Goal: Task Accomplishment & Management: Use online tool/utility

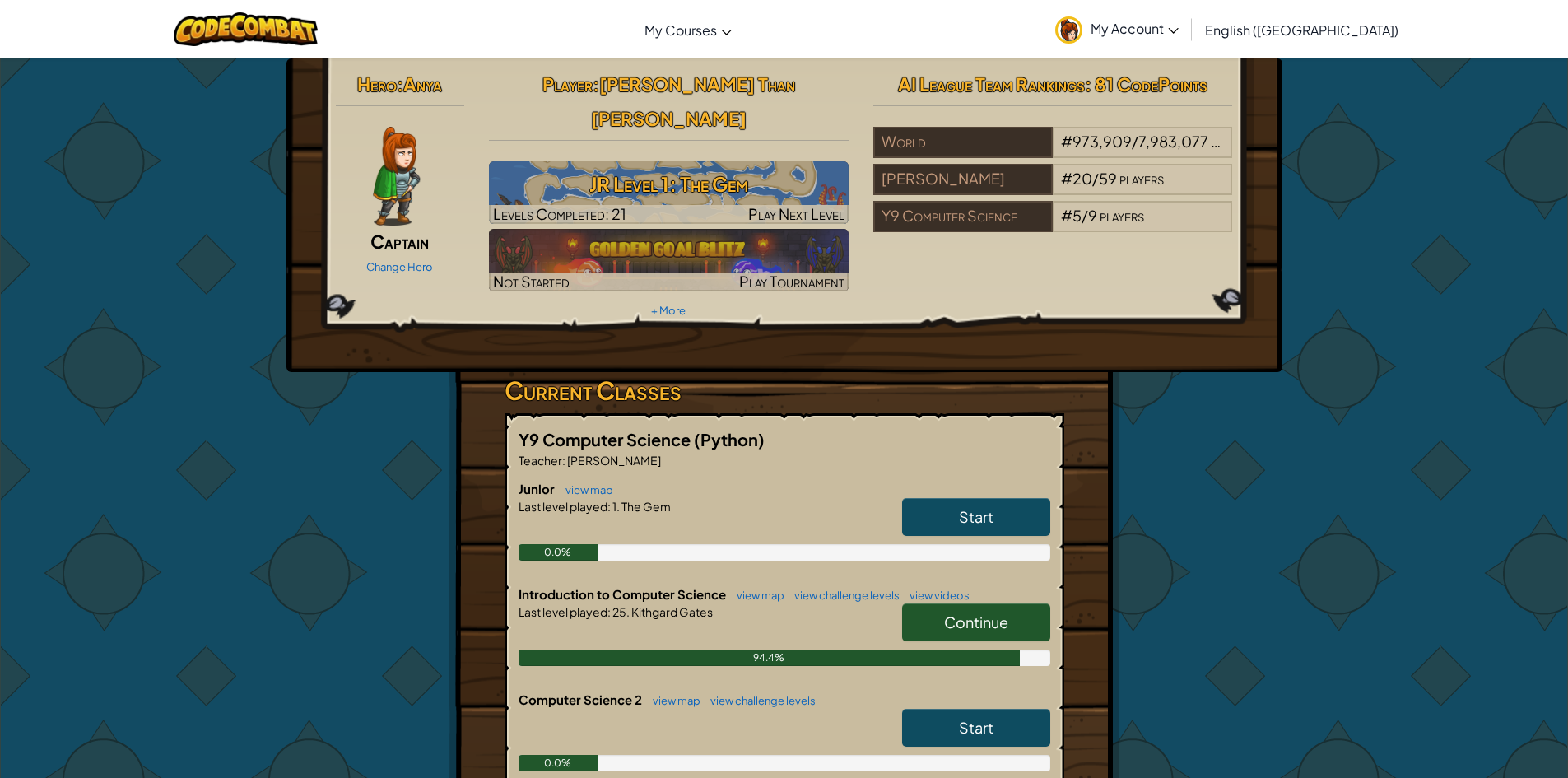
click at [982, 612] on span "Continue" at bounding box center [977, 621] width 65 height 19
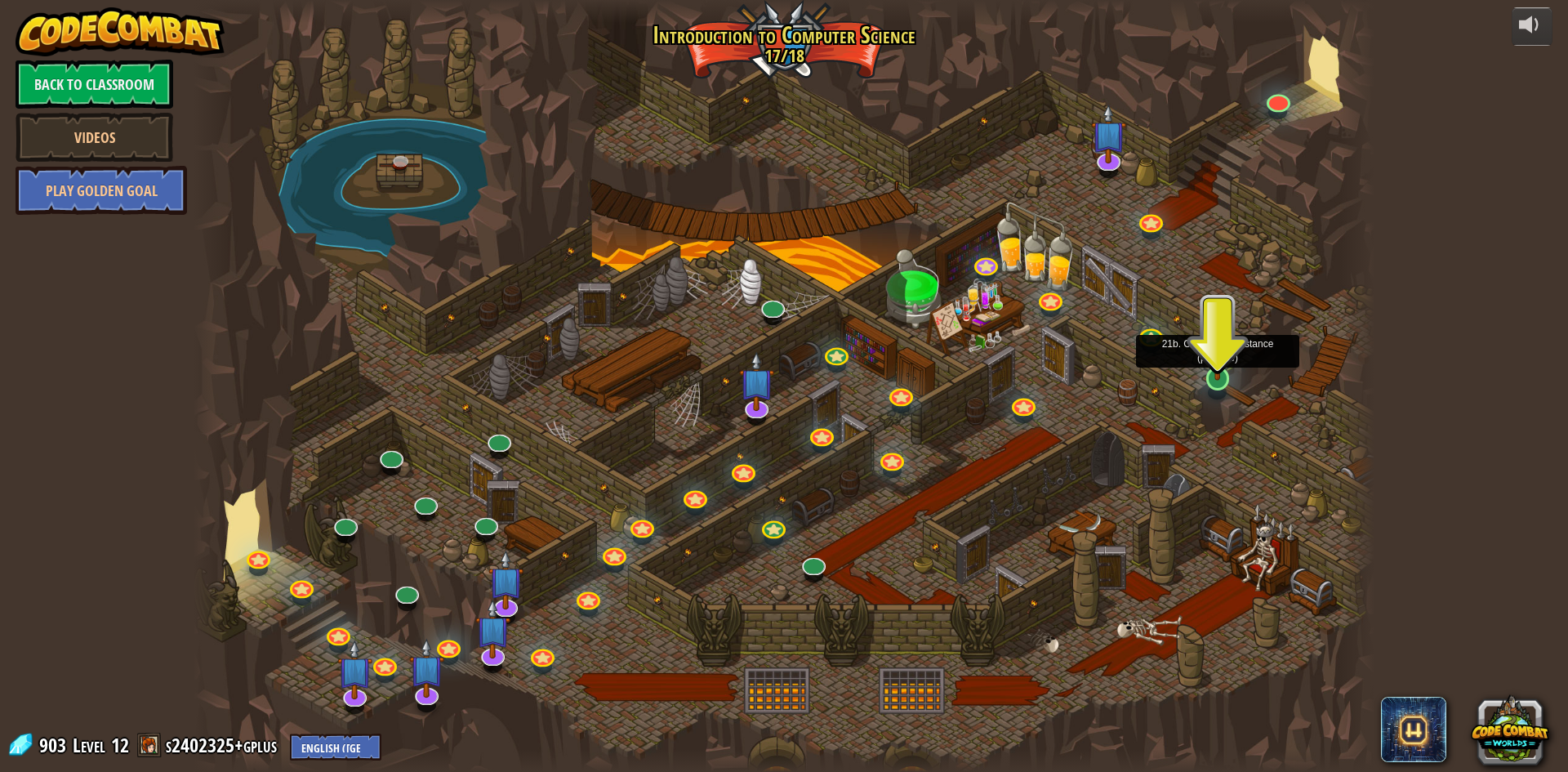
click at [1210, 366] on img at bounding box center [1218, 345] width 31 height 73
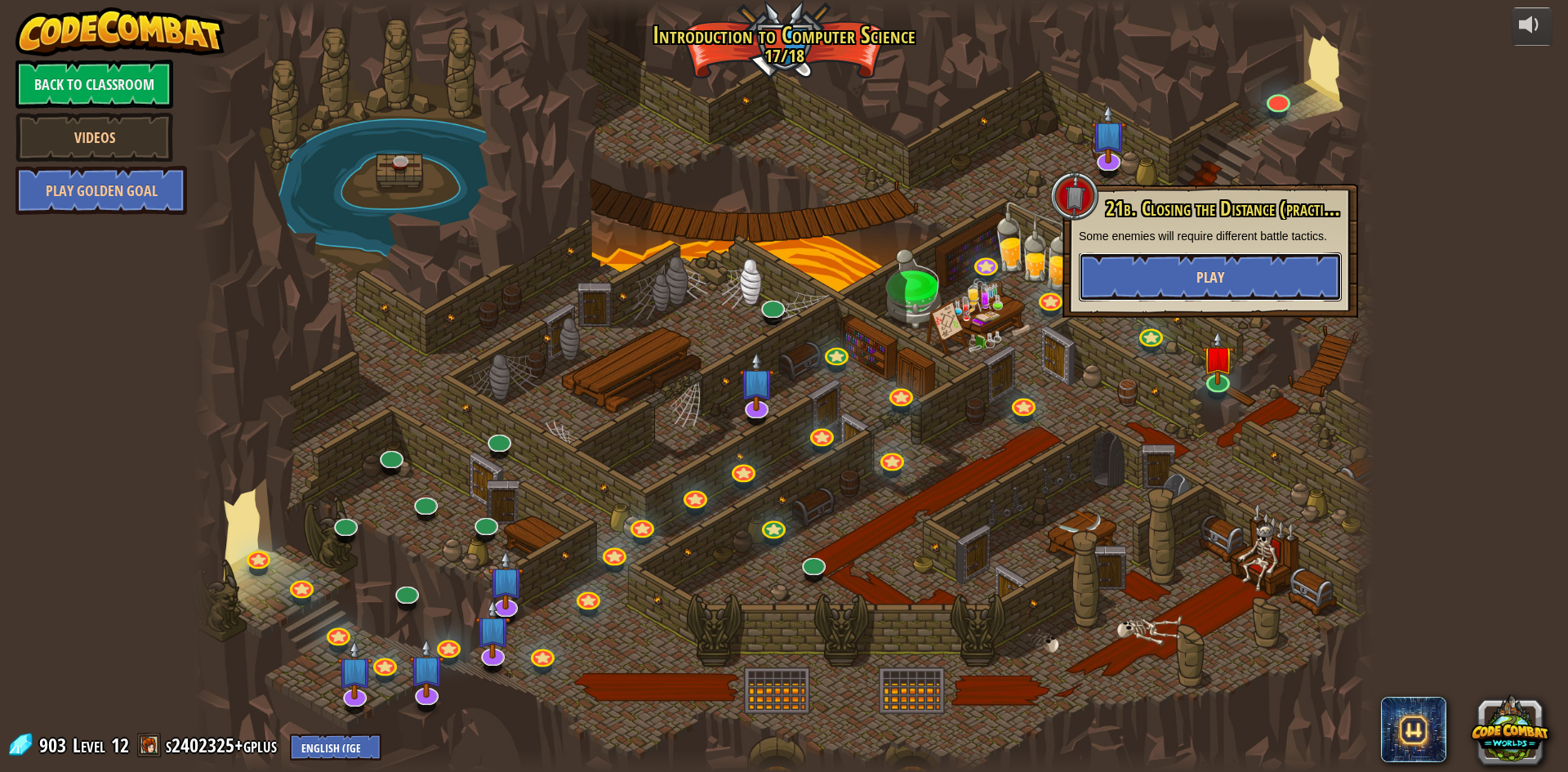
click at [1198, 279] on span "Play" at bounding box center [1210, 277] width 28 height 21
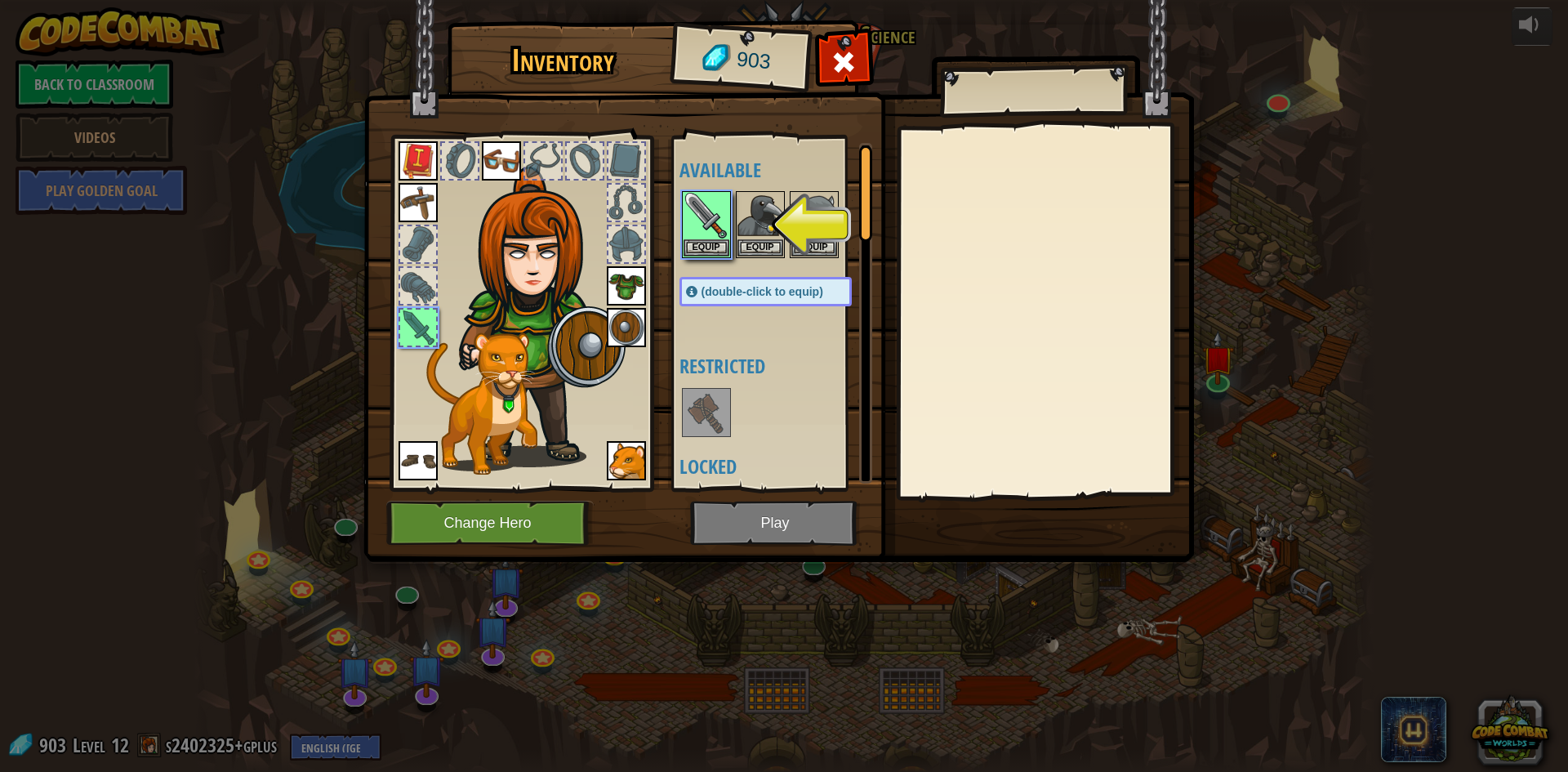
drag, startPoint x: 1189, startPoint y: 337, endPoint x: 1188, endPoint y: 328, distance: 9.1
drag, startPoint x: 1188, startPoint y: 328, endPoint x: 717, endPoint y: 228, distance: 481.5
click at [717, 228] on img at bounding box center [706, 216] width 45 height 45
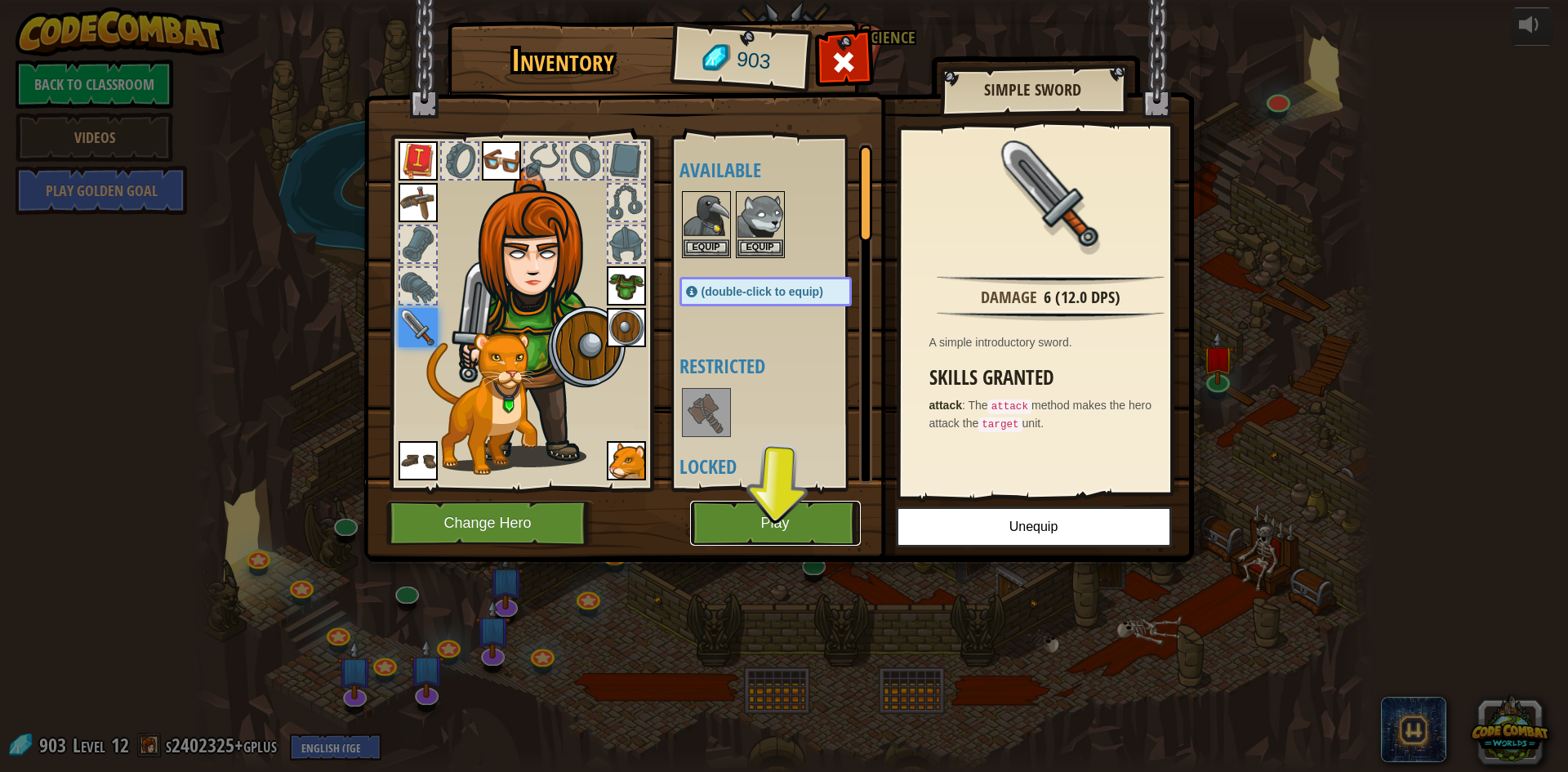
click at [727, 515] on button "Play" at bounding box center [775, 524] width 170 height 45
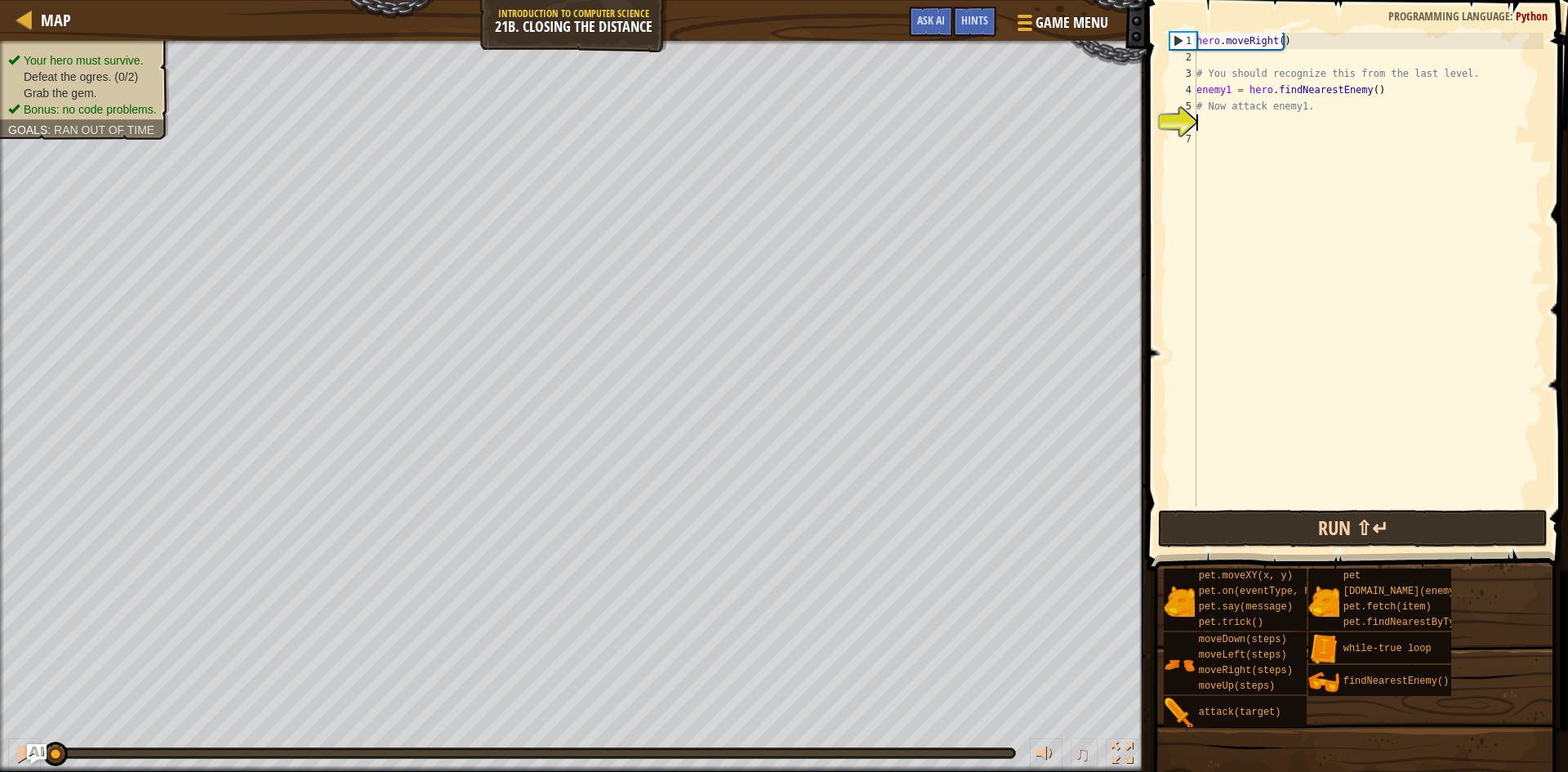
type textarea "m"
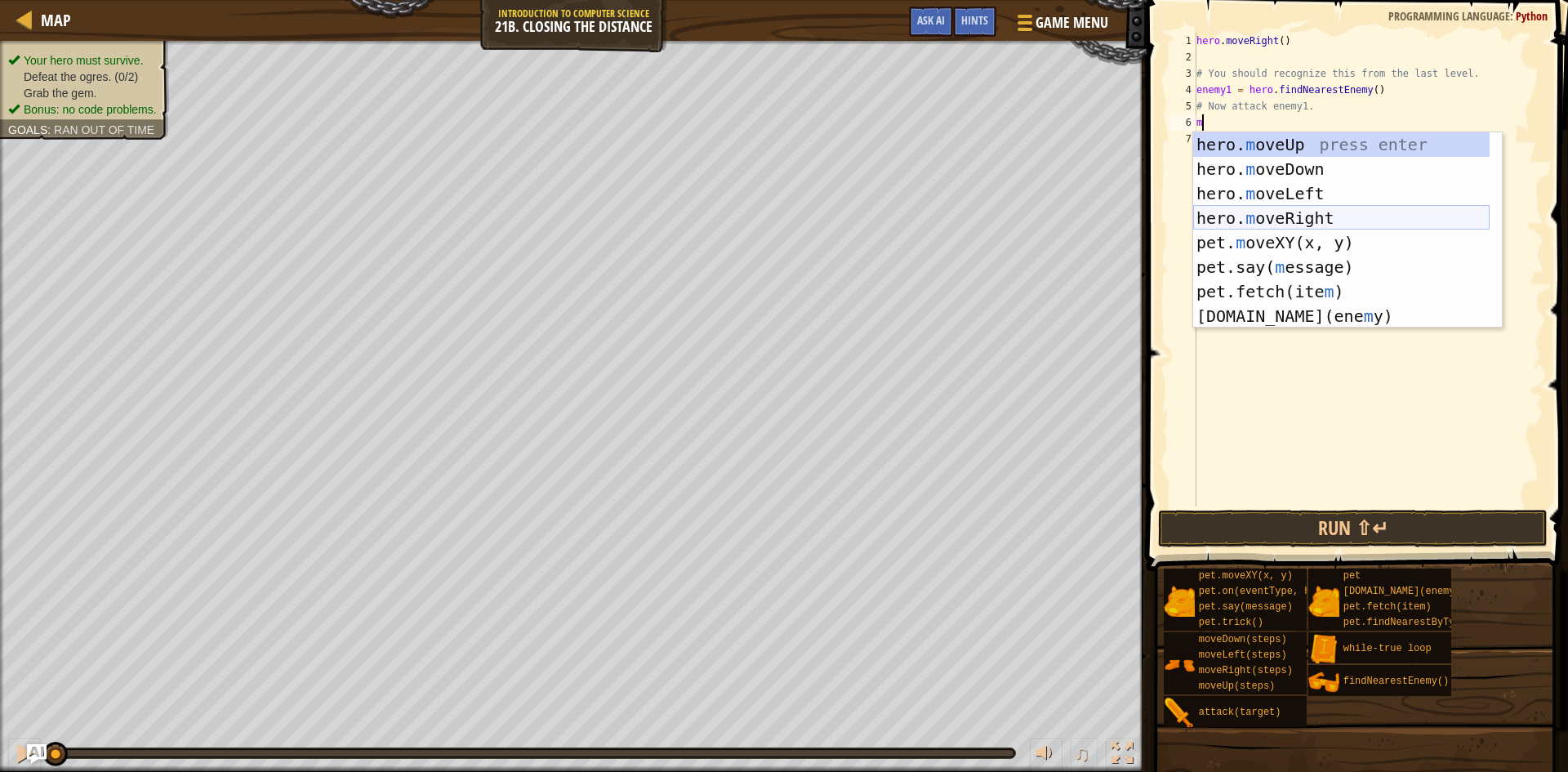
click at [1348, 214] on div "hero. m oveUp press enter hero. m oveDown press enter hero. m oveLeft press ent…" at bounding box center [1341, 254] width 296 height 245
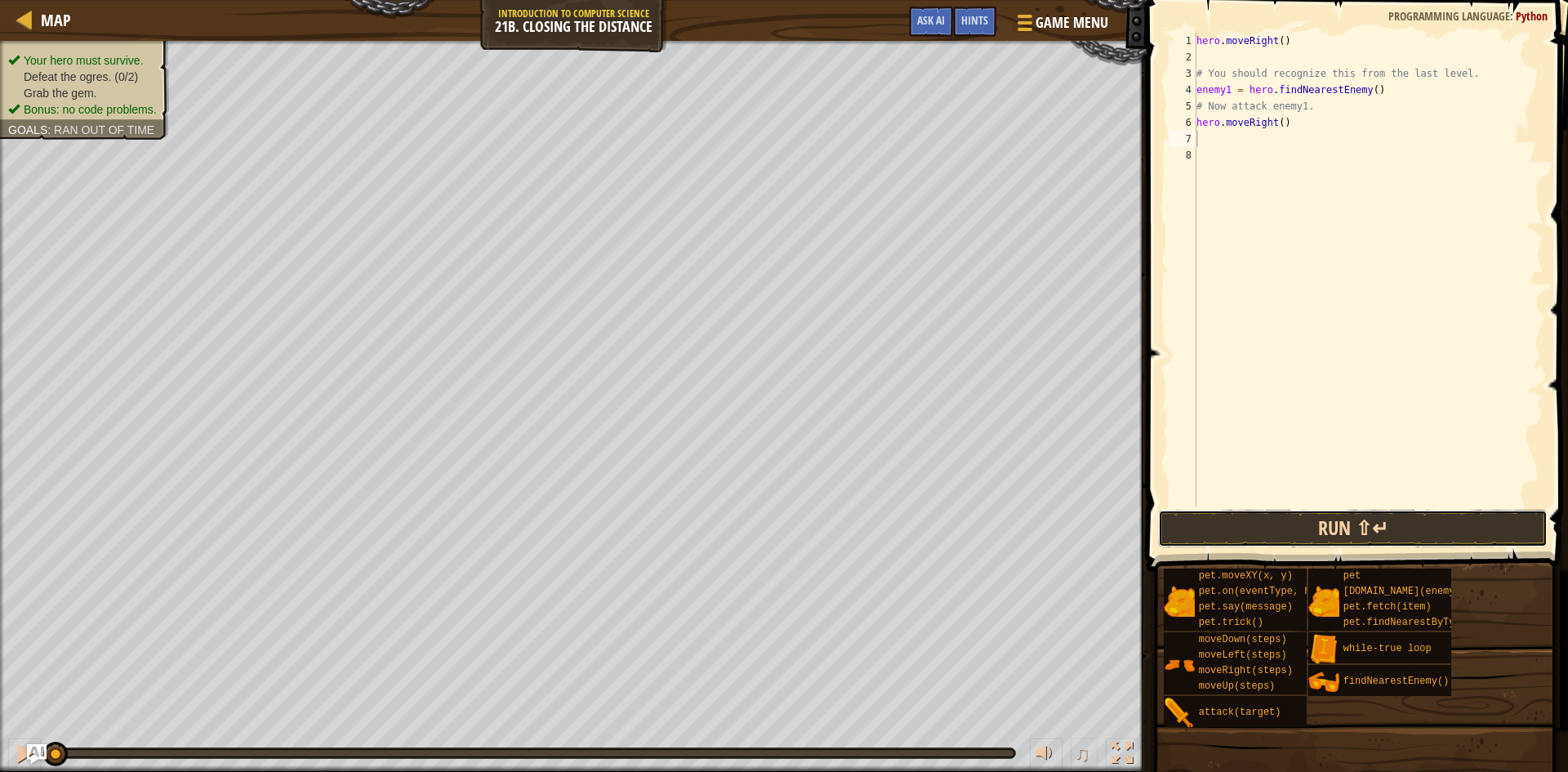
click at [1335, 530] on button "Run ⇧↵" at bounding box center [1352, 529] width 390 height 37
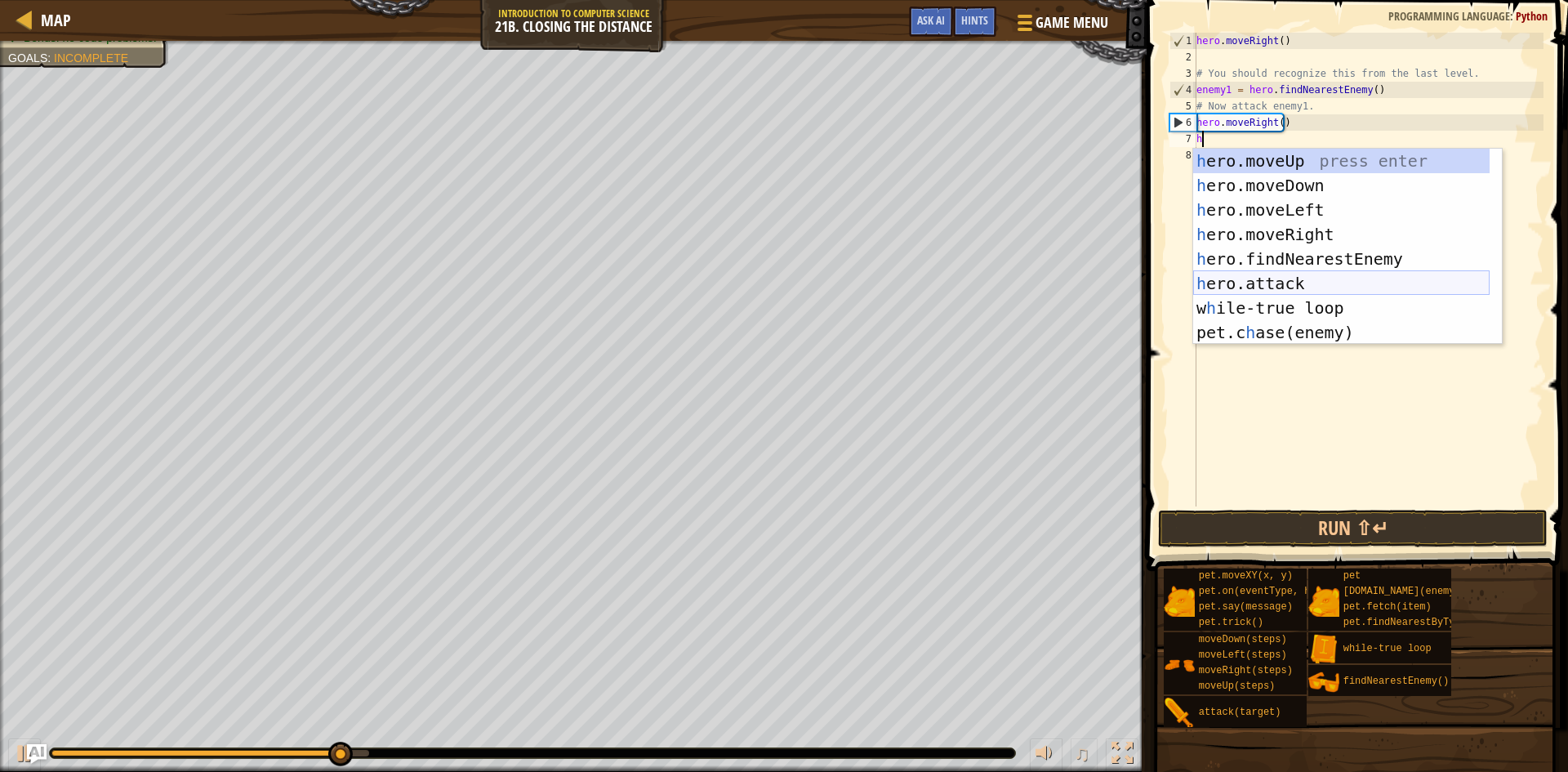
click at [1368, 279] on div "h ero.moveUp press enter h ero.moveDown press enter h ero.moveLeft press enter …" at bounding box center [1341, 271] width 296 height 245
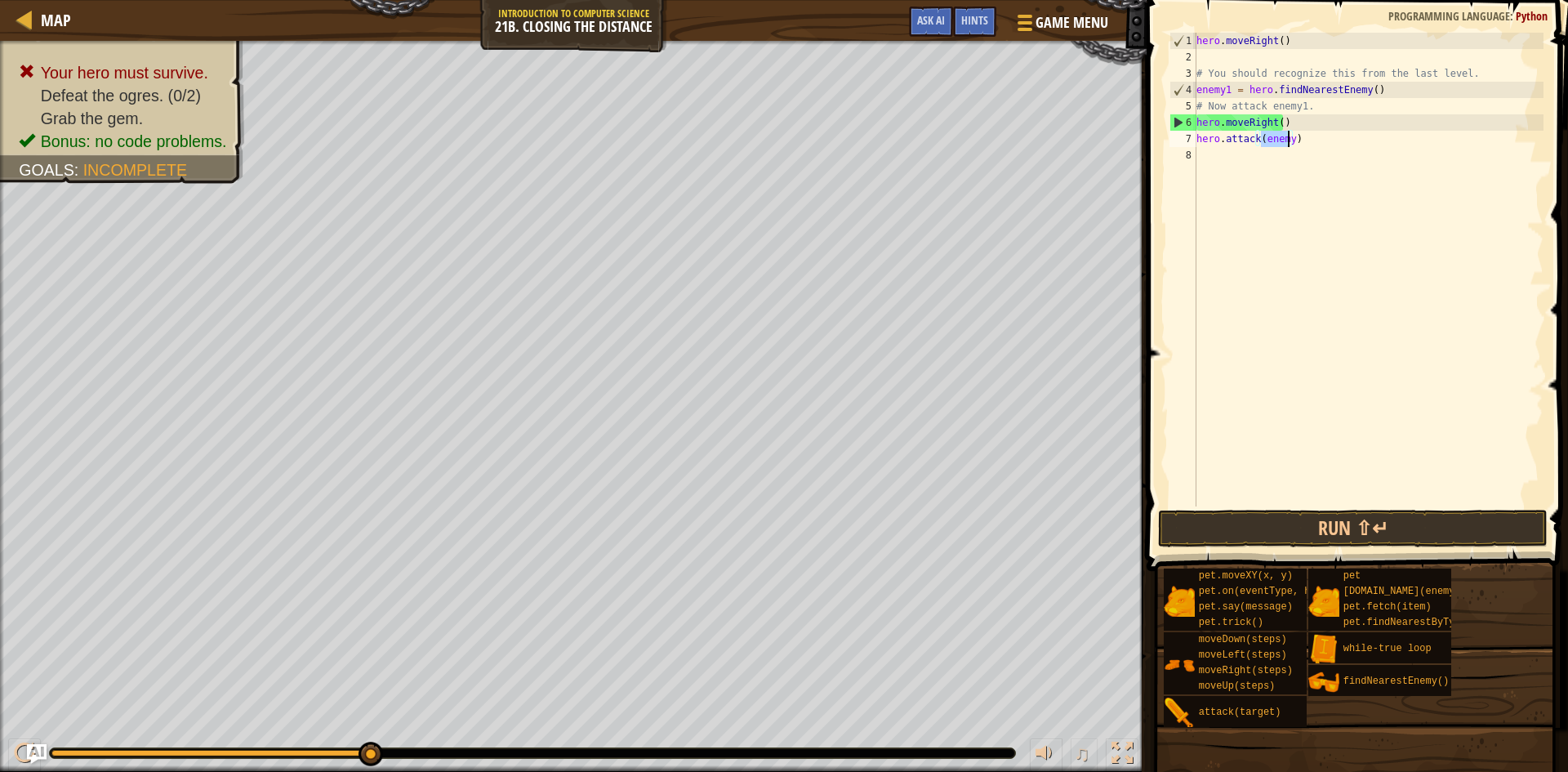
click at [1289, 144] on div "hero . moveRight ( ) # You should recognize this from the last level. enemy1 = …" at bounding box center [1368, 269] width 350 height 474
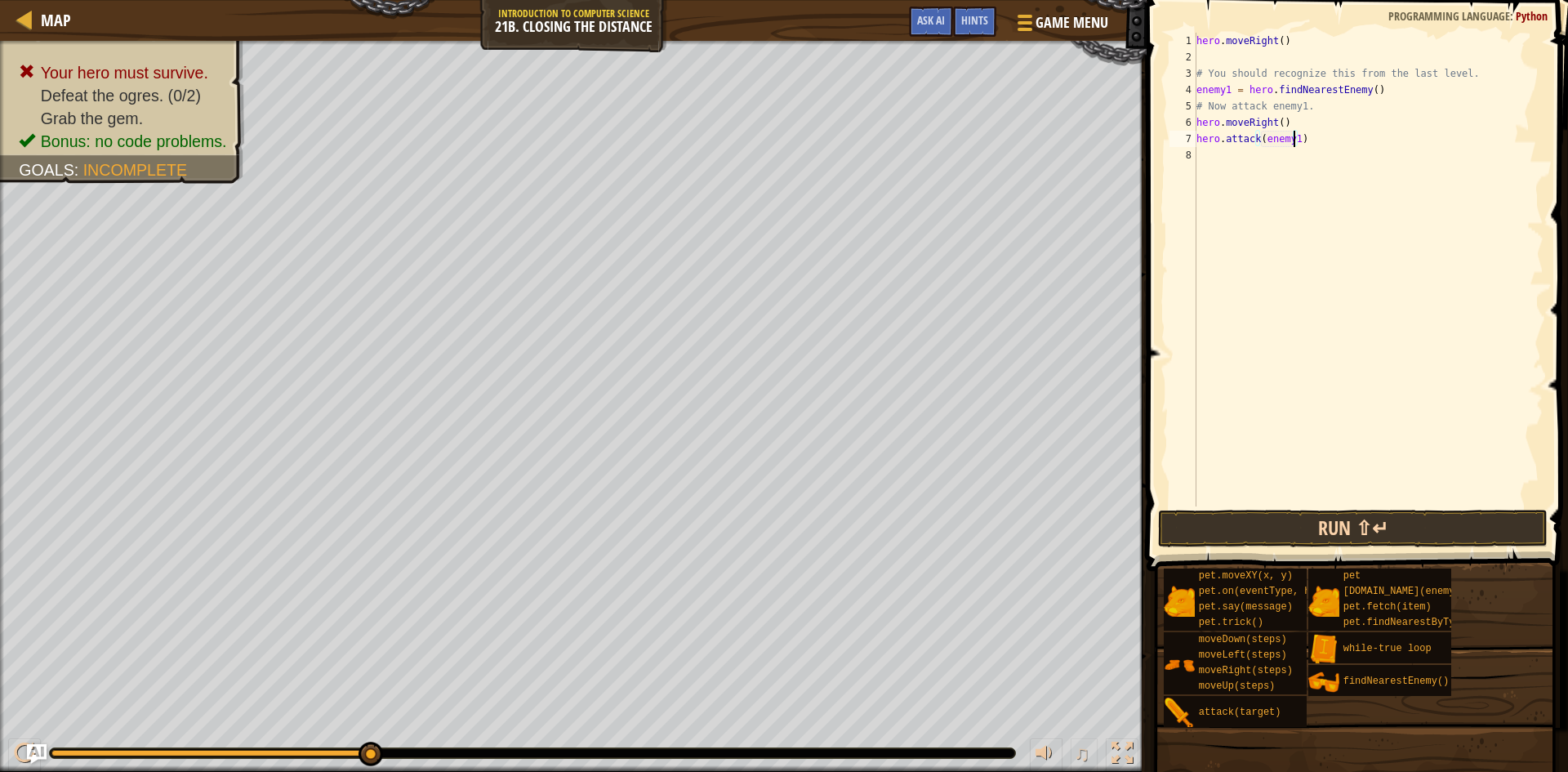
type textarea "hero.attack(enemy1)"
click at [1393, 528] on button "Run ⇧↵" at bounding box center [1352, 529] width 390 height 37
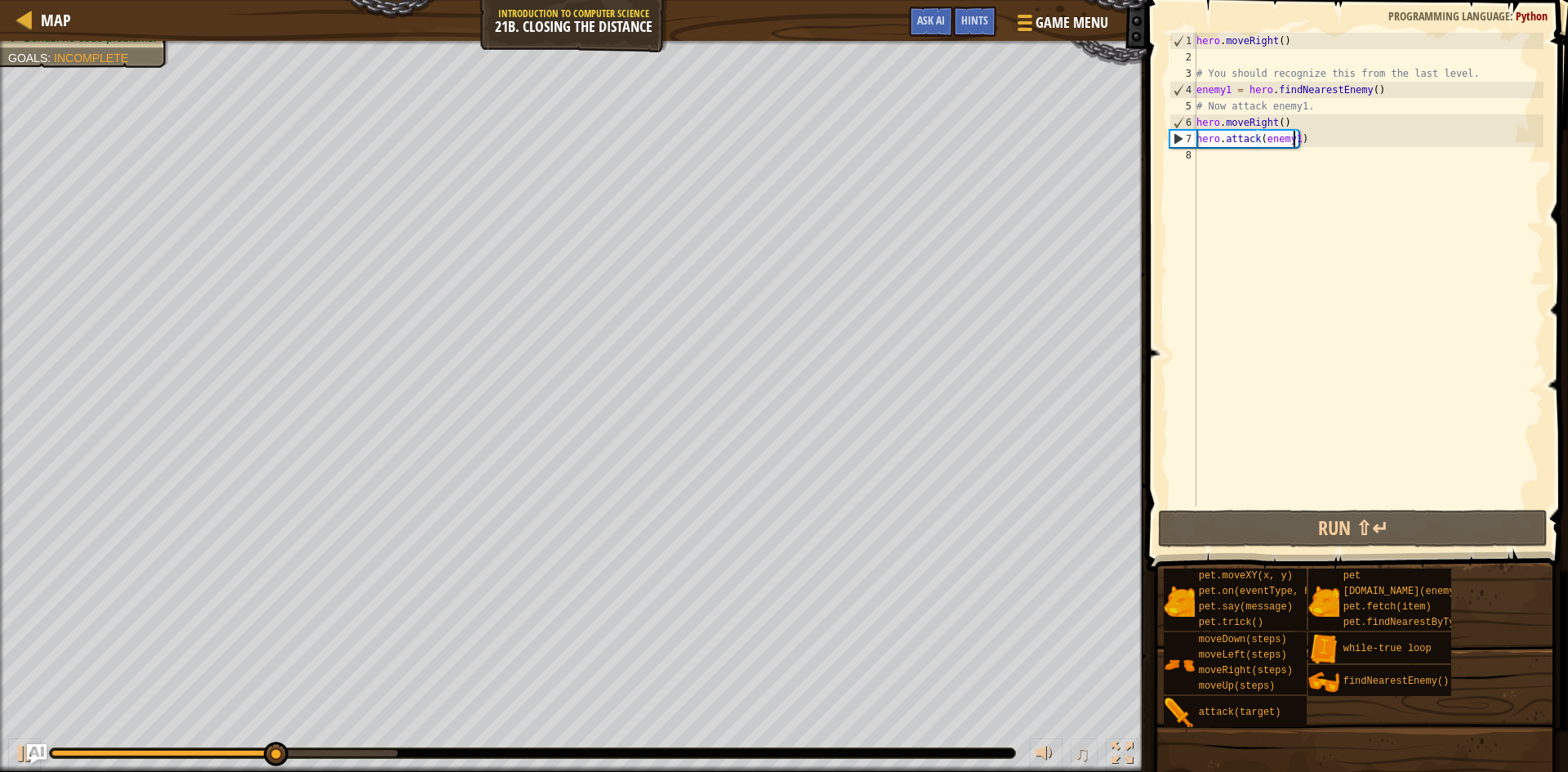
click at [1260, 194] on div "hero . moveRight ( ) # You should recognize this from the last level. enemy1 = …" at bounding box center [1368, 286] width 350 height 506
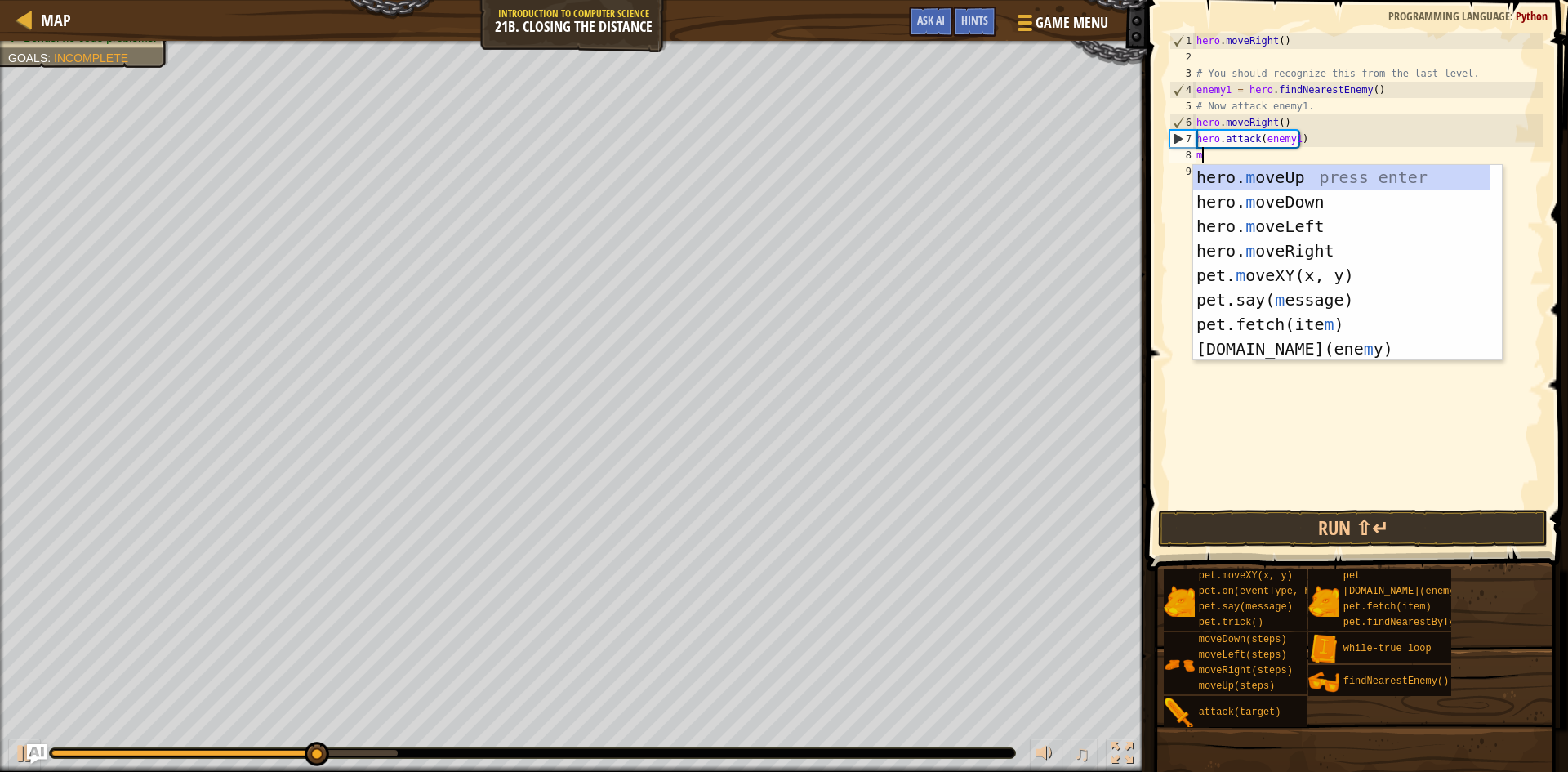
type textarea "mo"
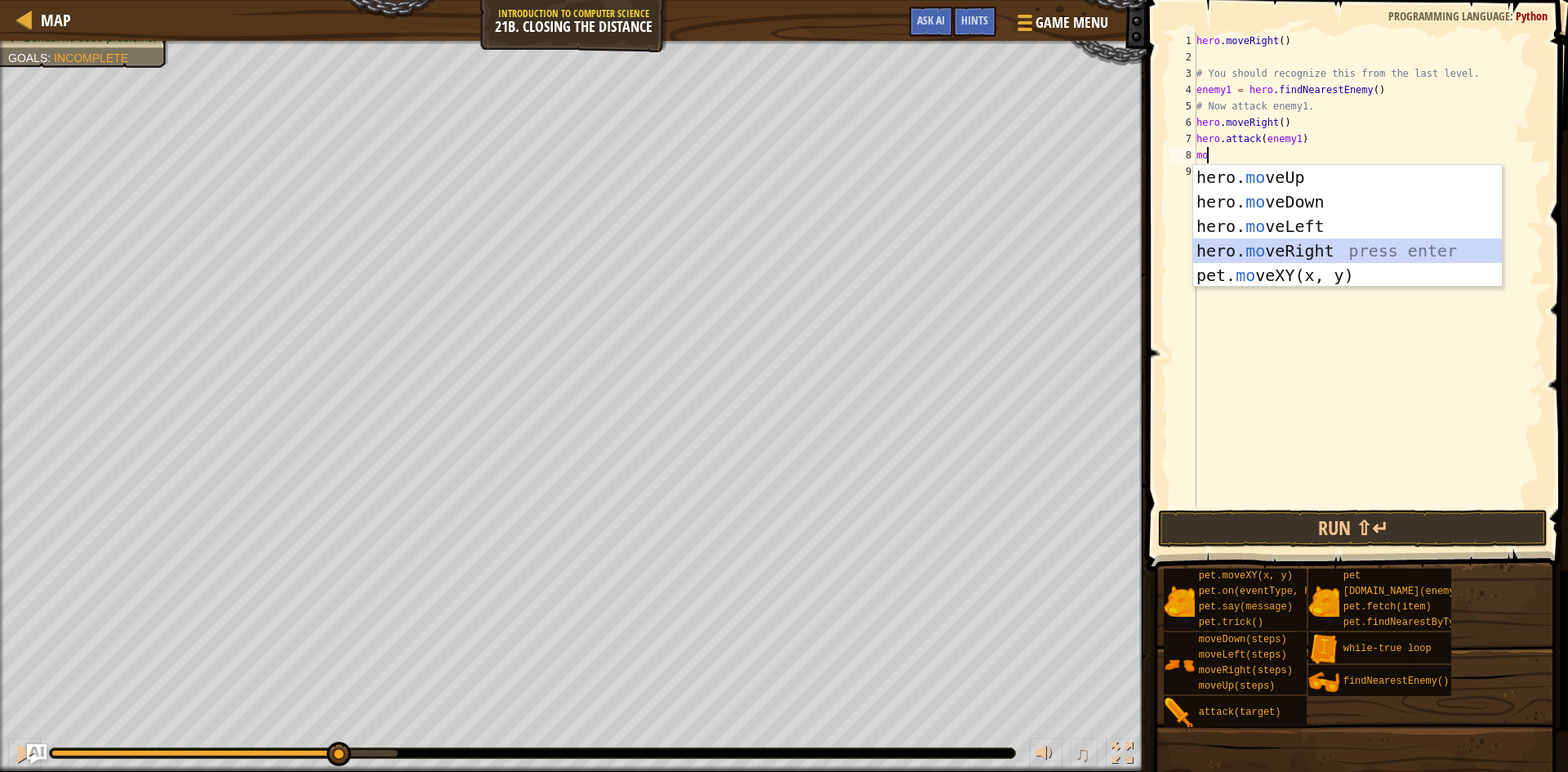
click at [1367, 247] on div "hero. mo veUp press enter hero. mo veDown press enter hero. mo veLeft press ent…" at bounding box center [1348, 251] width 309 height 171
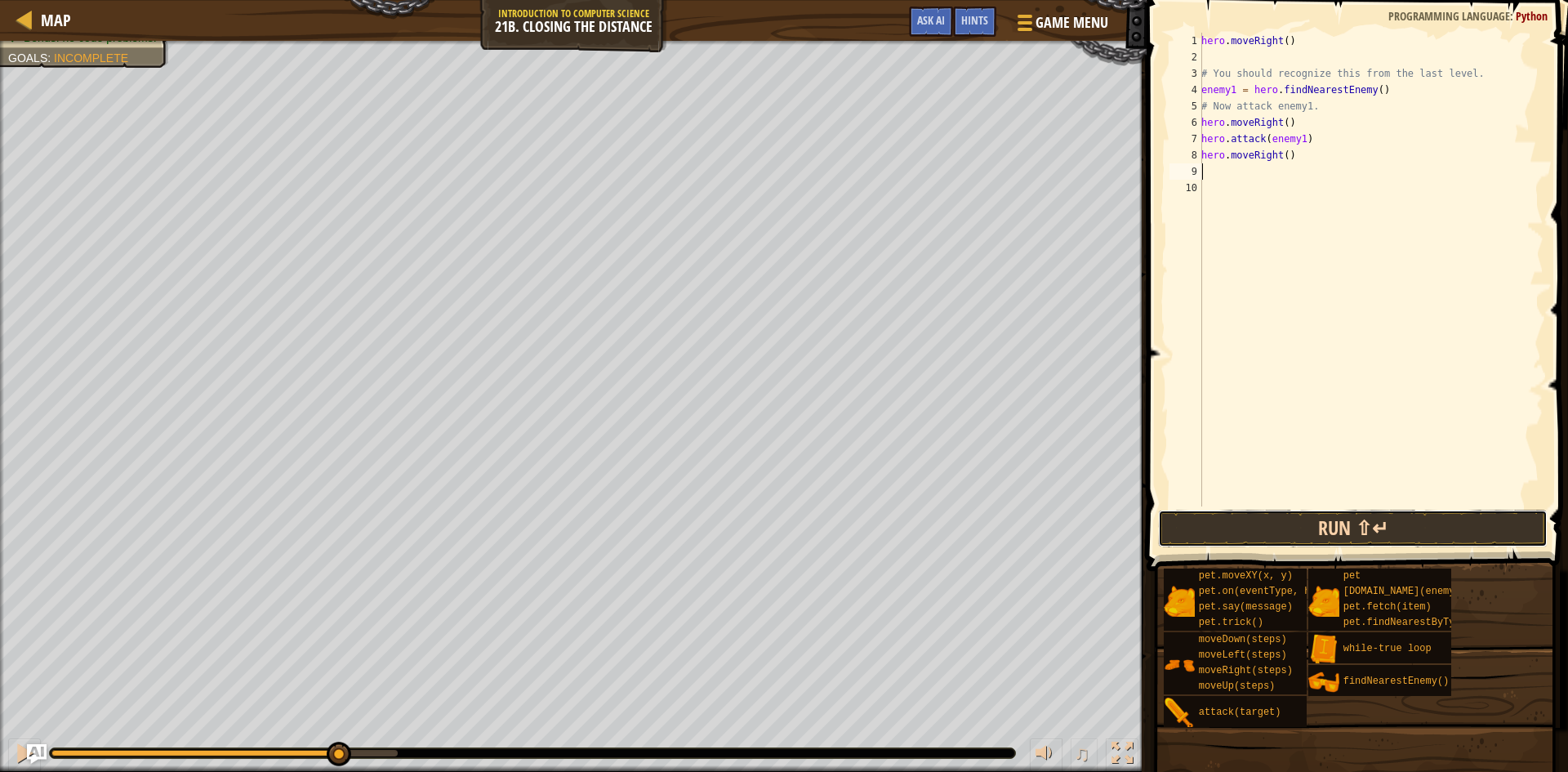
click at [1284, 534] on button "Run ⇧↵" at bounding box center [1352, 529] width 390 height 37
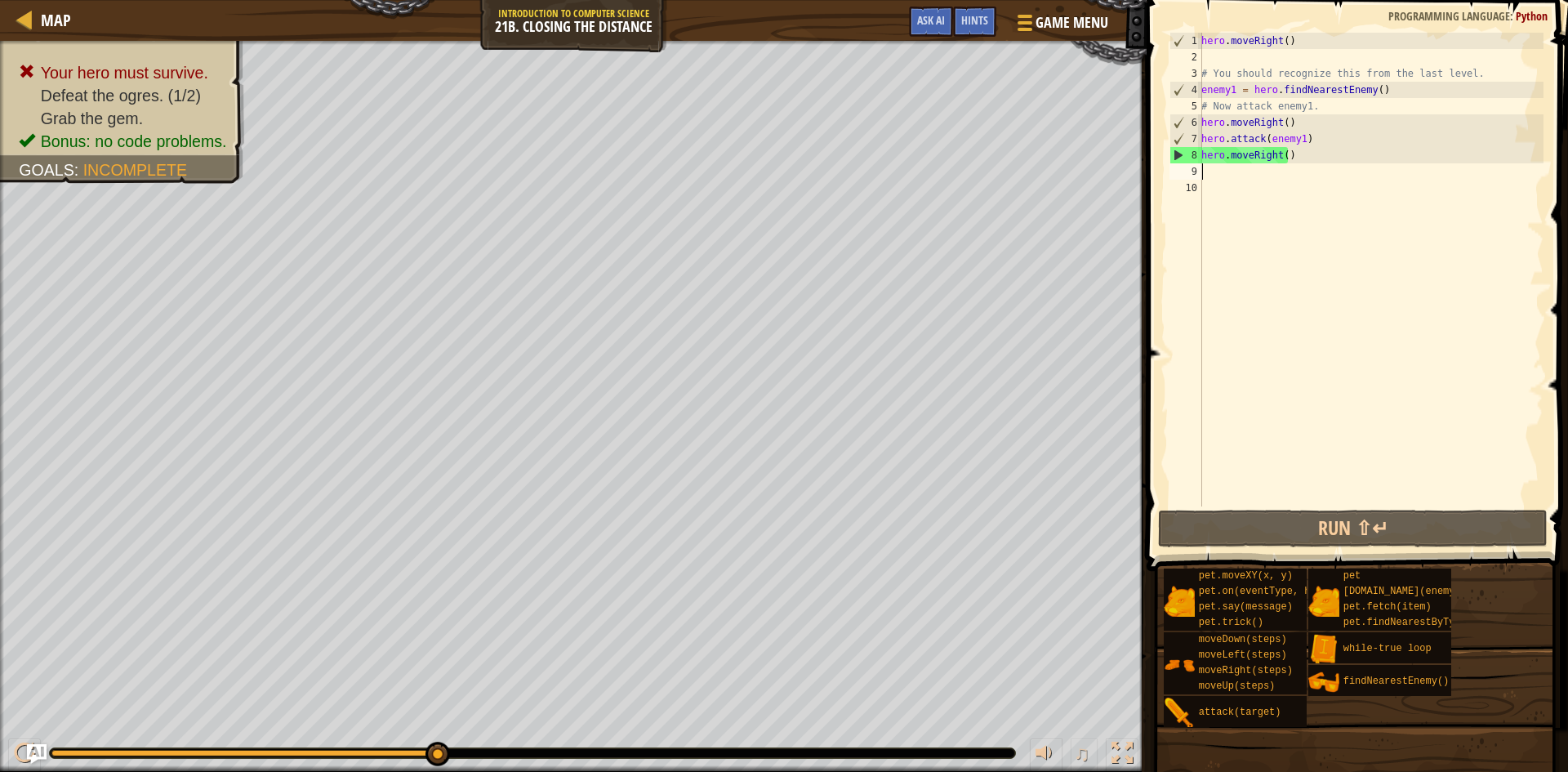
type textarea "h"
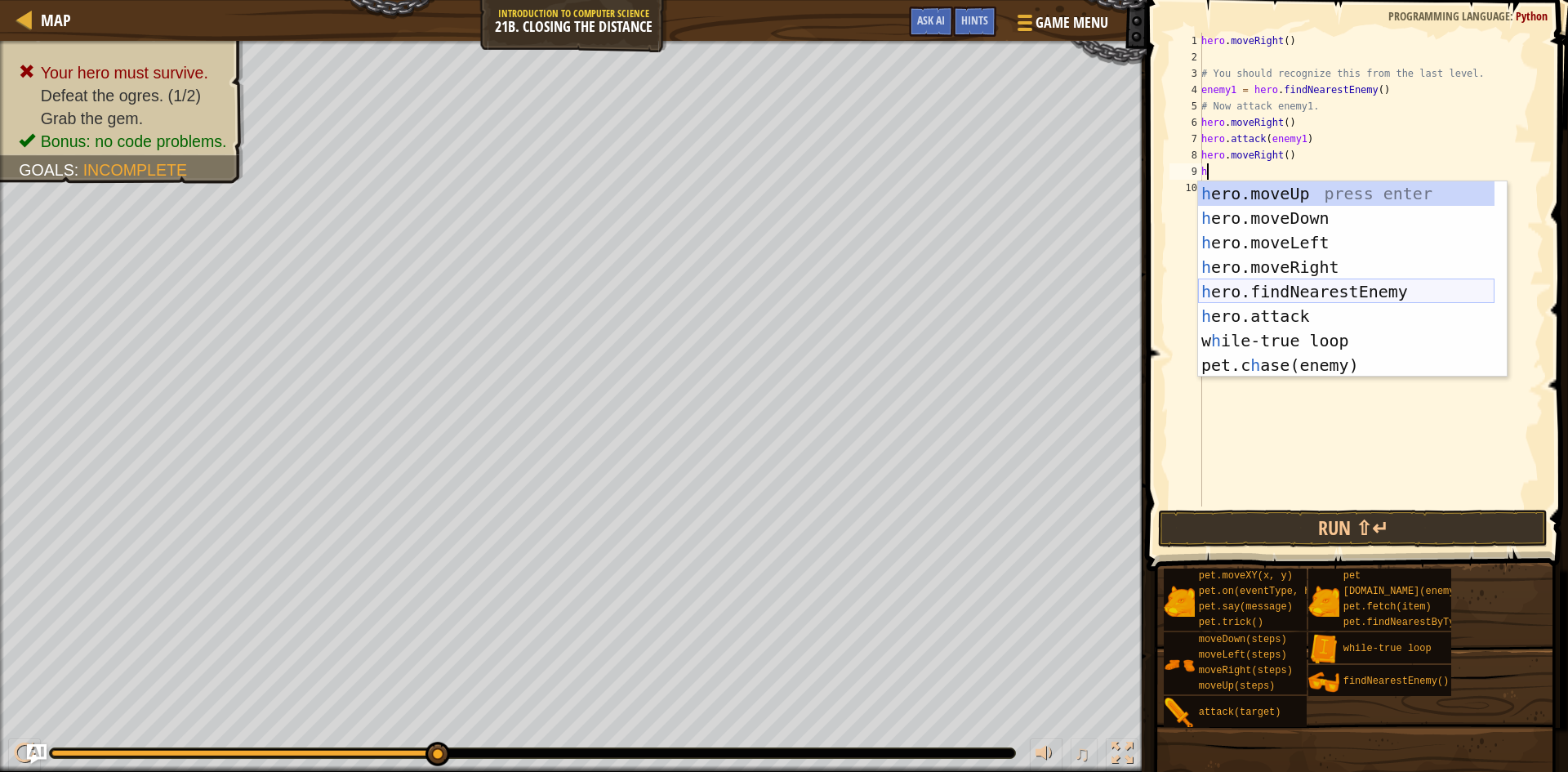
click at [1386, 281] on div "h ero.moveUp press enter h ero.moveDown press enter h ero.moveLeft press enter …" at bounding box center [1346, 303] width 296 height 245
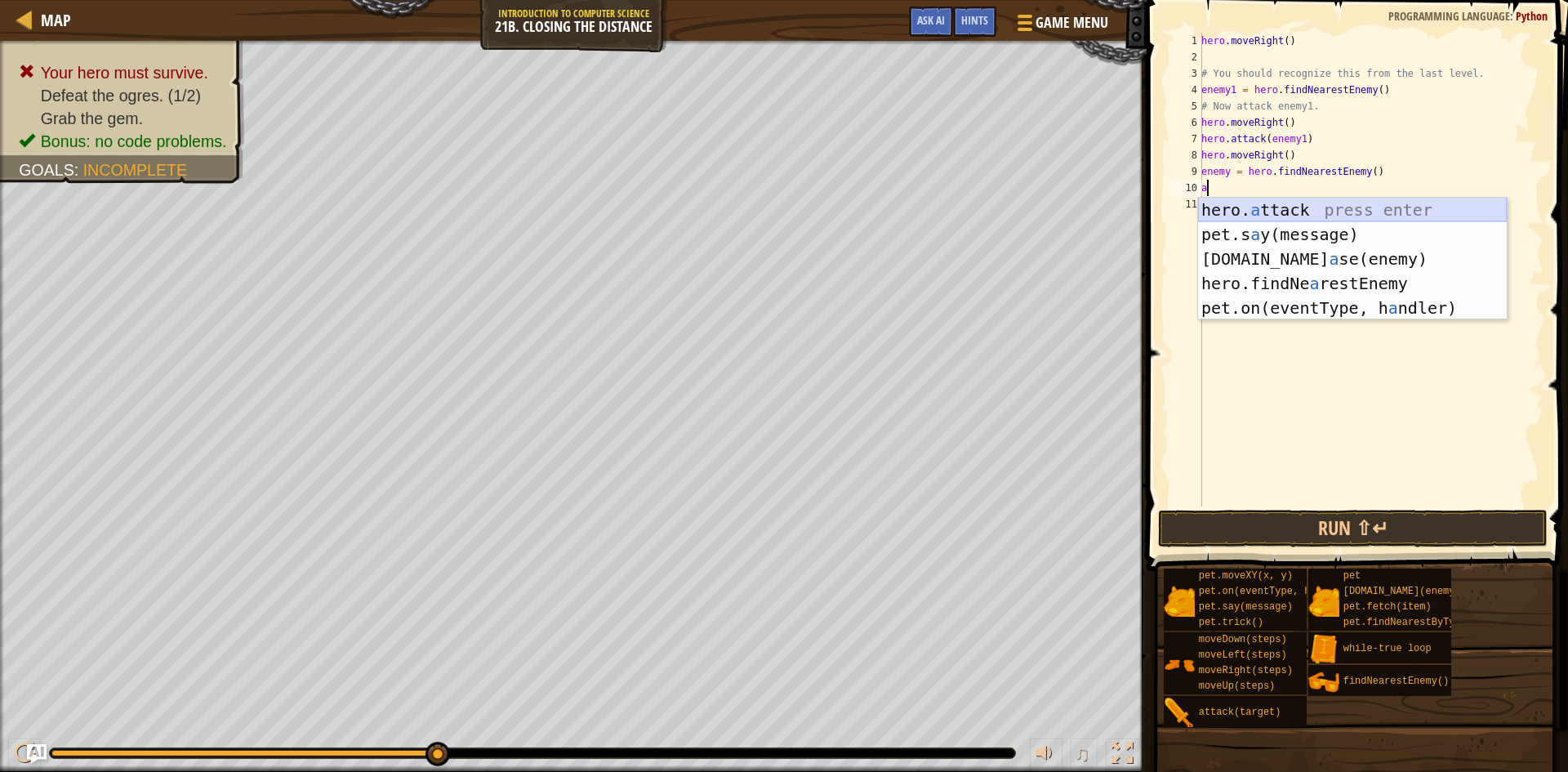
click at [1365, 208] on div "hero. a ttack press enter pet.s a y(message) press enter [DOMAIN_NAME] a se(ene…" at bounding box center [1352, 284] width 309 height 171
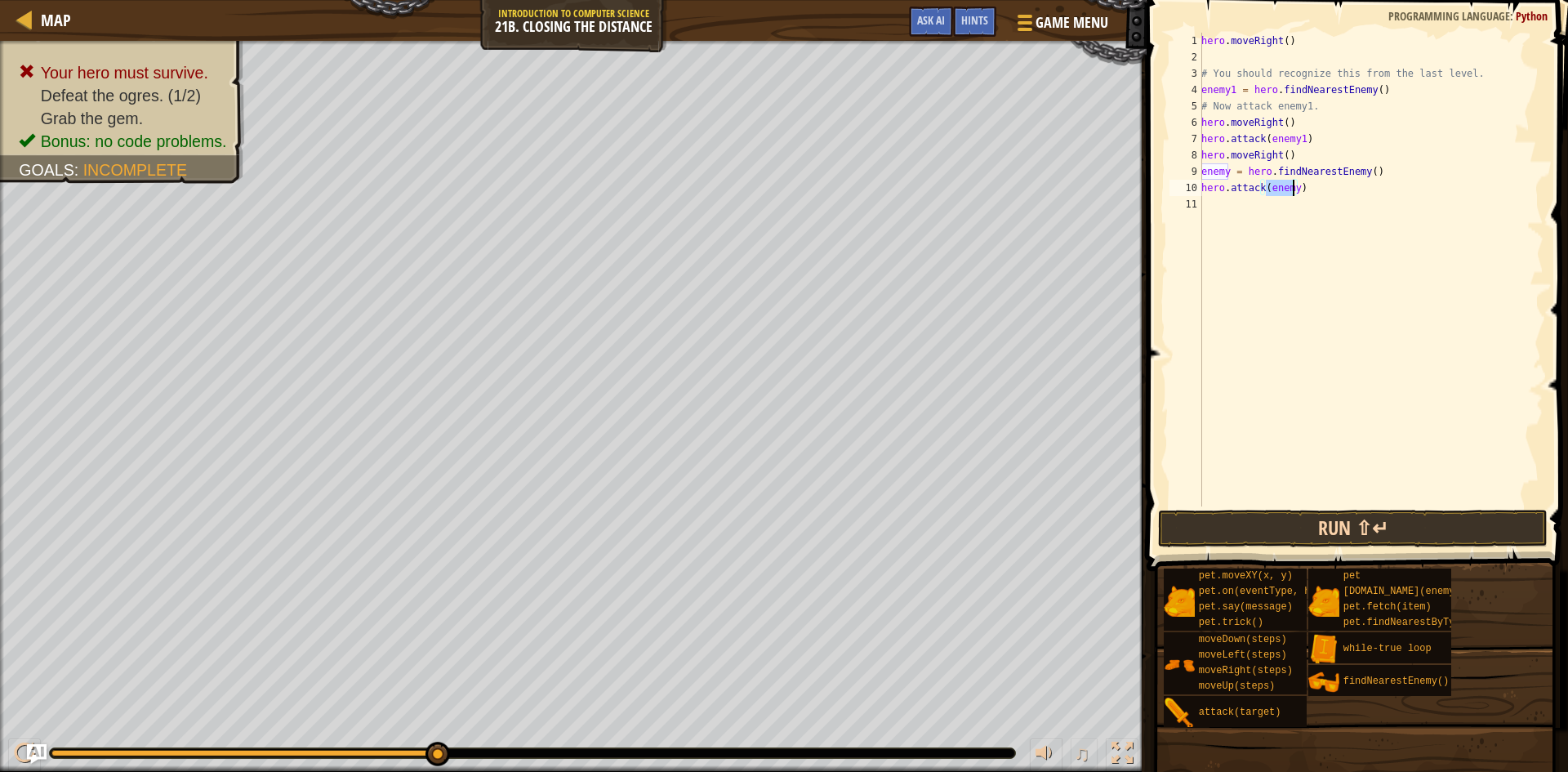
type textarea "hero.attack(enemy)"
click at [1397, 522] on button "Run ⇧↵" at bounding box center [1352, 529] width 390 height 37
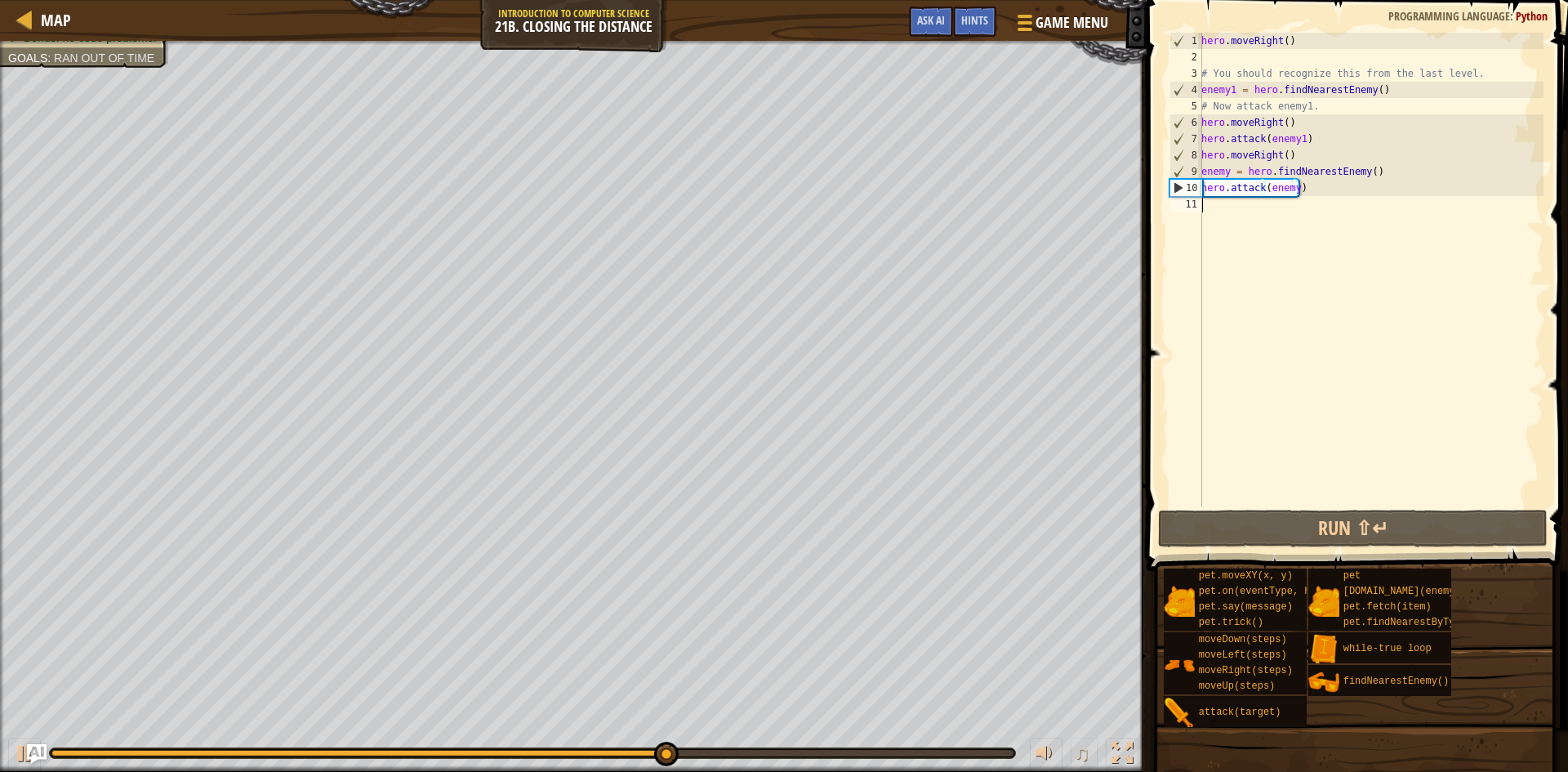
drag, startPoint x: 1298, startPoint y: 252, endPoint x: 1289, endPoint y: 246, distance: 10.8
click at [1298, 252] on div "hero . moveRight ( ) # You should recognize this from the last level. enemy1 = …" at bounding box center [1370, 286] width 345 height 506
type textarea "m"
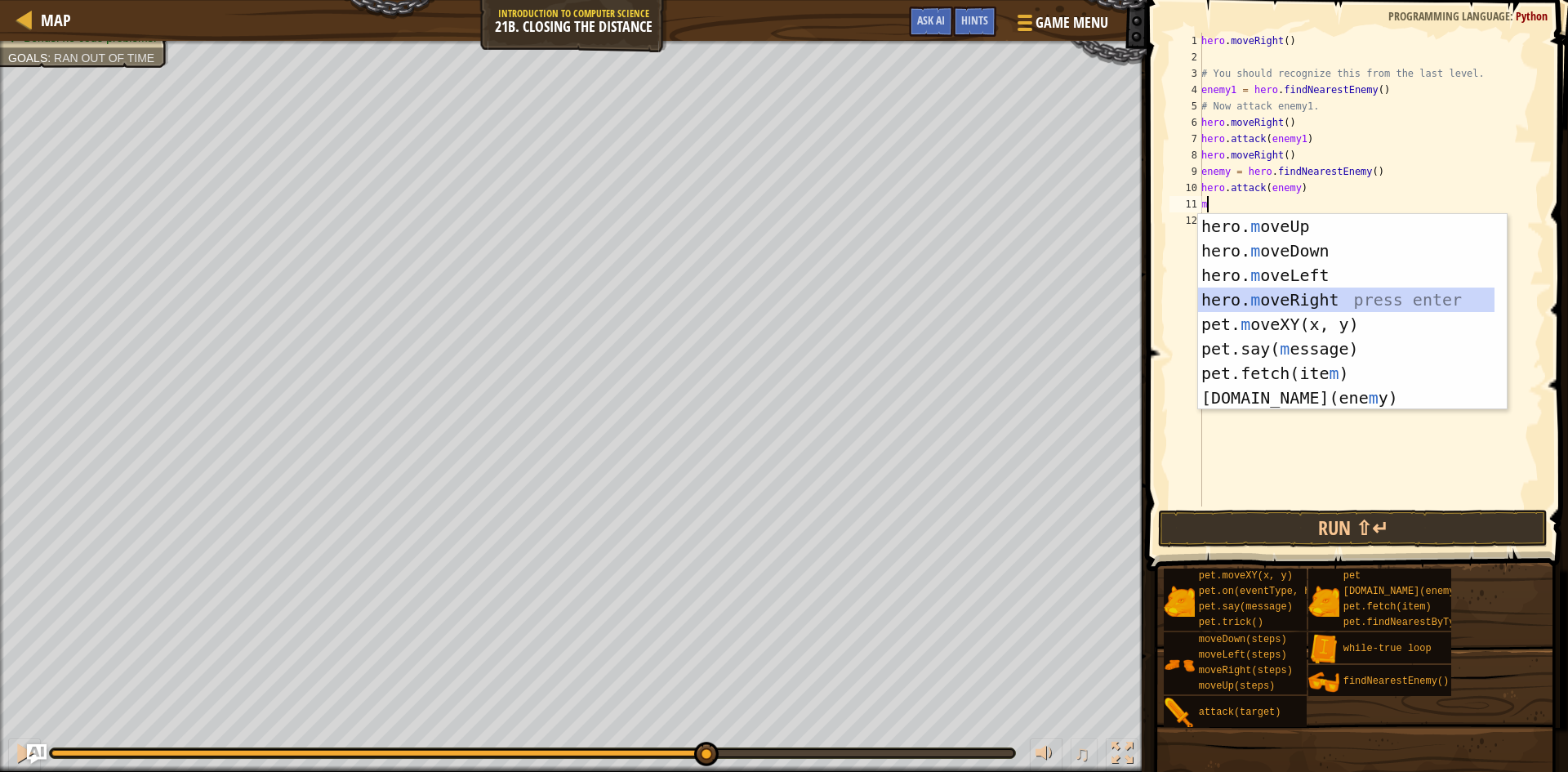
click at [1348, 293] on div "hero. m oveUp press enter hero. m oveDown press enter hero. m oveLeft press ent…" at bounding box center [1346, 336] width 296 height 245
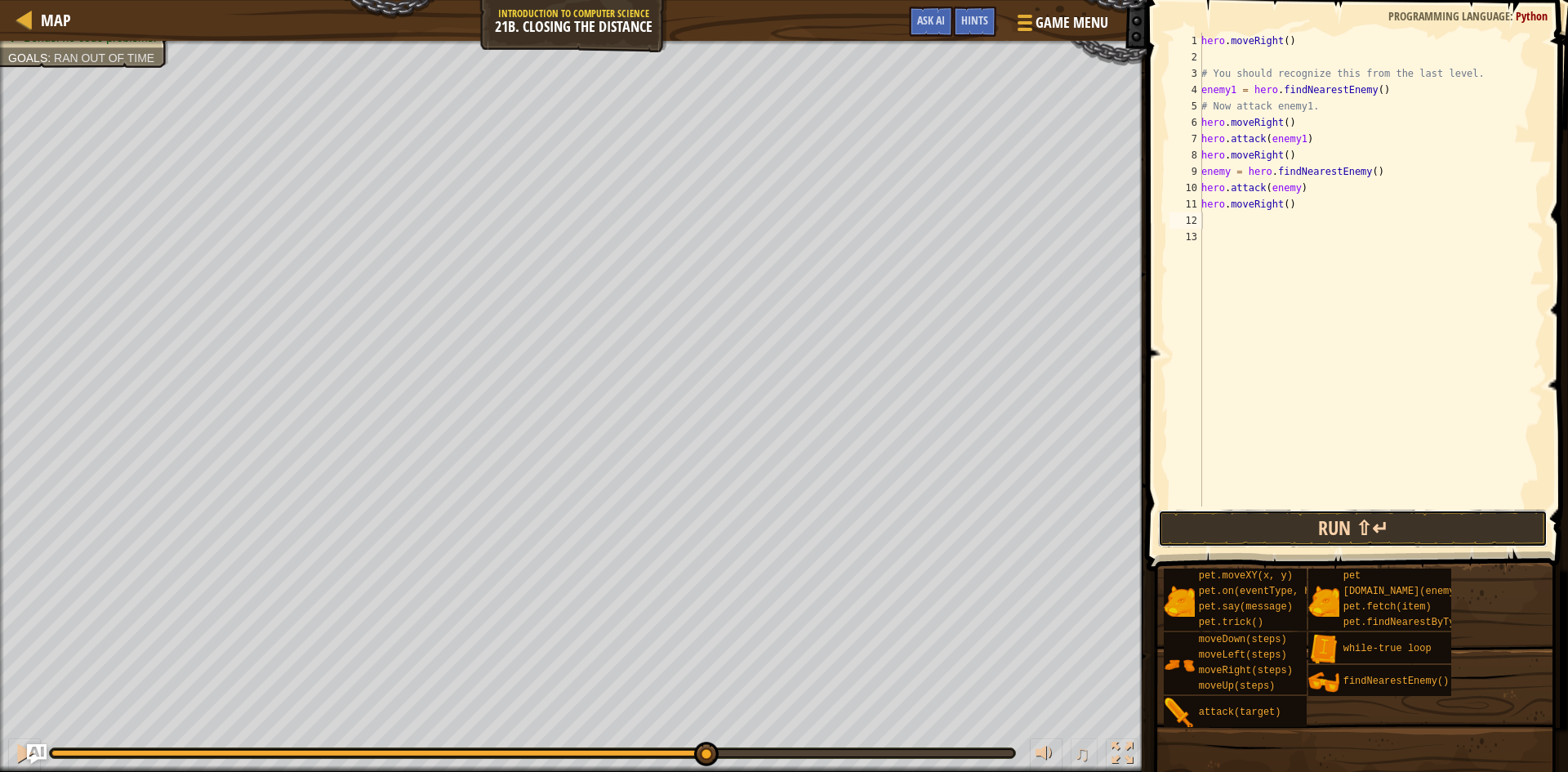
click at [1407, 531] on button "Run ⇧↵" at bounding box center [1352, 529] width 390 height 37
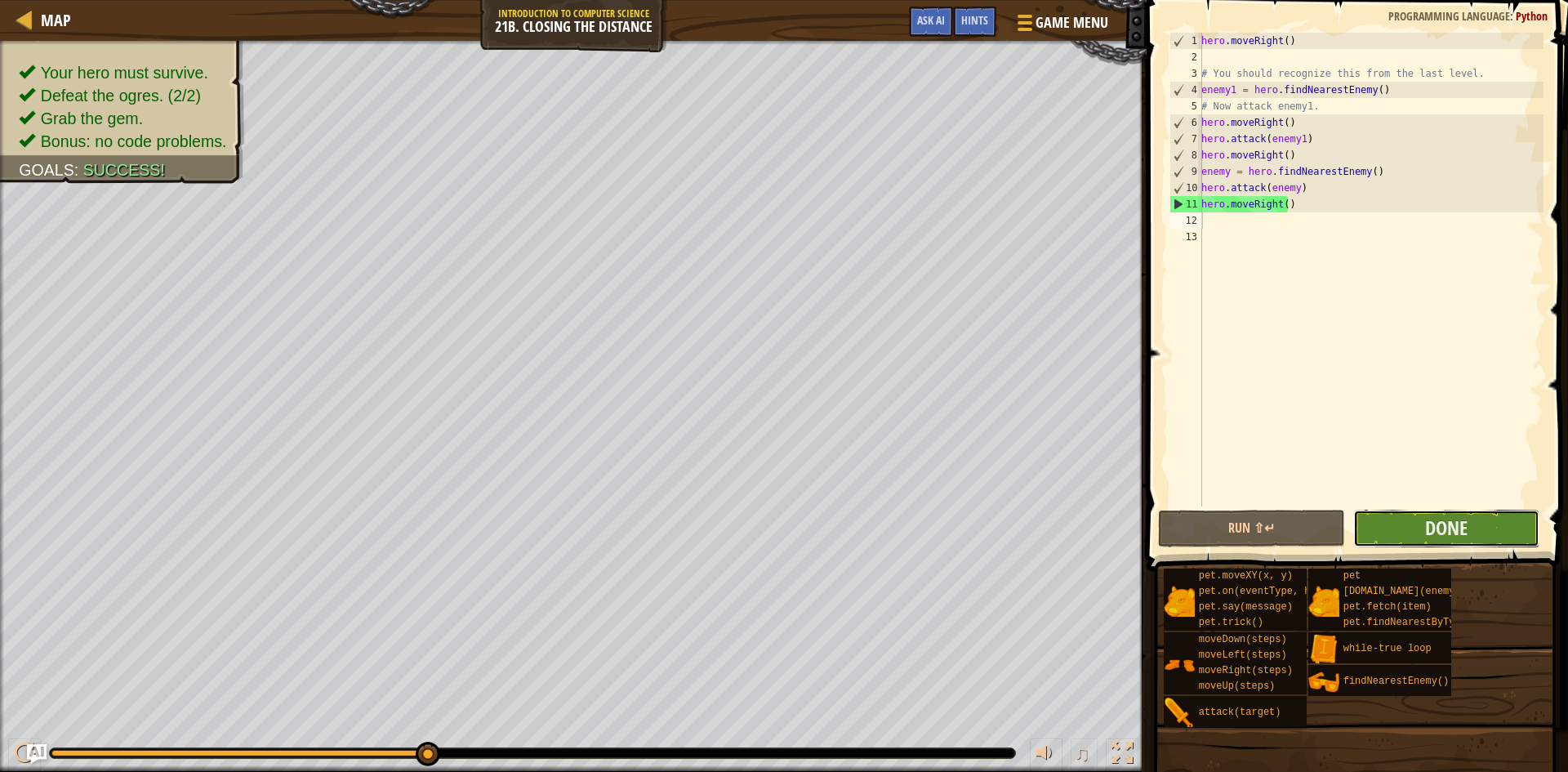
click at [1420, 516] on button "Done" at bounding box center [1447, 529] width 187 height 37
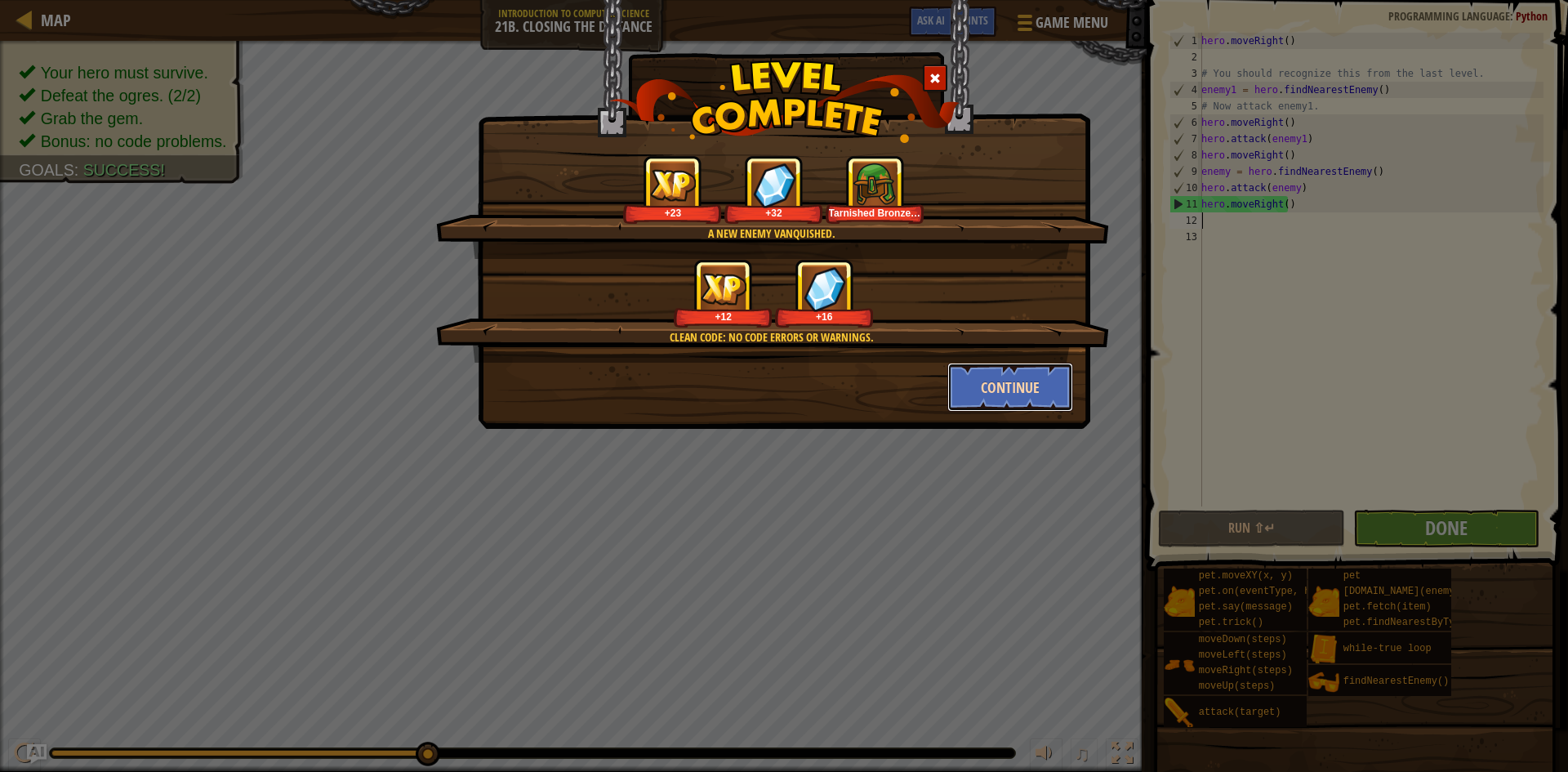
click at [1023, 363] on button "Continue" at bounding box center [1010, 387] width 127 height 49
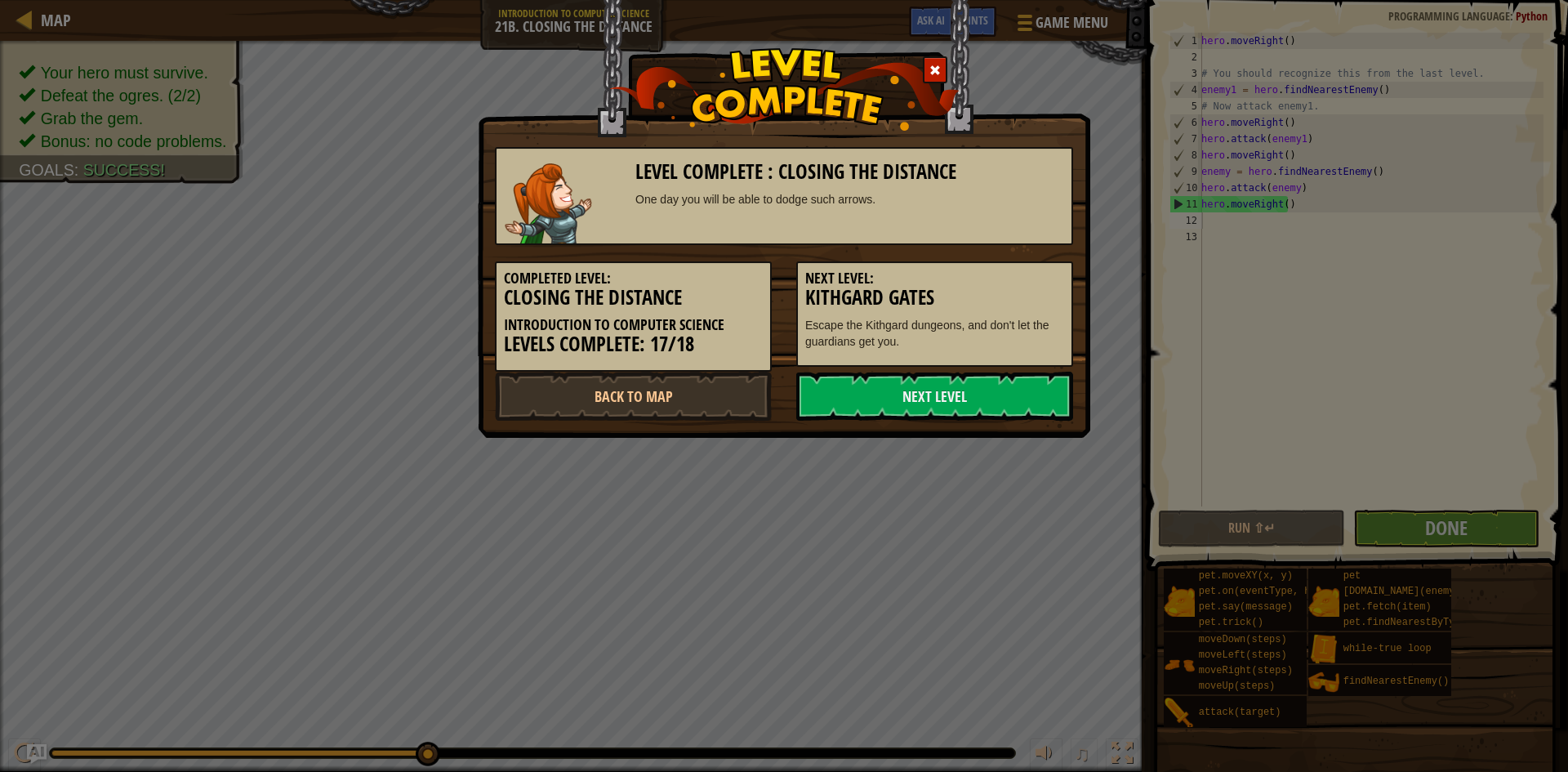
click at [360, 304] on div "Level Complete : Closing the Distance One day you will be able to dodge such ar…" at bounding box center [784, 386] width 1568 height 772
click at [74, 40] on div "Level Complete : Closing the Distance One day you will be able to dodge such ar…" at bounding box center [784, 386] width 1568 height 772
click at [927, 62] on div at bounding box center [934, 69] width 25 height 27
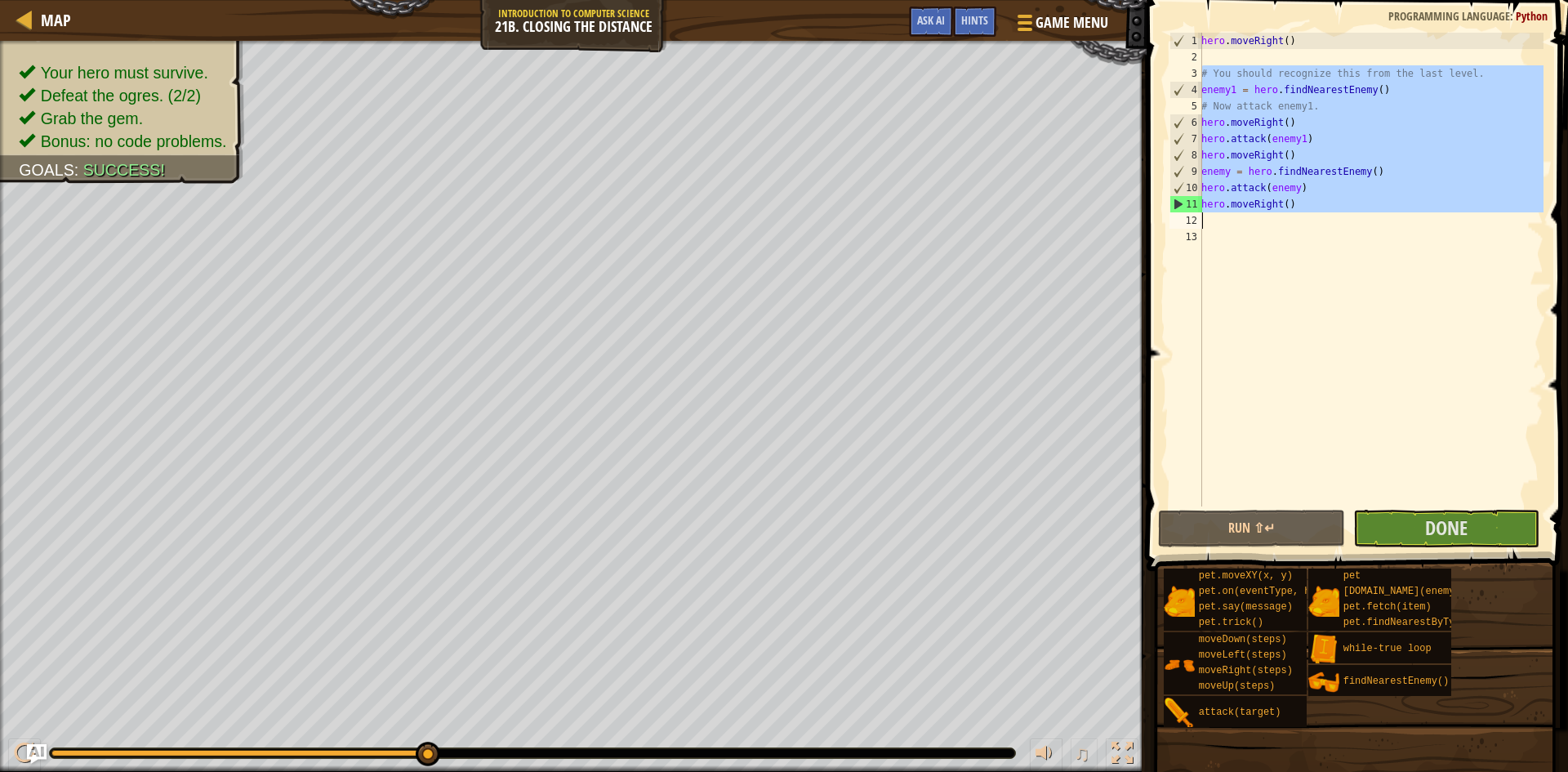
drag, startPoint x: 1194, startPoint y: 70, endPoint x: 1299, endPoint y: 211, distance: 175.8
click at [1299, 211] on div "1 2 3 4 5 6 7 8 9 10 11 12 13 hero . moveRight ( ) # You should recognize this …" at bounding box center [1354, 269] width 377 height 474
type textarea "hero.moveRight()"
drag, startPoint x: 1200, startPoint y: 43, endPoint x: 1311, endPoint y: 218, distance: 207.2
click at [1311, 218] on div "hero.moveRight() 1 2 3 4 5 6 7 8 9 10 11 12 13 hero . moveRight ( ) # You shoul…" at bounding box center [1354, 269] width 377 height 474
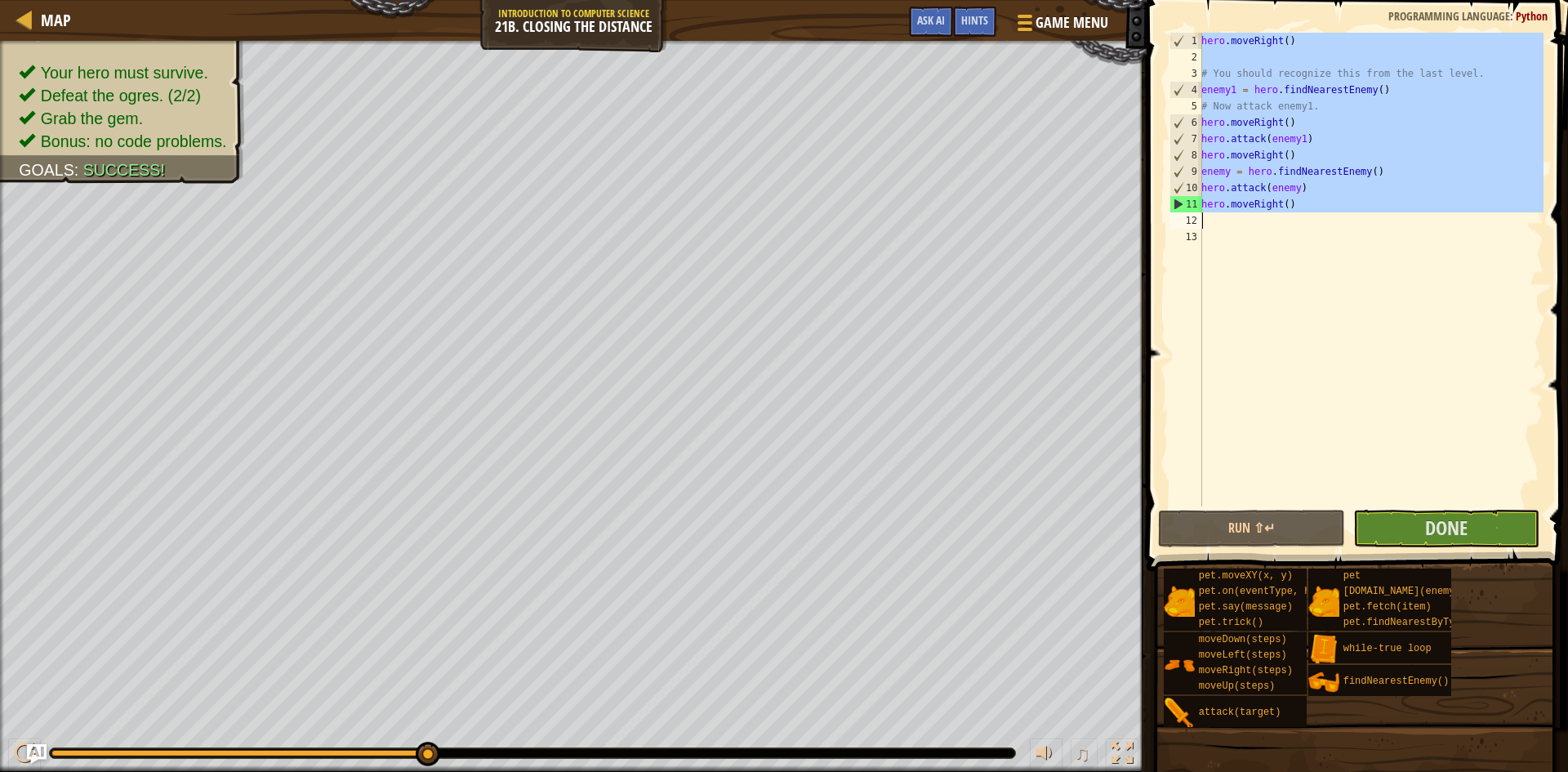
click at [1236, 424] on div "hero . moveRight ( ) # You should recognize this from the last level. enemy1 = …" at bounding box center [1370, 286] width 345 height 506
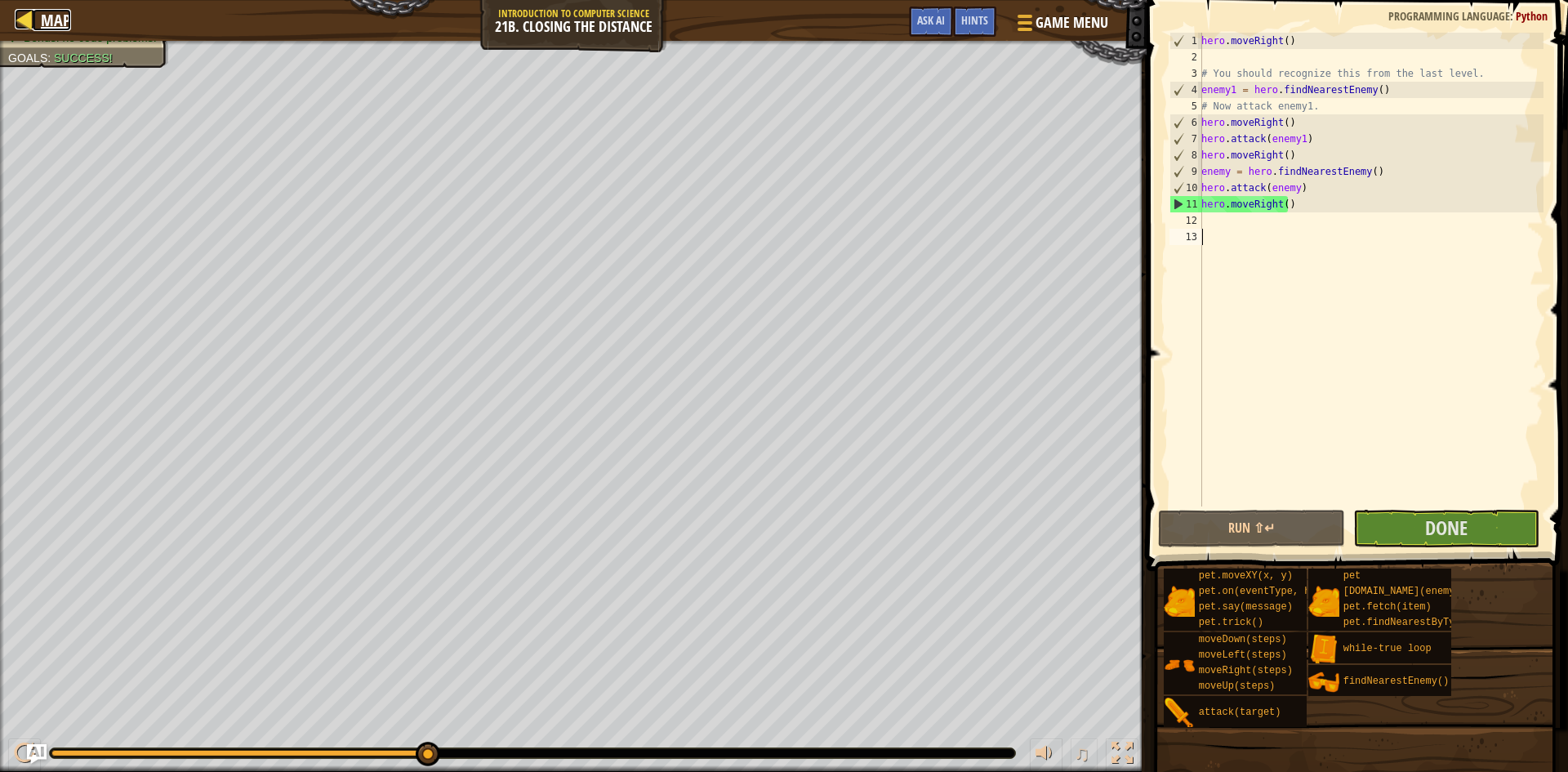
click at [16, 18] on div at bounding box center [25, 19] width 21 height 21
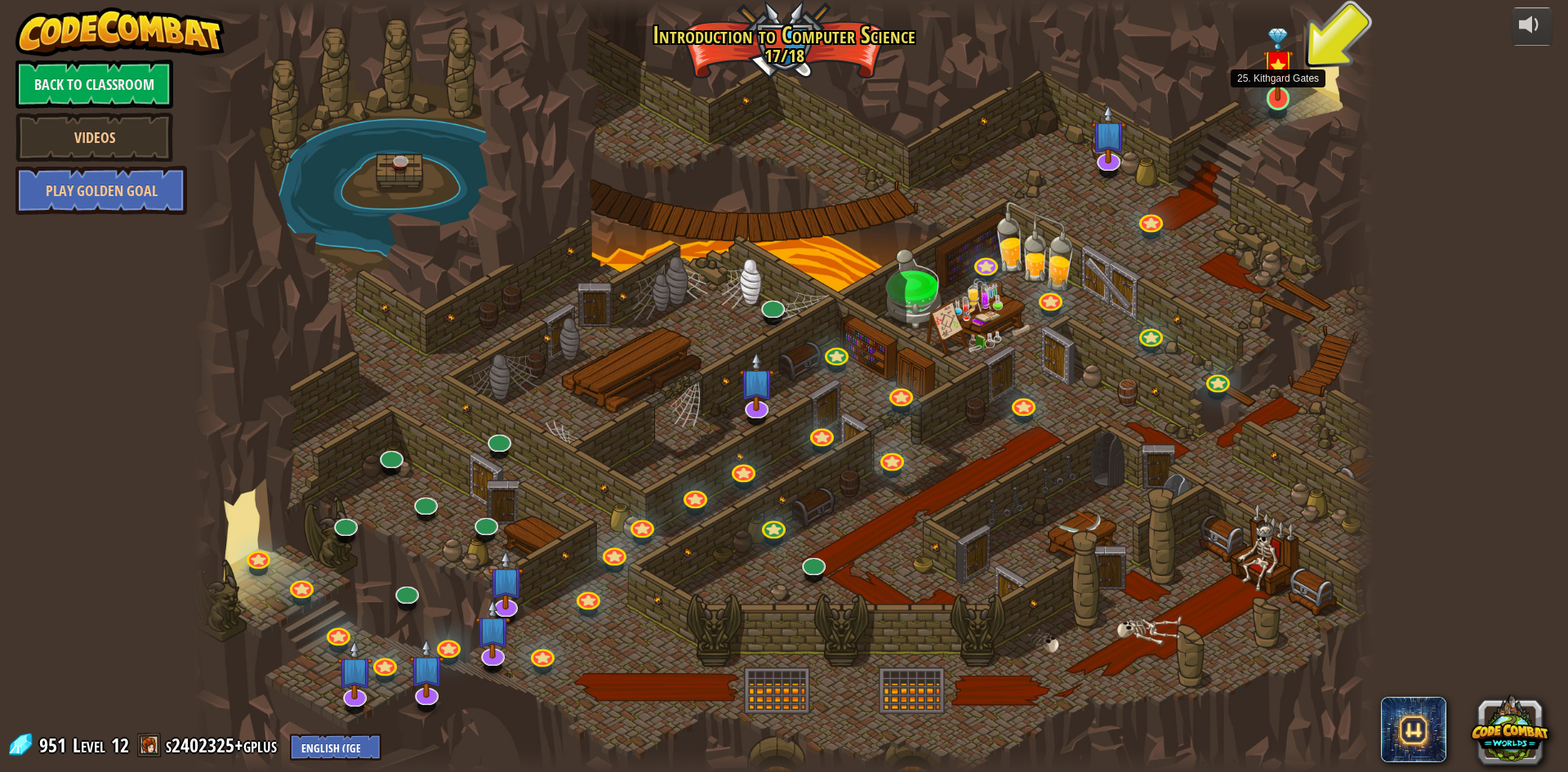
click at [1267, 98] on img at bounding box center [1279, 64] width 31 height 74
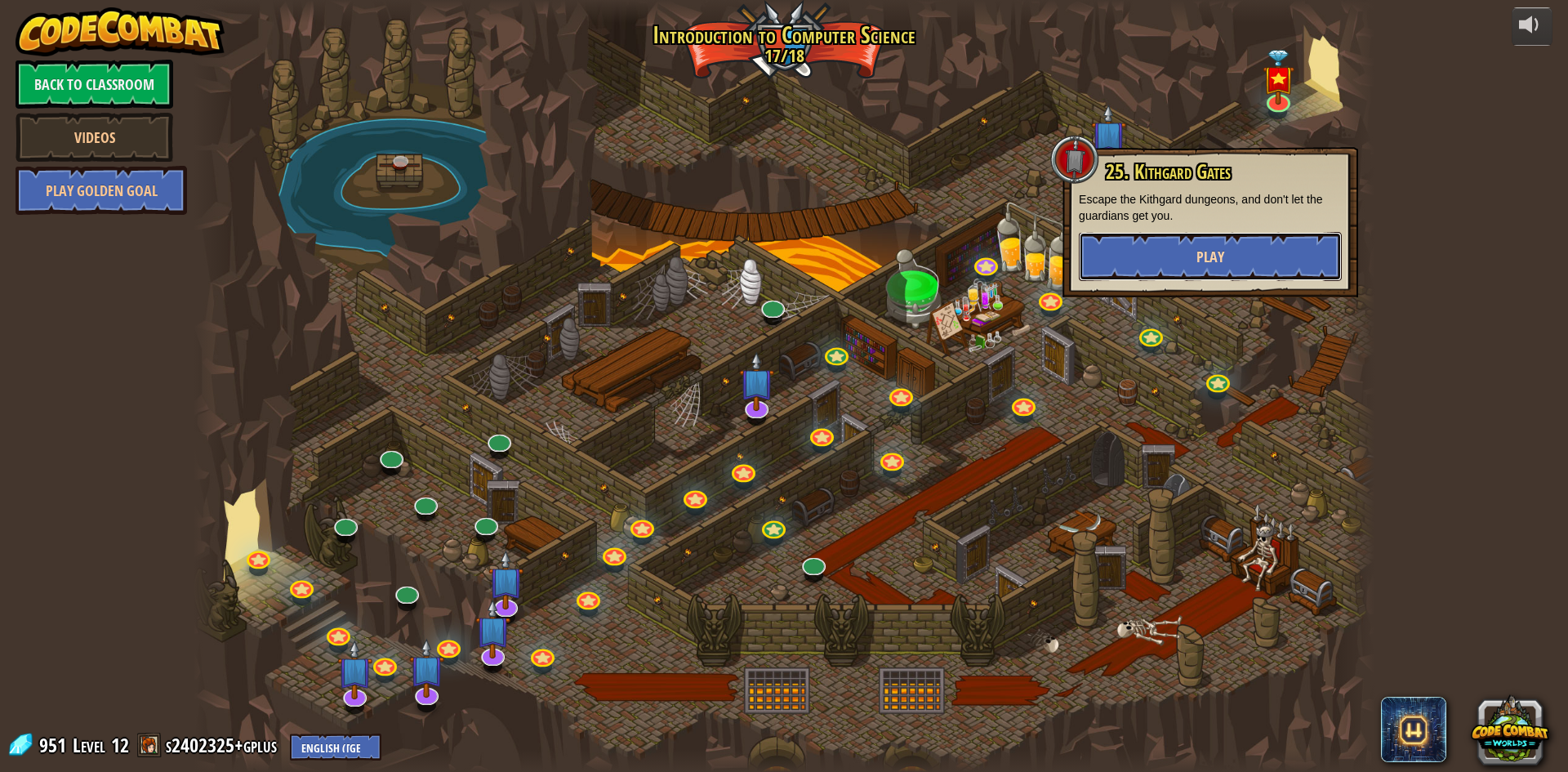
click at [1223, 250] on span "Play" at bounding box center [1210, 257] width 28 height 21
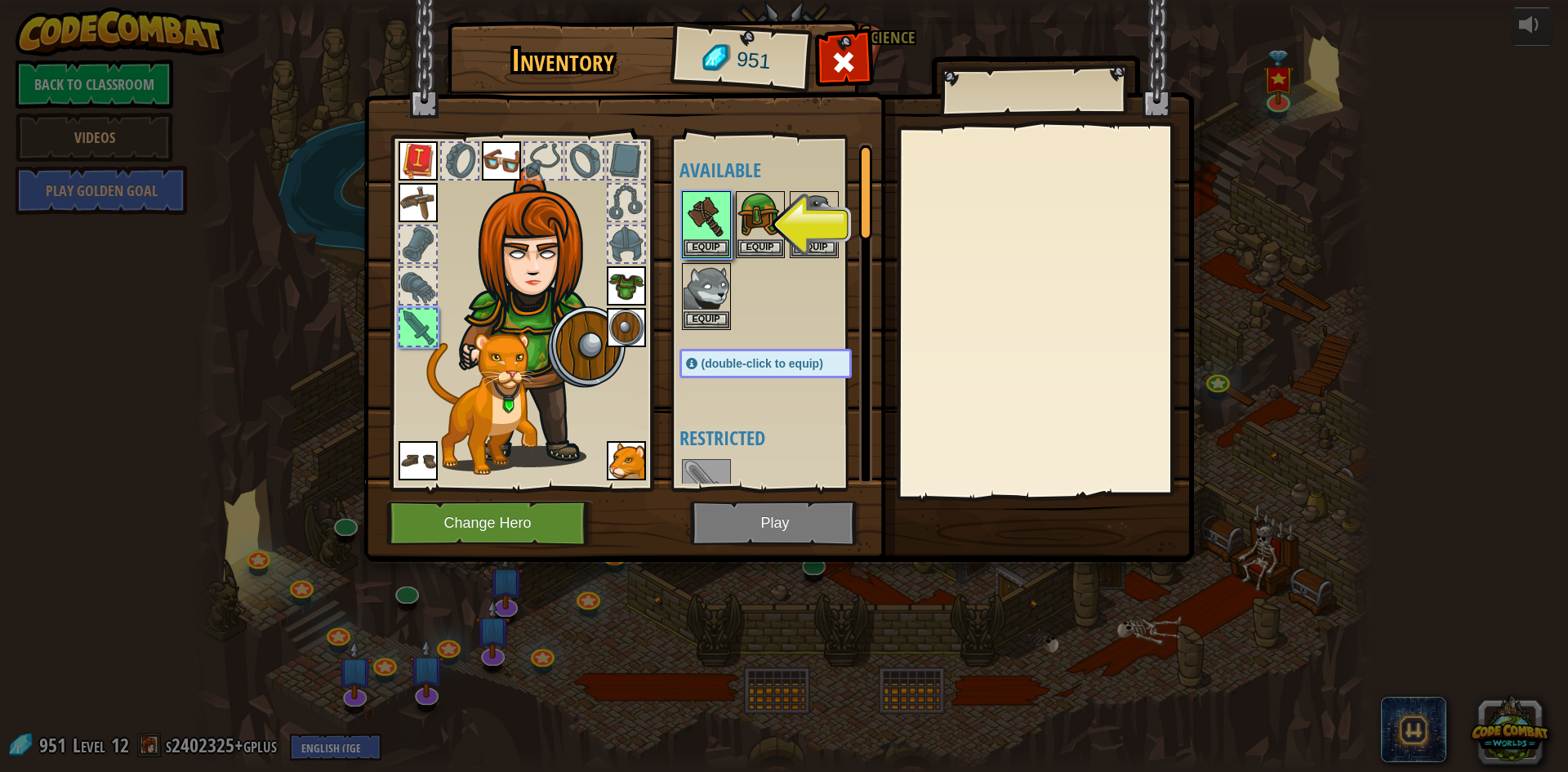
click at [784, 509] on img at bounding box center [779, 265] width 831 height 593
click at [699, 227] on img at bounding box center [706, 216] width 45 height 45
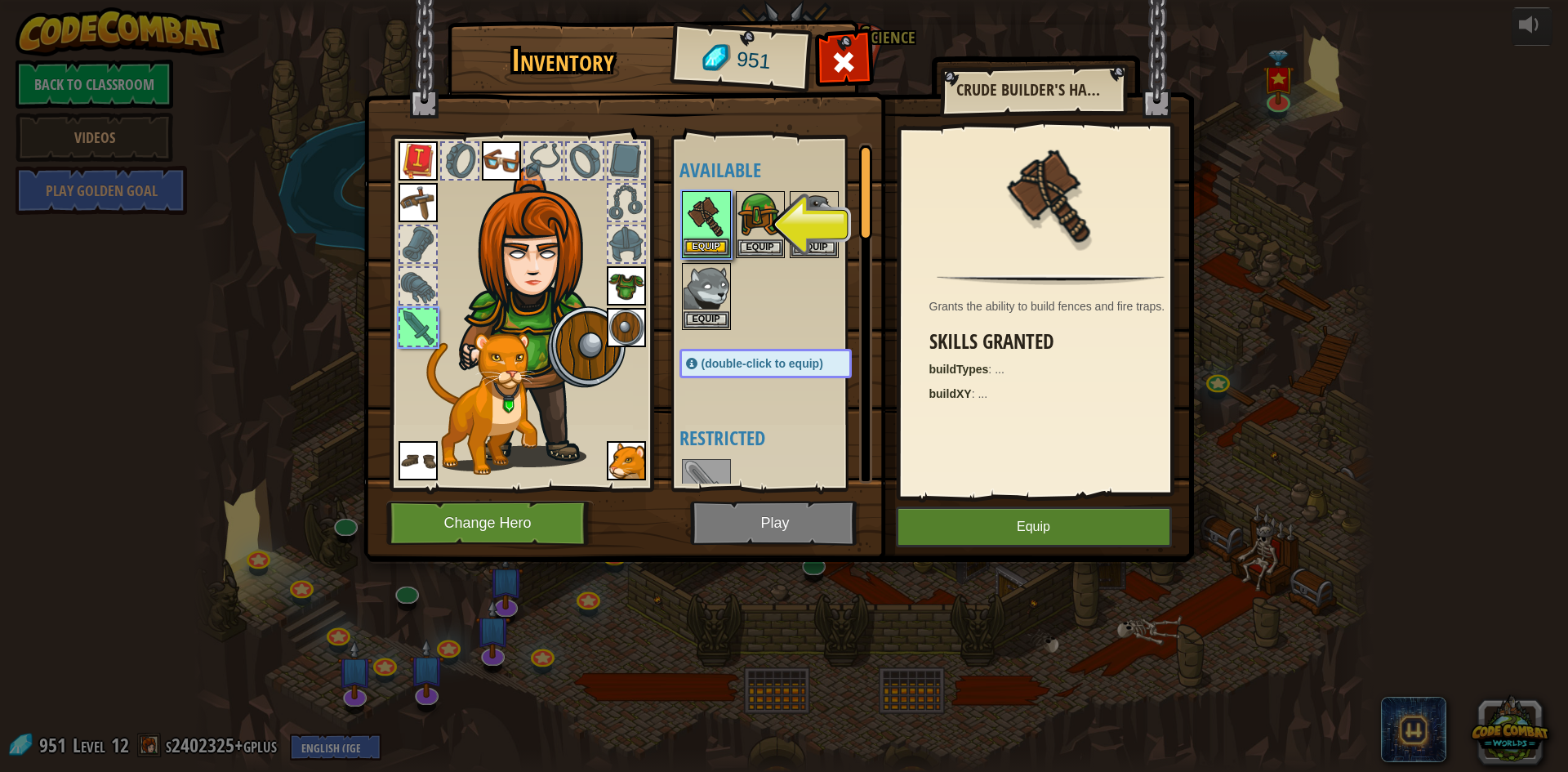
click at [699, 227] on img at bounding box center [706, 216] width 45 height 45
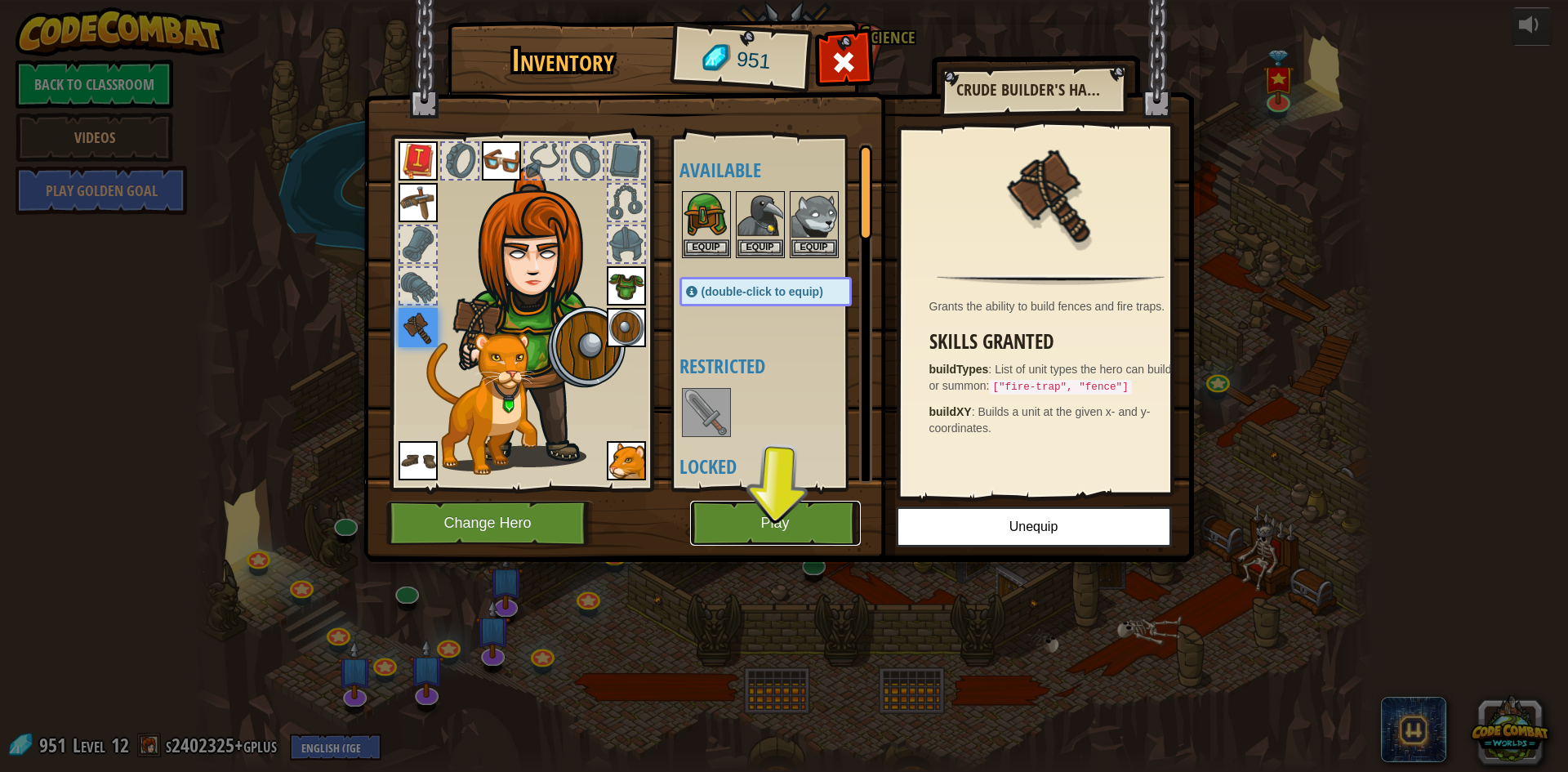
click at [836, 515] on button "Play" at bounding box center [775, 524] width 170 height 45
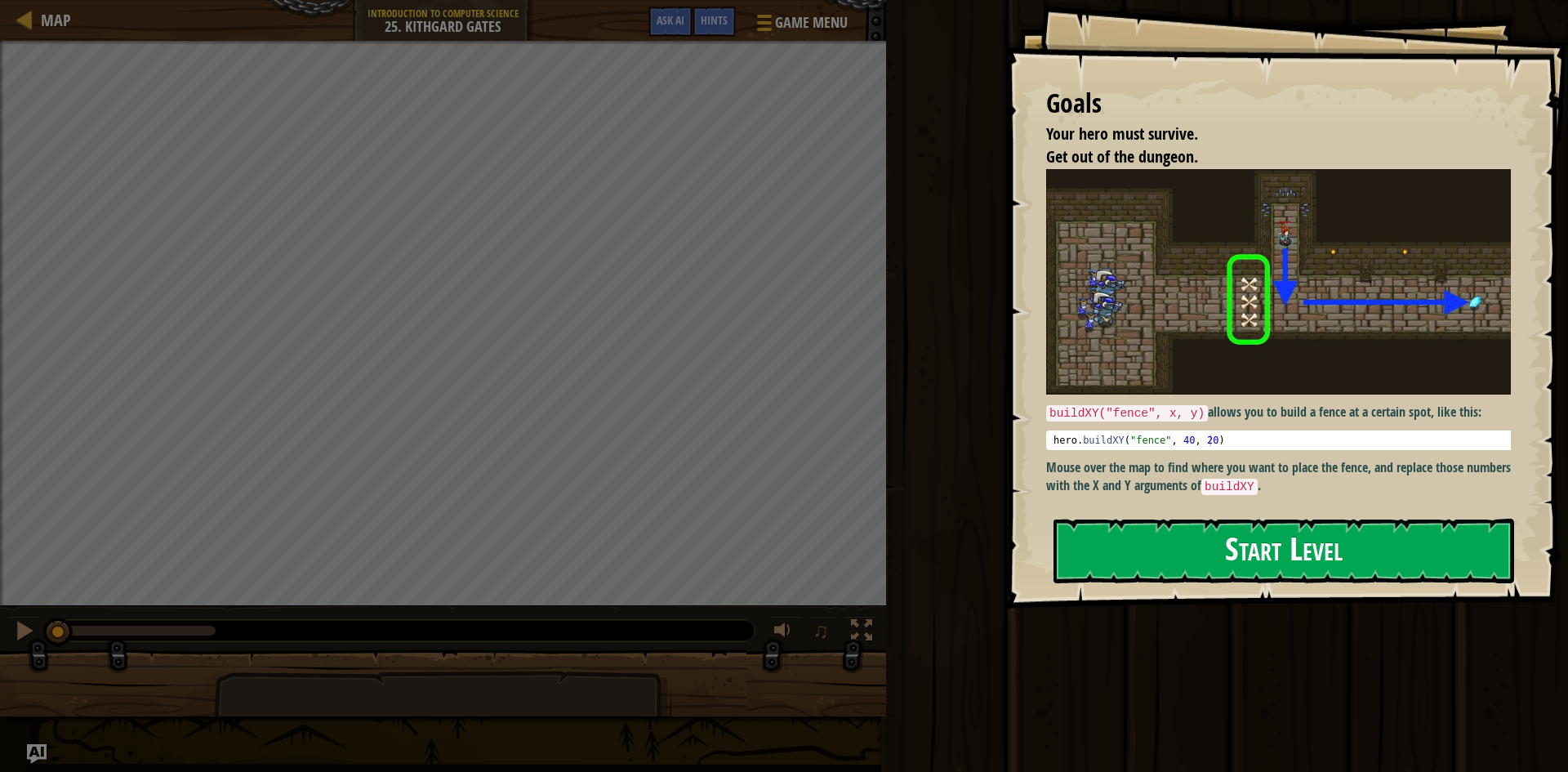
click at [1153, 561] on button "Start Level" at bounding box center [1284, 551] width 461 height 65
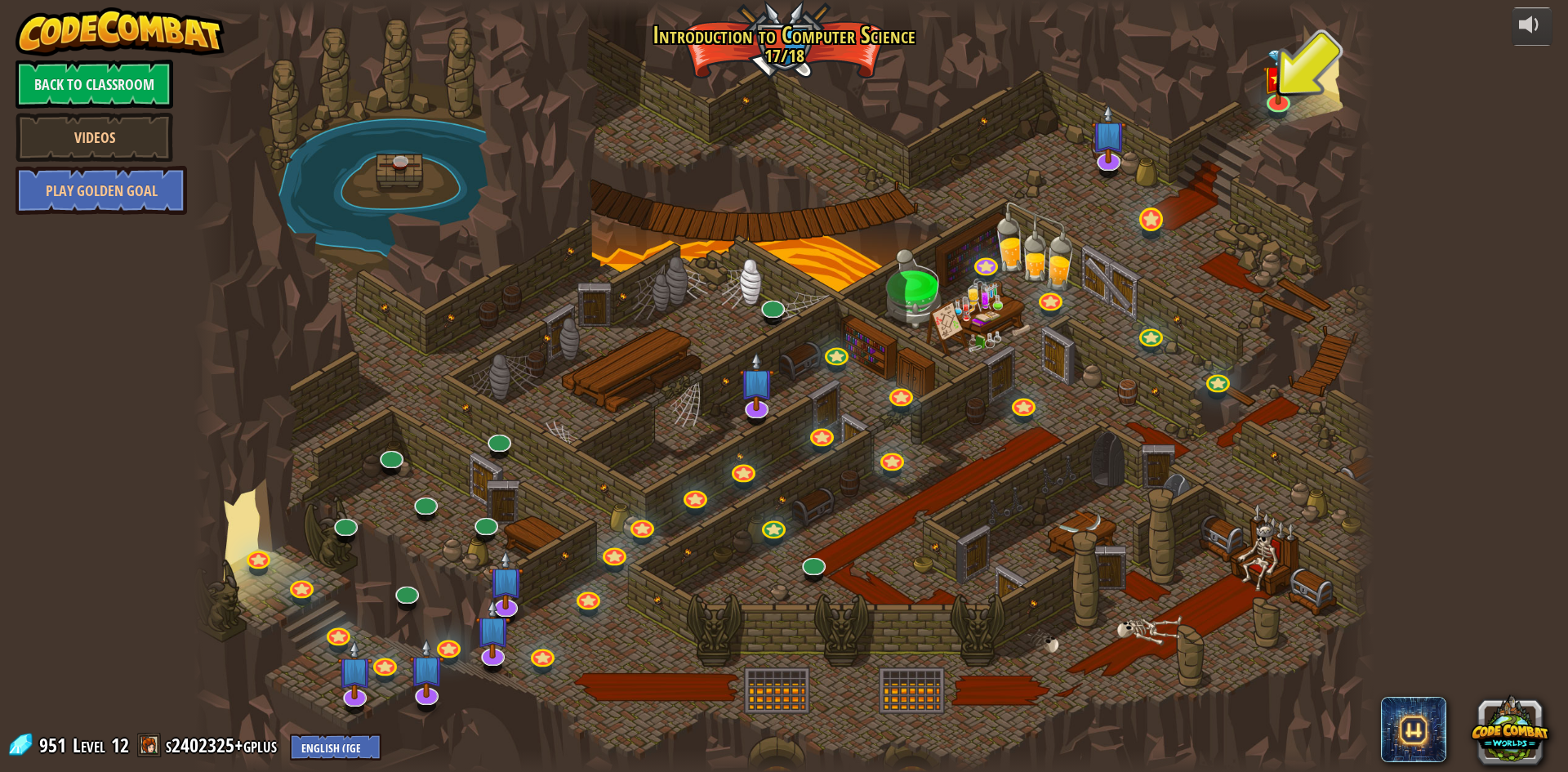
drag, startPoint x: 1138, startPoint y: 209, endPoint x: 1149, endPoint y: 221, distance: 16.3
click at [1139, 209] on div at bounding box center [784, 386] width 1181 height 772
click at [1151, 223] on link at bounding box center [1149, 218] width 32 height 32
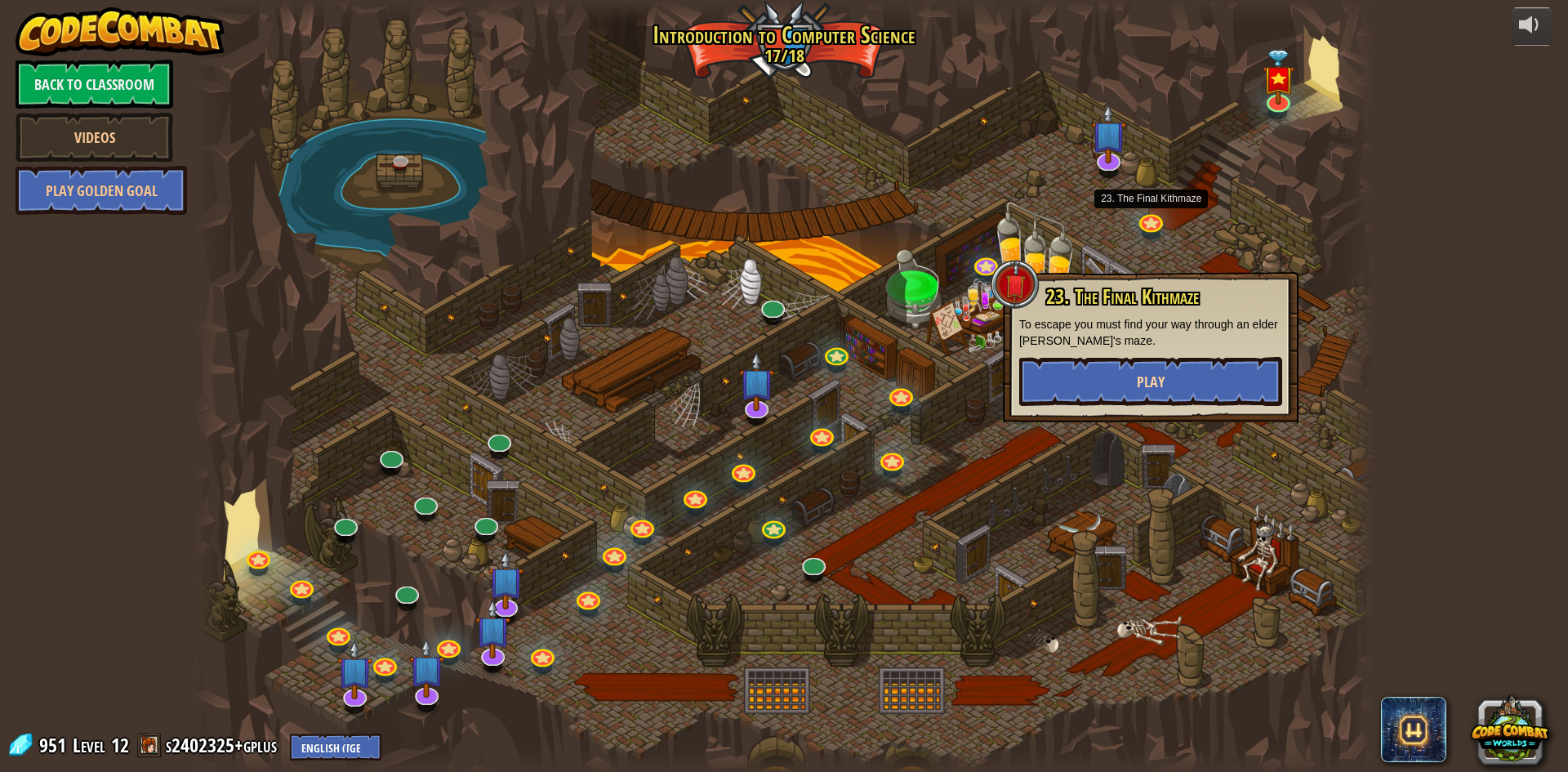
drag, startPoint x: 1150, startPoint y: 343, endPoint x: 1152, endPoint y: 359, distance: 16.1
click at [1150, 343] on p "To escape you must find your way through an elder [PERSON_NAME]'s maze." at bounding box center [1150, 332] width 263 height 32
click at [1154, 375] on span "Play" at bounding box center [1151, 381] width 28 height 21
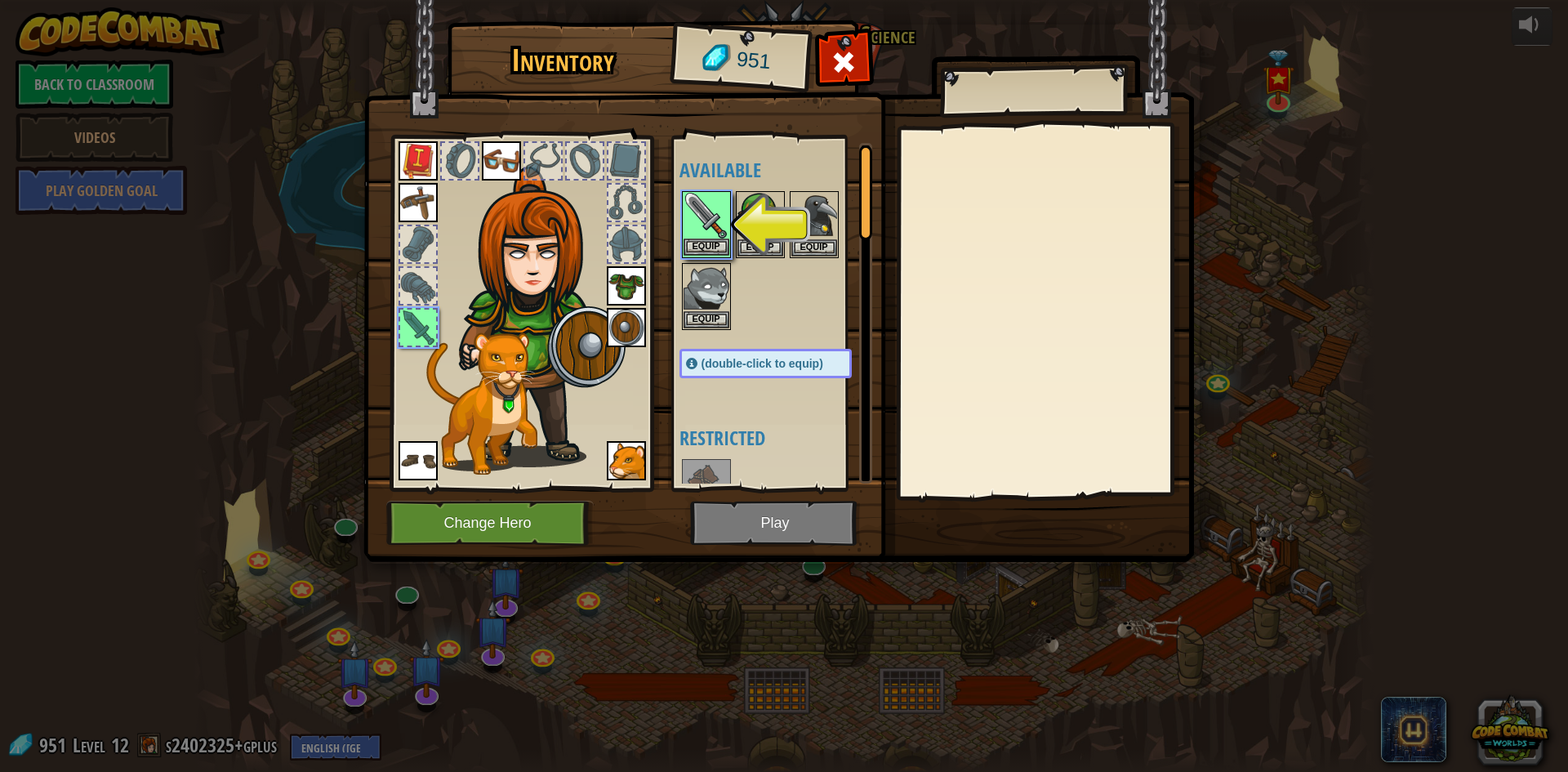
click at [700, 236] on img at bounding box center [706, 216] width 45 height 45
drag, startPoint x: 700, startPoint y: 236, endPoint x: 712, endPoint y: 310, distance: 75.0
click at [700, 237] on img at bounding box center [706, 216] width 45 height 45
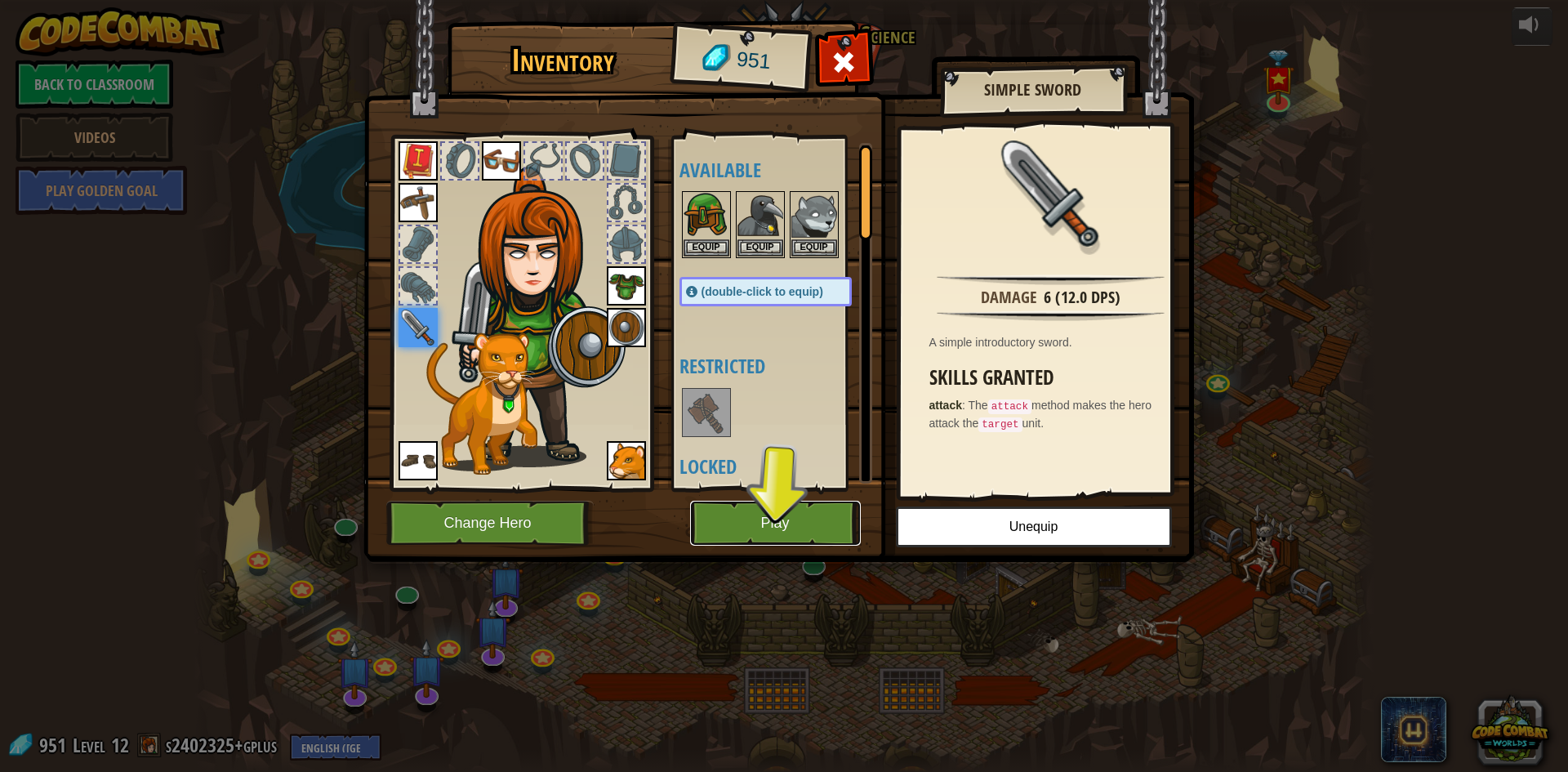
click at [801, 522] on button "Play" at bounding box center [775, 524] width 170 height 45
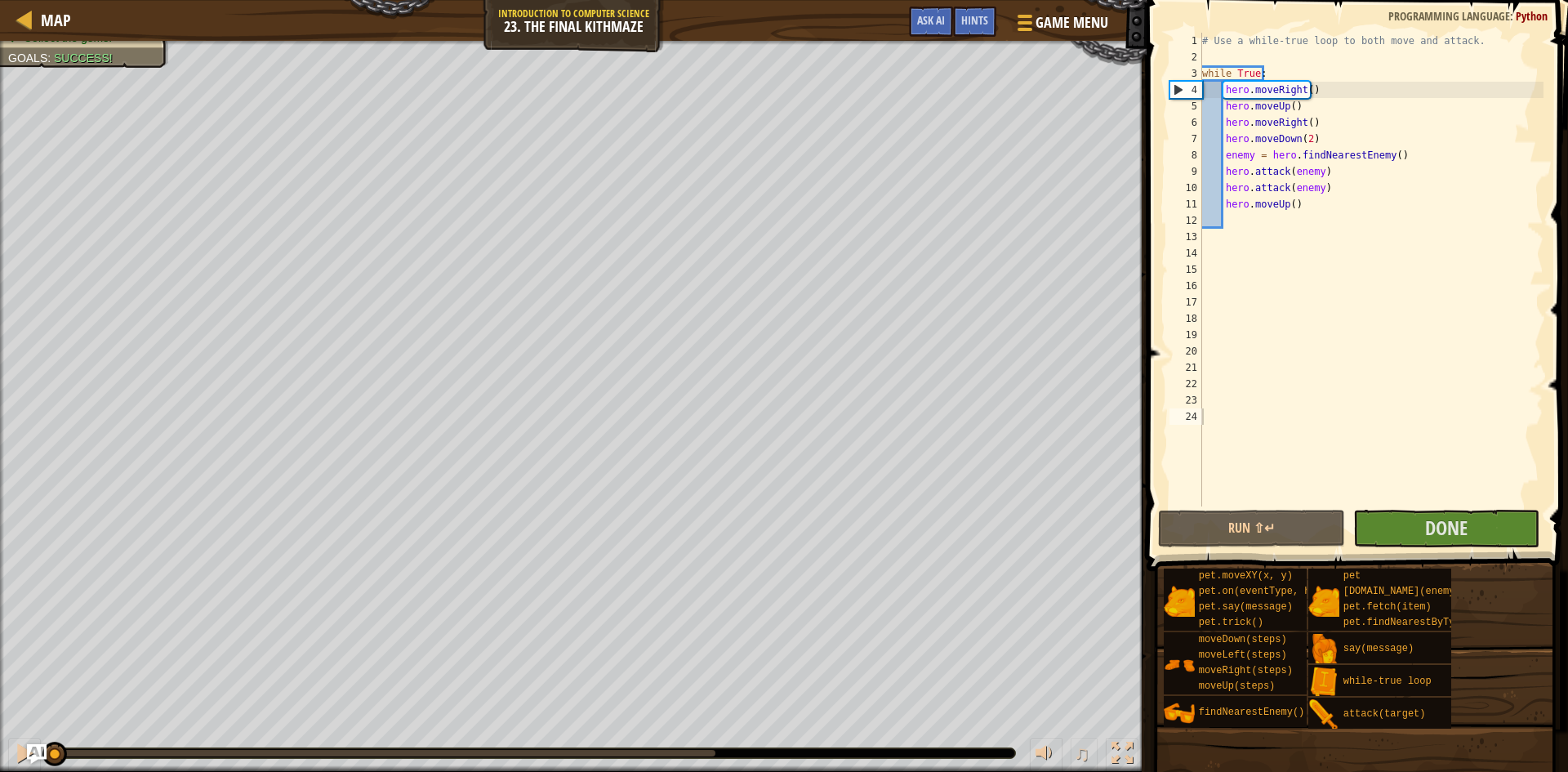
type textarea "hero.attack(enemy)"
click at [26, 11] on div at bounding box center [25, 19] width 21 height 21
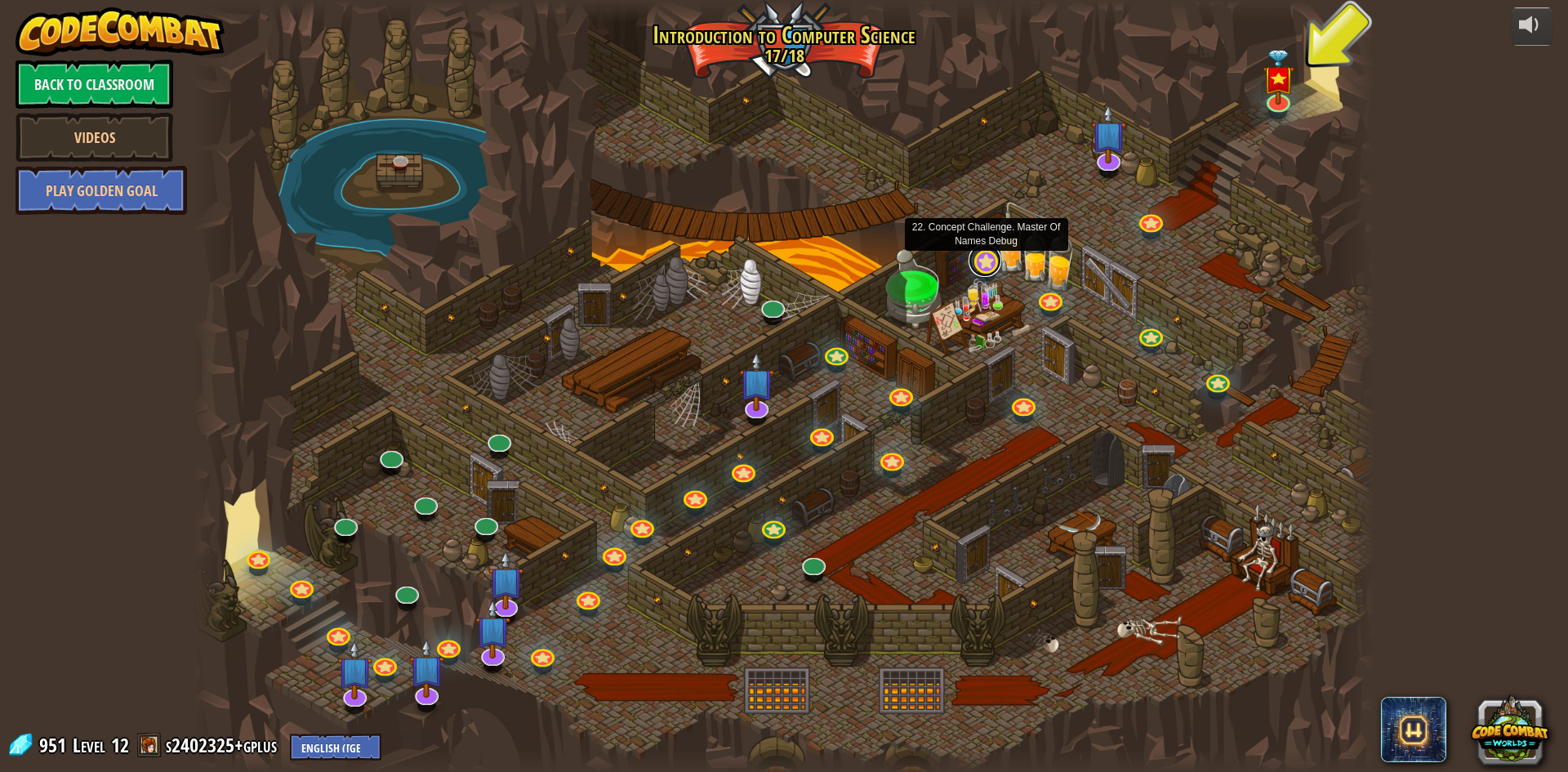
click at [985, 268] on link at bounding box center [984, 260] width 32 height 32
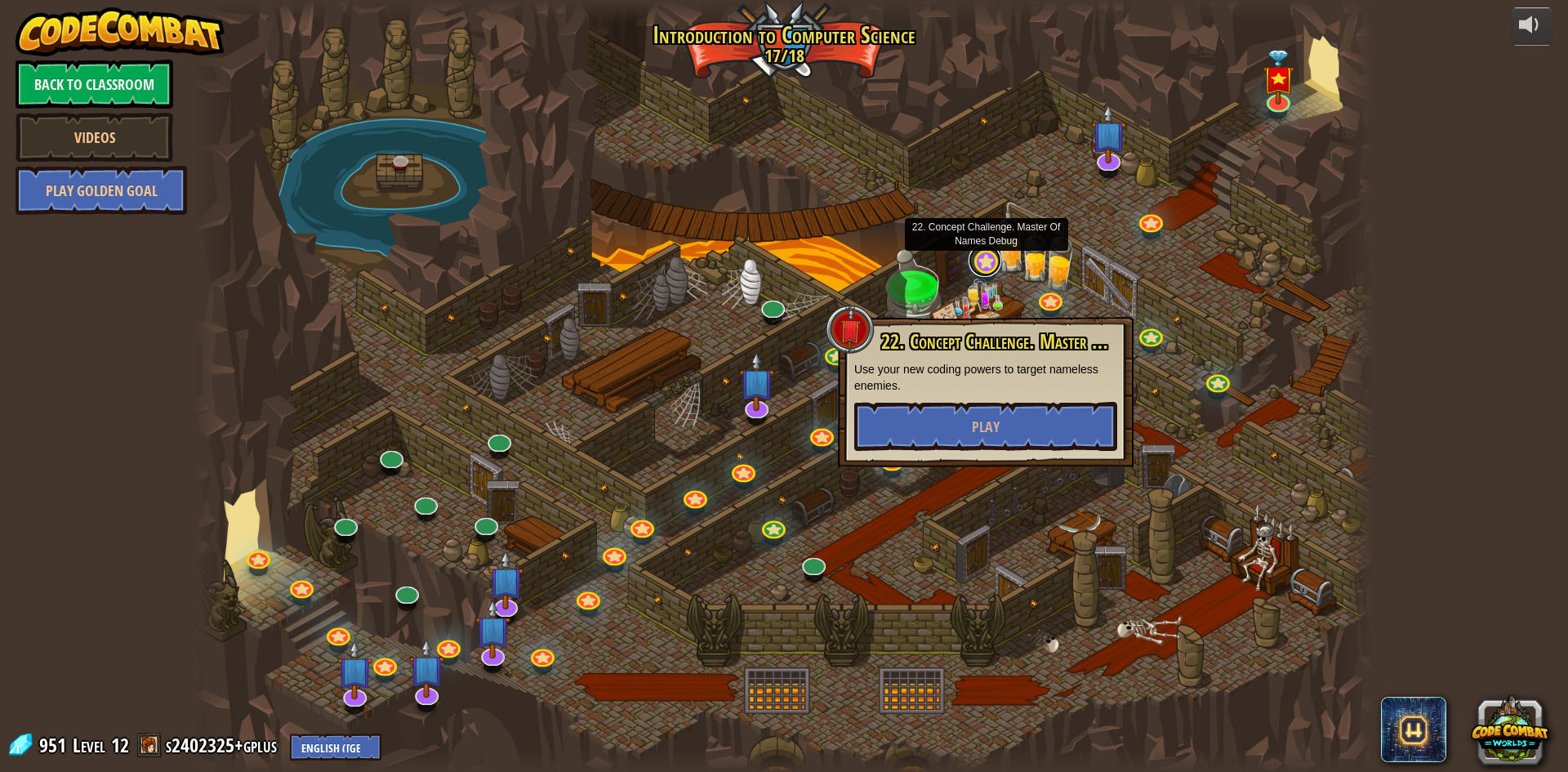
click at [986, 267] on link at bounding box center [984, 260] width 32 height 32
click at [991, 419] on span "Play" at bounding box center [986, 425] width 28 height 21
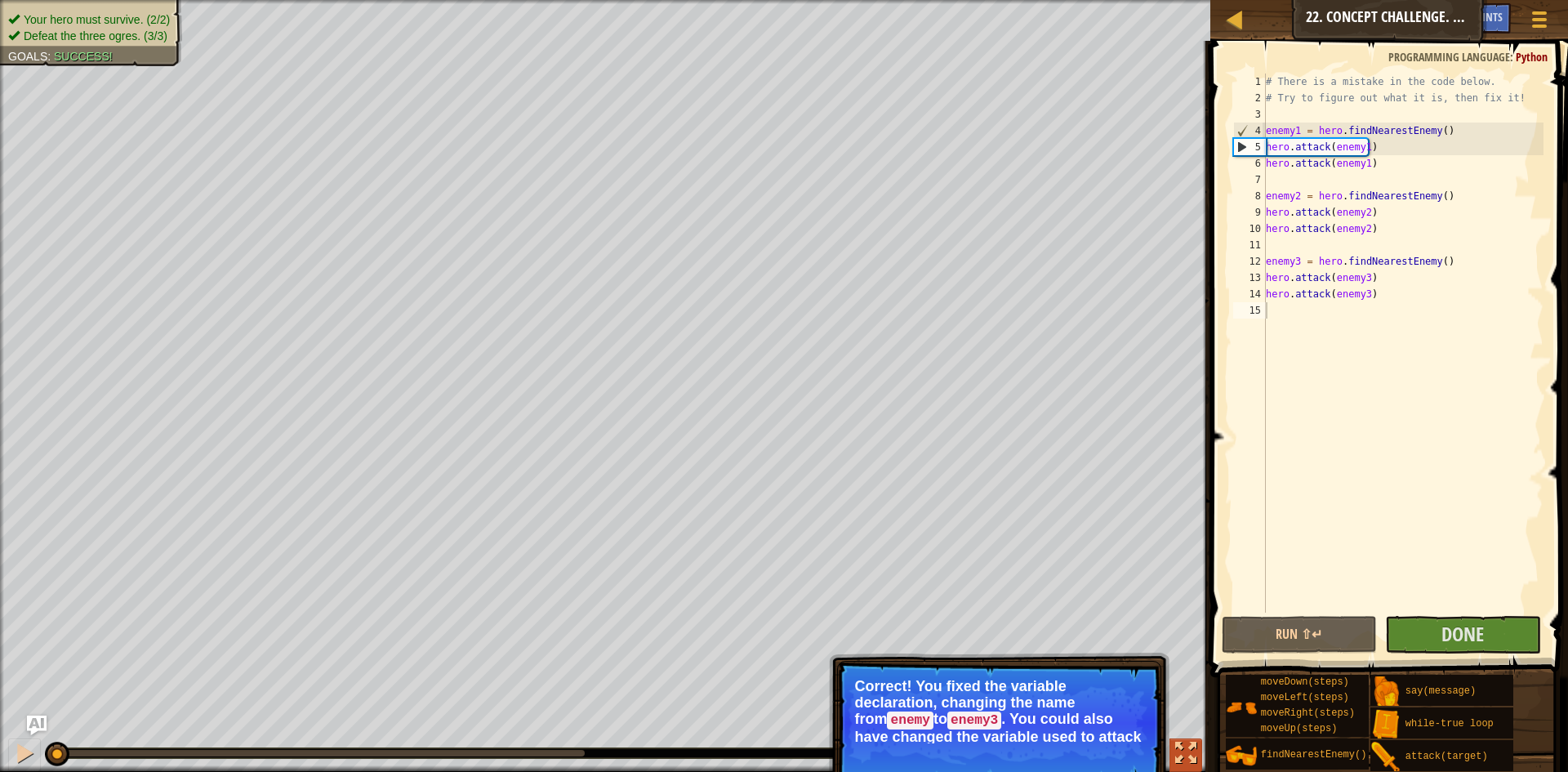
click at [1183, 739] on button at bounding box center [1185, 755] width 32 height 33
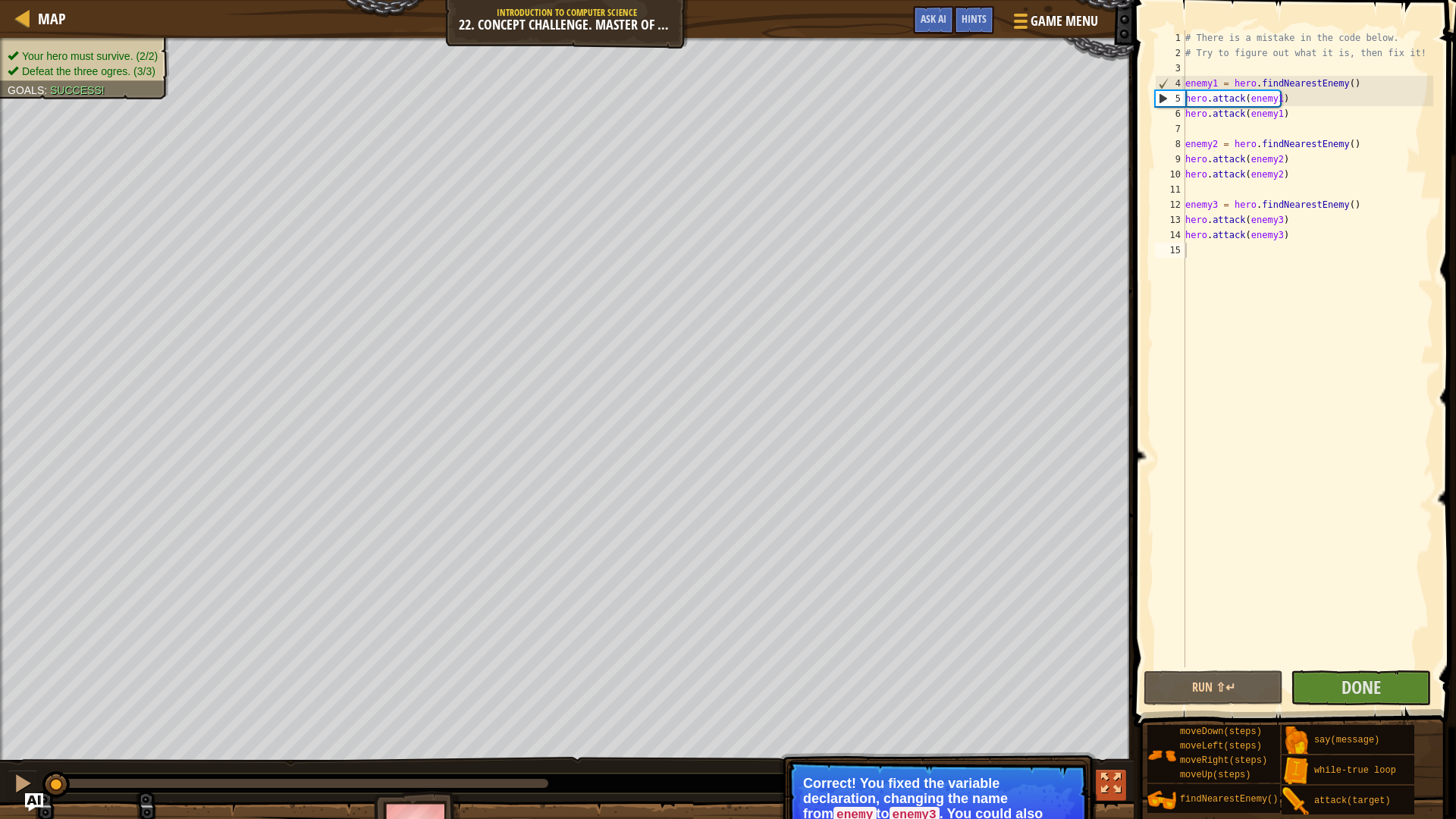
click at [1104, 716] on div at bounding box center [1111, 783] width 20 height 20
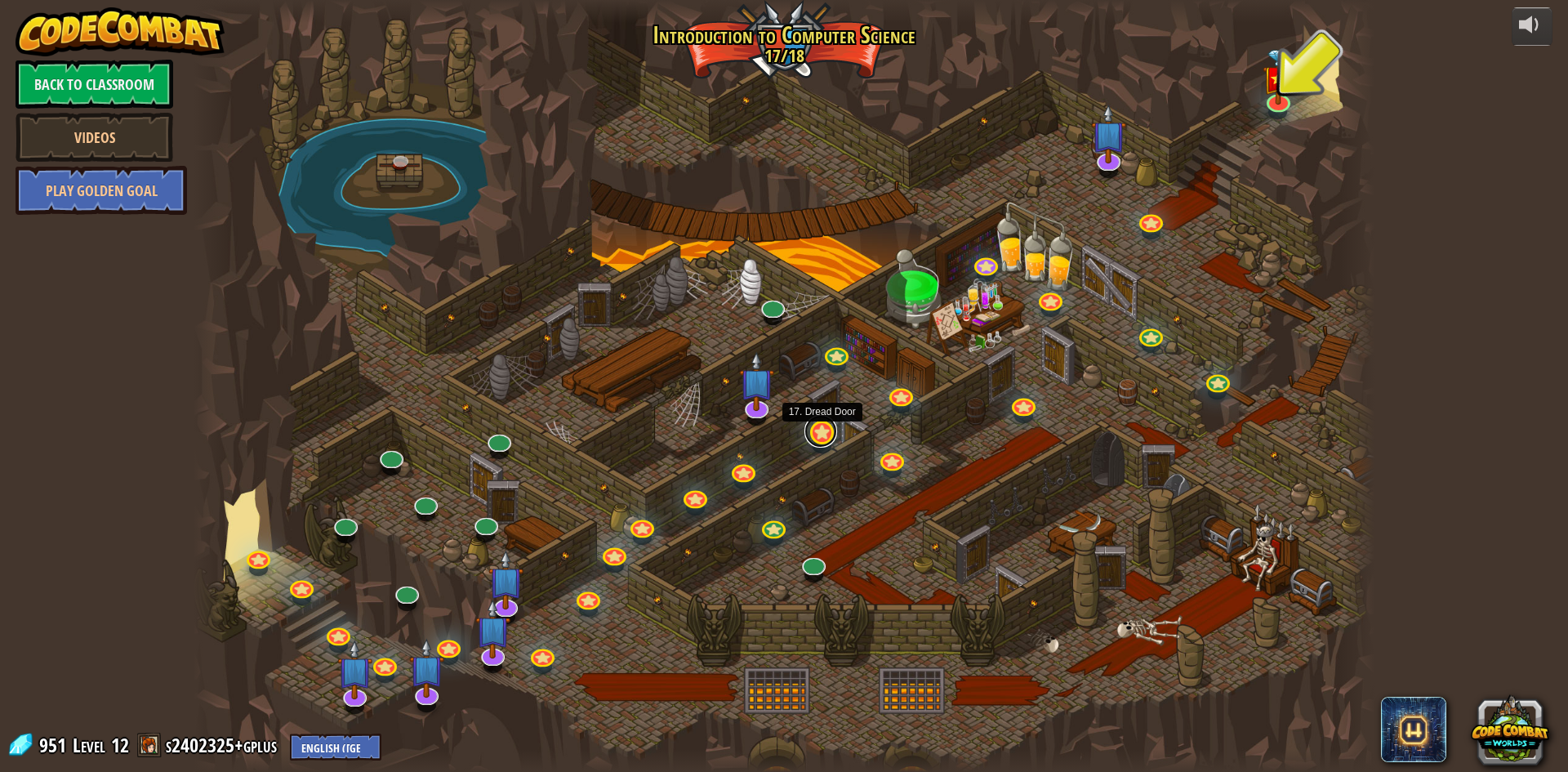
click at [822, 429] on link at bounding box center [820, 430] width 32 height 32
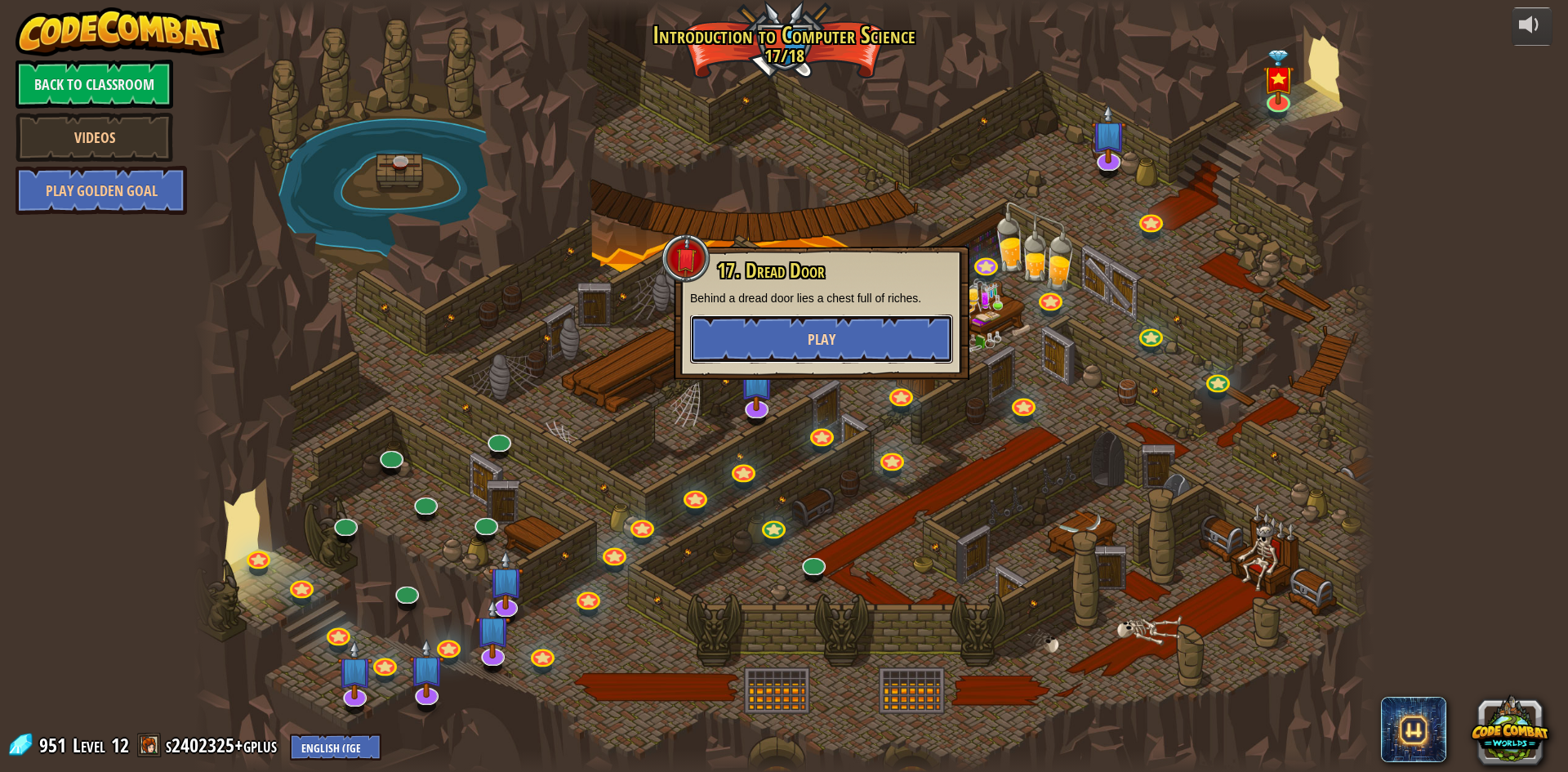
click at [830, 344] on span "Play" at bounding box center [821, 339] width 28 height 21
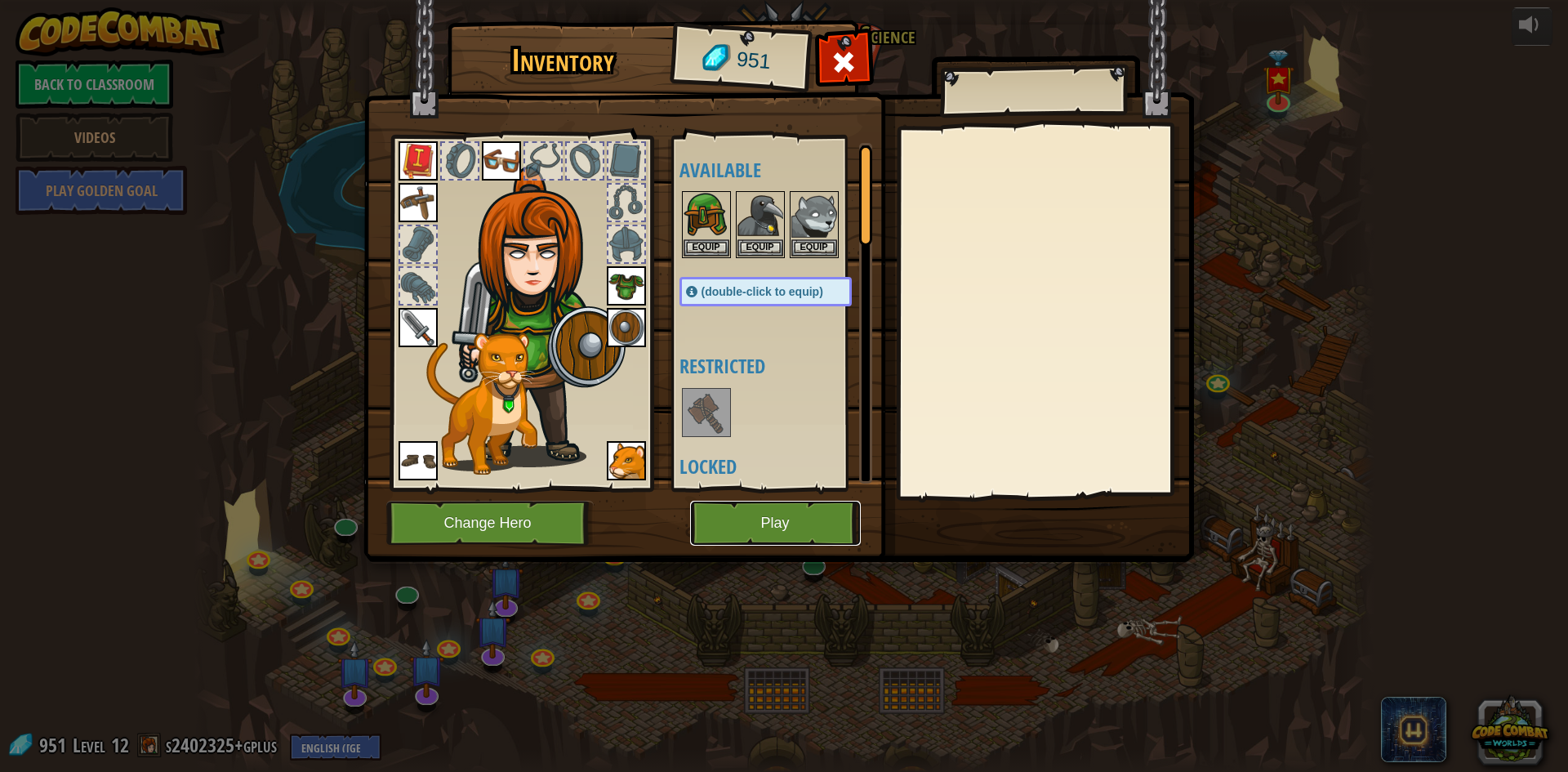
click at [756, 511] on button "Play" at bounding box center [775, 524] width 170 height 45
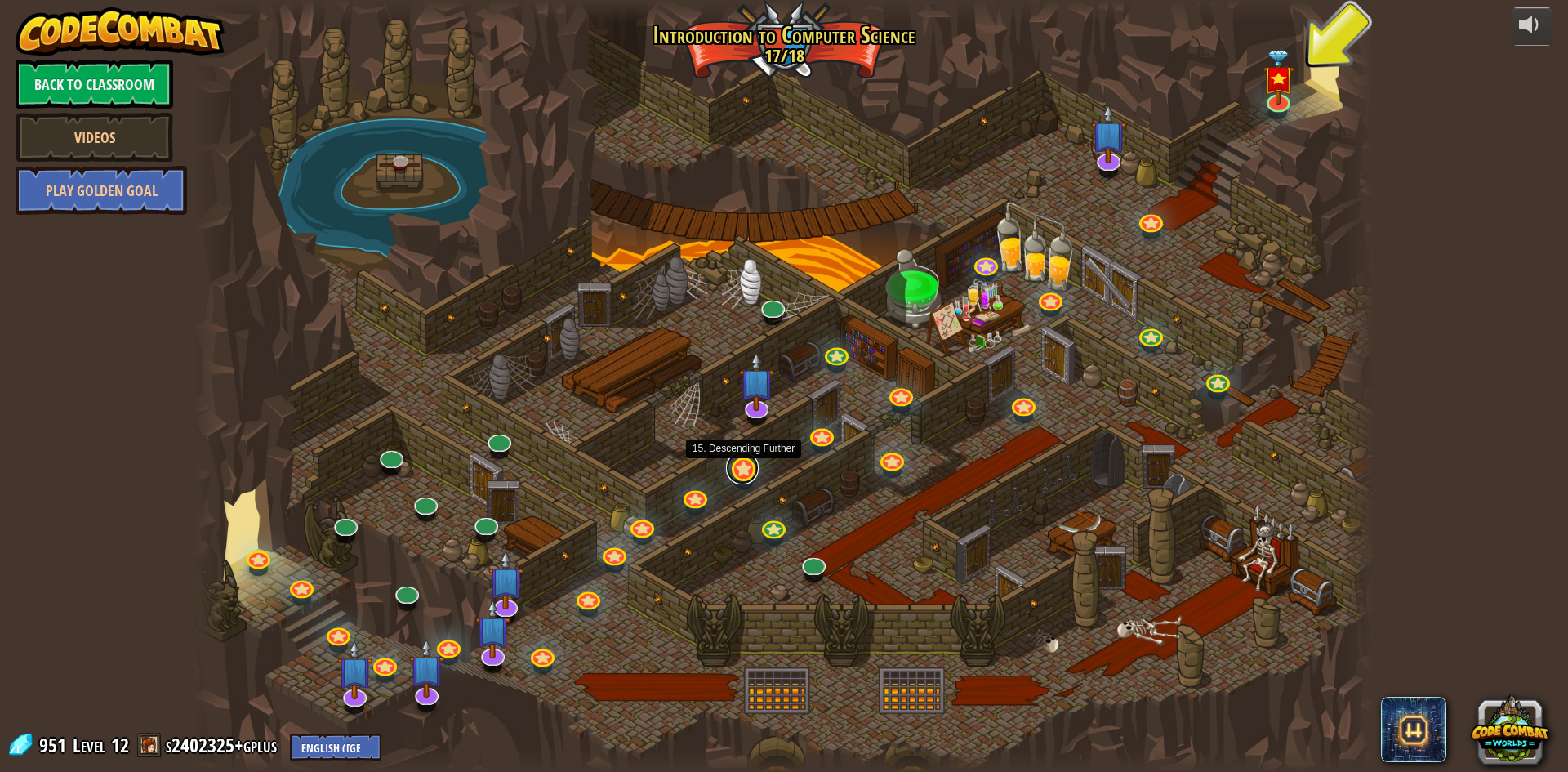
click at [735, 472] on link at bounding box center [741, 468] width 32 height 32
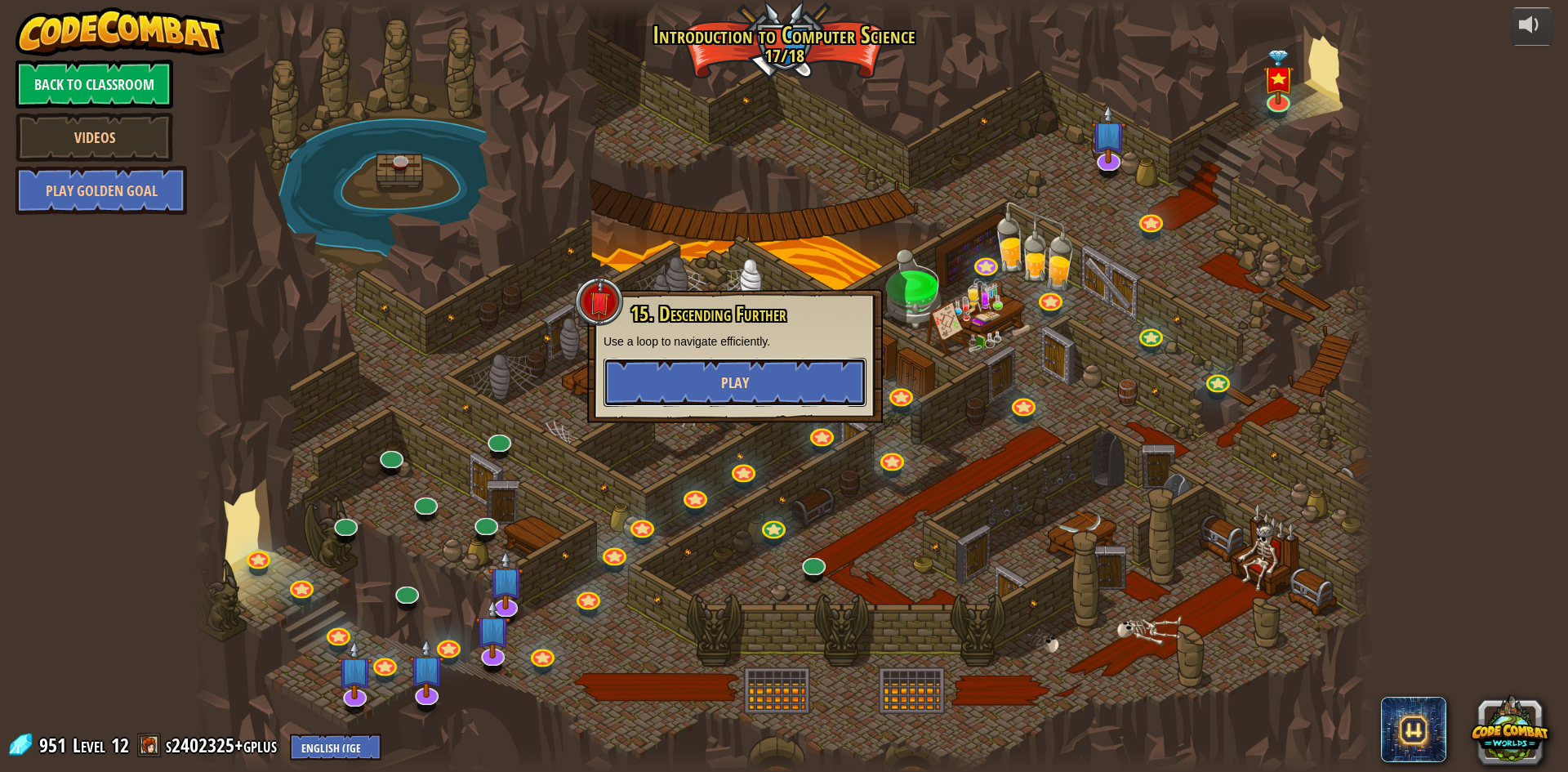
click at [752, 386] on button "Play" at bounding box center [734, 382] width 263 height 49
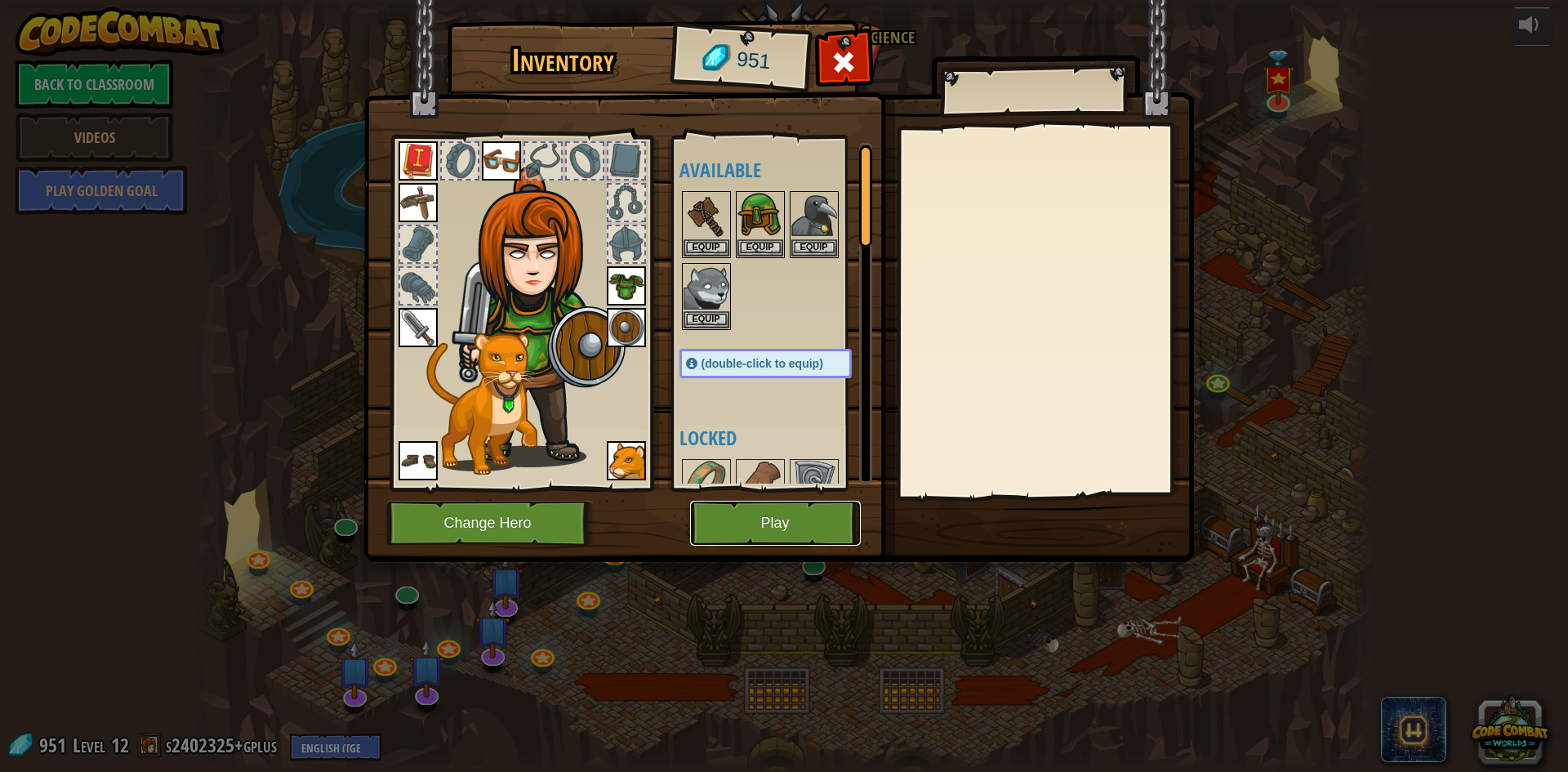
click at [780, 515] on button "Play" at bounding box center [775, 524] width 170 height 45
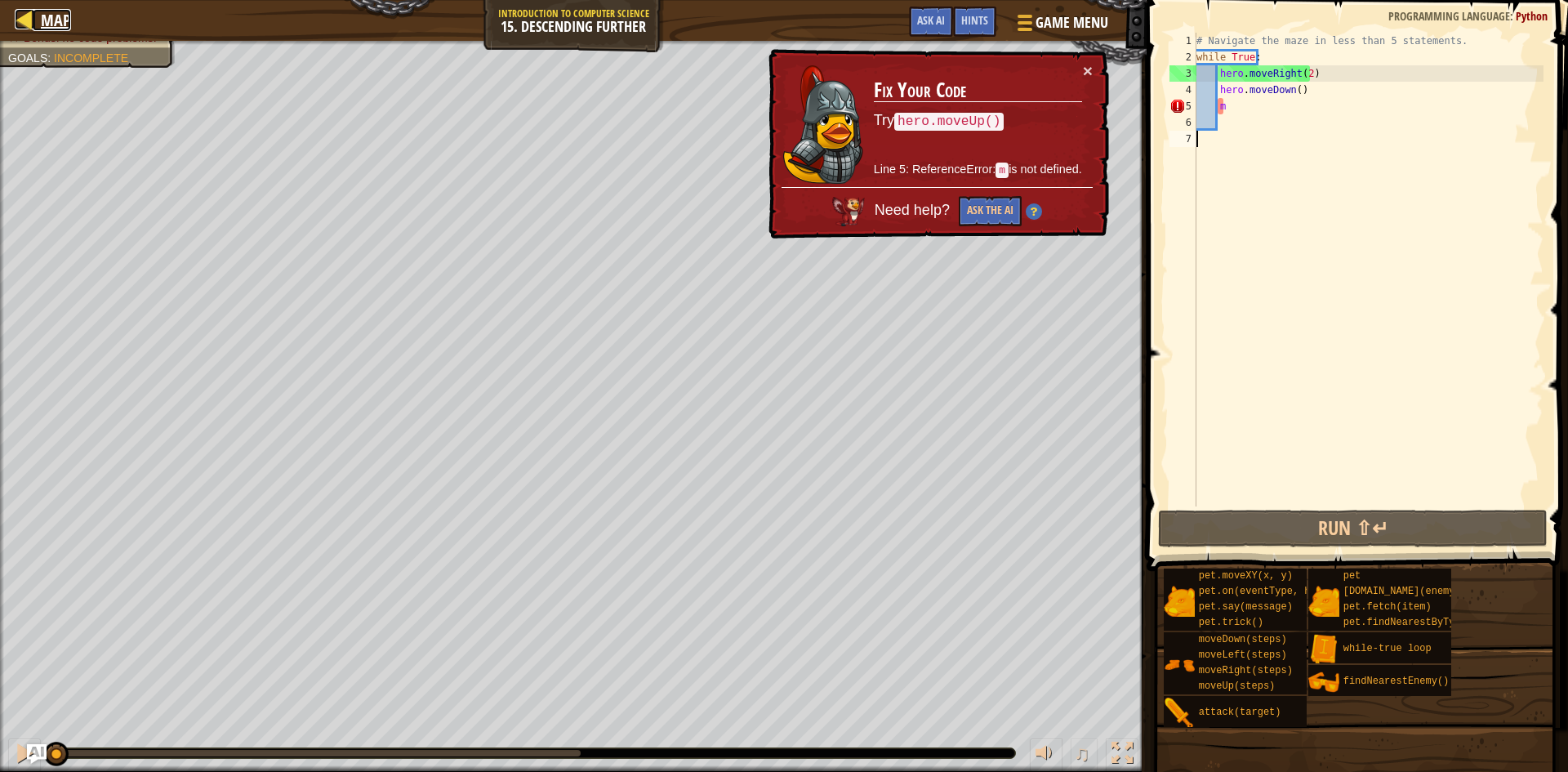
click at [25, 24] on div at bounding box center [25, 19] width 21 height 21
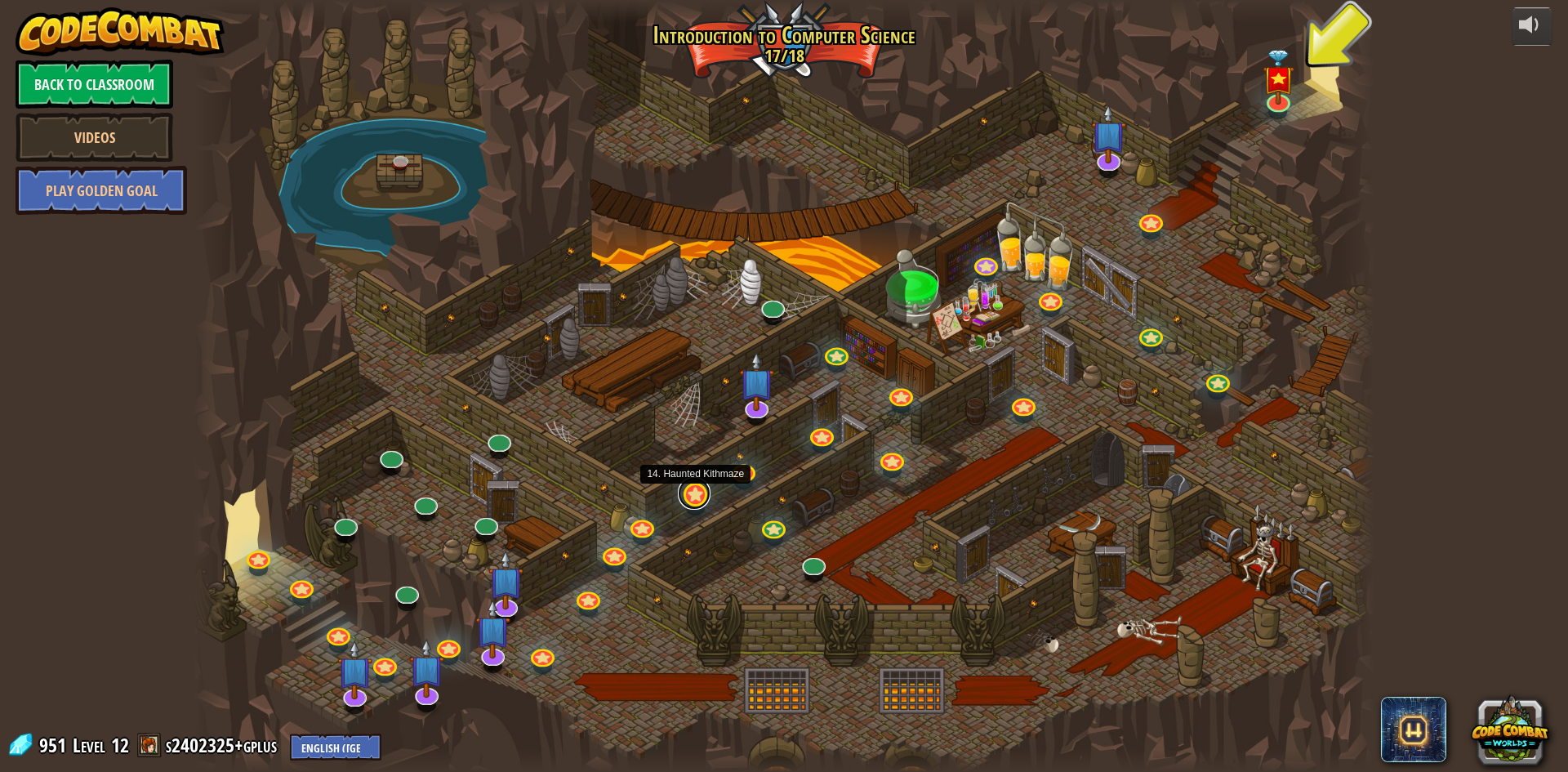
click at [695, 500] on link at bounding box center [694, 492] width 32 height 32
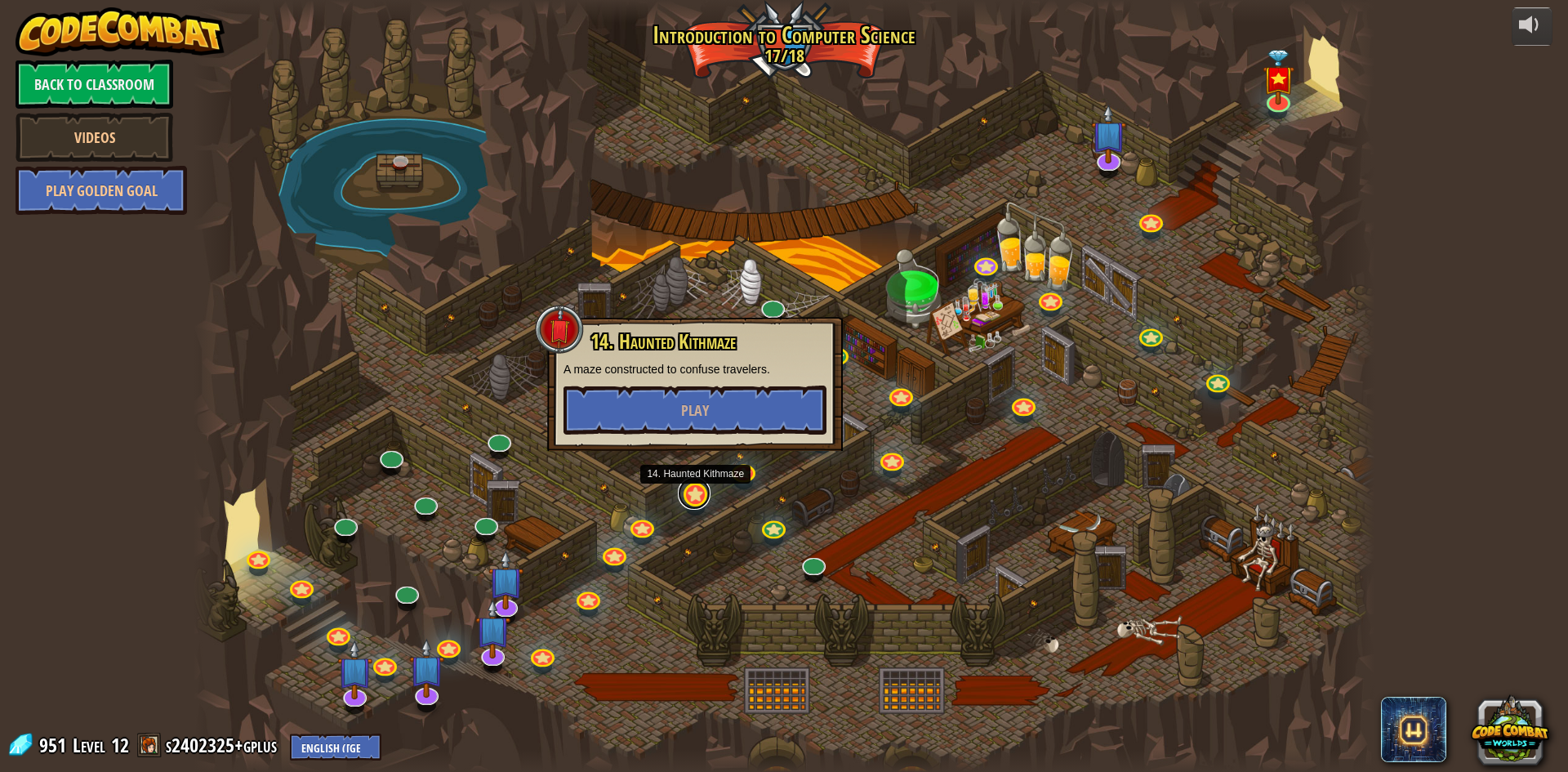
click at [695, 500] on link at bounding box center [694, 492] width 32 height 32
click at [678, 419] on button "Play" at bounding box center [694, 411] width 263 height 49
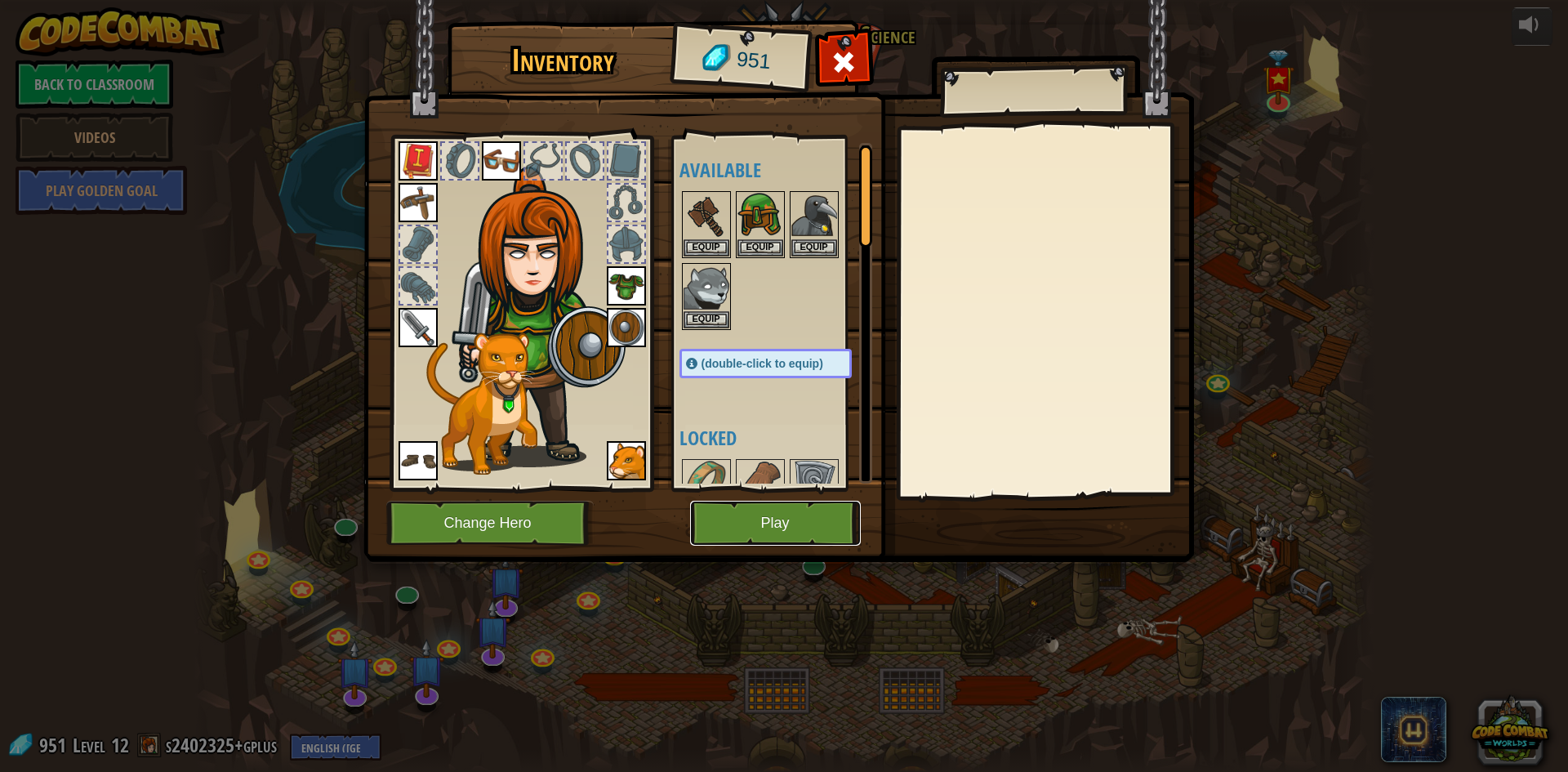
click at [760, 525] on button "Play" at bounding box center [775, 524] width 170 height 45
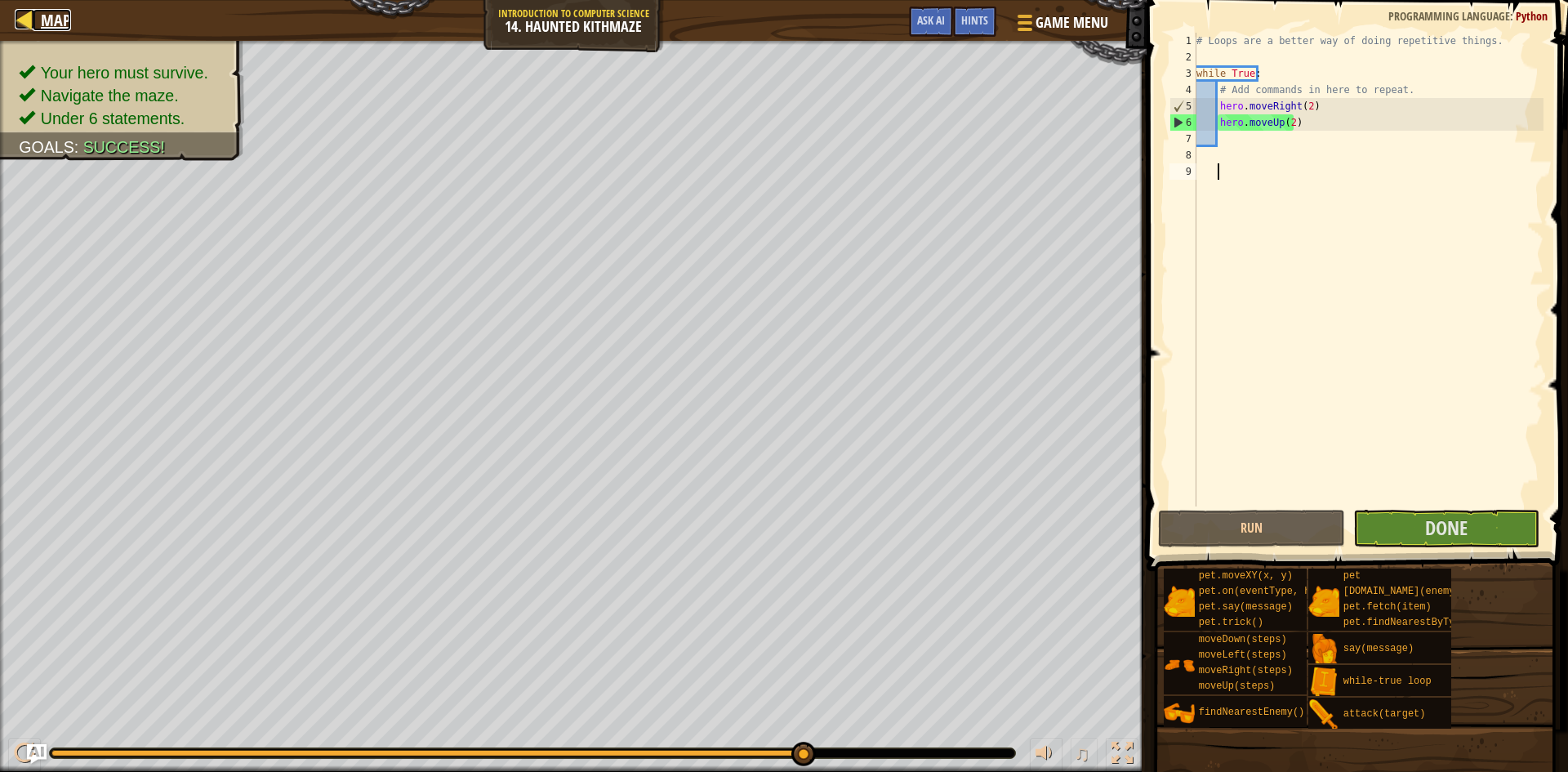
click at [55, 15] on span "Map" at bounding box center [55, 20] width 31 height 22
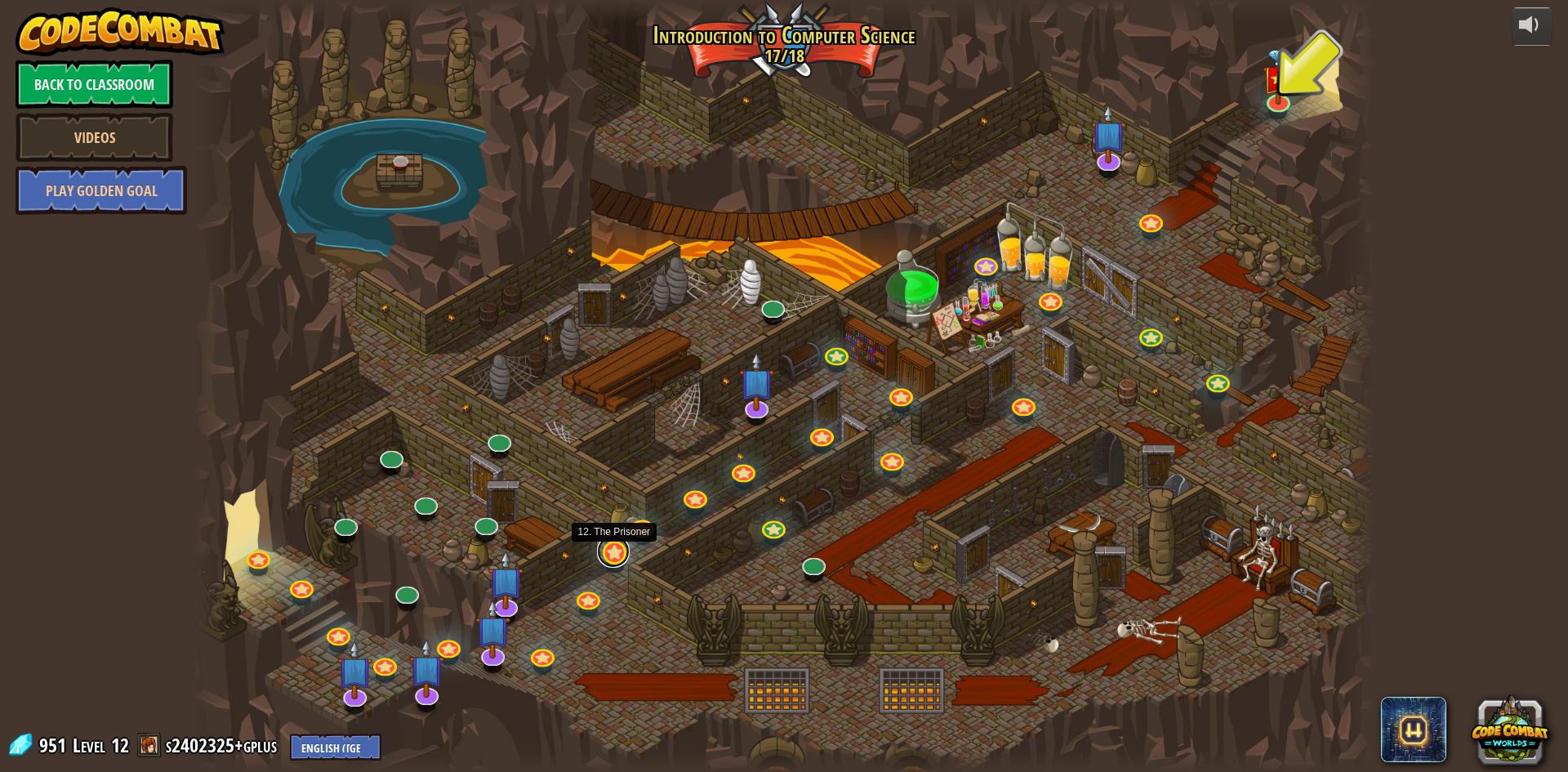
click at [611, 554] on link at bounding box center [612, 550] width 32 height 32
click at [612, 553] on link at bounding box center [612, 550] width 32 height 32
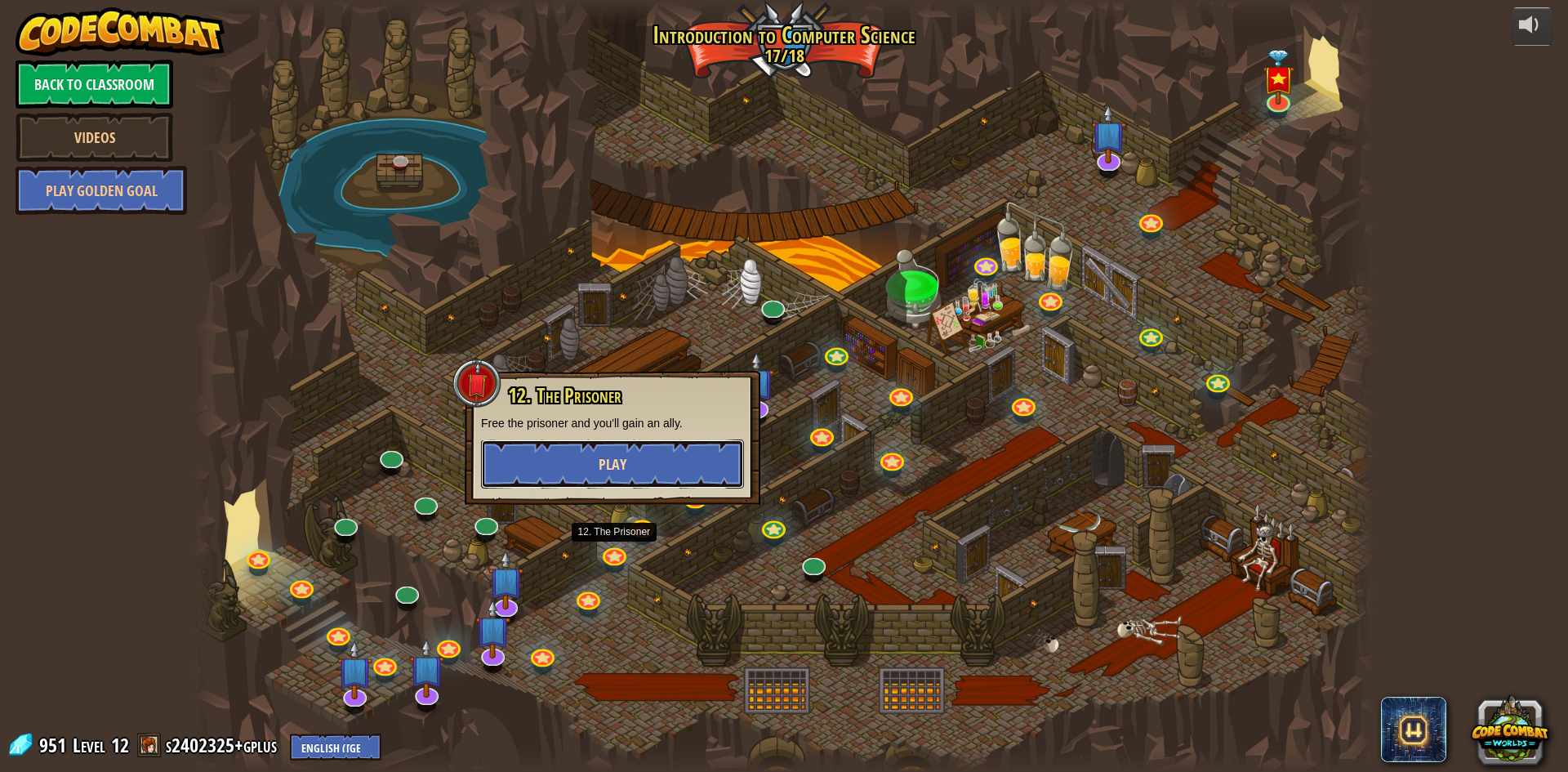
click at [615, 468] on span "Play" at bounding box center [612, 464] width 28 height 21
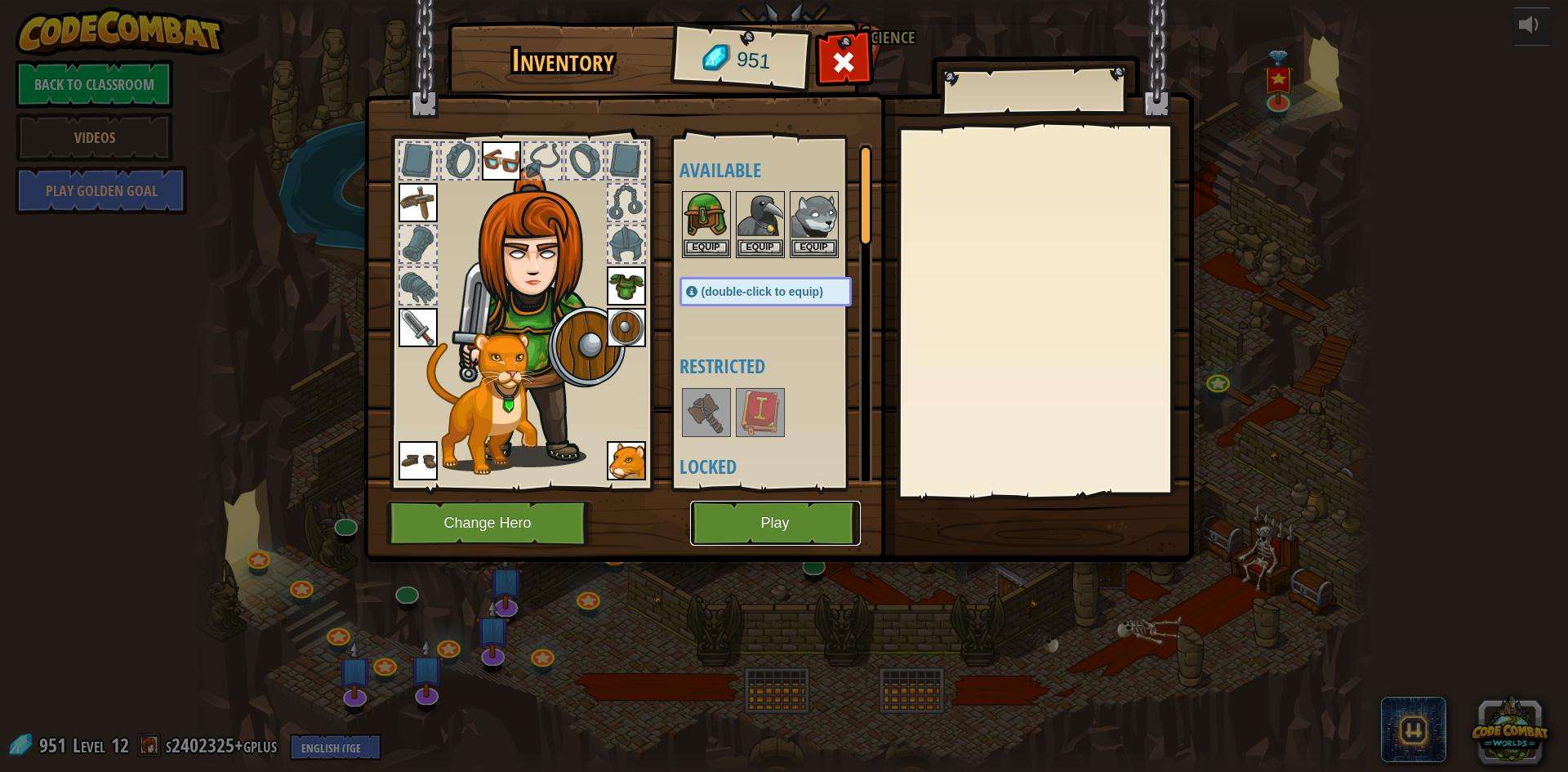
click at [764, 522] on button "Play" at bounding box center [775, 524] width 170 height 45
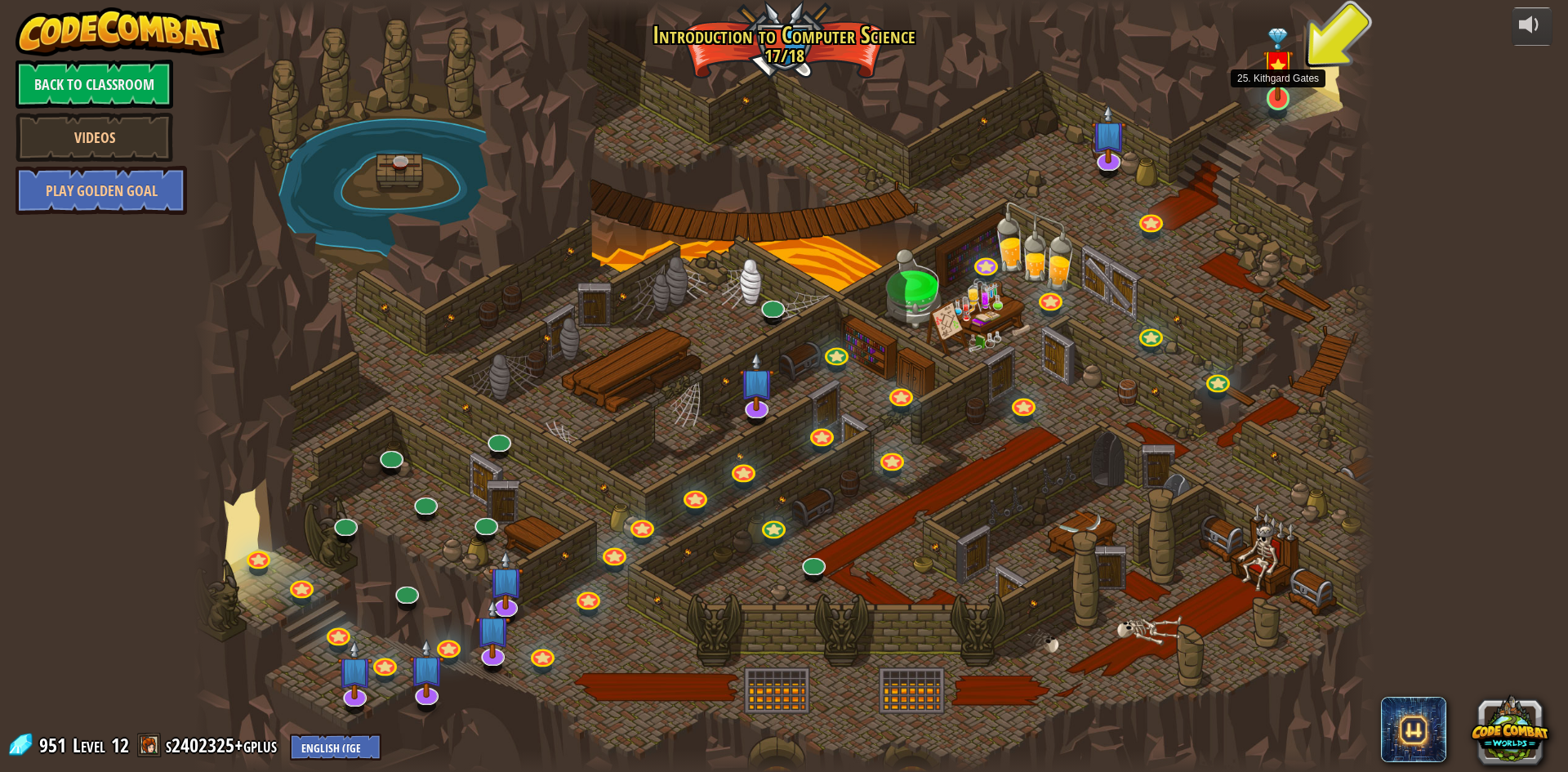
click at [1278, 98] on img at bounding box center [1279, 64] width 31 height 74
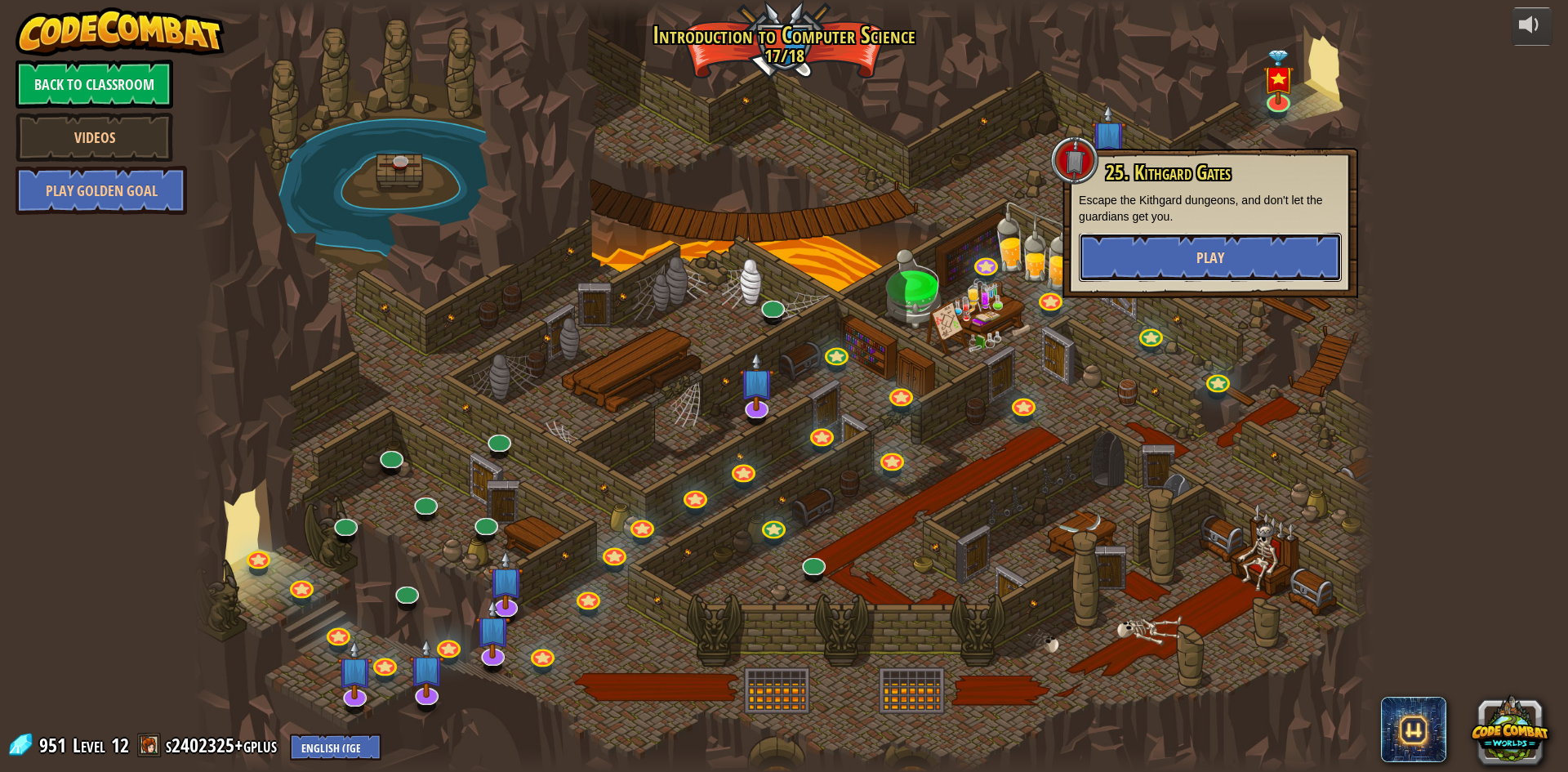
click at [1257, 271] on button "Play" at bounding box center [1210, 257] width 263 height 49
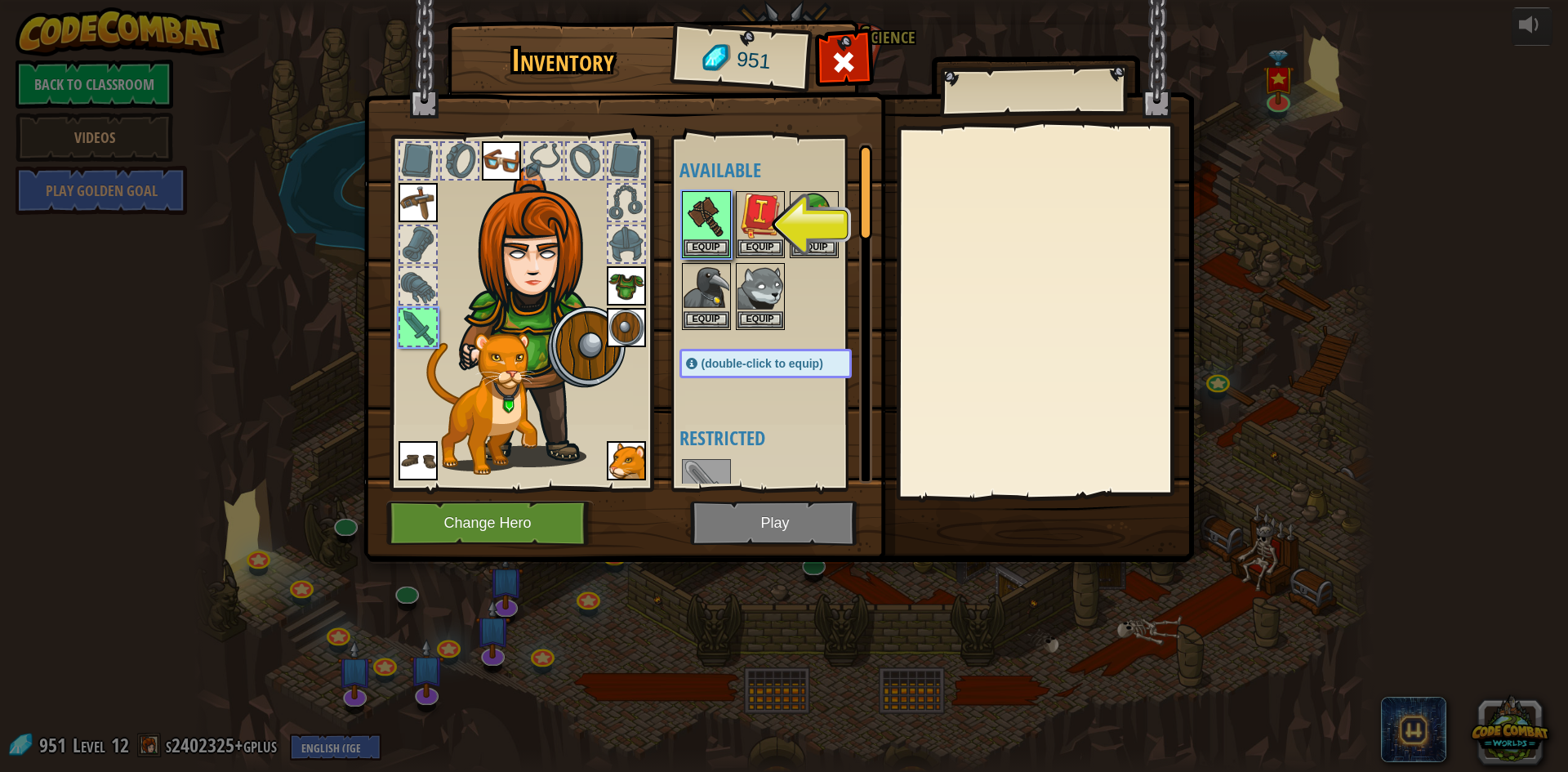
click at [770, 517] on img at bounding box center [779, 265] width 831 height 593
click at [719, 198] on img at bounding box center [706, 216] width 45 height 45
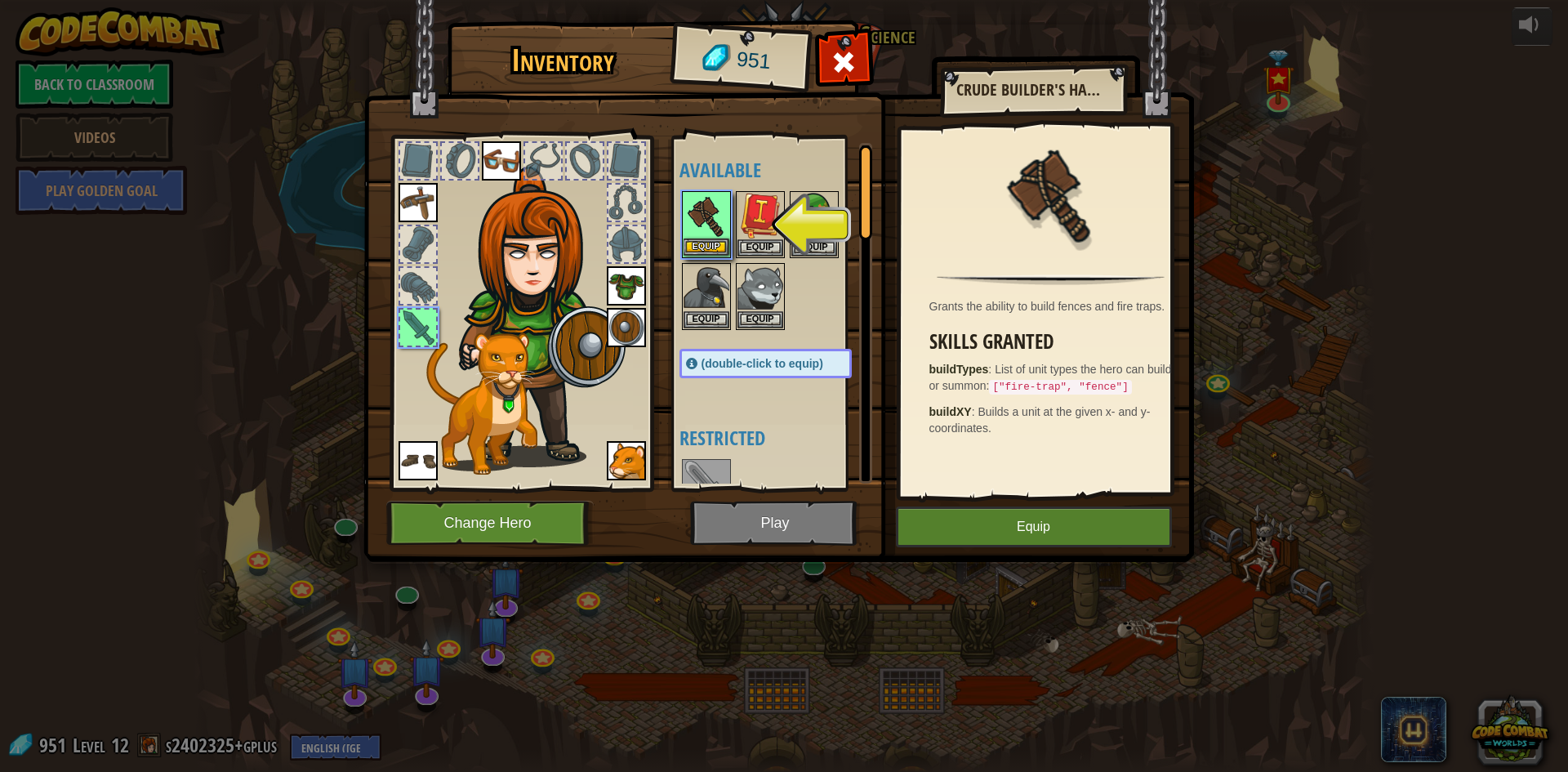
click at [721, 209] on img at bounding box center [706, 216] width 45 height 45
click at [762, 215] on img at bounding box center [760, 216] width 45 height 45
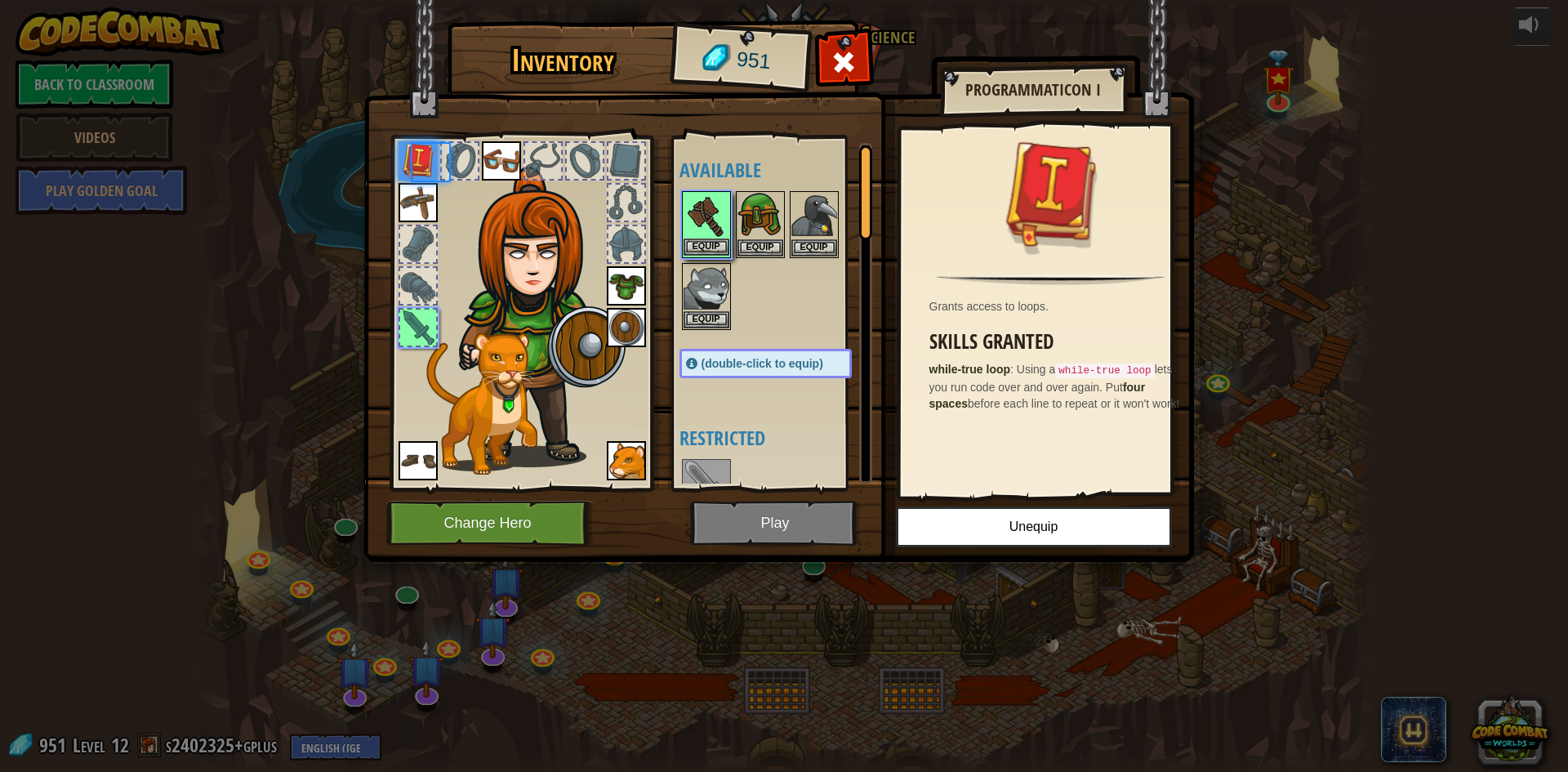
click at [707, 215] on img at bounding box center [706, 216] width 45 height 45
click at [700, 218] on img at bounding box center [706, 216] width 45 height 45
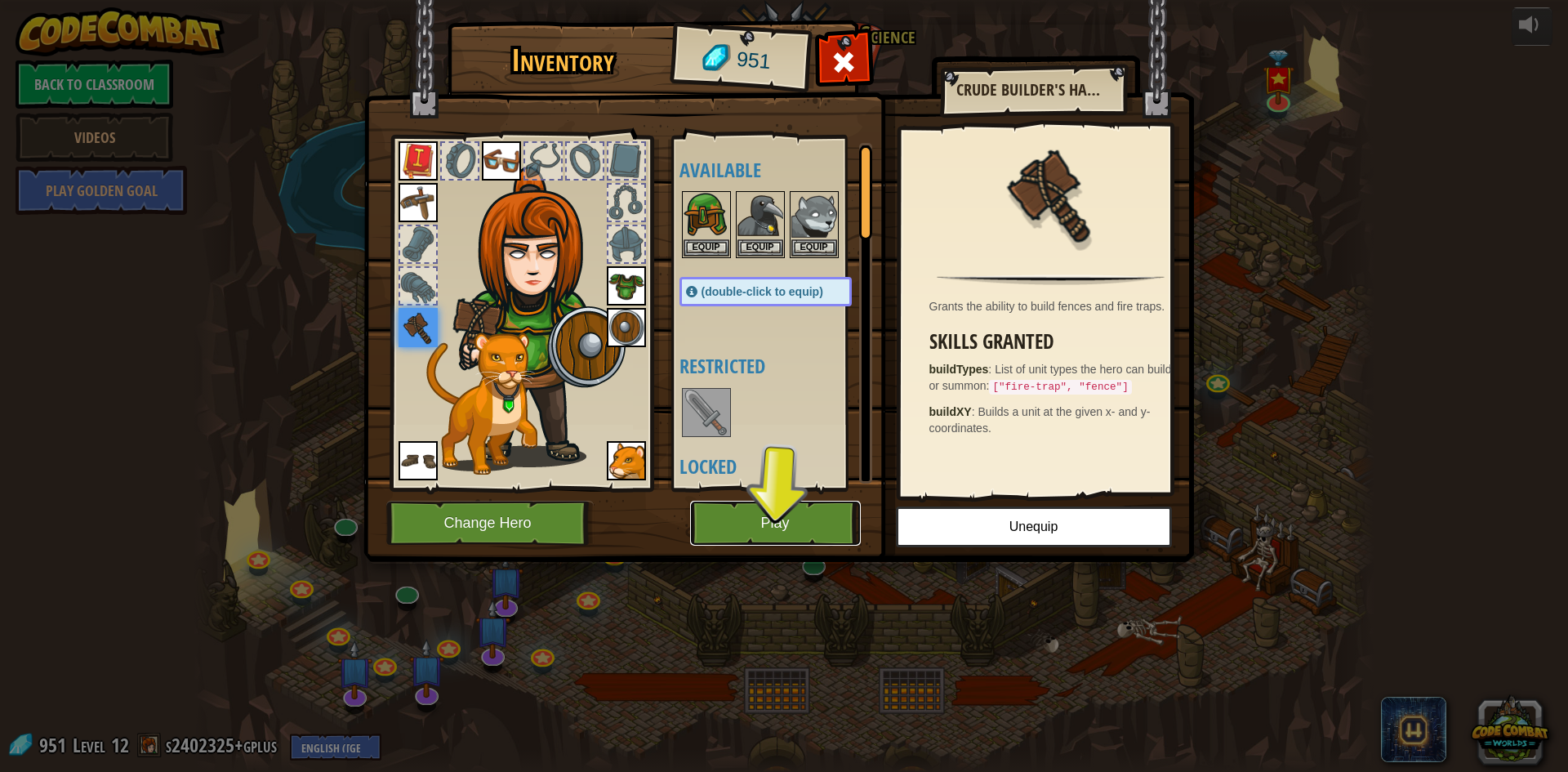
click at [776, 518] on button "Play" at bounding box center [775, 524] width 170 height 45
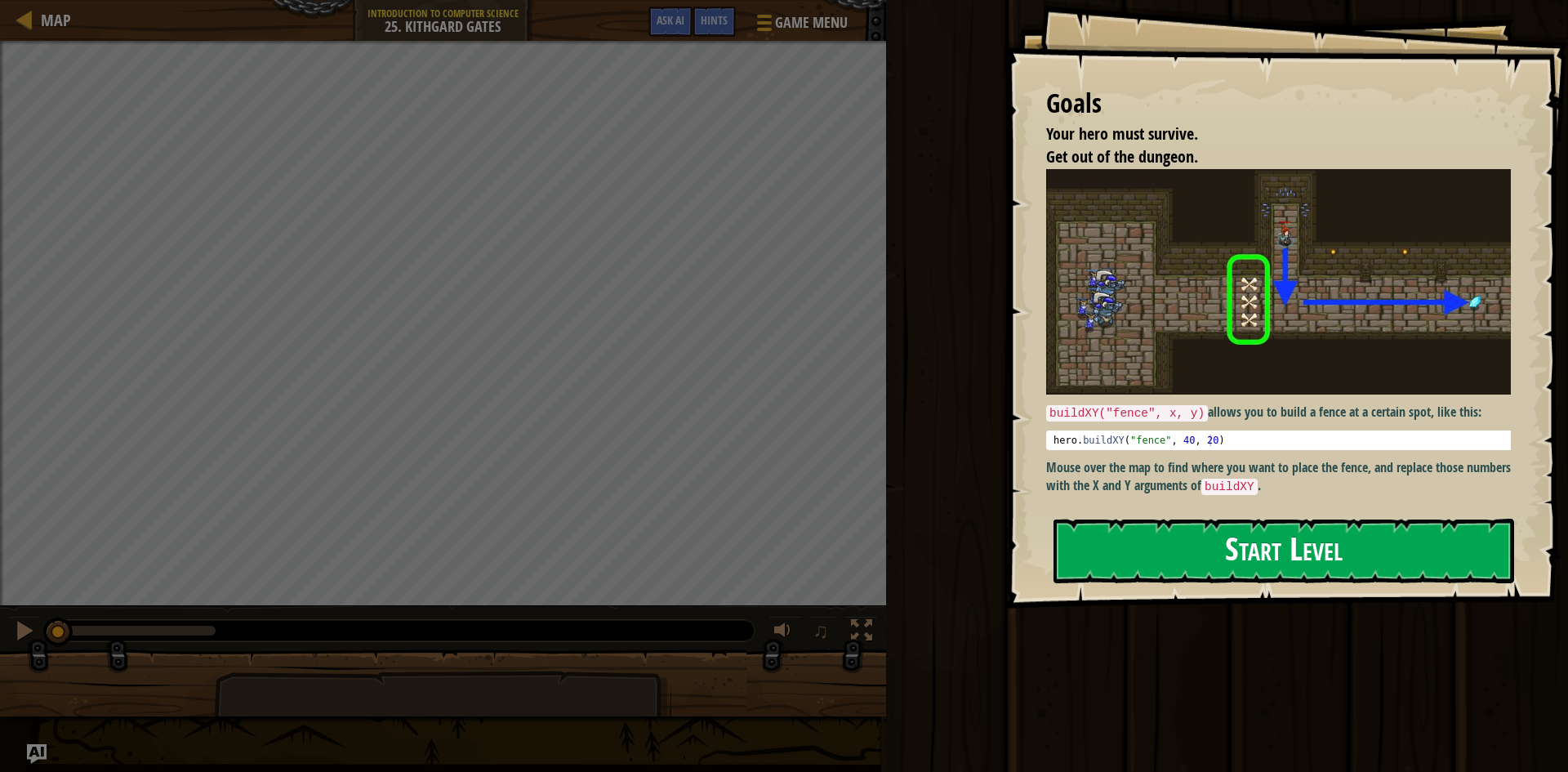
click at [1186, 538] on button "Start Level" at bounding box center [1284, 551] width 461 height 65
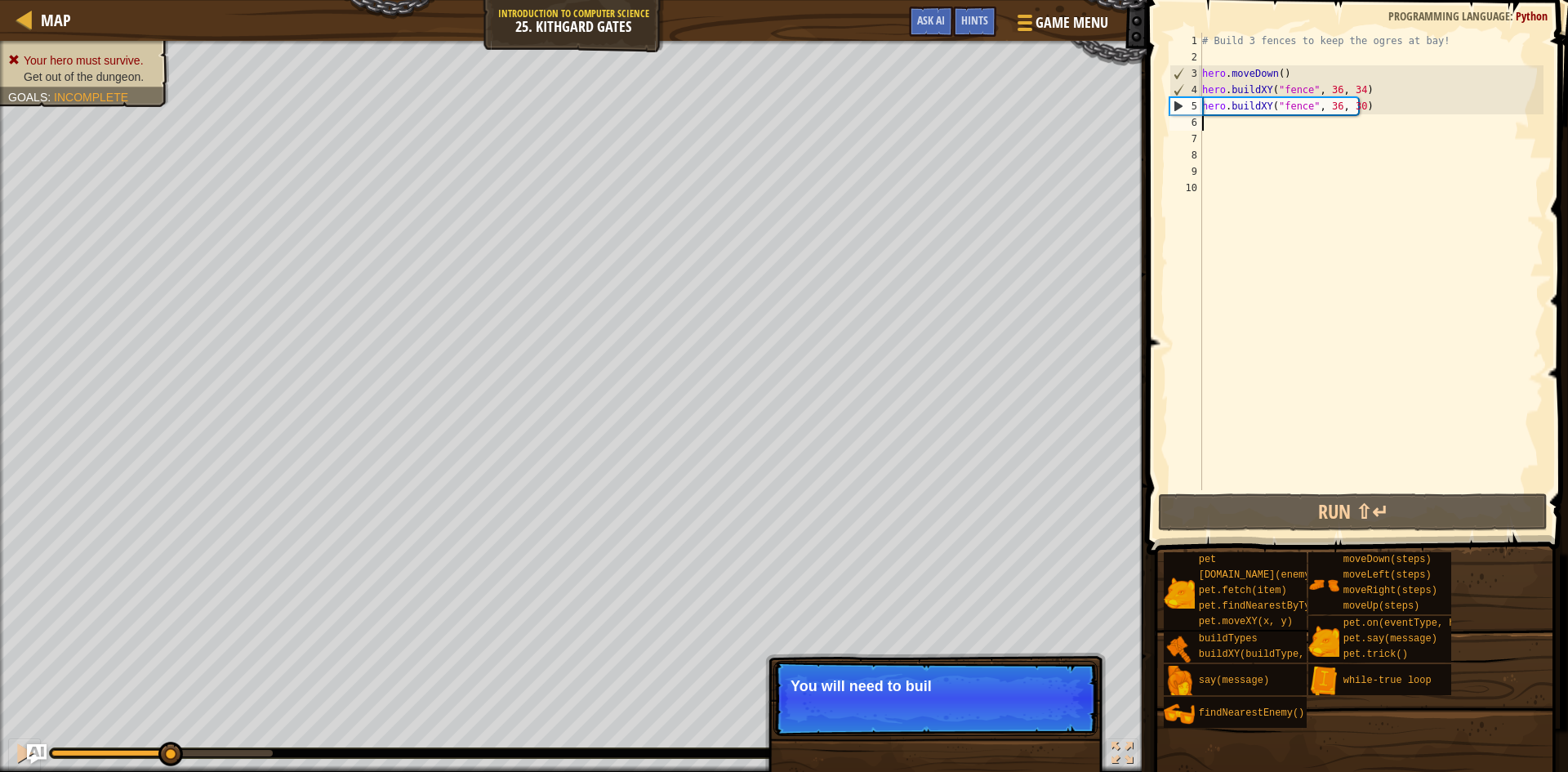
click at [1220, 126] on div "# Build 3 fences to keep the ogres at bay! hero . moveDown ( ) hero . buildXY (…" at bounding box center [1371, 278] width 345 height 490
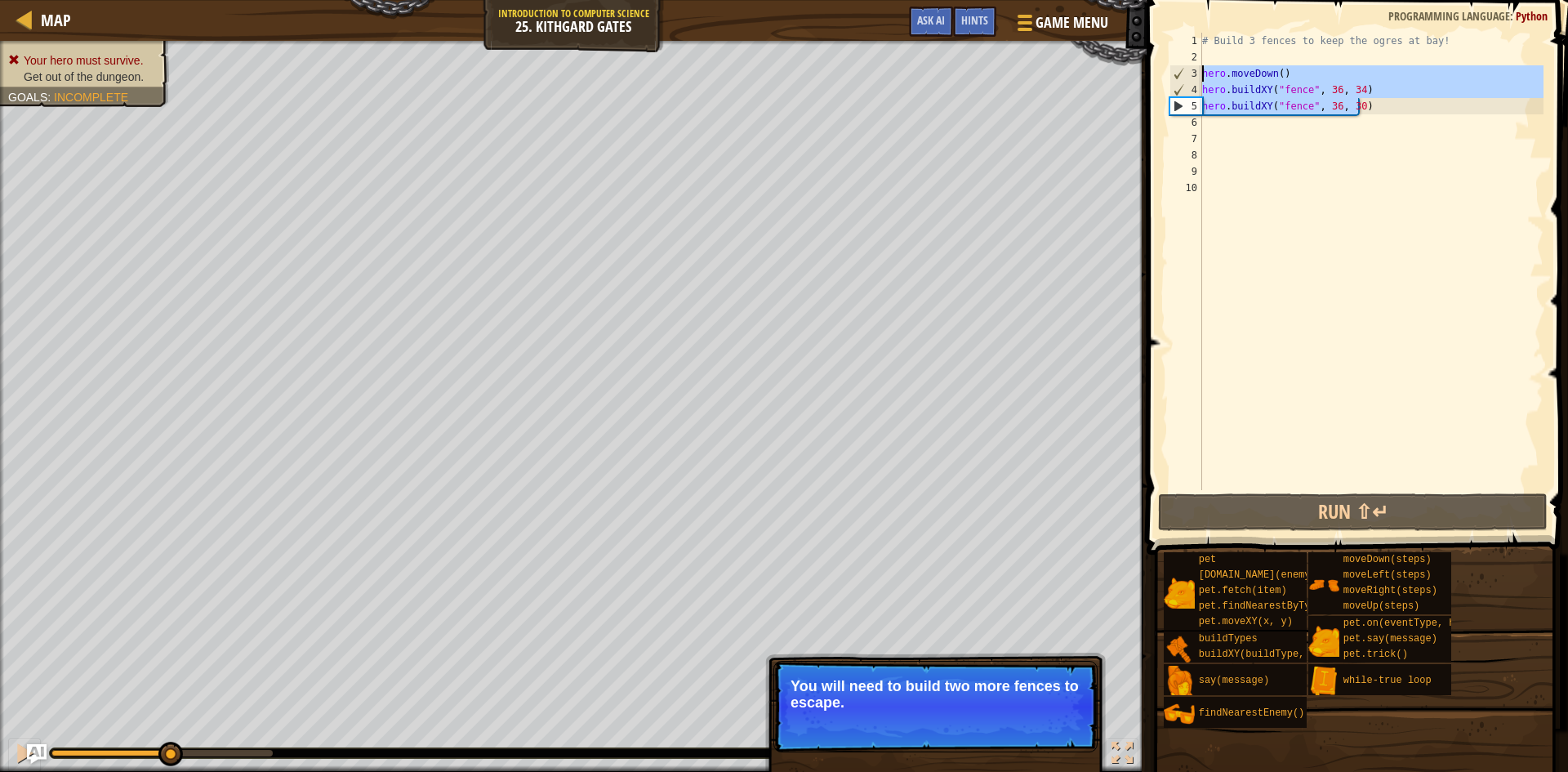
drag, startPoint x: 1373, startPoint y: 108, endPoint x: 1200, endPoint y: 79, distance: 175.4
click at [1200, 79] on div "1 2 3 4 5 6 7 8 9 10 # Build 3 fences to keep the ogres at bay! hero . moveDown…" at bounding box center [1354, 261] width 377 height 458
type textarea "hero.moveDown() hero.buildXY("fence", 36, 34)"
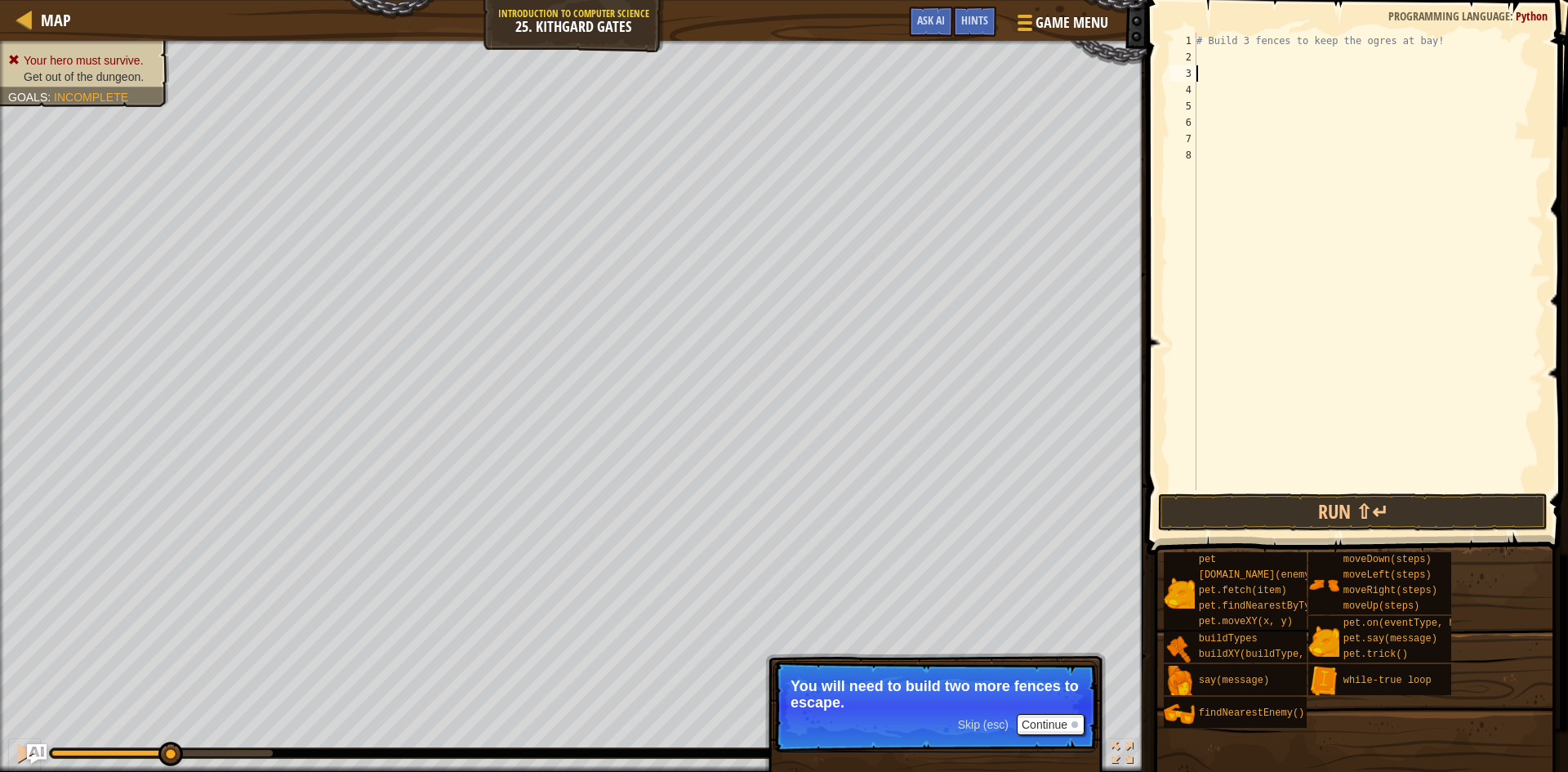
paste textarea "hero.moveRight(3)"
type textarea "hero.moveRight(3)"
click at [1315, 512] on button "Run ⇧↵" at bounding box center [1352, 512] width 390 height 37
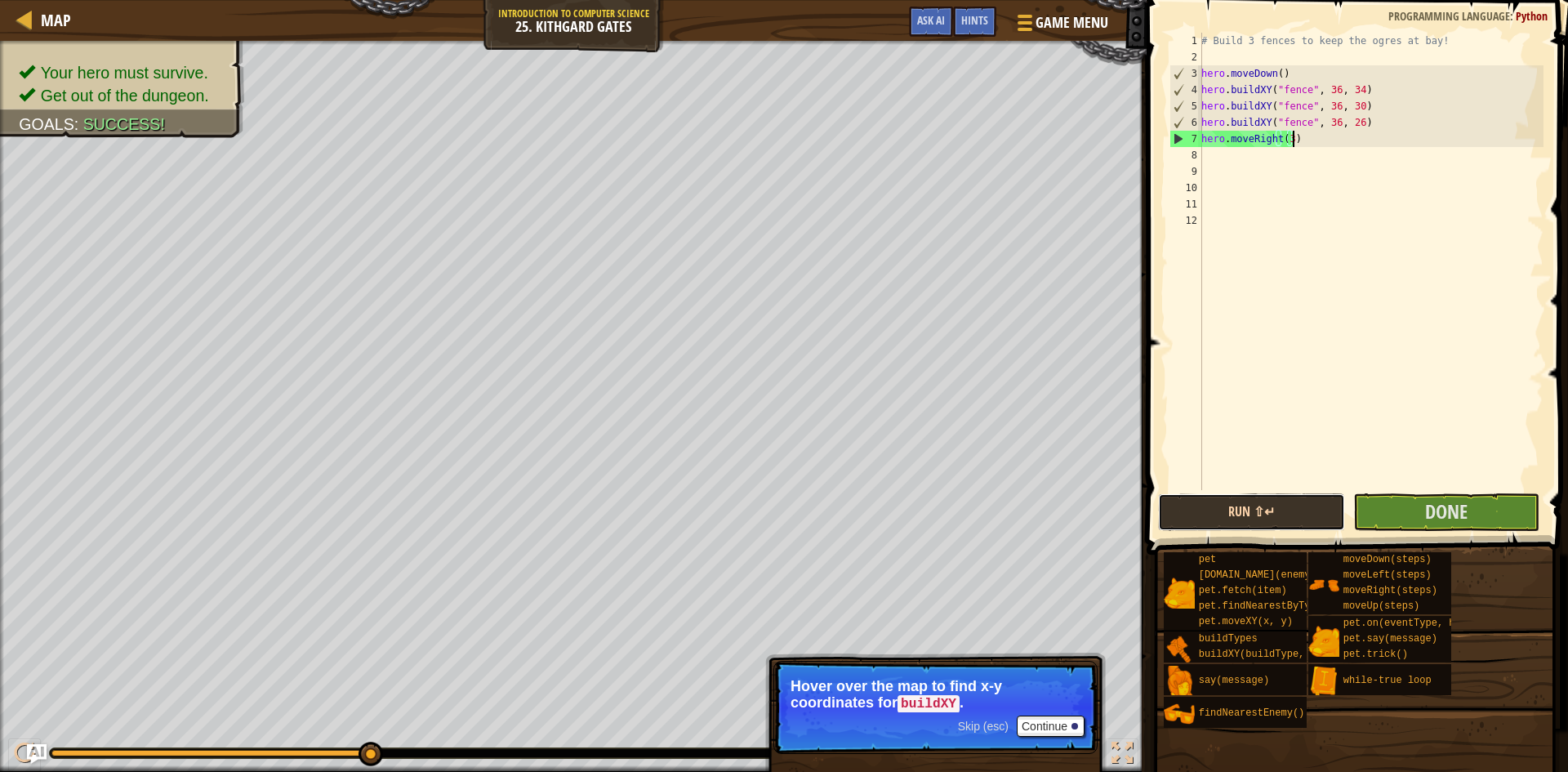
click at [1279, 517] on button "Run ⇧↵" at bounding box center [1251, 512] width 187 height 37
click at [1251, 515] on button "Run ⇧↵" at bounding box center [1251, 512] width 187 height 37
click at [1367, 505] on button "Done" at bounding box center [1447, 512] width 187 height 37
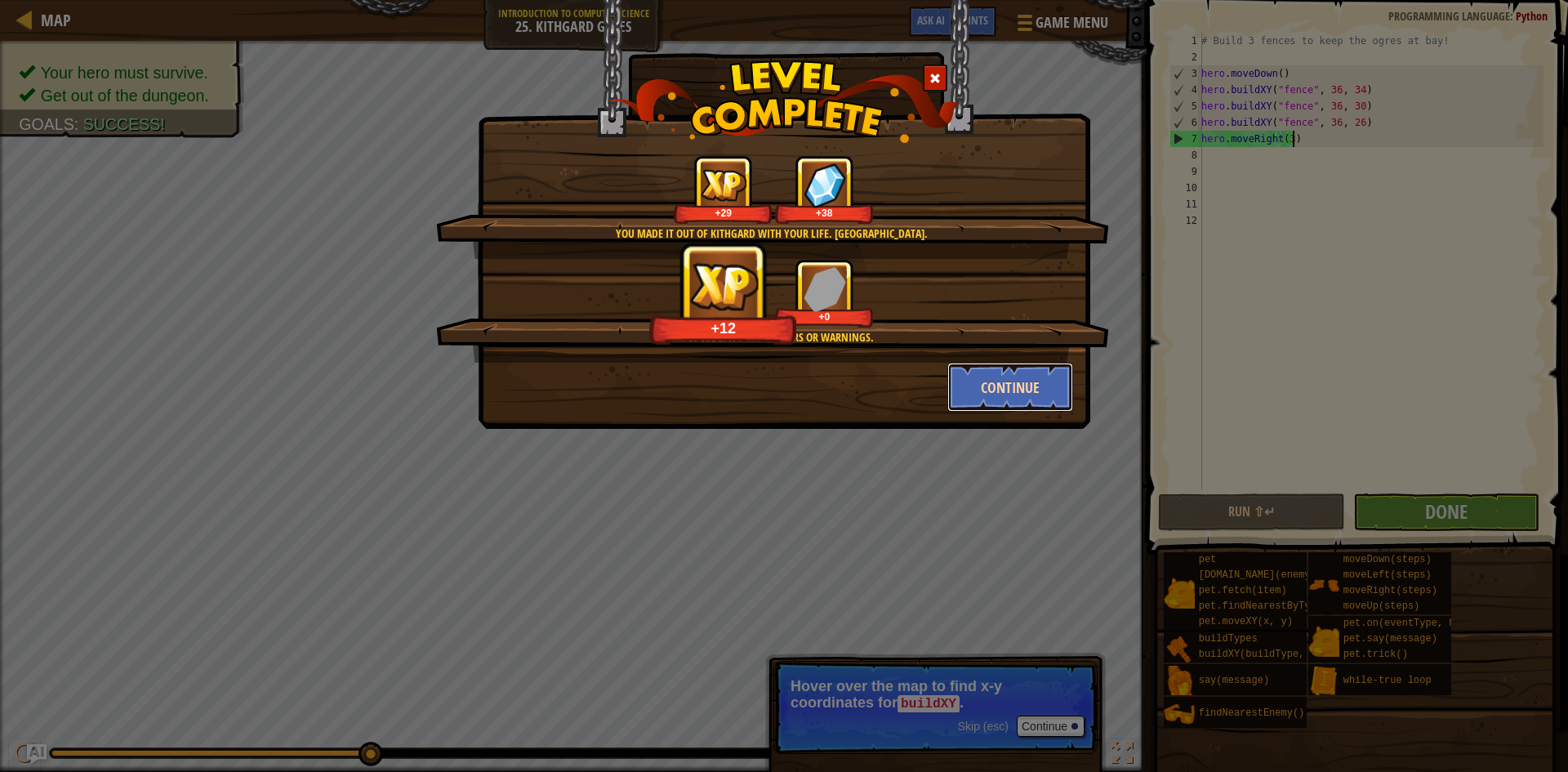
click at [1016, 372] on button "Continue" at bounding box center [1010, 387] width 127 height 49
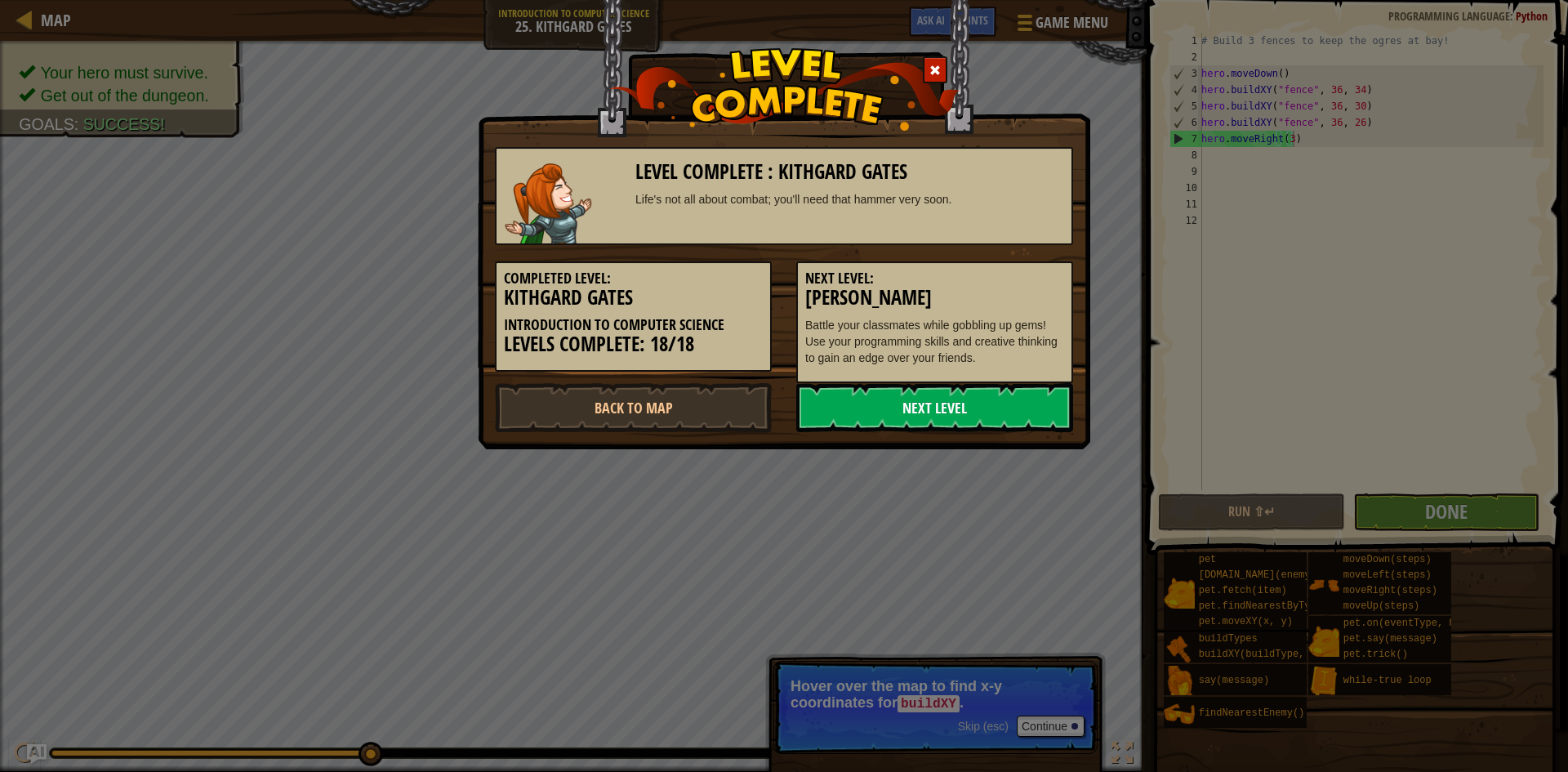
click at [1056, 402] on link "Next Level" at bounding box center [934, 408] width 277 height 49
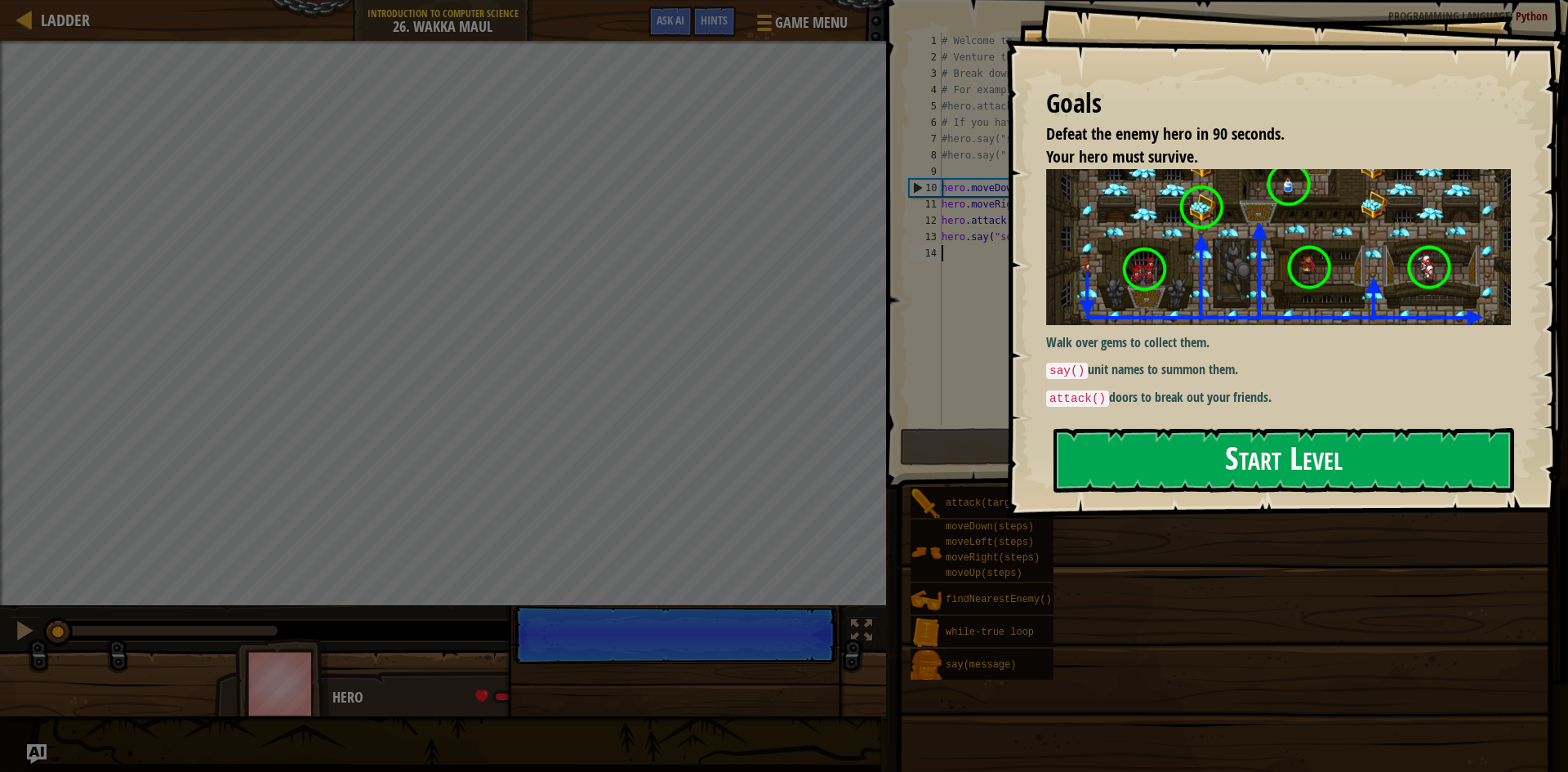
click at [1319, 463] on button "Start Level" at bounding box center [1284, 461] width 461 height 65
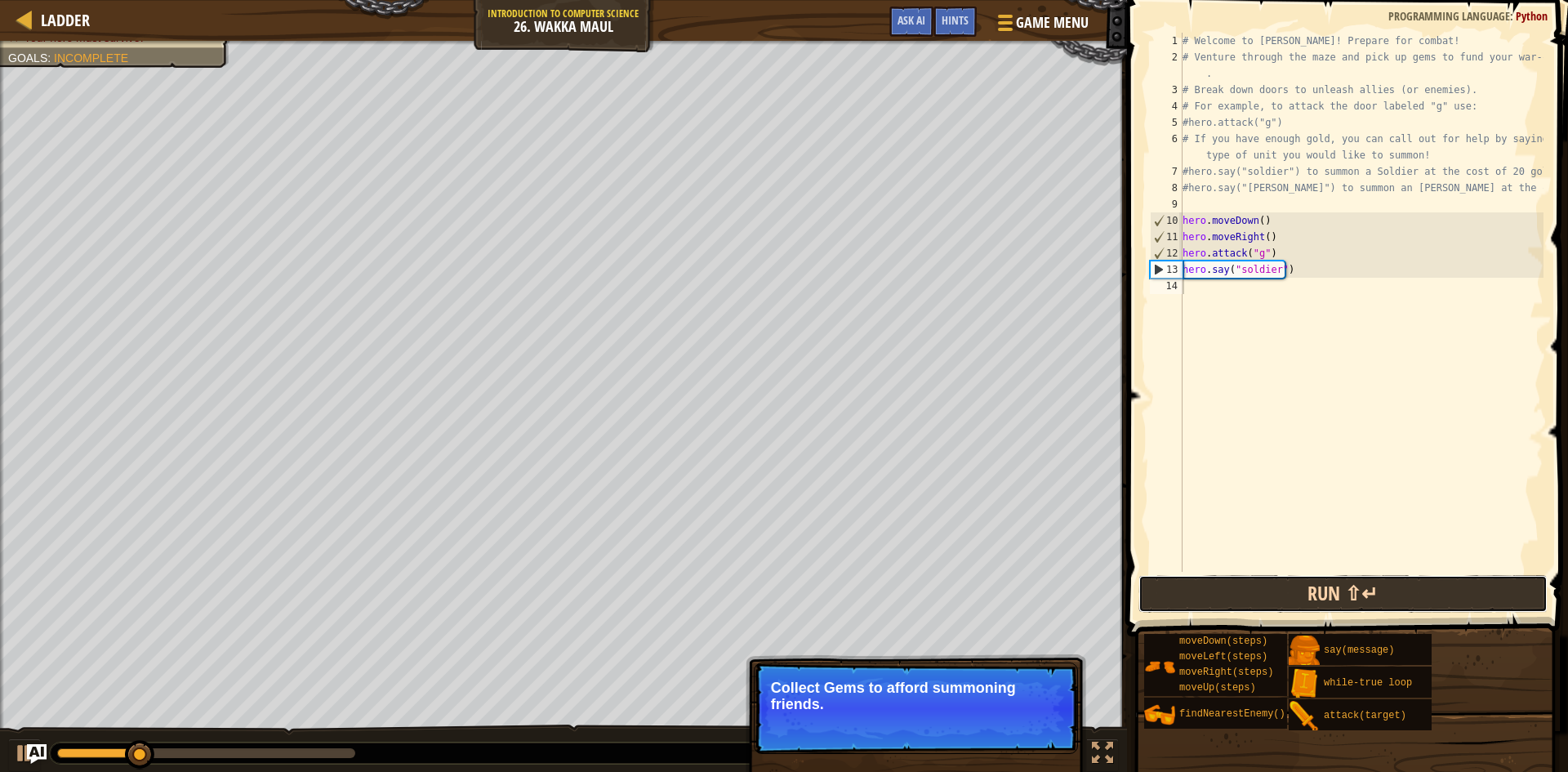
click at [1288, 605] on button "Run ⇧↵" at bounding box center [1343, 594] width 409 height 37
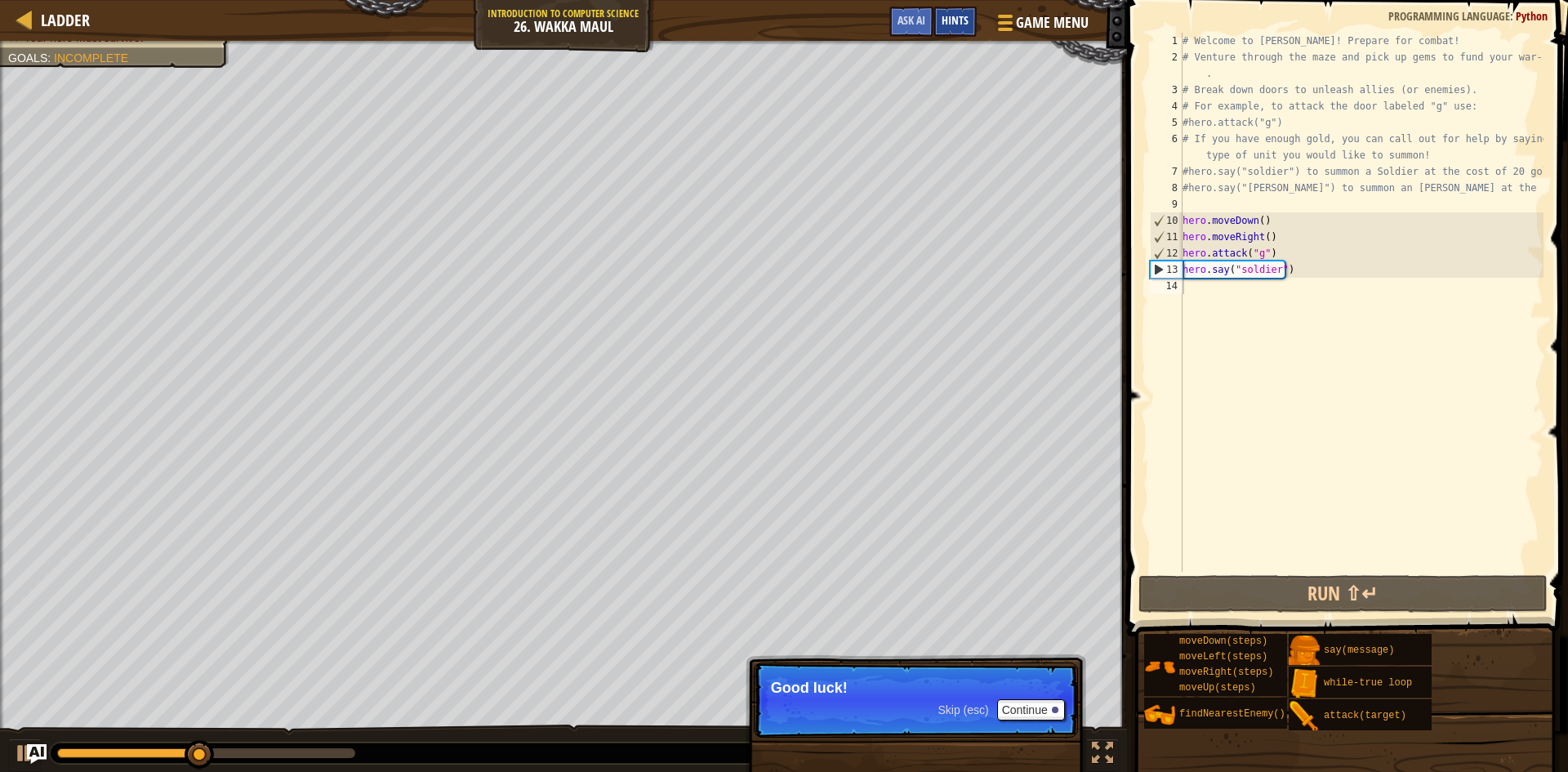
click at [941, 16] on div "Hints" at bounding box center [955, 22] width 43 height 31
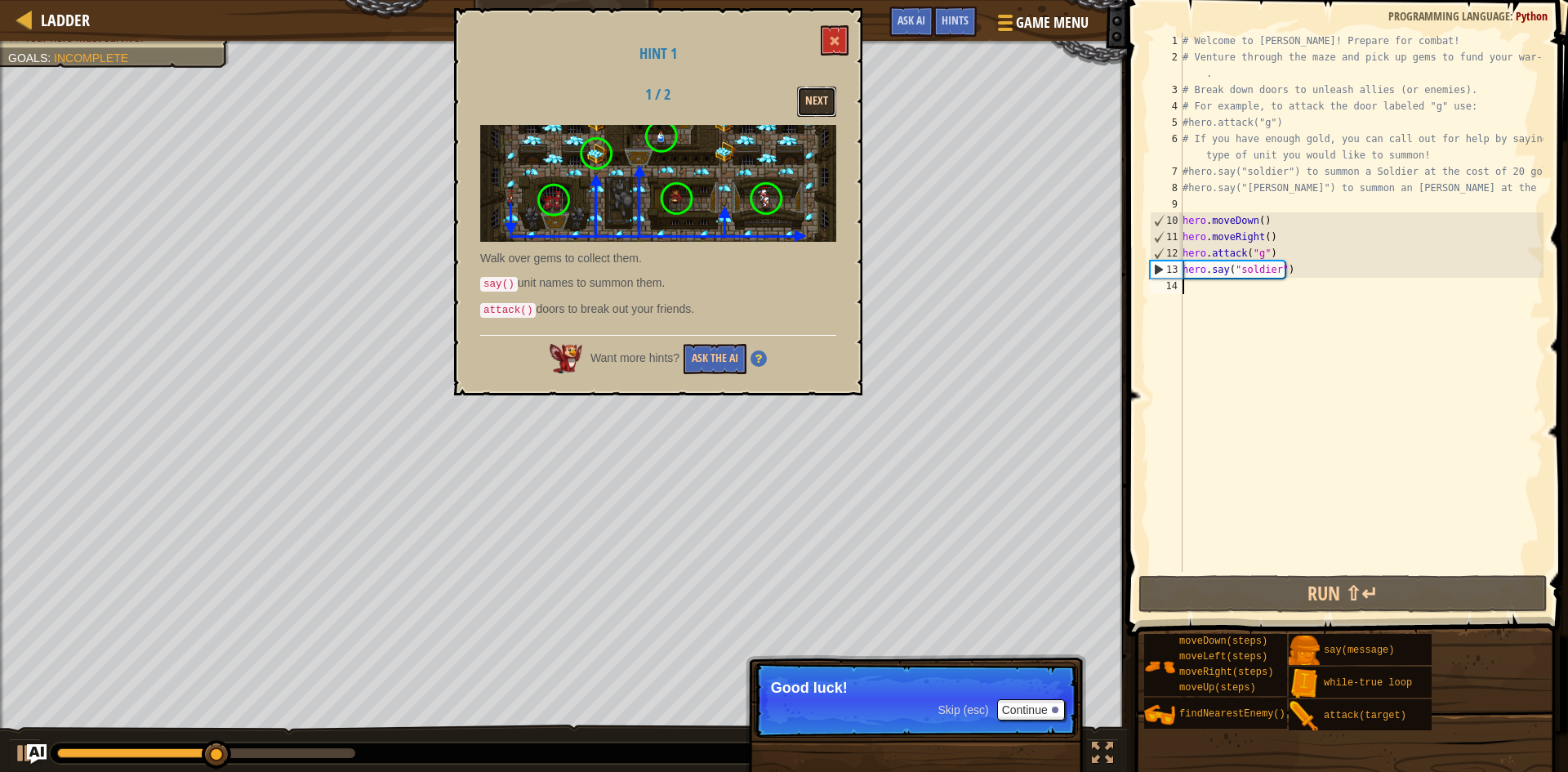
click at [832, 100] on button "Next" at bounding box center [817, 101] width 39 height 31
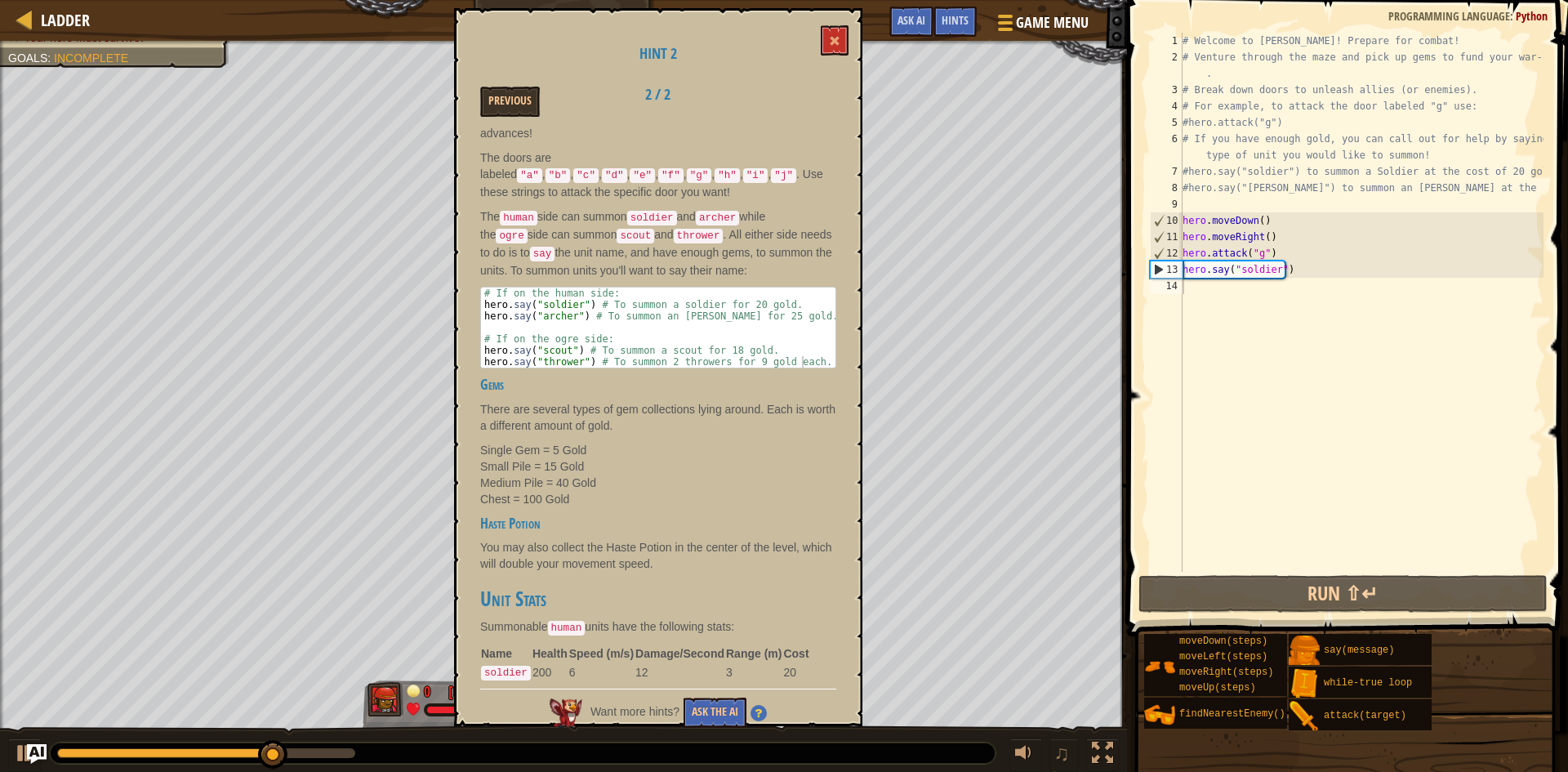
scroll to position [82, 0]
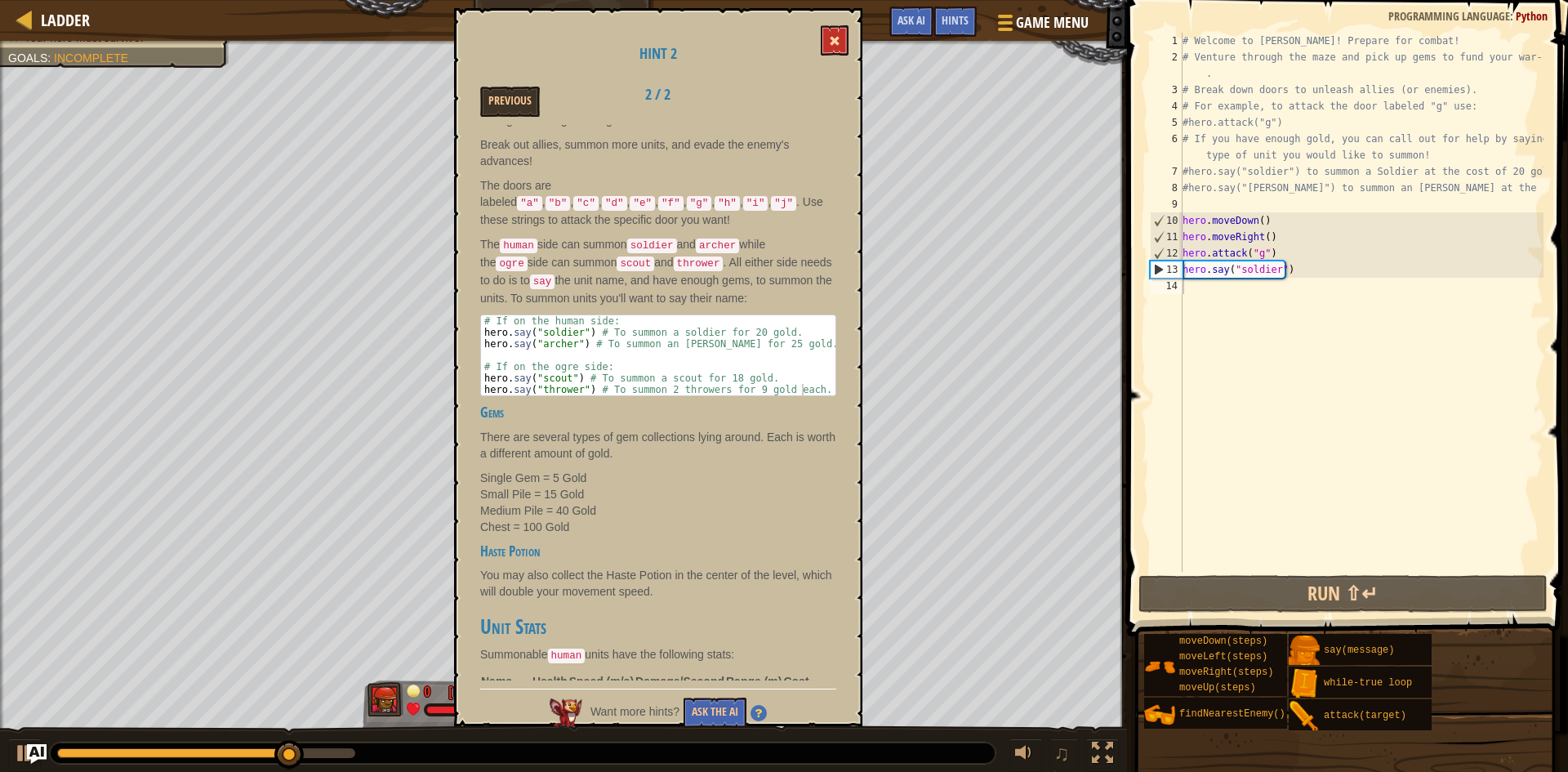
drag, startPoint x: 831, startPoint y: 17, endPoint x: 828, endPoint y: 30, distance: 13.3
click at [829, 19] on div "Hint 2 Previous 2 / 2 Wakka Maul Battle your friends, coworkers and classmates …" at bounding box center [658, 366] width 408 height 718
click at [828, 36] on button at bounding box center [835, 40] width 28 height 31
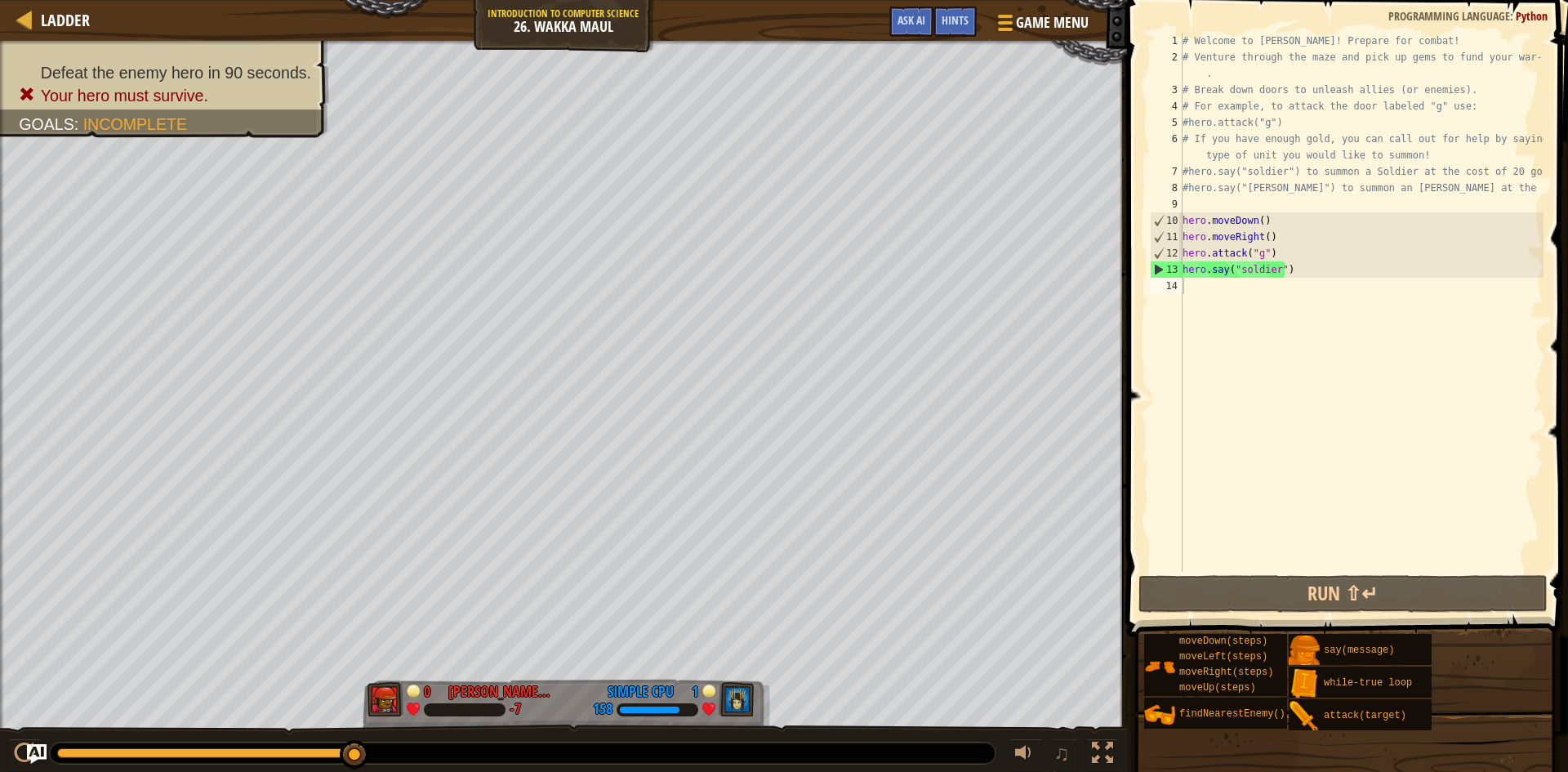
click at [1178, 292] on div "14" at bounding box center [1165, 286] width 32 height 17
type textarea "h"
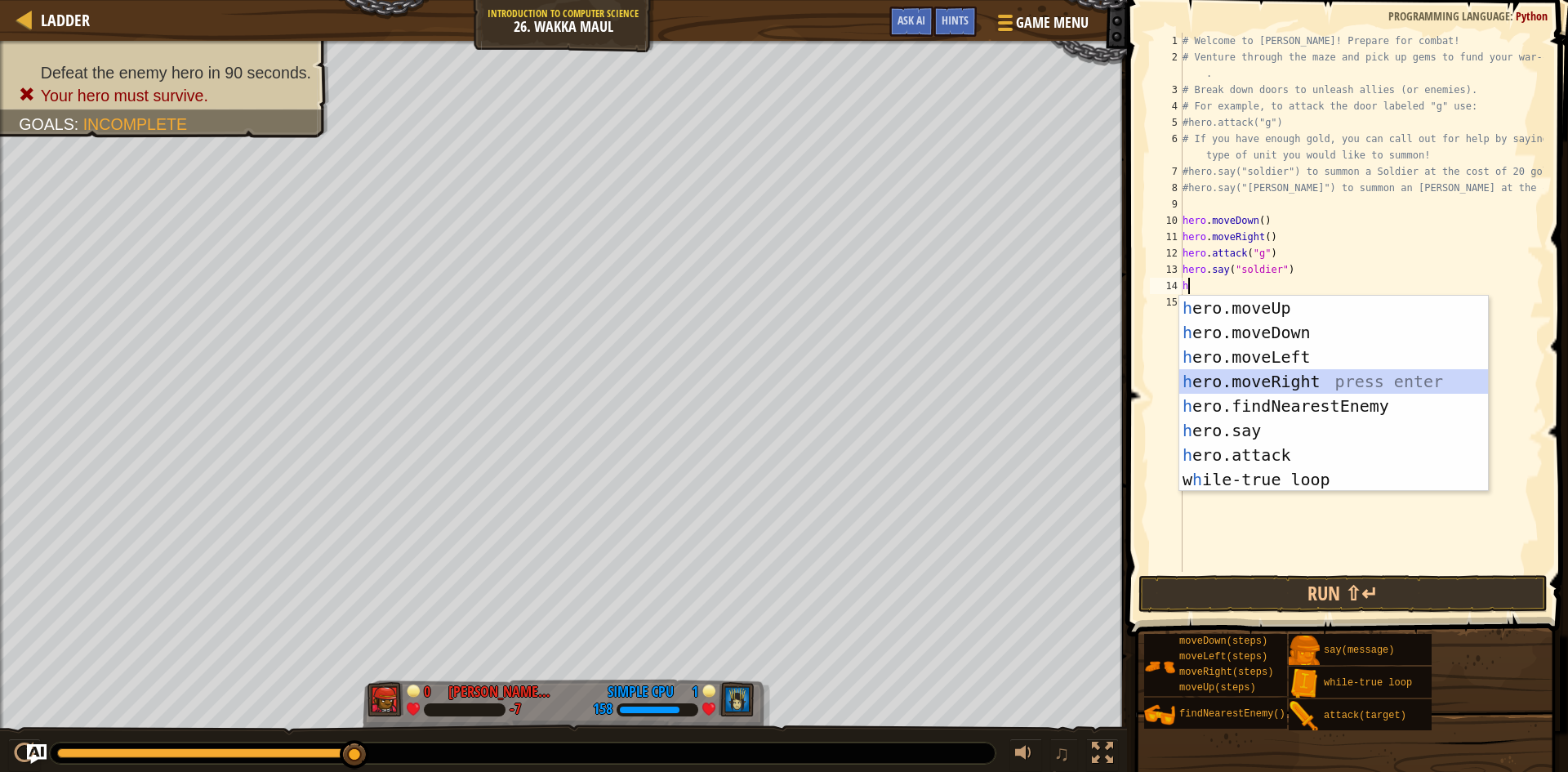
click at [1315, 379] on div "h ero.moveUp press enter h ero.moveDown press enter h ero.moveLeft press enter …" at bounding box center [1334, 418] width 309 height 245
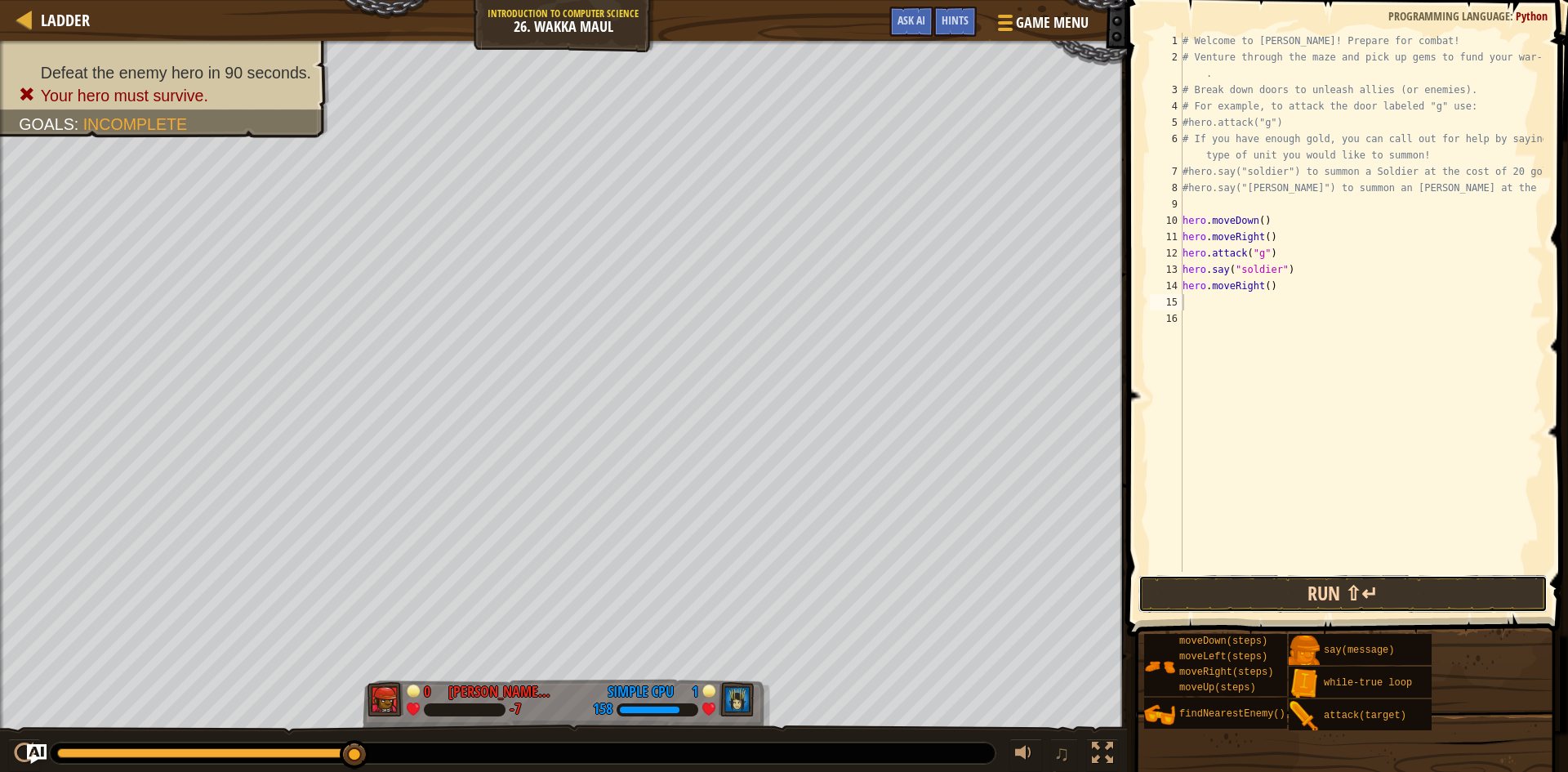
click at [1361, 594] on button "Run ⇧↵" at bounding box center [1343, 594] width 409 height 37
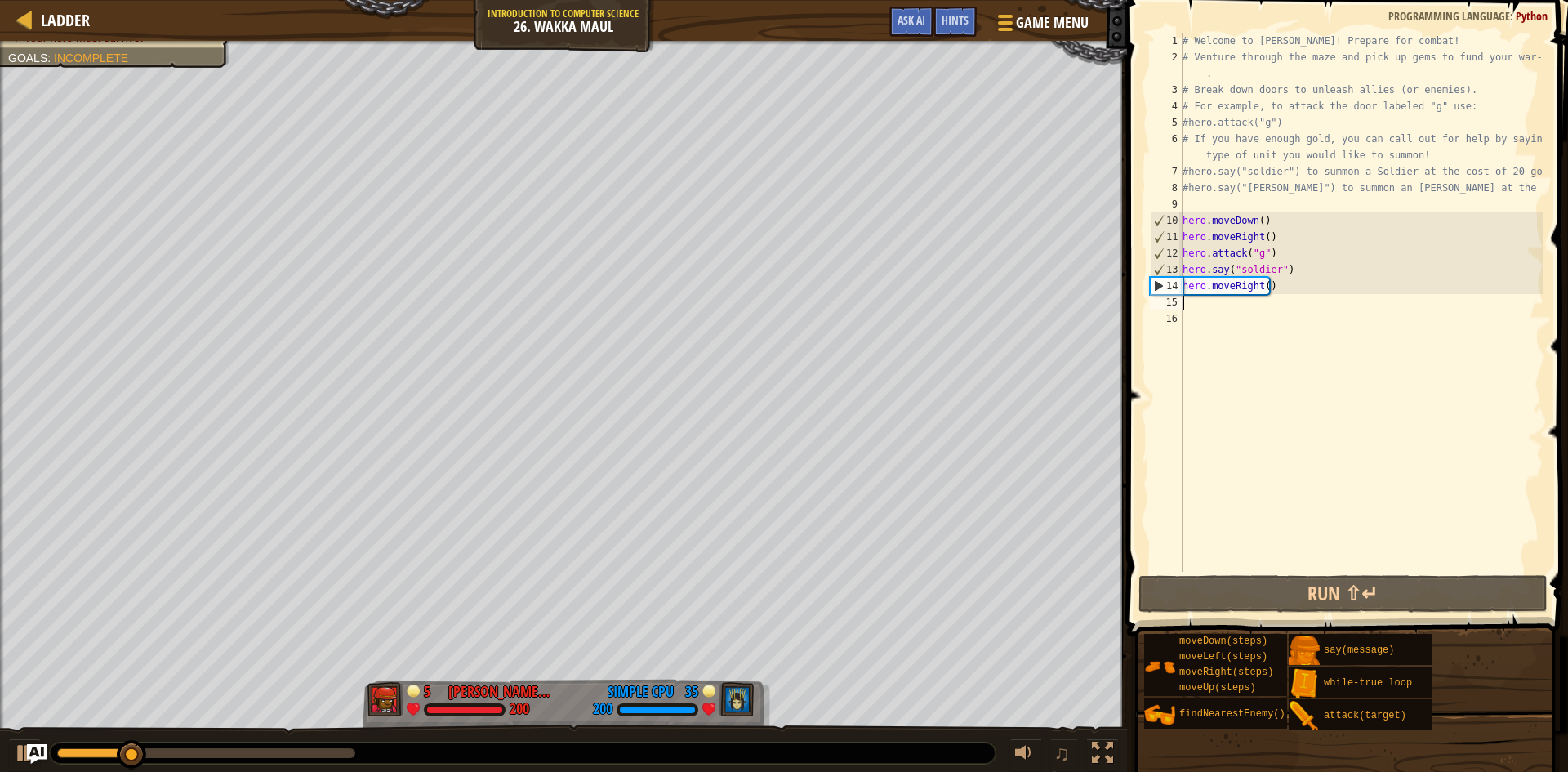
type textarea "h"
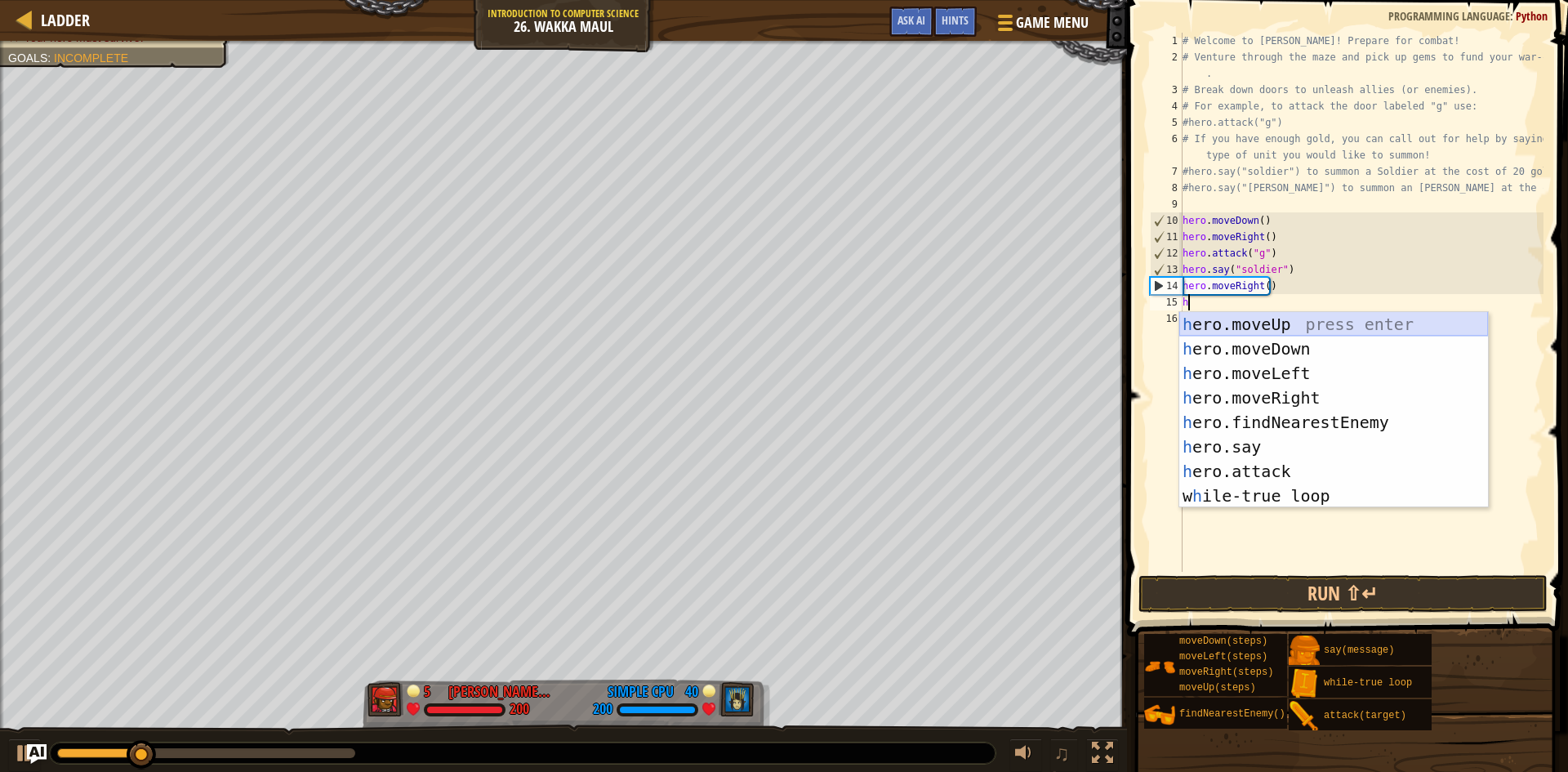
click at [1309, 325] on div "h ero.moveUp press enter h ero.moveDown press enter h ero.moveLeft press enter …" at bounding box center [1334, 434] width 309 height 245
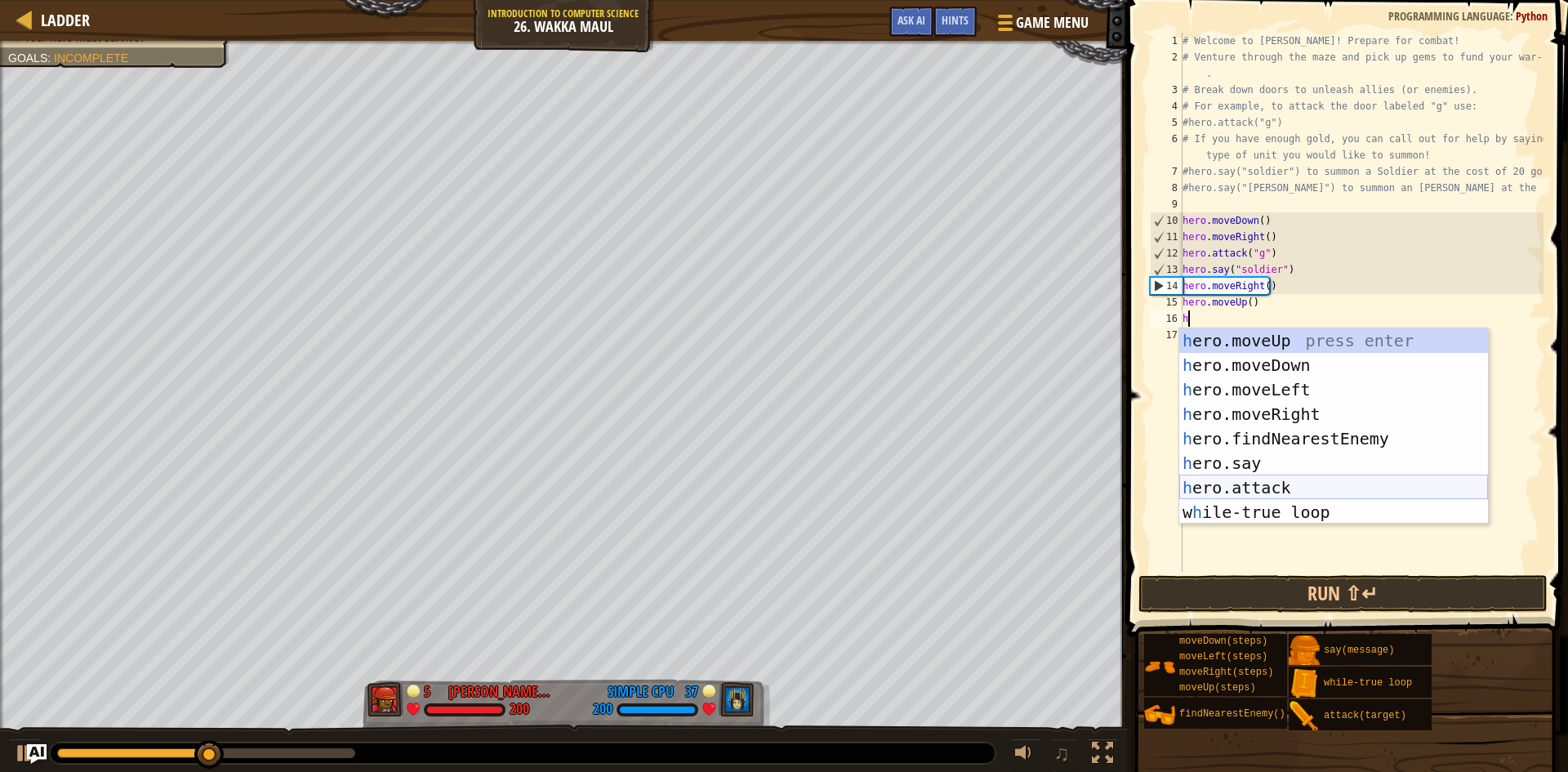
click at [1342, 480] on div "h ero.moveUp press enter h ero.moveDown press enter h ero.moveLeft press enter …" at bounding box center [1334, 450] width 309 height 245
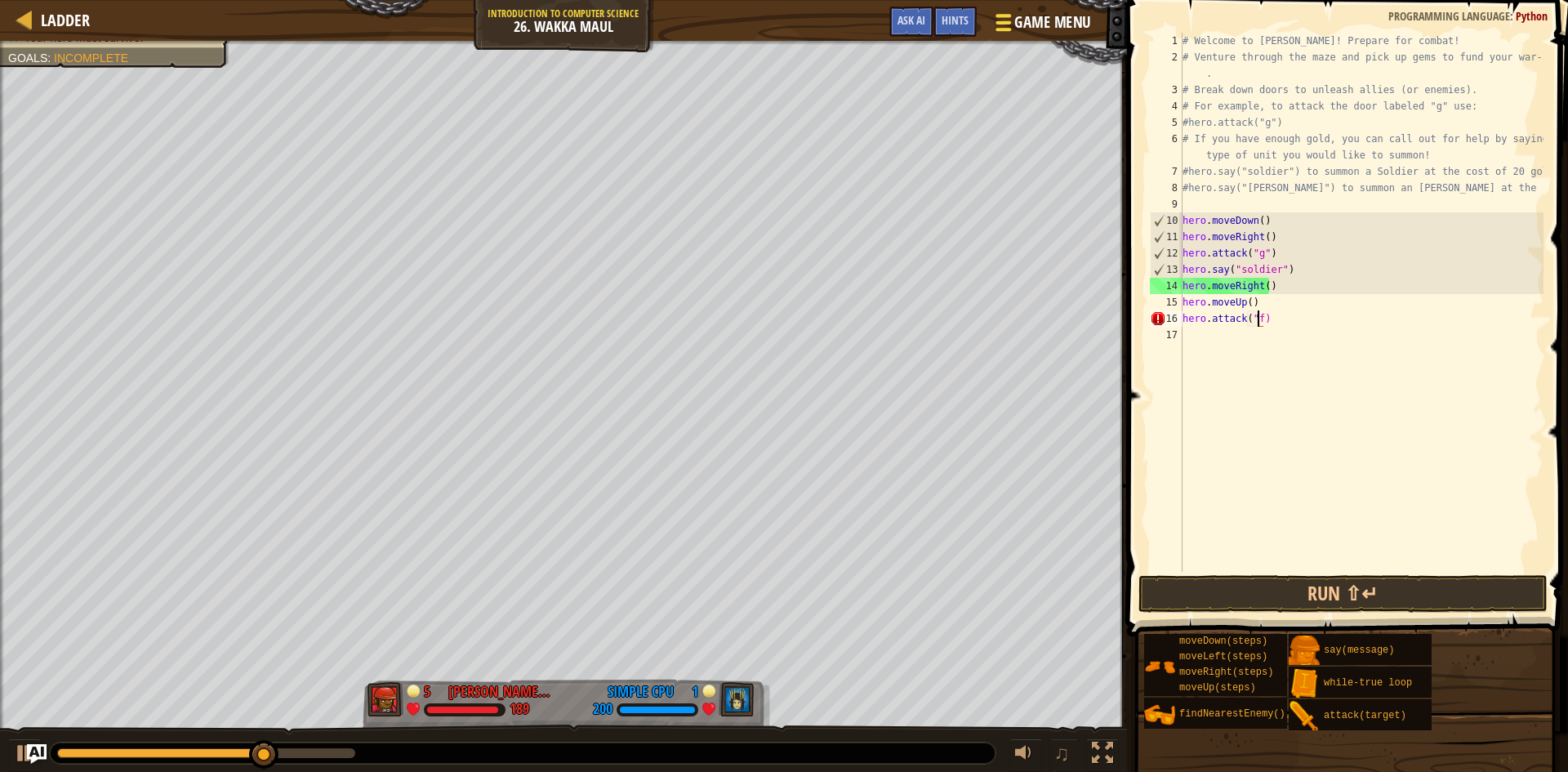
scroll to position [7, 6]
click at [1426, 588] on button "Run ⇧↵" at bounding box center [1343, 594] width 409 height 37
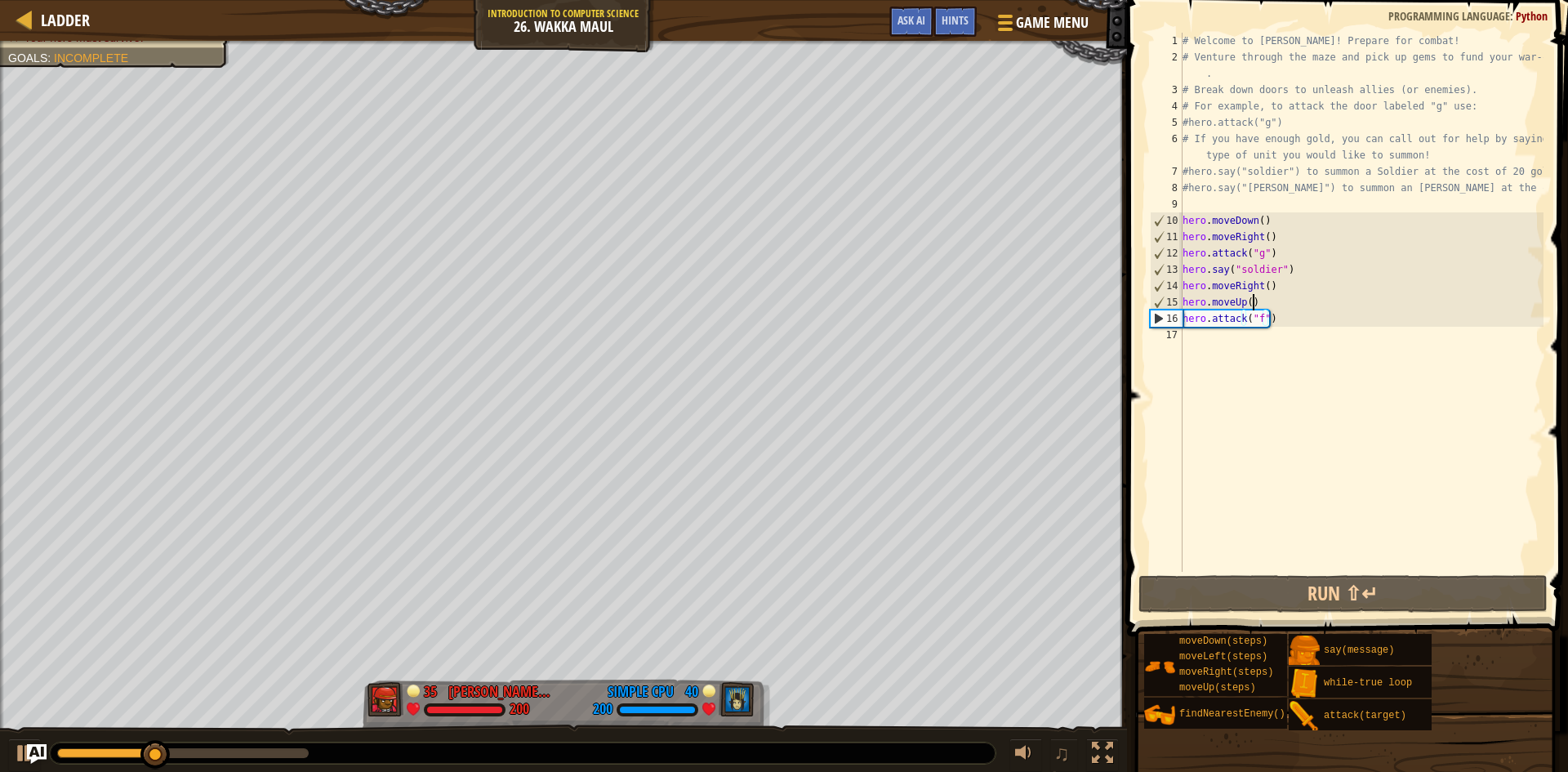
click at [1256, 297] on div "# Welcome to [PERSON_NAME]! Prepare for combat! # Venture through the maze and …" at bounding box center [1361, 318] width 364 height 572
click at [1311, 326] on div "# Welcome to [PERSON_NAME]! Prepare for combat! # Venture through the maze and …" at bounding box center [1361, 318] width 364 height 572
type textarea "hero.attack("f")"
click at [1308, 338] on div "# Welcome to [PERSON_NAME]! Prepare for combat! # Venture through the maze and …" at bounding box center [1361, 318] width 364 height 572
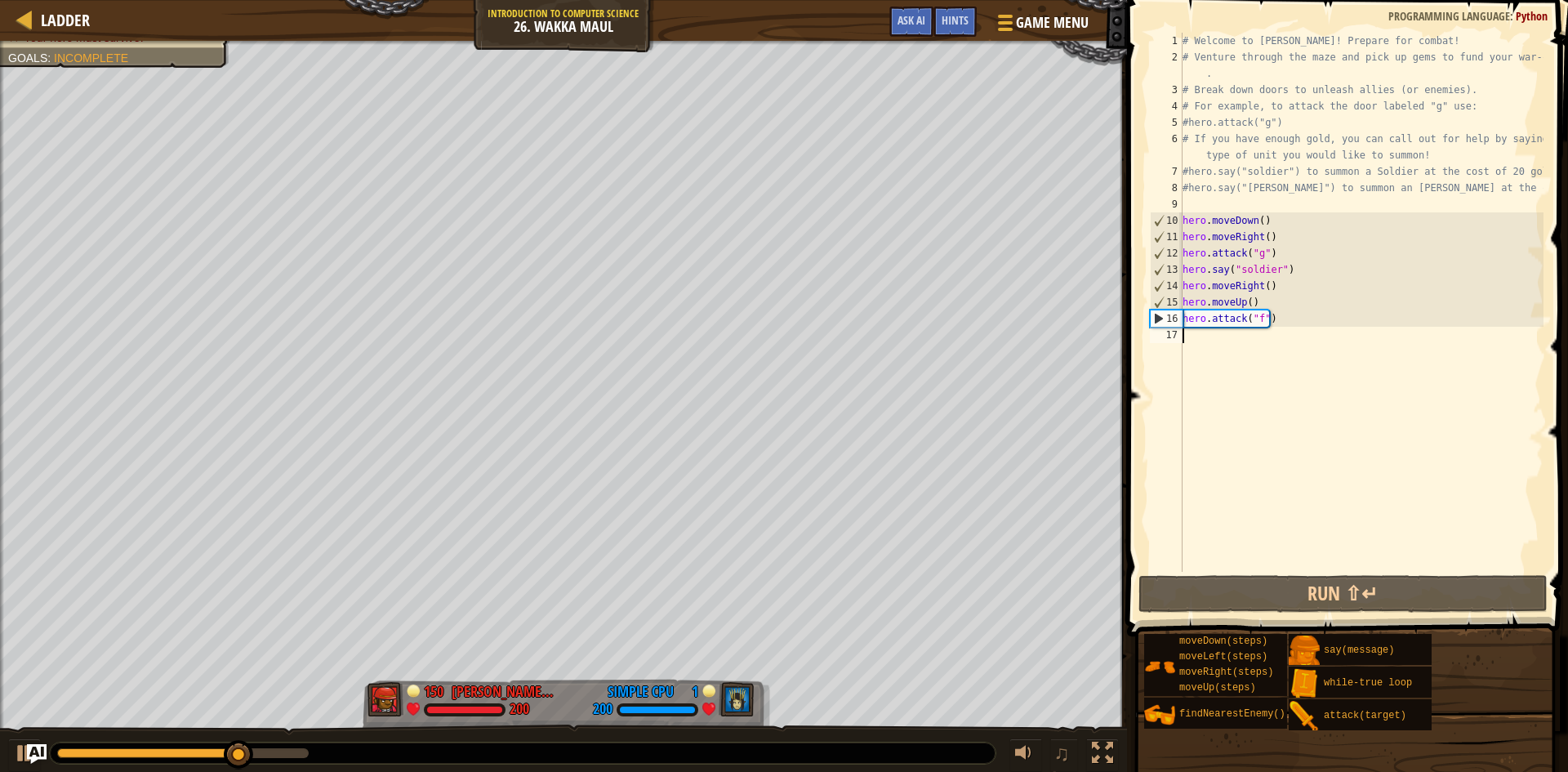
scroll to position [7, 0]
type textarea "h"
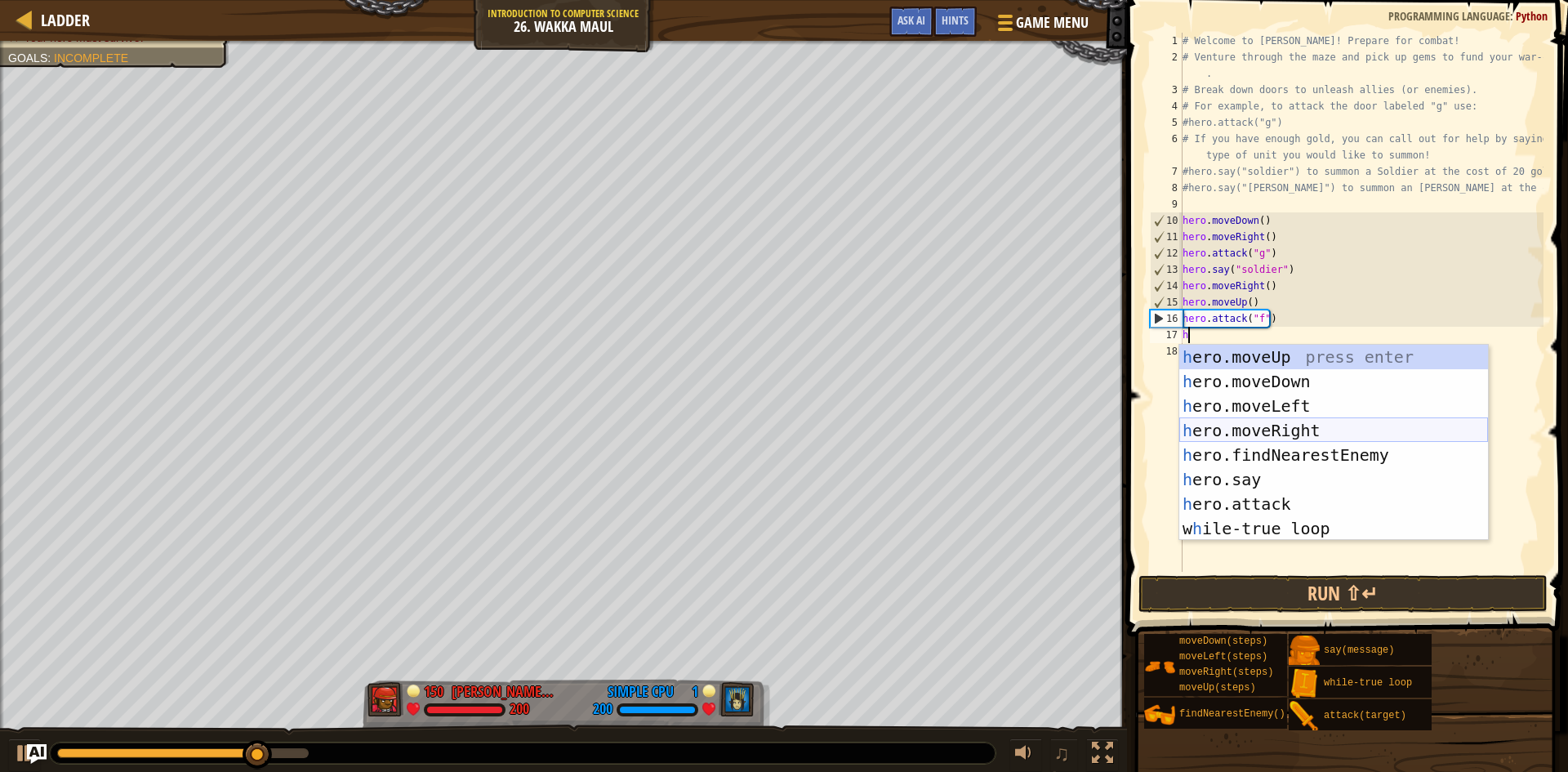
click at [1330, 423] on div "h ero.moveUp press enter h ero.moveDown press enter h ero.moveLeft press enter …" at bounding box center [1334, 467] width 309 height 245
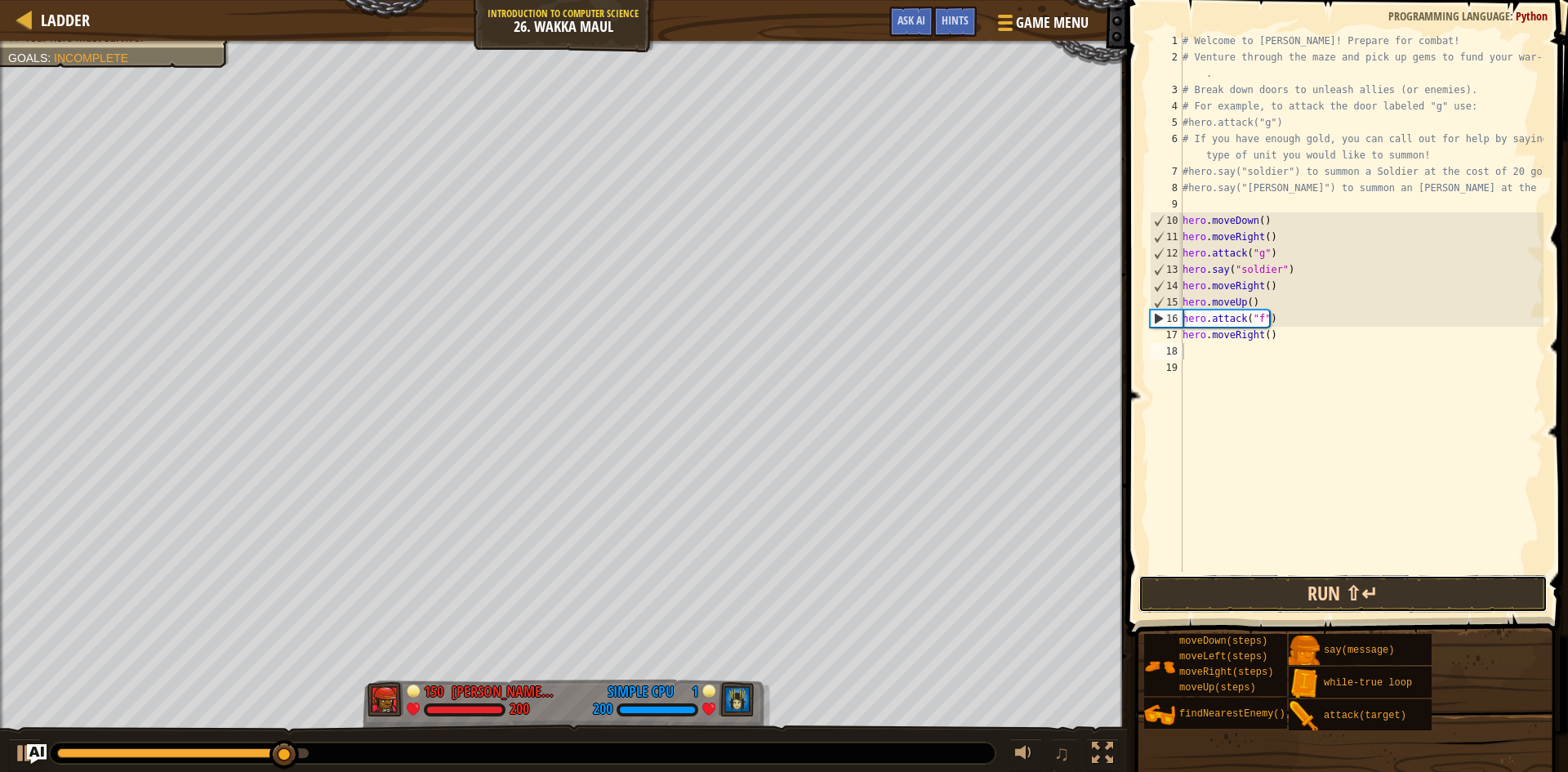
click at [1248, 596] on button "Run ⇧↵" at bounding box center [1343, 594] width 409 height 37
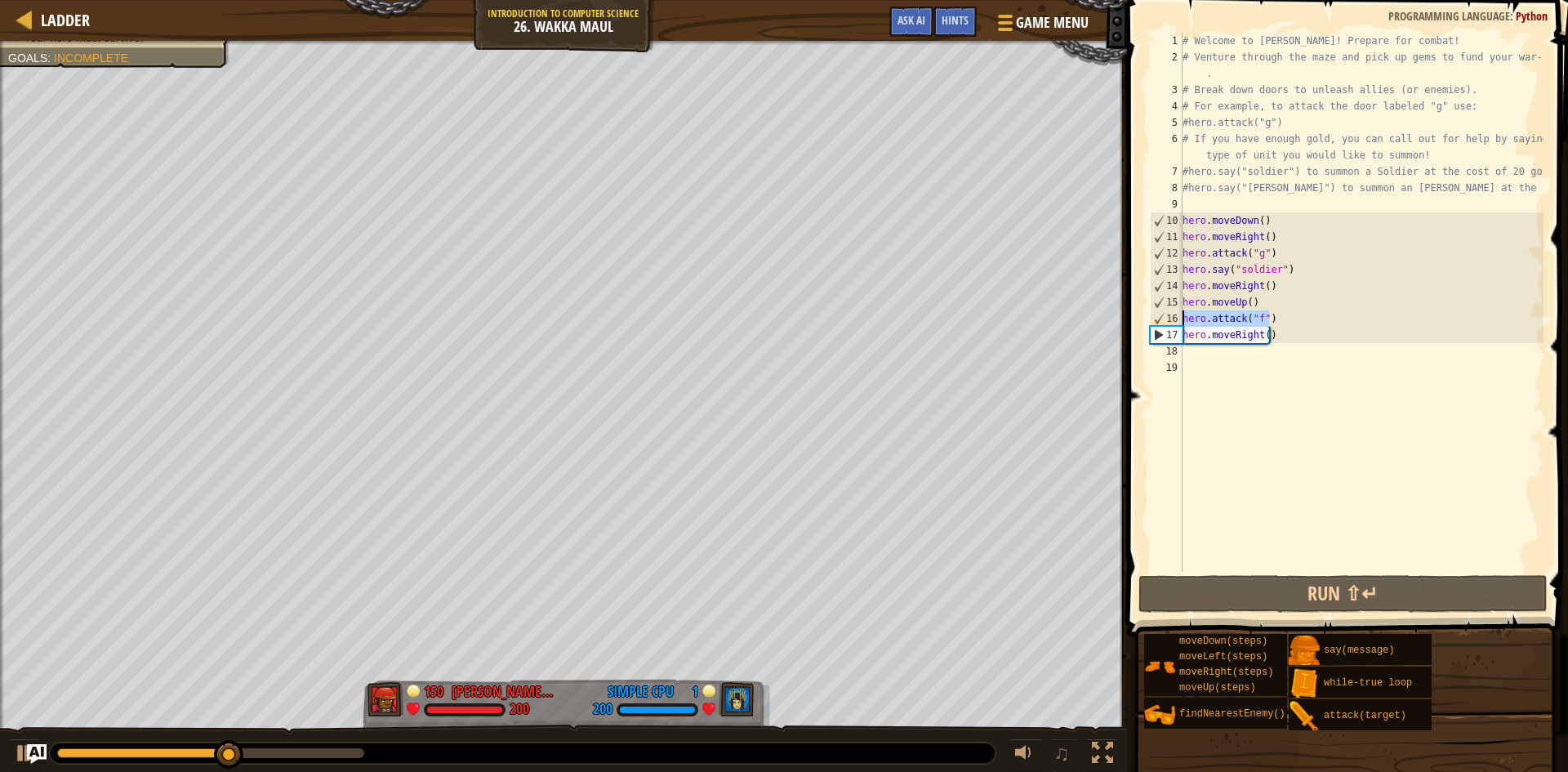
drag, startPoint x: 1297, startPoint y: 313, endPoint x: 1174, endPoint y: 314, distance: 123.0
click at [1174, 314] on div "1 2 3 4 5 6 7 8 9 10 11 12 13 14 15 16 17 18 19 # Welcome to [PERSON_NAME]! Pre…" at bounding box center [1345, 302] width 397 height 540
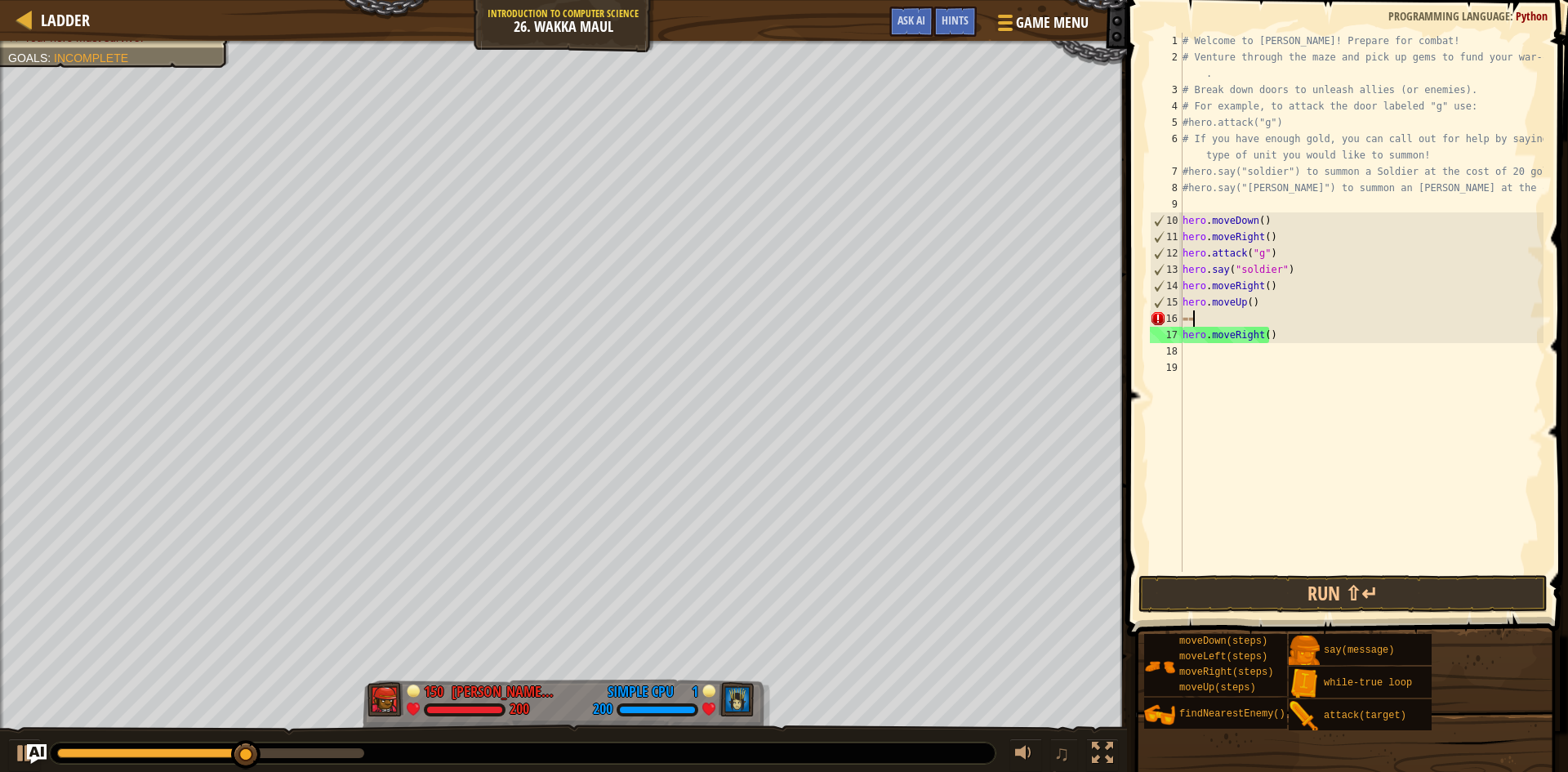
type textarea "="
type textarea "hero.moveUp()"
click at [1201, 335] on div "# Welcome to [PERSON_NAME]! Prepare for combat! # Venture through the maze and …" at bounding box center [1361, 318] width 364 height 572
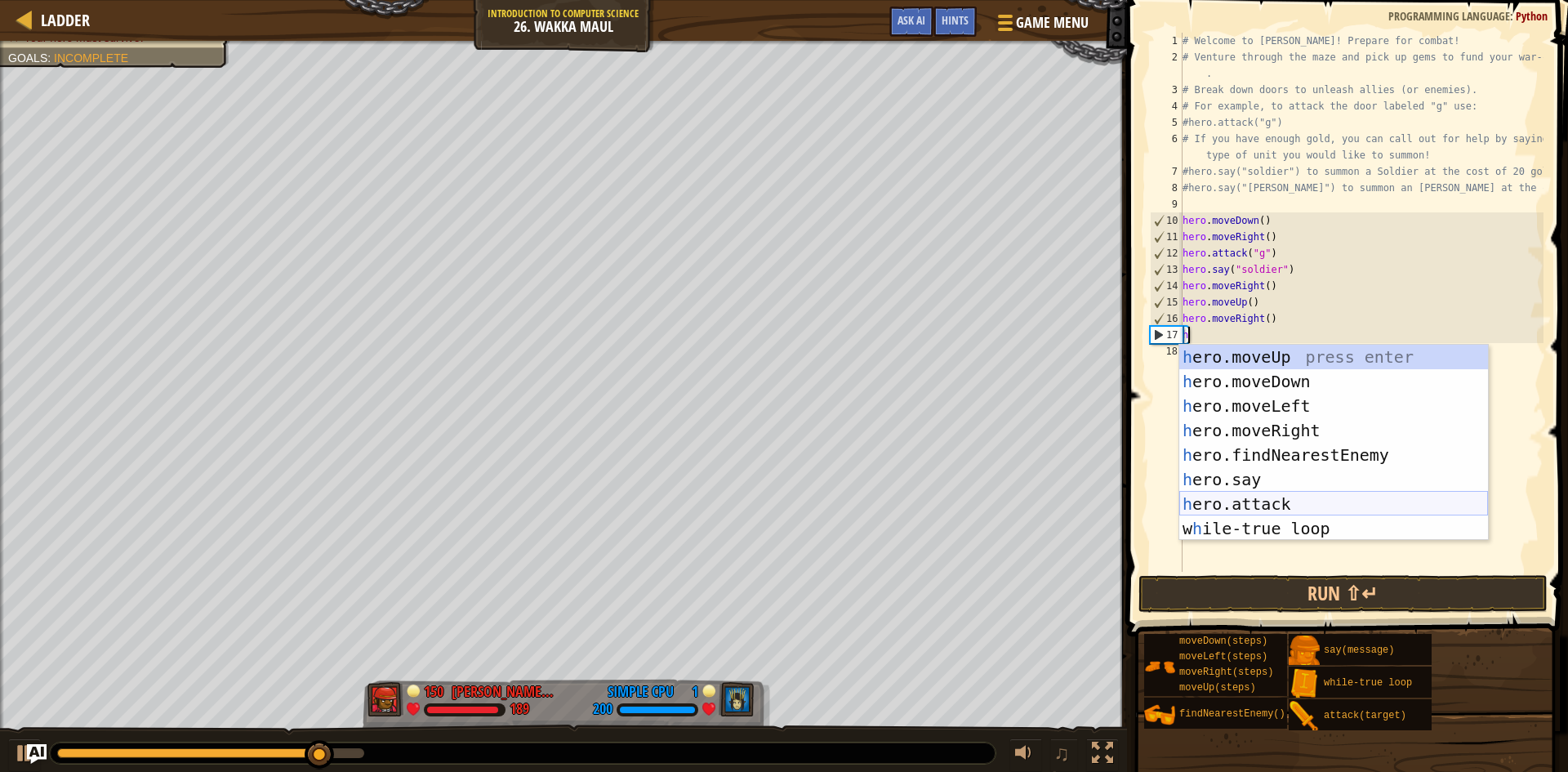
click at [1354, 505] on div "h ero.moveUp press enter h ero.moveDown press enter h ero.moveLeft press enter …" at bounding box center [1334, 467] width 309 height 245
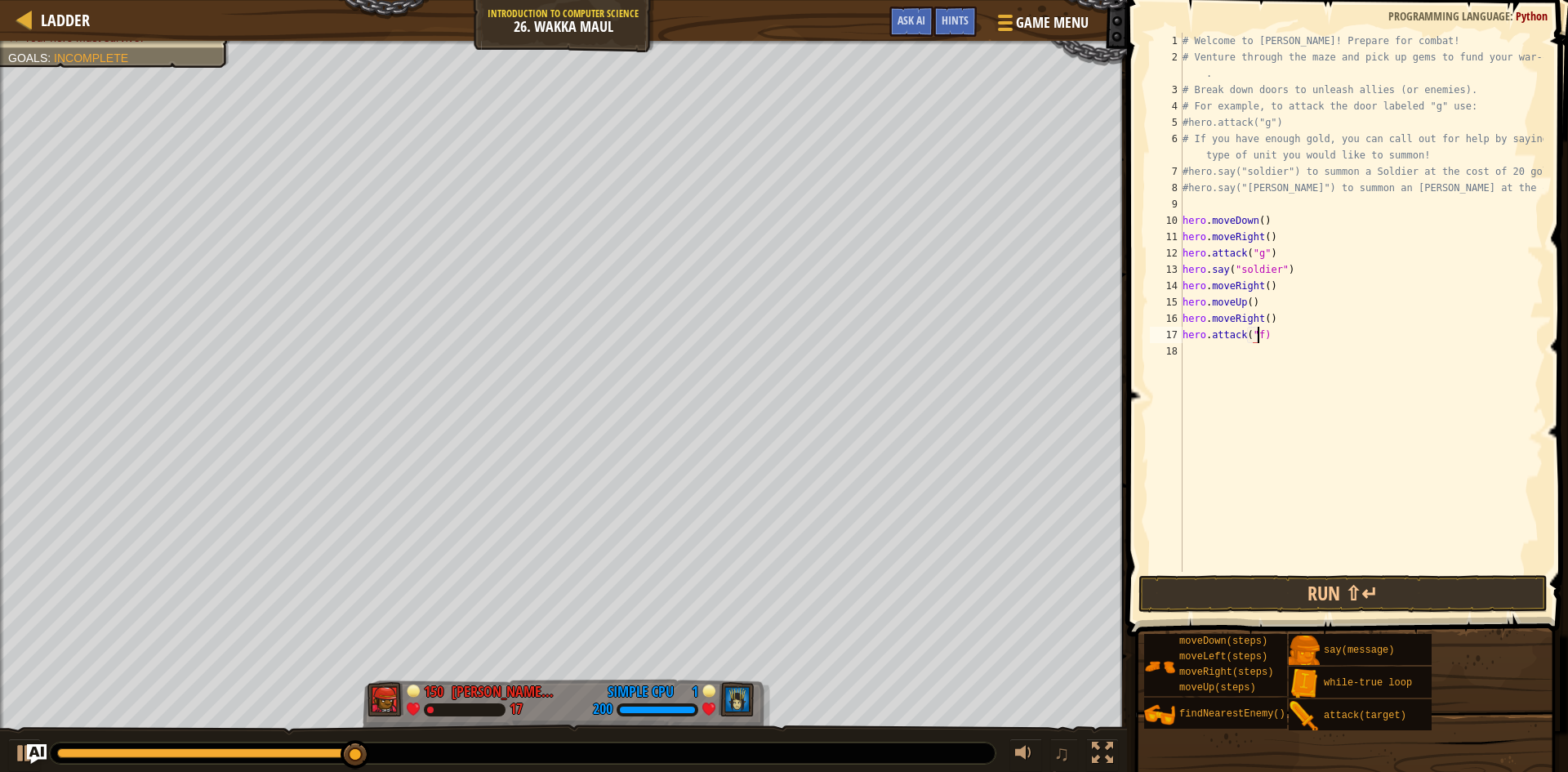
scroll to position [7, 6]
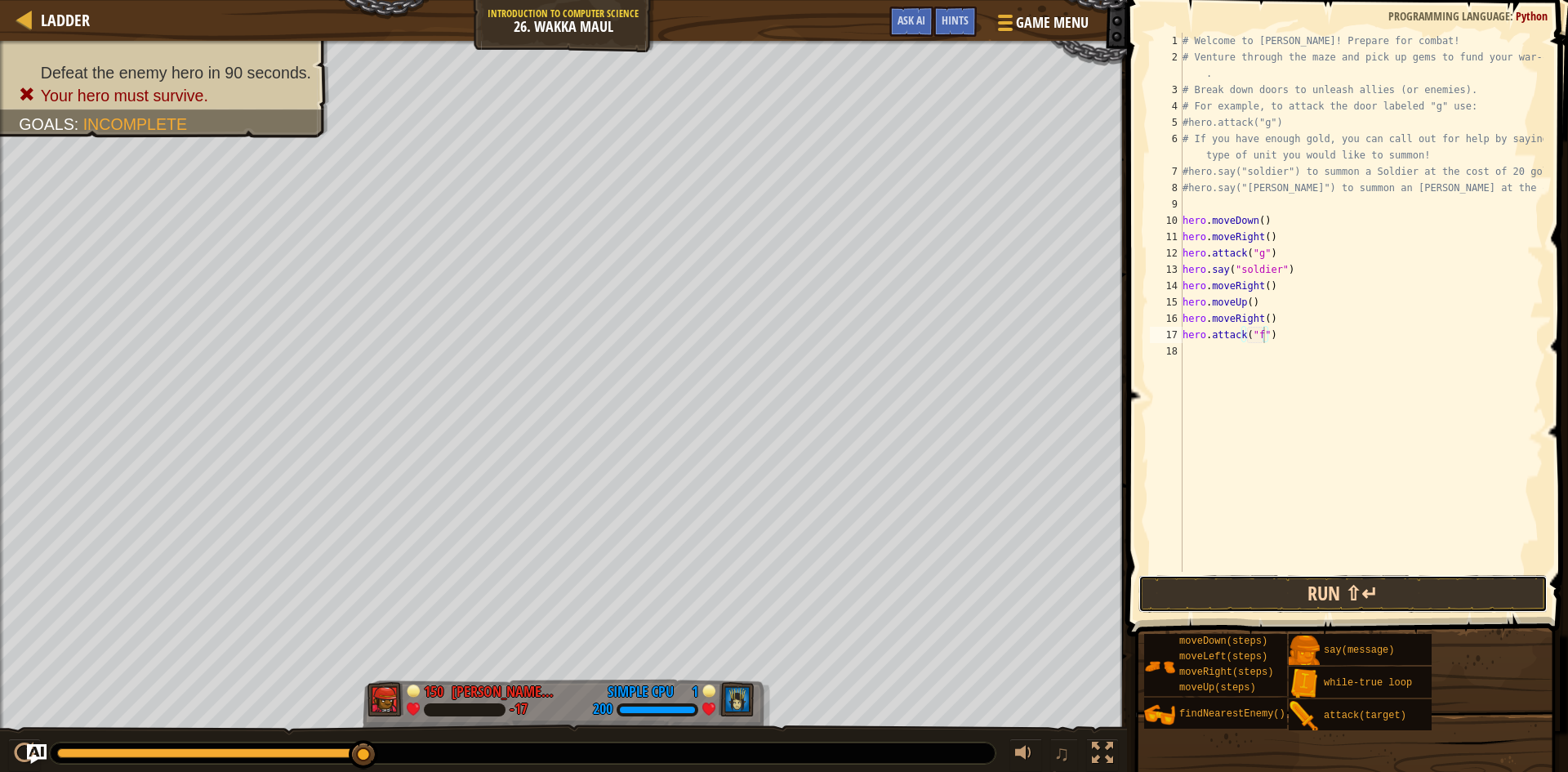
click at [1363, 591] on button "Run ⇧↵" at bounding box center [1343, 594] width 409 height 37
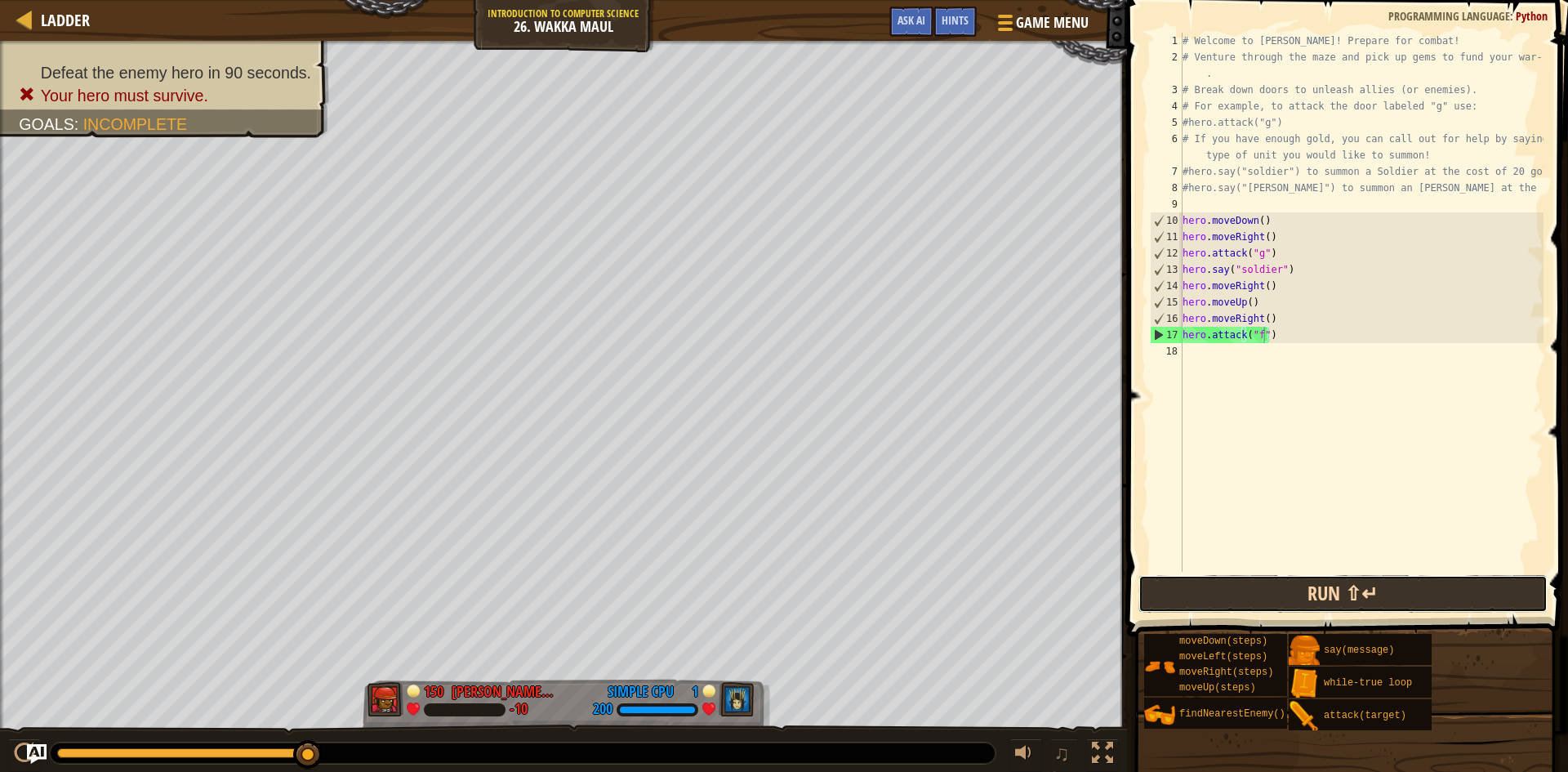
click at [1436, 584] on button "Run ⇧↵" at bounding box center [1343, 594] width 409 height 37
click at [1320, 608] on button "Run ⇧↵" at bounding box center [1343, 594] width 409 height 37
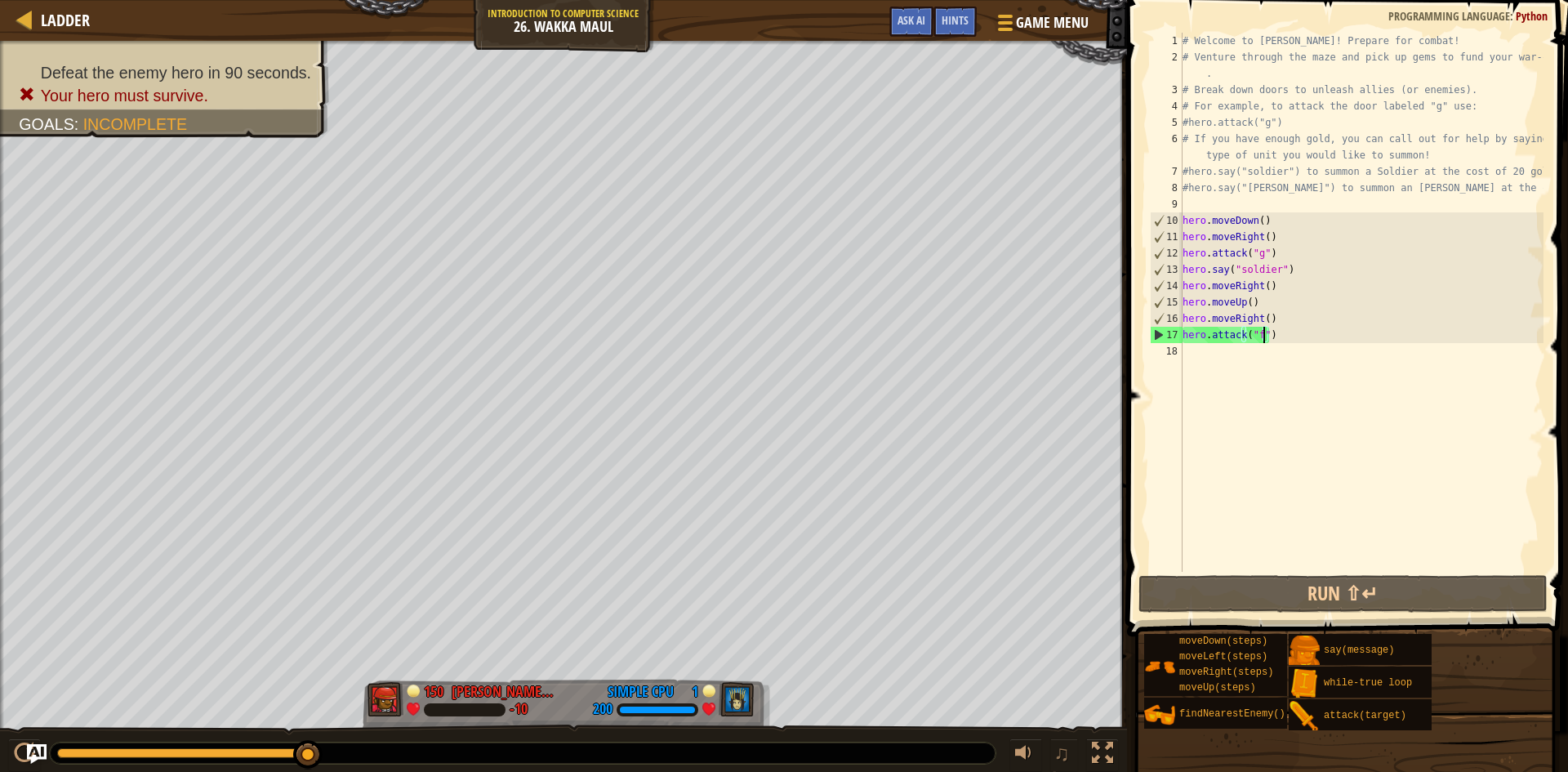
click at [1263, 280] on div "# Welcome to [PERSON_NAME]! Prepare for combat! # Venture through the maze and …" at bounding box center [1361, 318] width 364 height 572
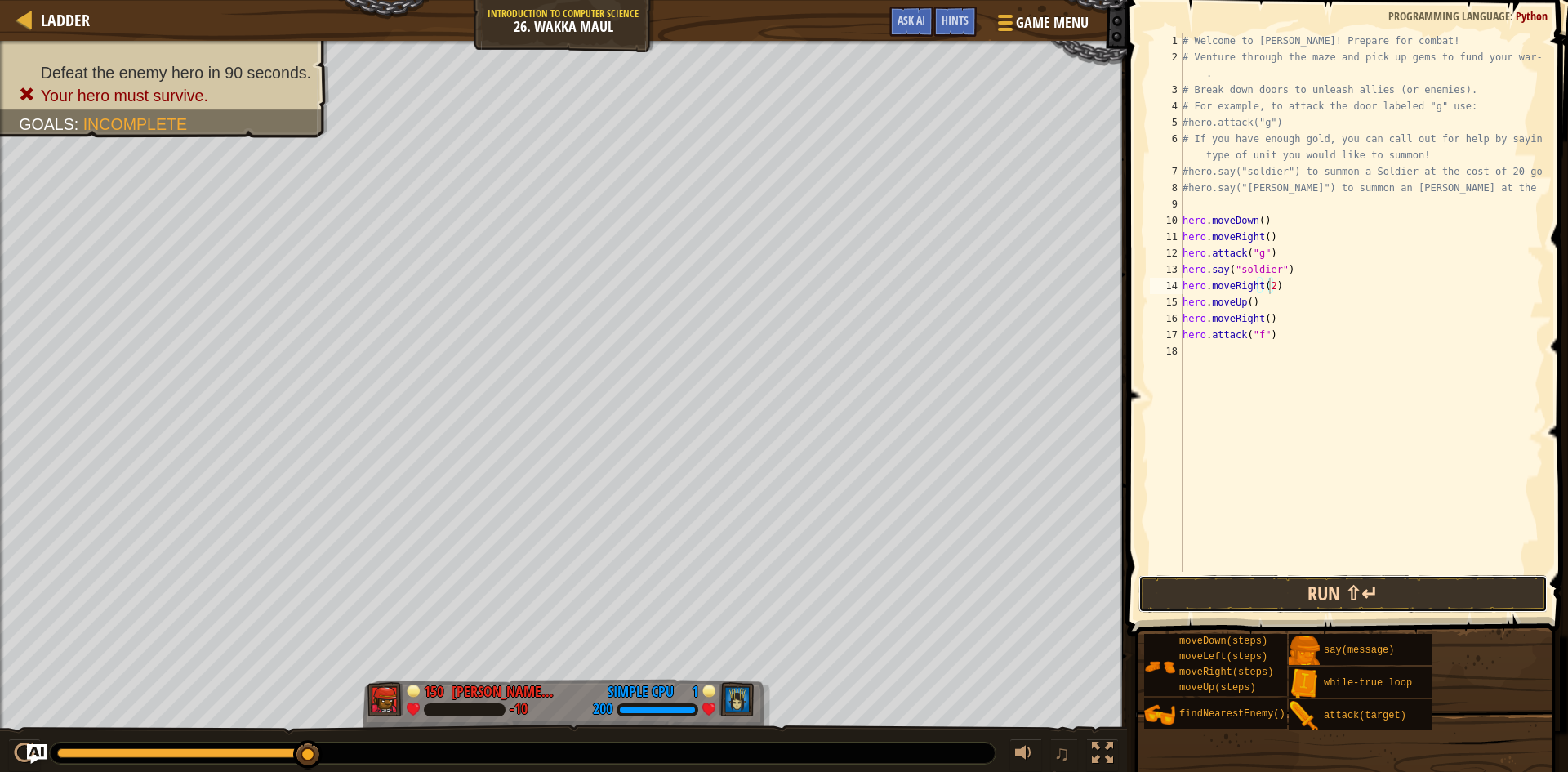
click at [1310, 596] on button "Run ⇧↵" at bounding box center [1343, 594] width 409 height 37
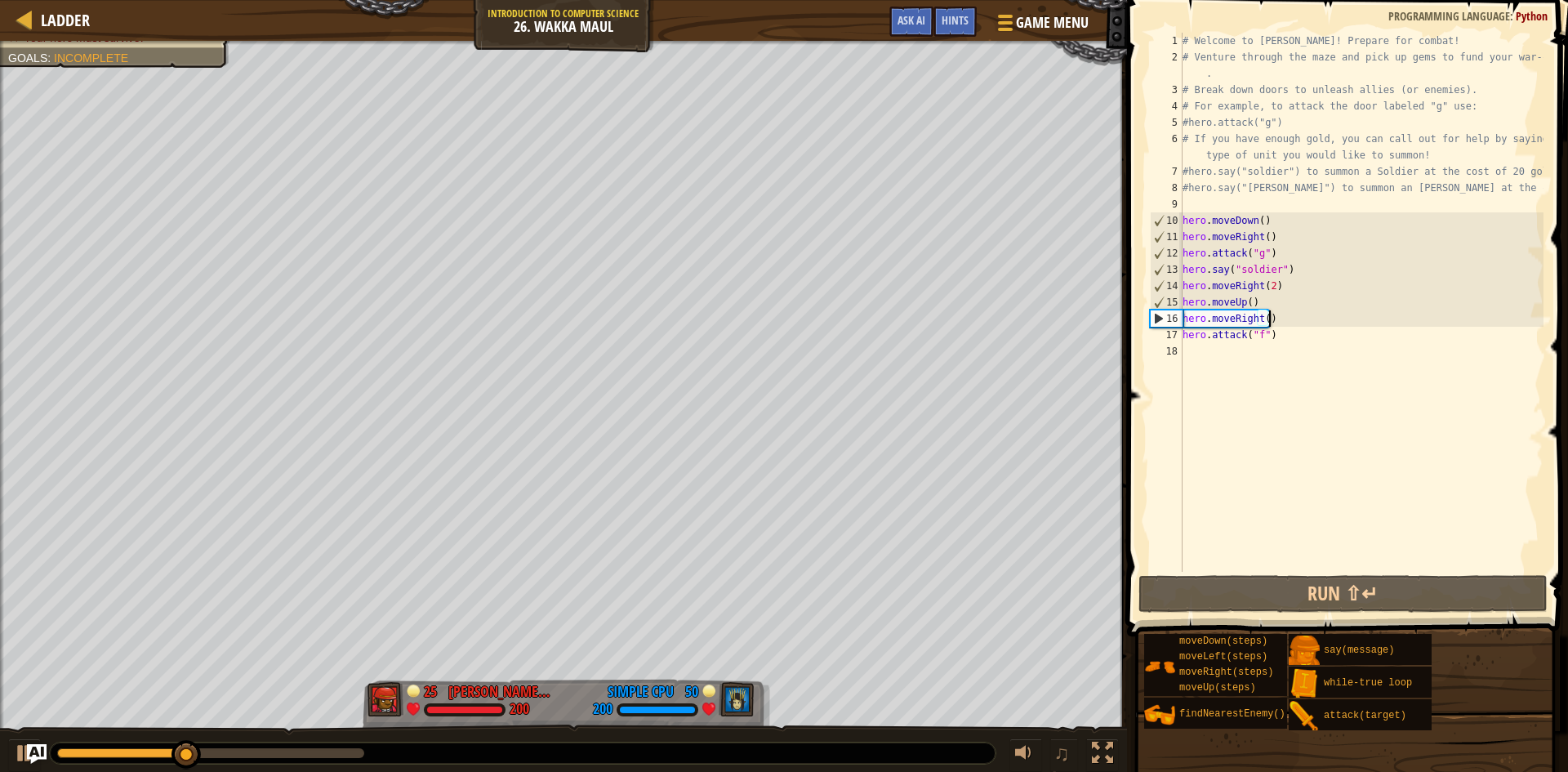
click at [1272, 316] on div "# Welcome to [PERSON_NAME]! Prepare for combat! # Venture through the maze and …" at bounding box center [1361, 318] width 364 height 572
click at [1274, 323] on div "# Welcome to [PERSON_NAME]! Prepare for combat! # Venture through the maze and …" at bounding box center [1361, 318] width 364 height 572
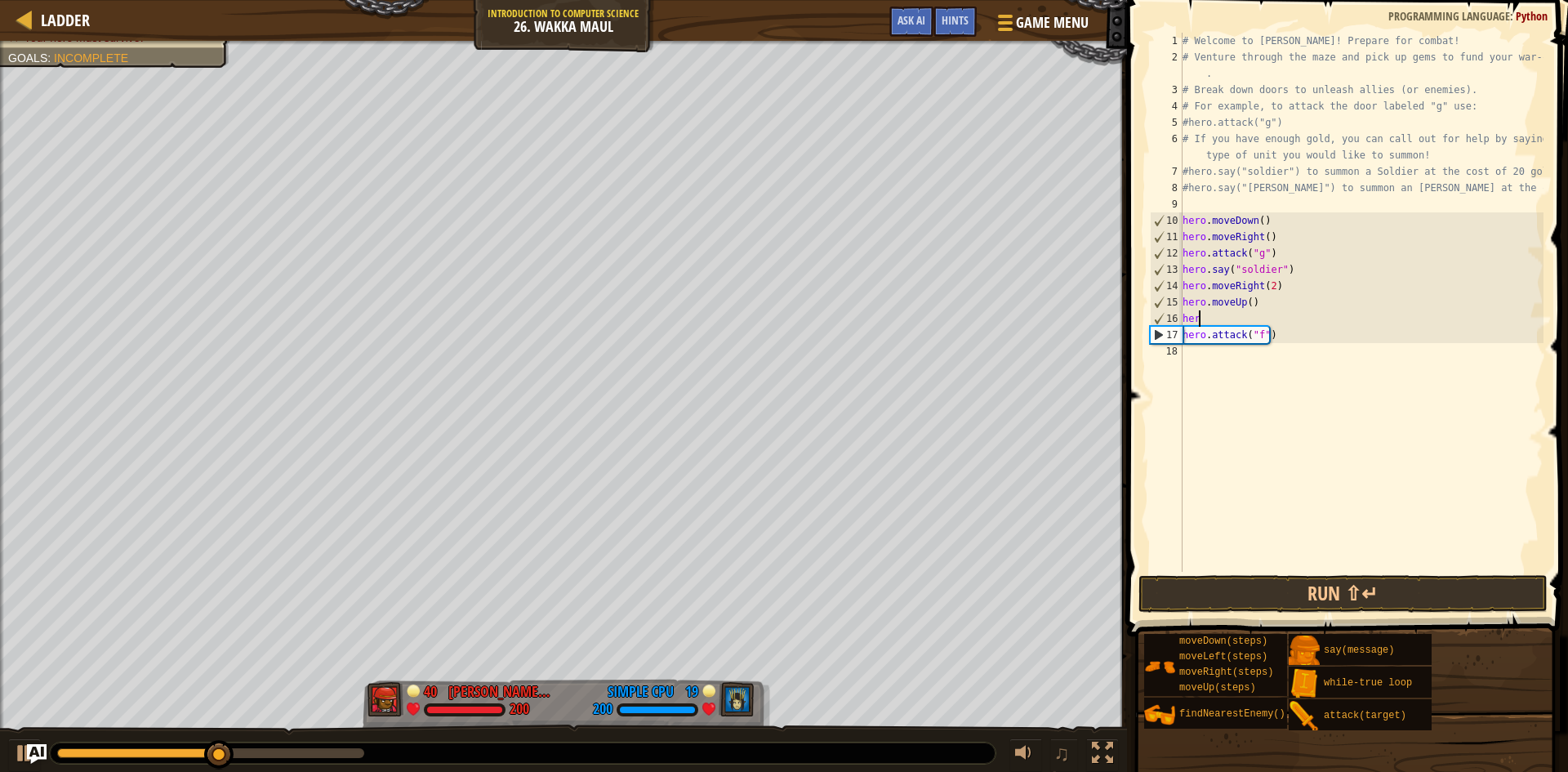
scroll to position [7, 0]
type textarea "h"
click at [1181, 333] on div "17" at bounding box center [1166, 335] width 31 height 17
type textarea "hero.attack("f")"
click at [1268, 597] on button "Run ⇧↵" at bounding box center [1343, 594] width 409 height 37
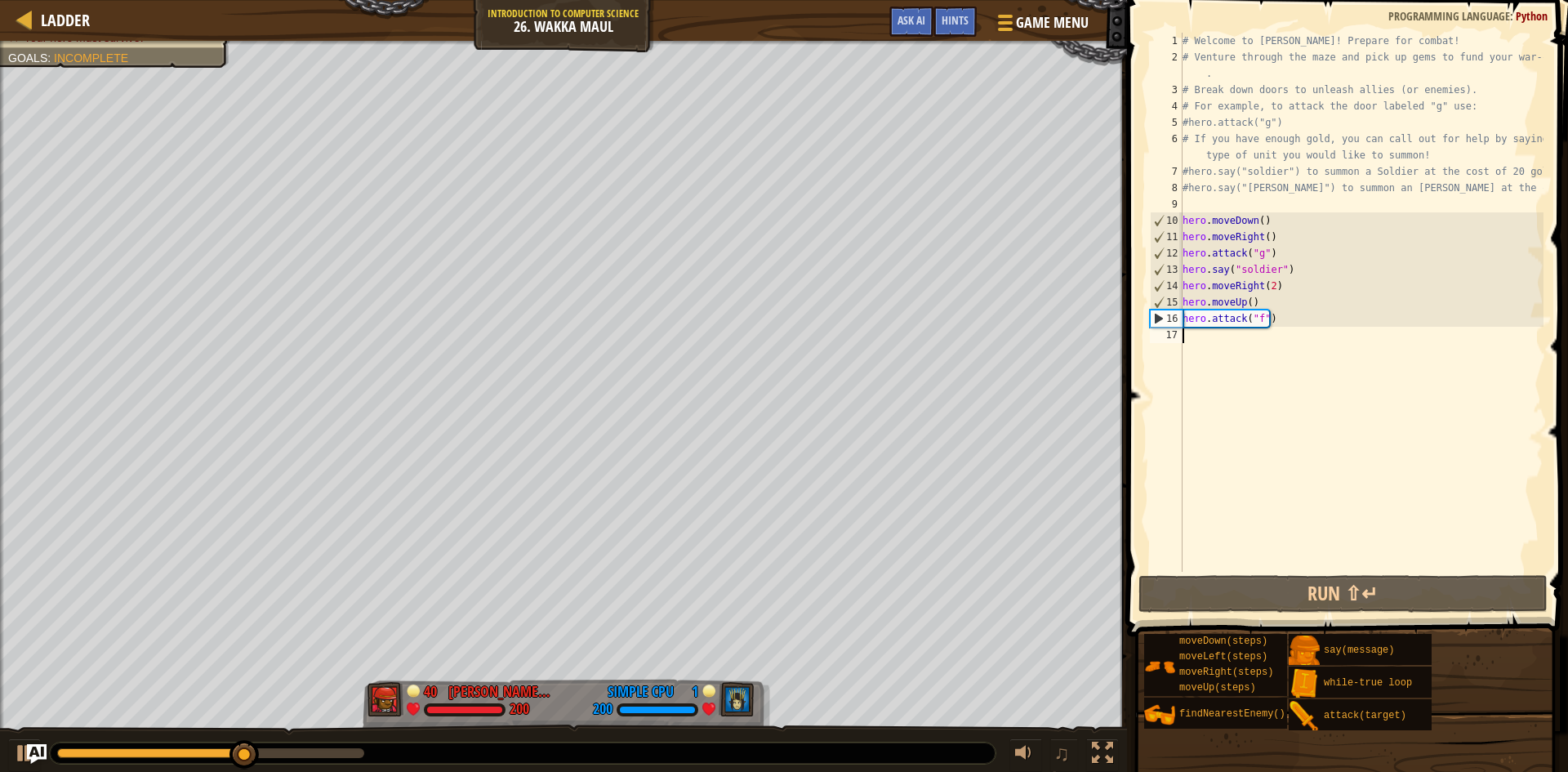
click at [1320, 328] on div "# Welcome to [PERSON_NAME]! Prepare for combat! # Venture through the maze and …" at bounding box center [1361, 318] width 364 height 572
type textarea "h"
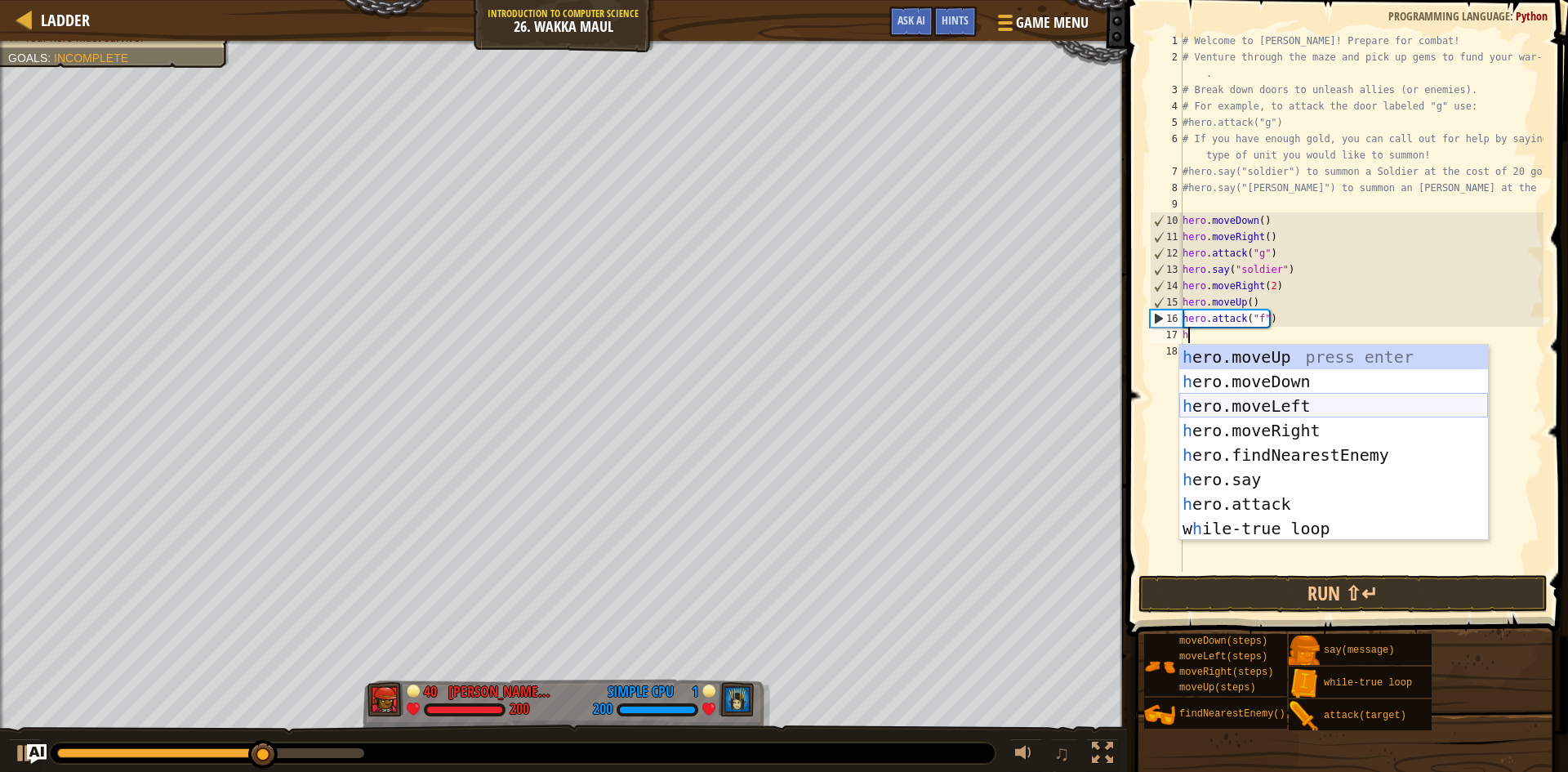
click at [1313, 417] on div "h ero.moveUp press enter h ero.moveDown press enter h ero.moveLeft press enter …" at bounding box center [1334, 467] width 309 height 245
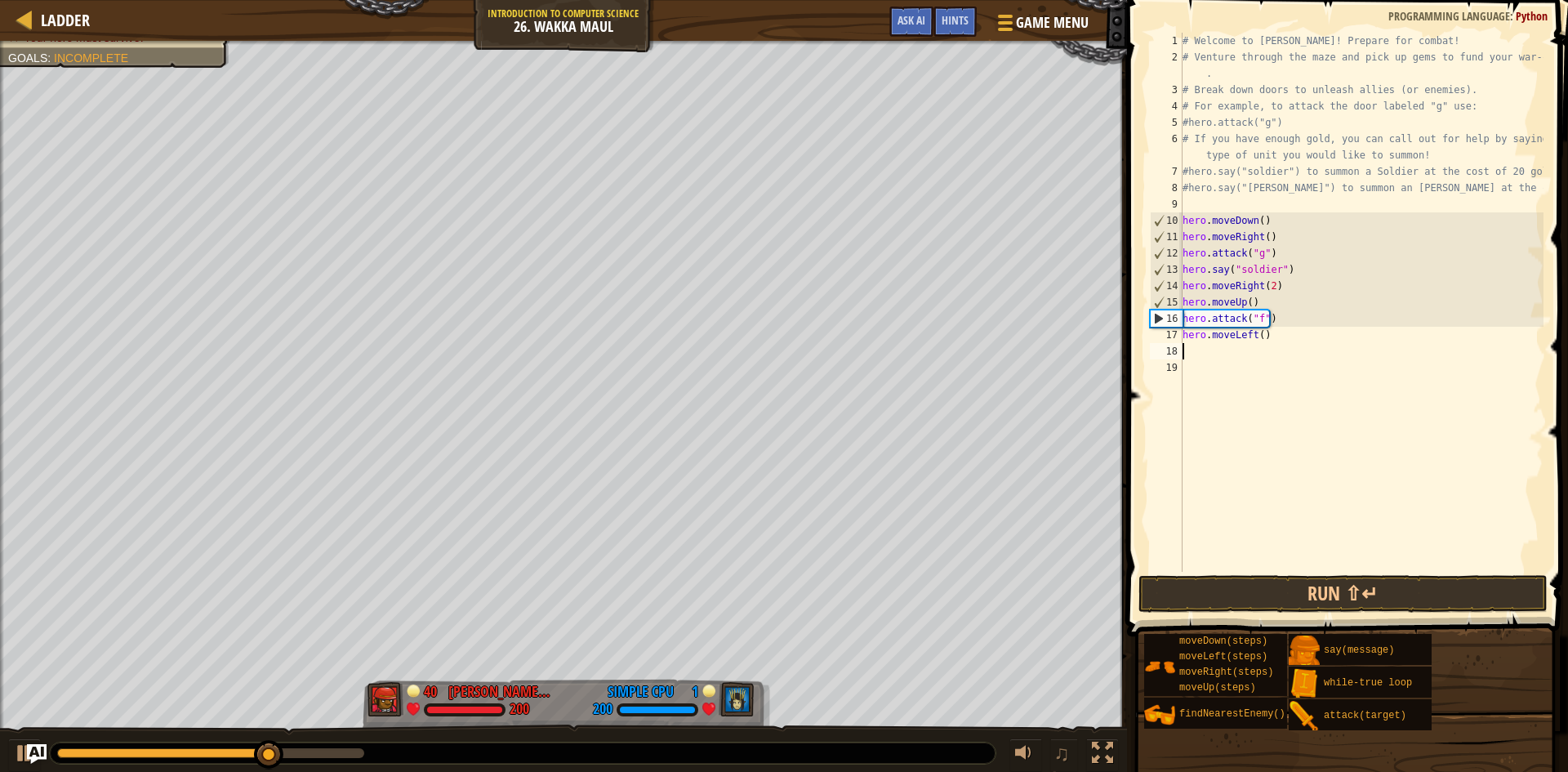
click at [1252, 336] on div "# Welcome to [PERSON_NAME]! Prepare for combat! # Venture through the maze and …" at bounding box center [1361, 318] width 364 height 572
click at [1283, 337] on div "# Welcome to [PERSON_NAME]! Prepare for combat! # Venture through the maze and …" at bounding box center [1361, 318] width 364 height 572
type textarea "h"
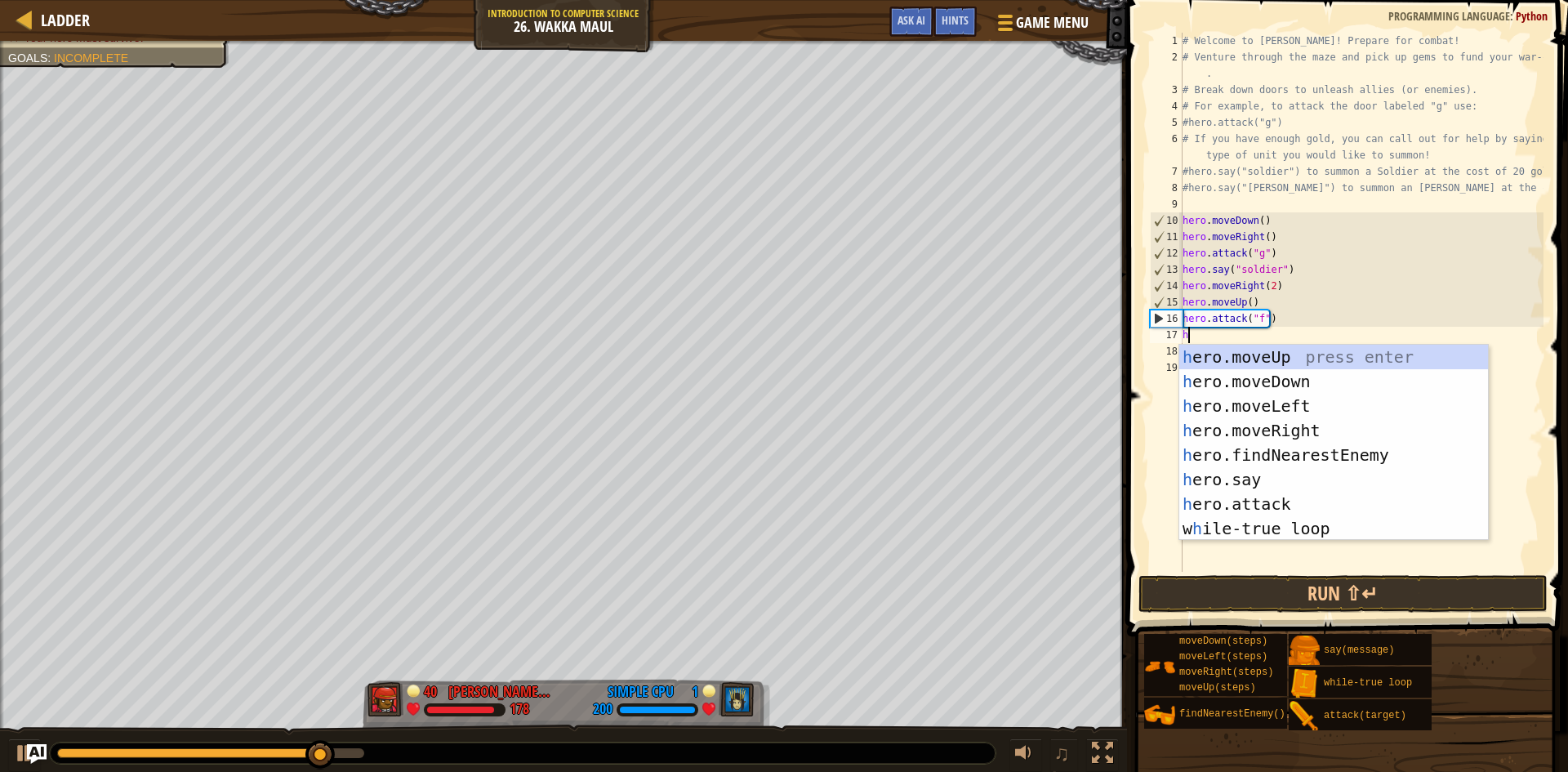
type textarea "h"
click at [1323, 421] on div "h ero.moveUp press enter h ero.moveDown press enter h ero.moveLeft press enter …" at bounding box center [1334, 467] width 309 height 245
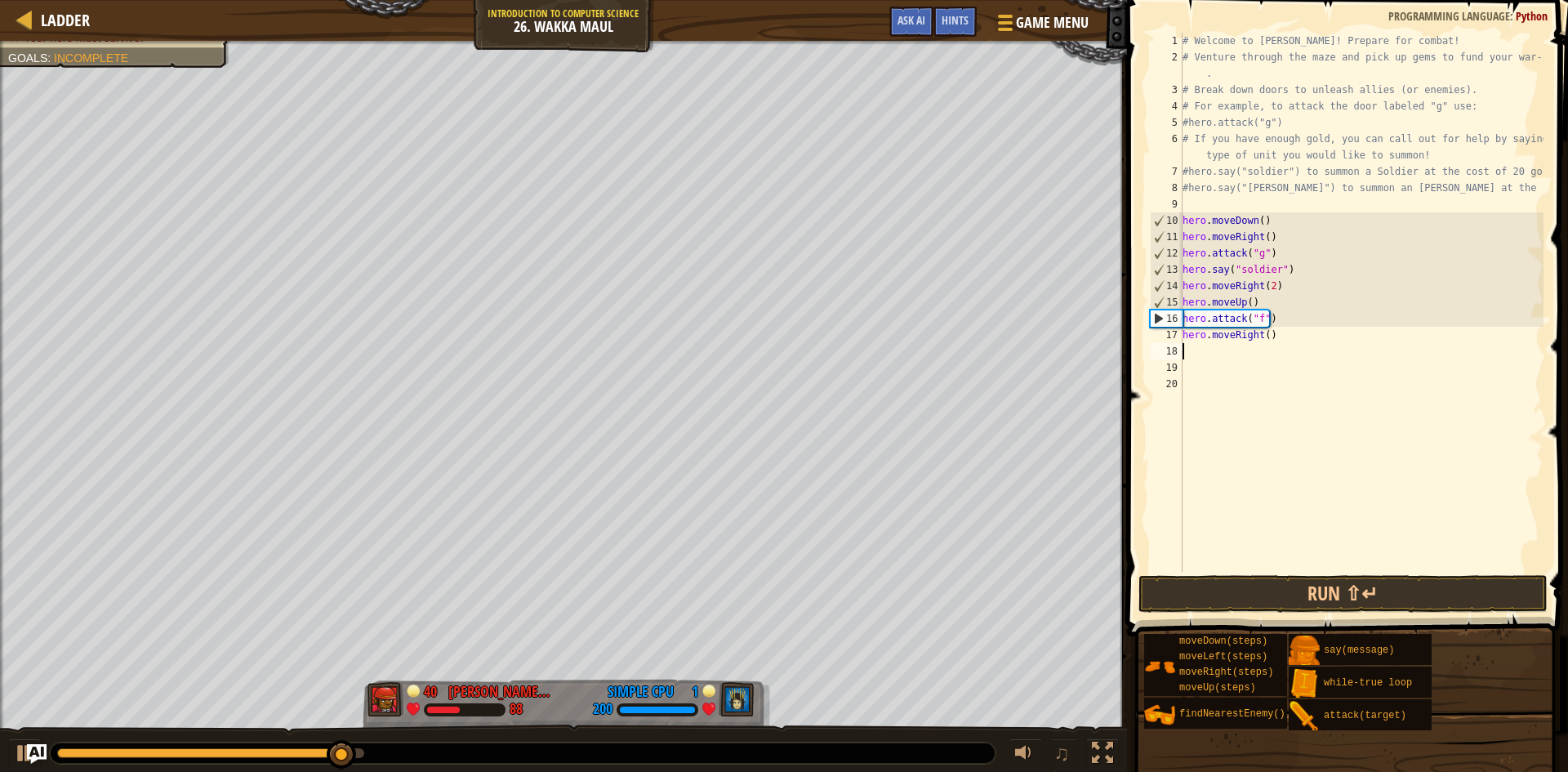
click at [1260, 337] on div "# Welcome to [PERSON_NAME]! Prepare for combat! # Venture through the maze and …" at bounding box center [1361, 318] width 364 height 572
click at [1260, 333] on div "# Welcome to [PERSON_NAME]! Prepare for combat! # Venture through the maze and …" at bounding box center [1361, 318] width 364 height 572
click at [1259, 333] on div "# Welcome to [PERSON_NAME]! Prepare for combat! # Venture through the maze and …" at bounding box center [1361, 318] width 364 height 572
click at [1259, 337] on div "# Welcome to [PERSON_NAME]! Prepare for combat! # Venture through the maze and …" at bounding box center [1361, 318] width 364 height 572
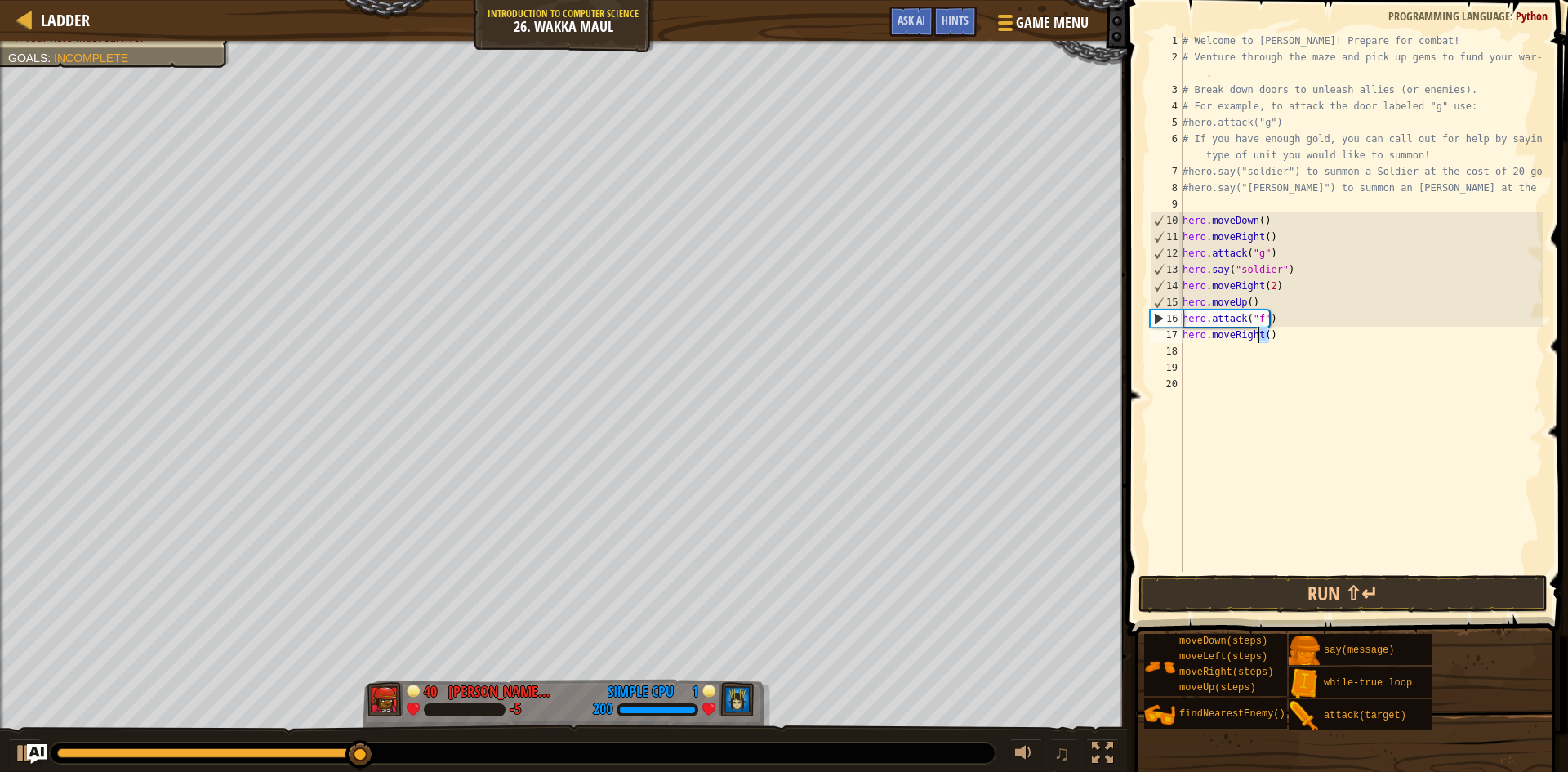
click at [1259, 337] on div "# Welcome to [PERSON_NAME]! Prepare for combat! # Venture through the maze and …" at bounding box center [1361, 318] width 364 height 572
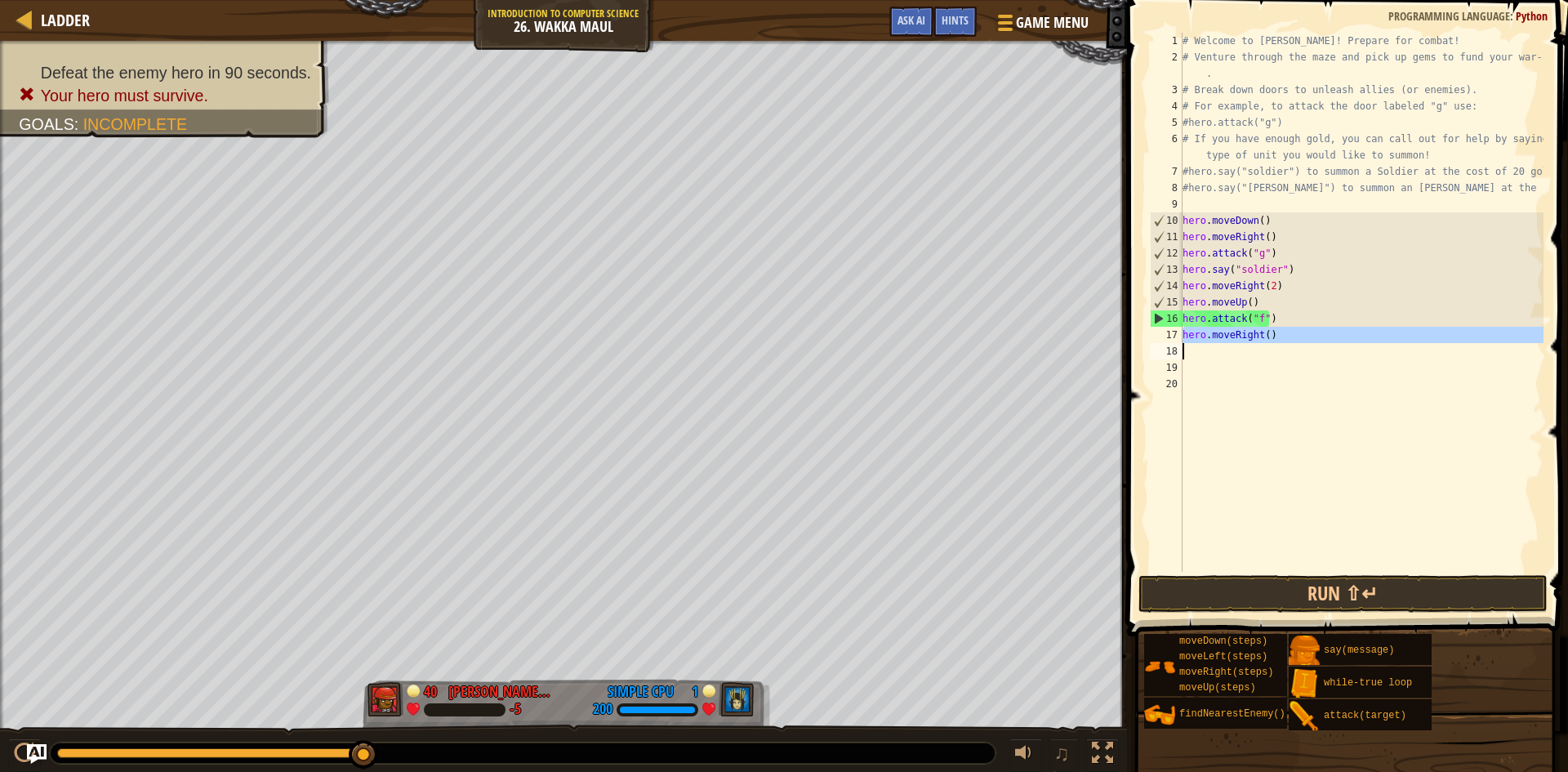
click at [1260, 337] on div "# Welcome to [PERSON_NAME]! Prepare for combat! # Venture through the maze and …" at bounding box center [1361, 302] width 364 height 540
click at [1264, 337] on div "# Welcome to [PERSON_NAME]! Prepare for combat! # Venture through the maze and …" at bounding box center [1361, 318] width 364 height 572
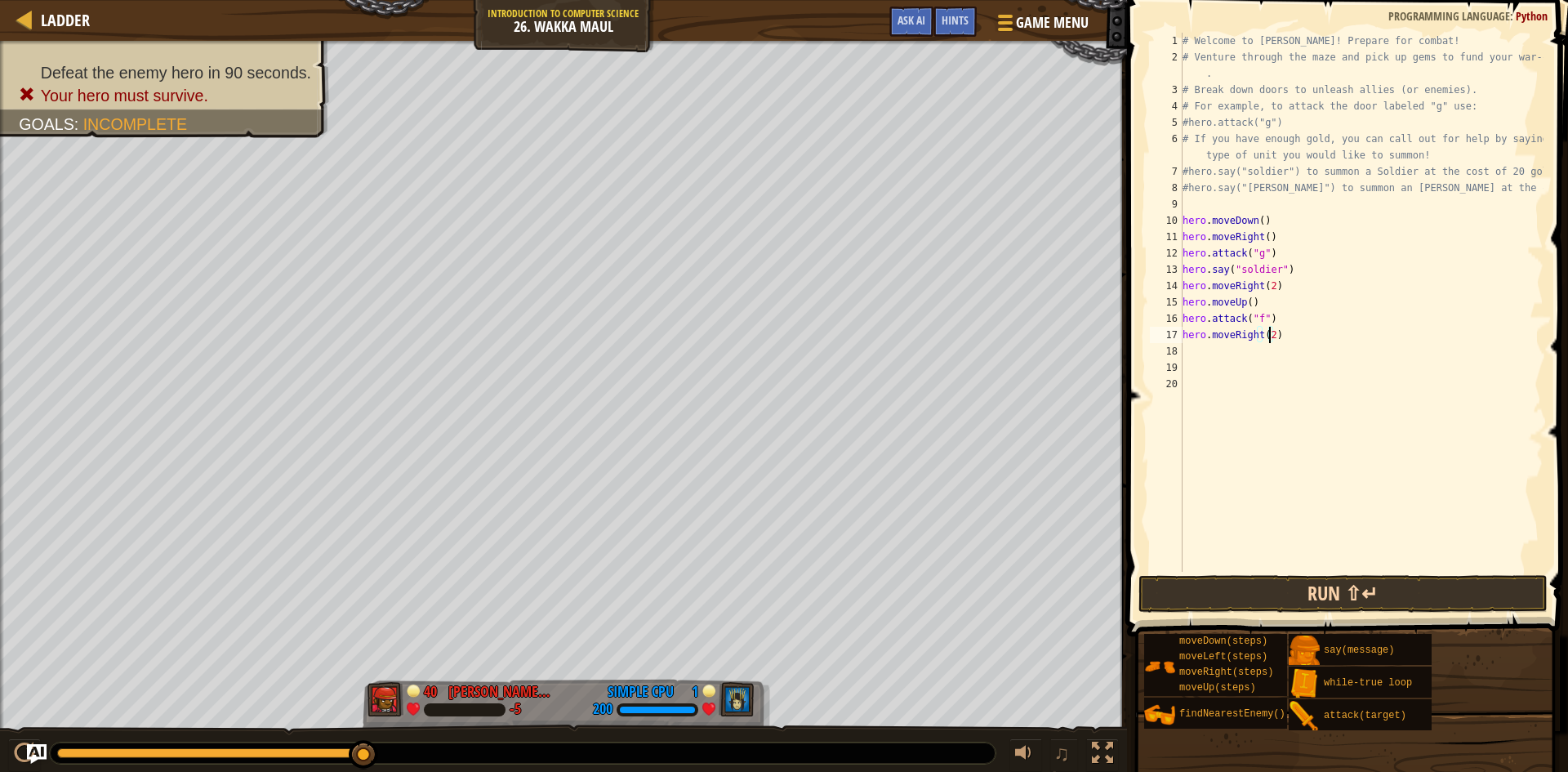
type textarea "hero.moveRight(2)"
click at [1319, 587] on button "Run ⇧↵" at bounding box center [1343, 594] width 409 height 37
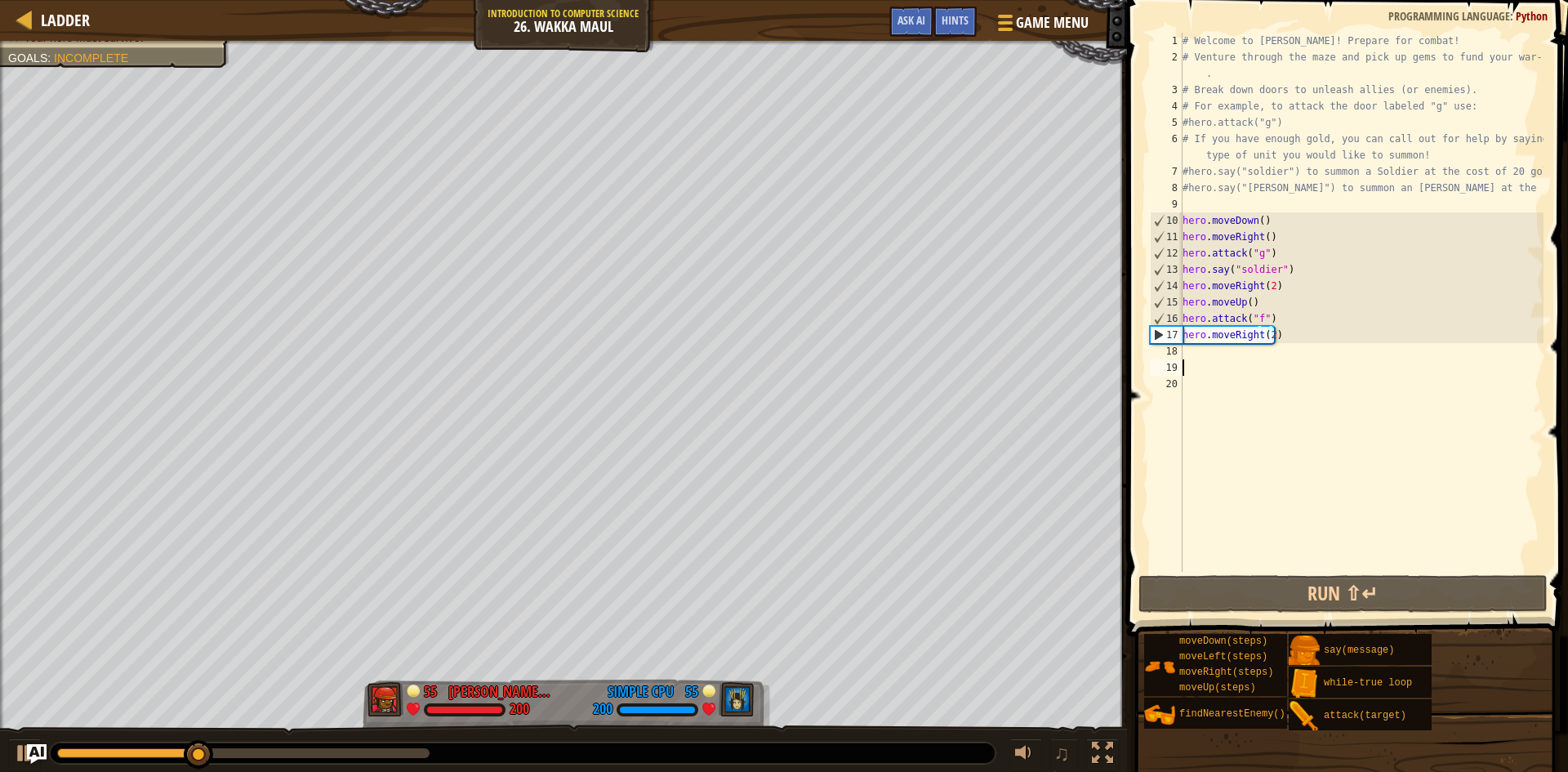
click at [1254, 367] on div "# Welcome to [PERSON_NAME]! Prepare for combat! # Venture through the maze and …" at bounding box center [1361, 318] width 364 height 572
click at [1191, 345] on div "# Welcome to [PERSON_NAME]! Prepare for combat! # Venture through the maze and …" at bounding box center [1361, 318] width 364 height 572
type textarea "h"
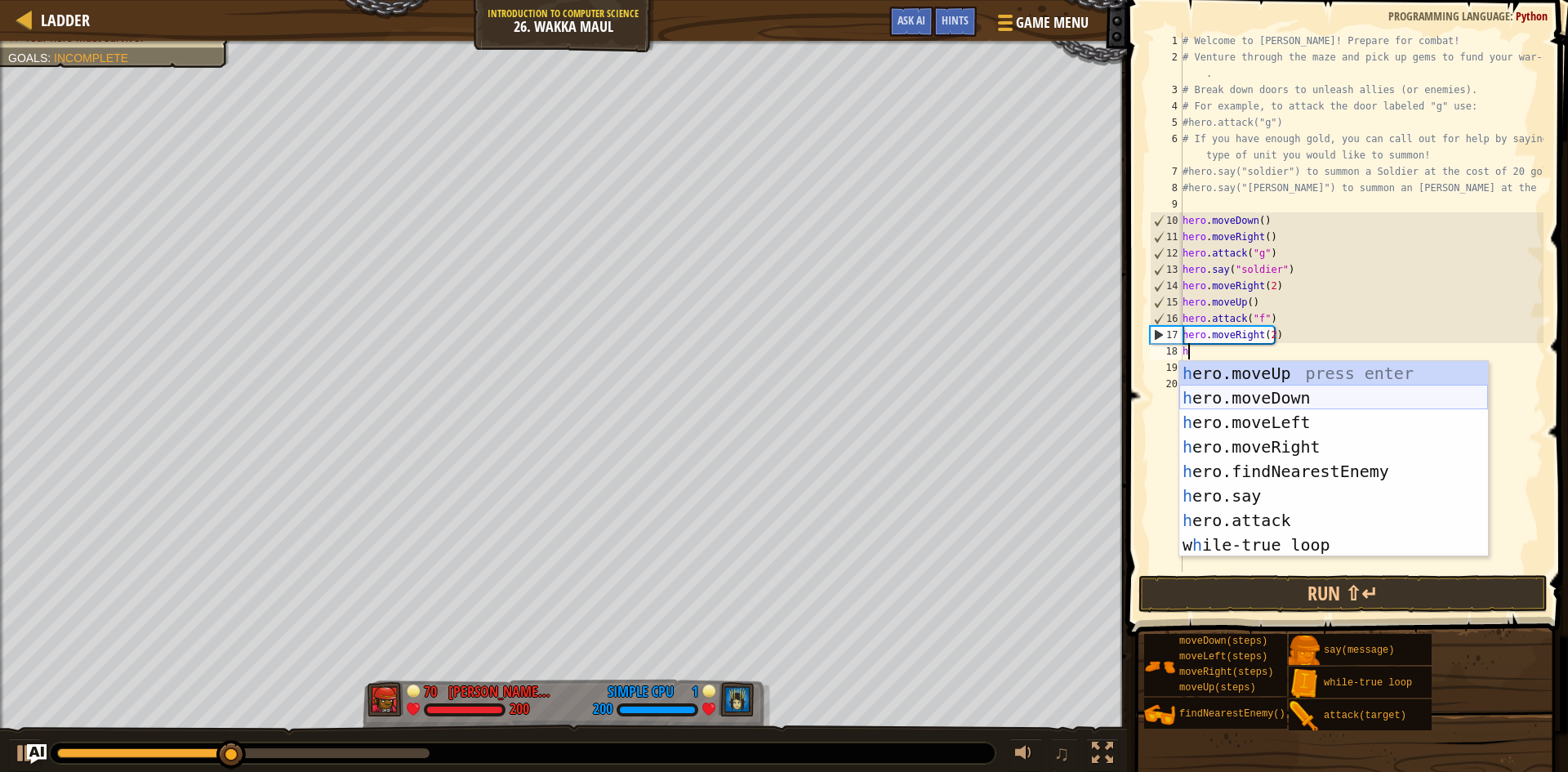
click at [1291, 394] on div "h ero.moveUp press enter h ero.moveDown press enter h ero.moveLeft press enter …" at bounding box center [1334, 483] width 309 height 245
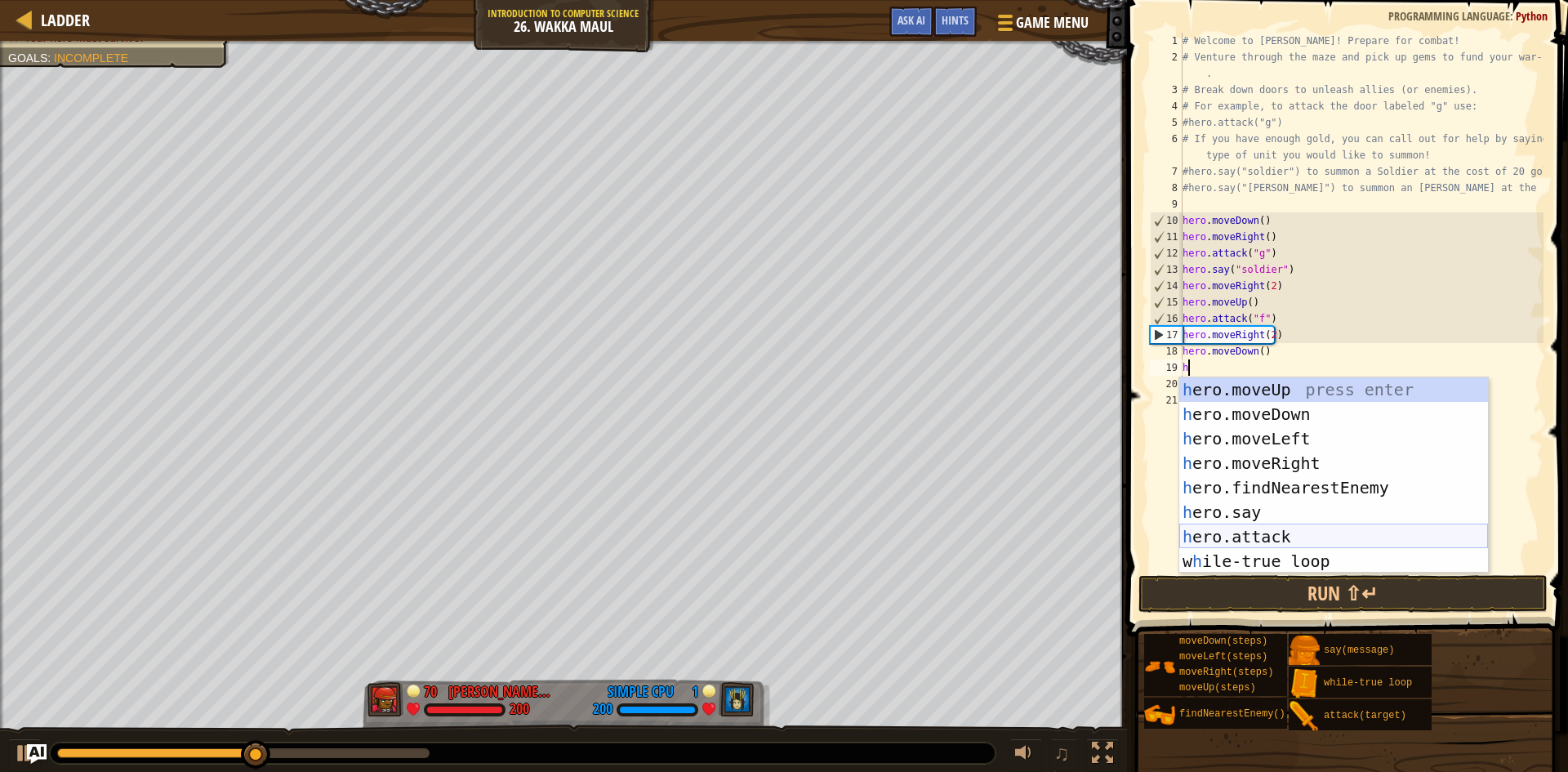
click at [1313, 537] on div "h ero.moveUp press enter h ero.moveDown press enter h ero.moveLeft press enter …" at bounding box center [1334, 499] width 309 height 245
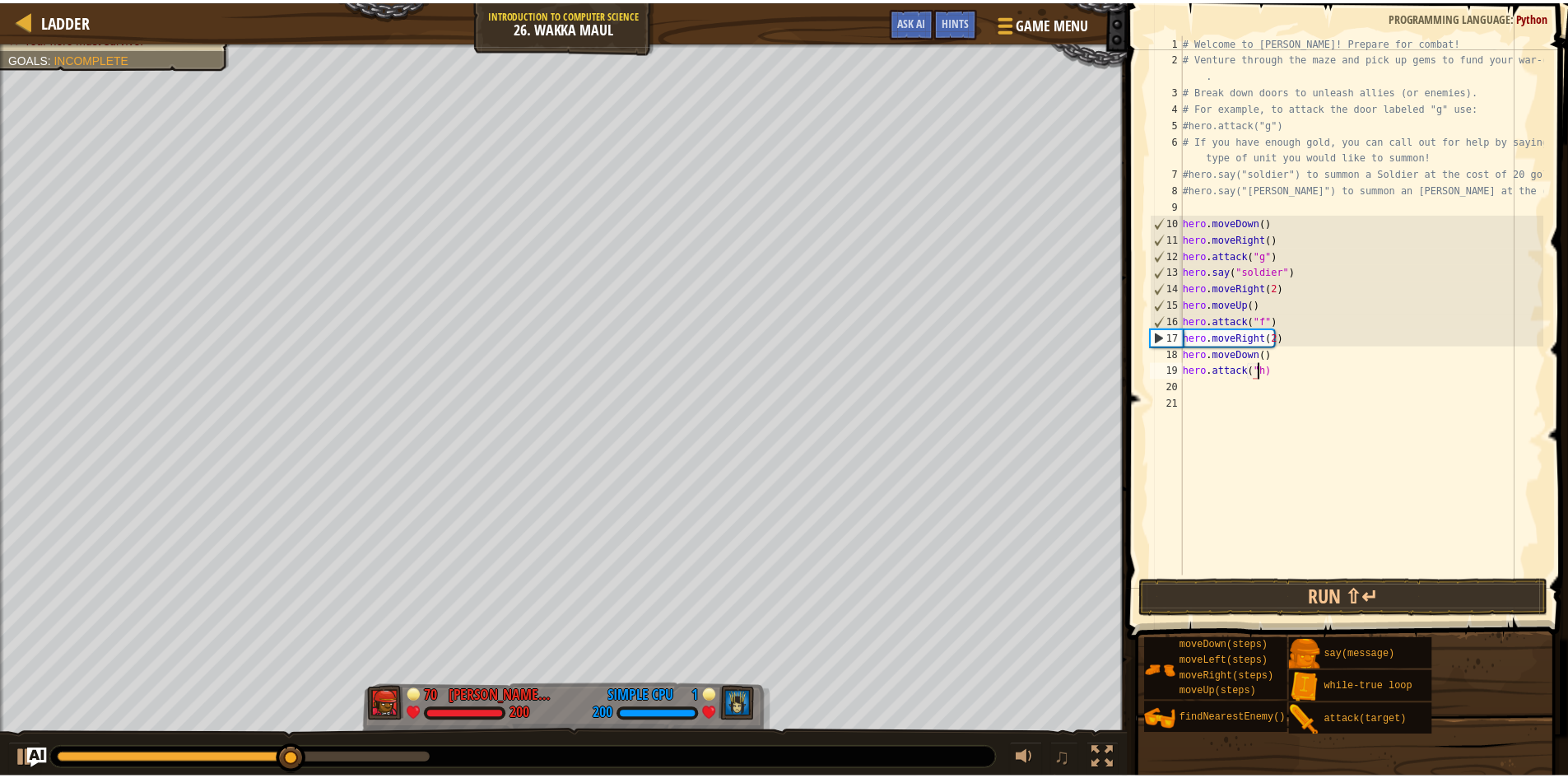
scroll to position [7, 6]
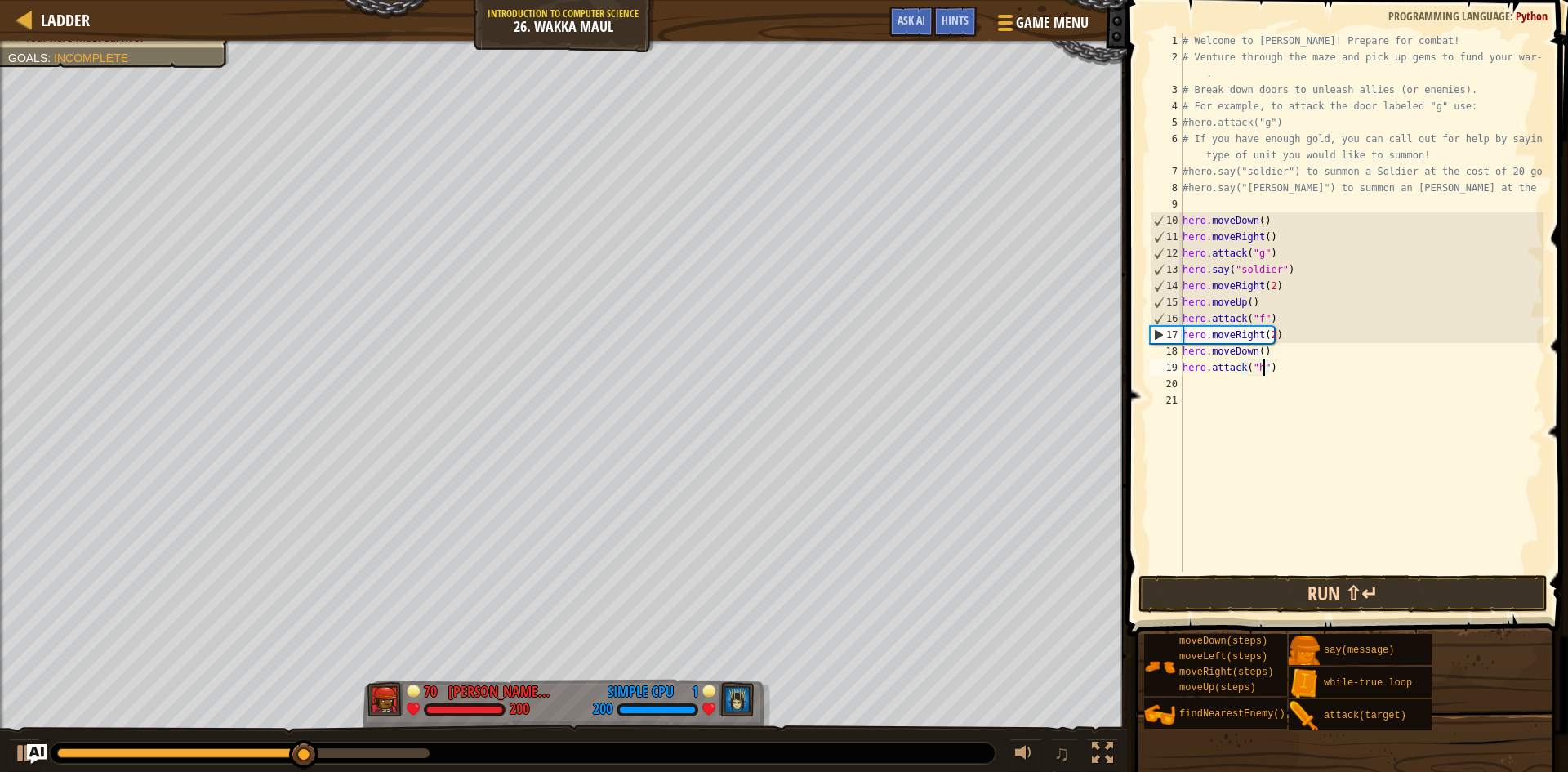
type textarea "hero.attack("h")"
click at [1365, 583] on button "Run ⇧↵" at bounding box center [1343, 594] width 409 height 37
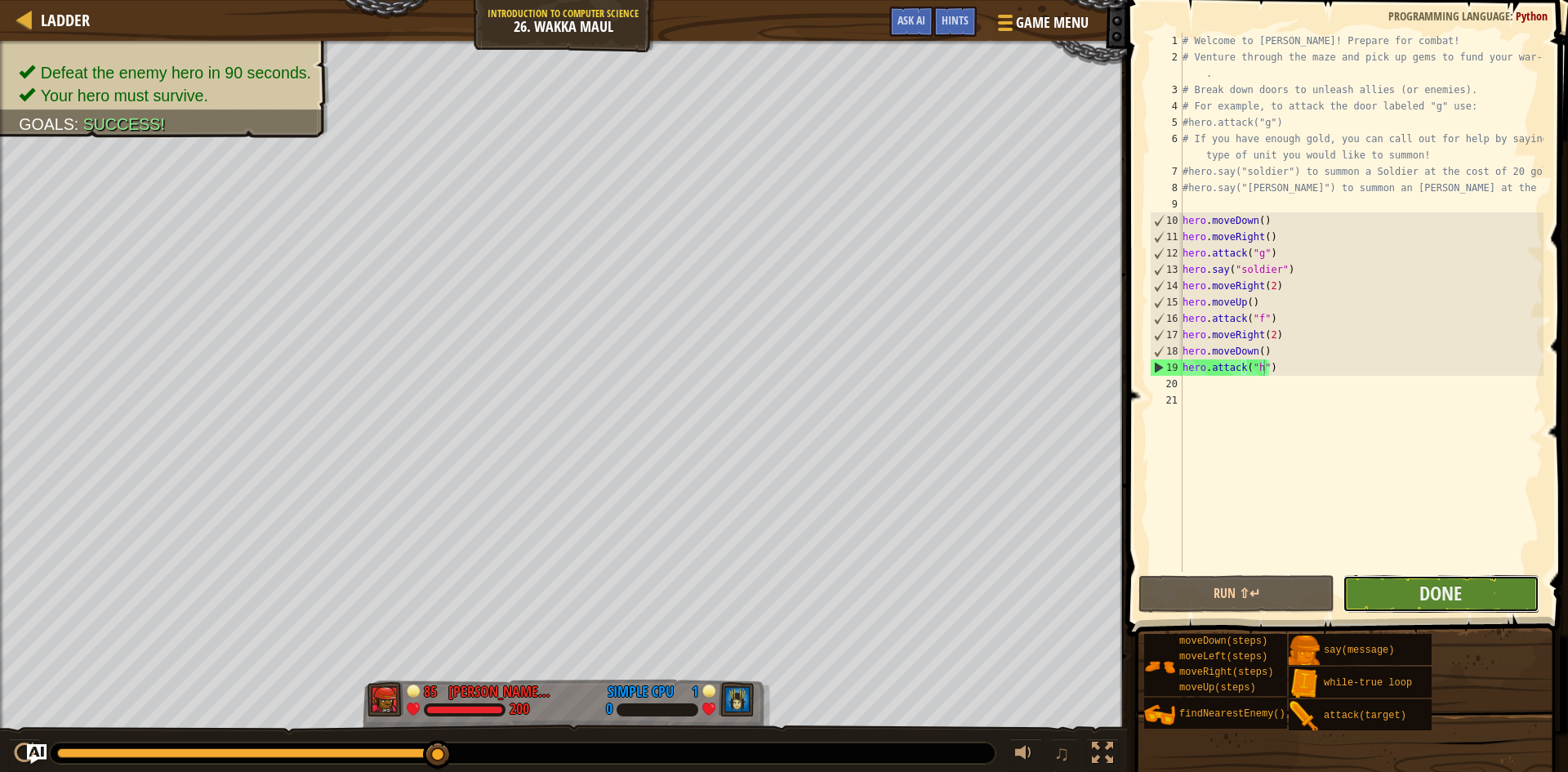
click at [1482, 594] on button "Done" at bounding box center [1440, 594] width 196 height 37
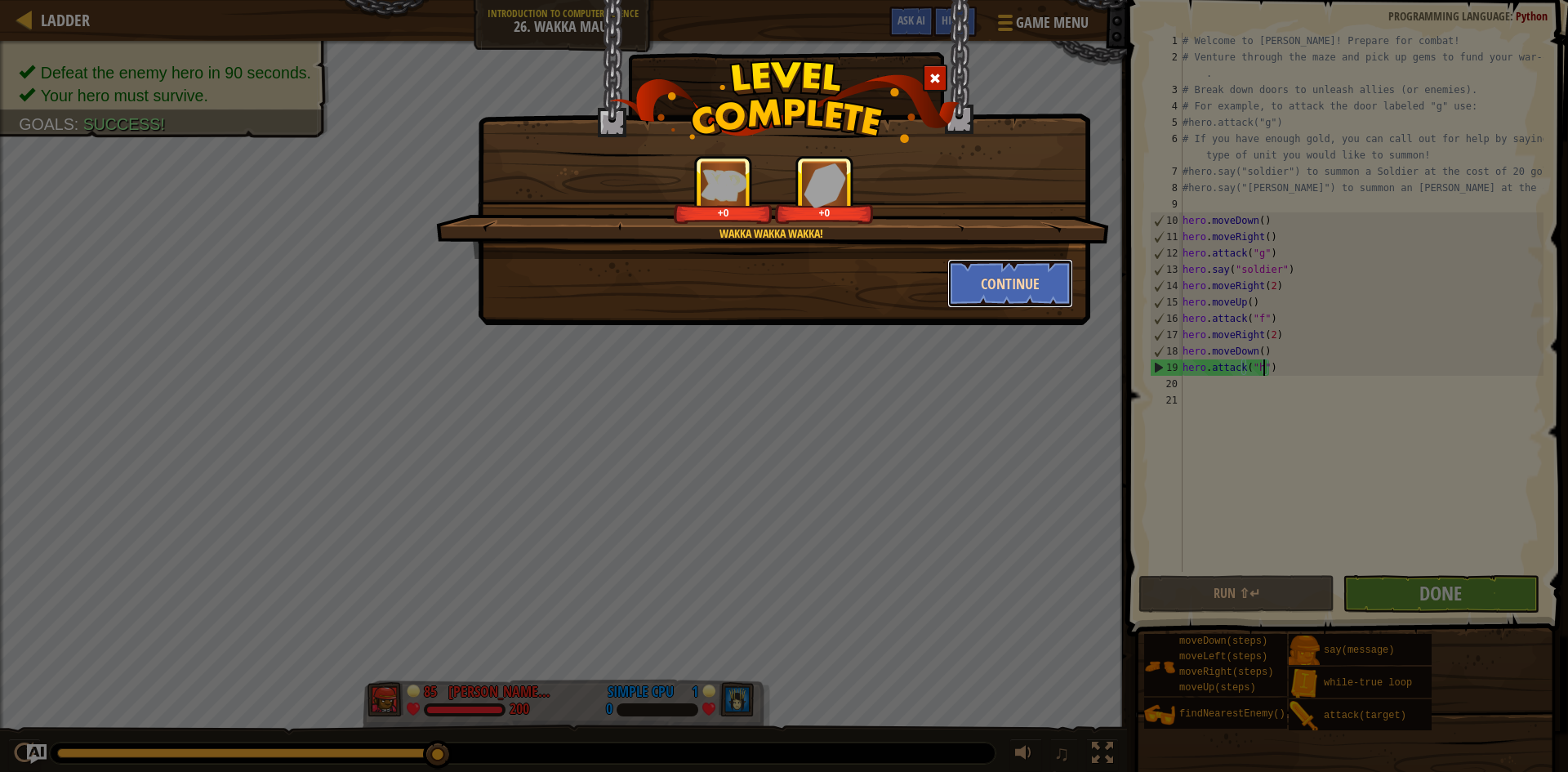
click at [1008, 291] on button "Continue" at bounding box center [1010, 284] width 127 height 49
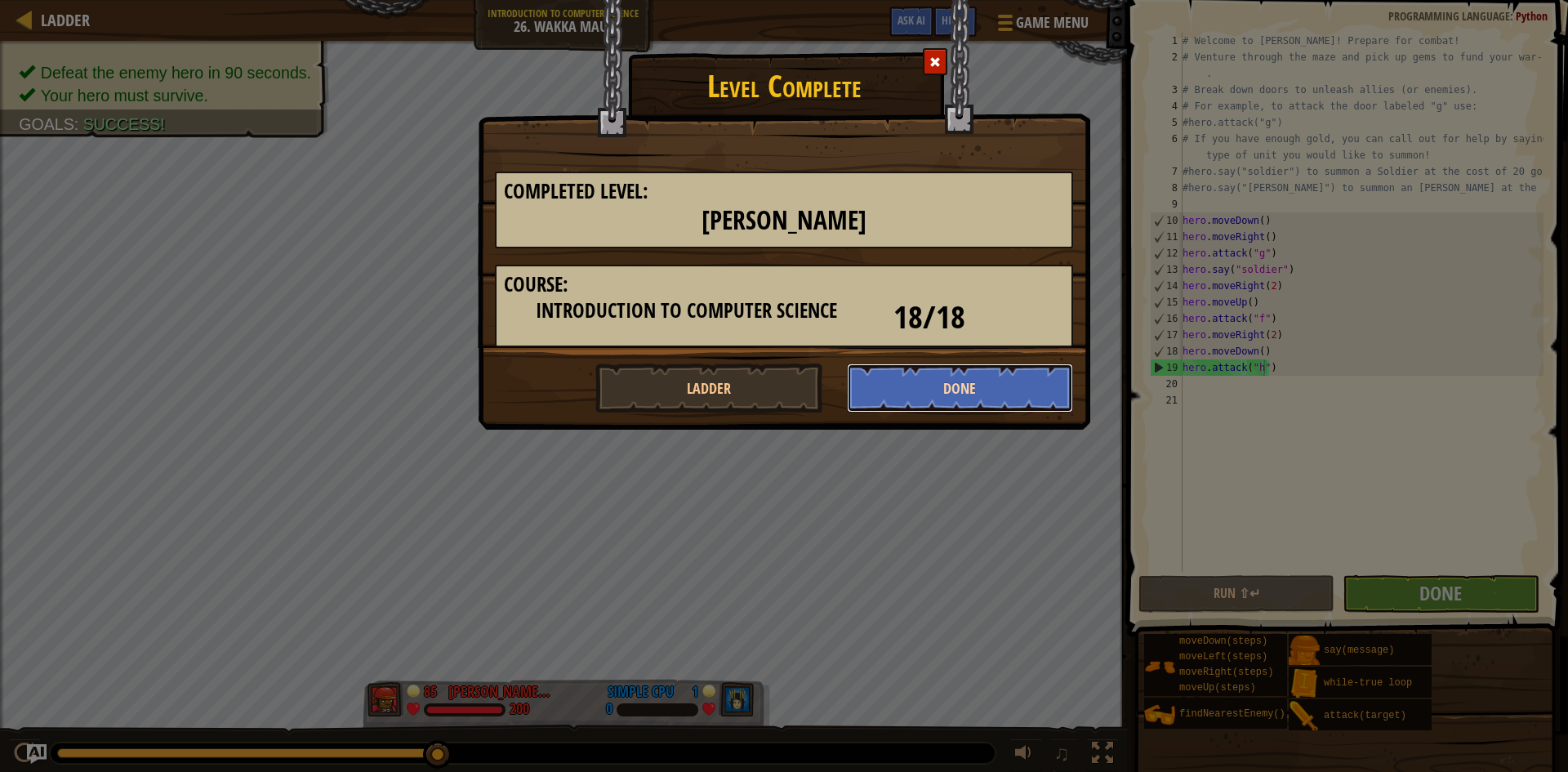
click at [1004, 377] on button "Done" at bounding box center [960, 388] width 227 height 49
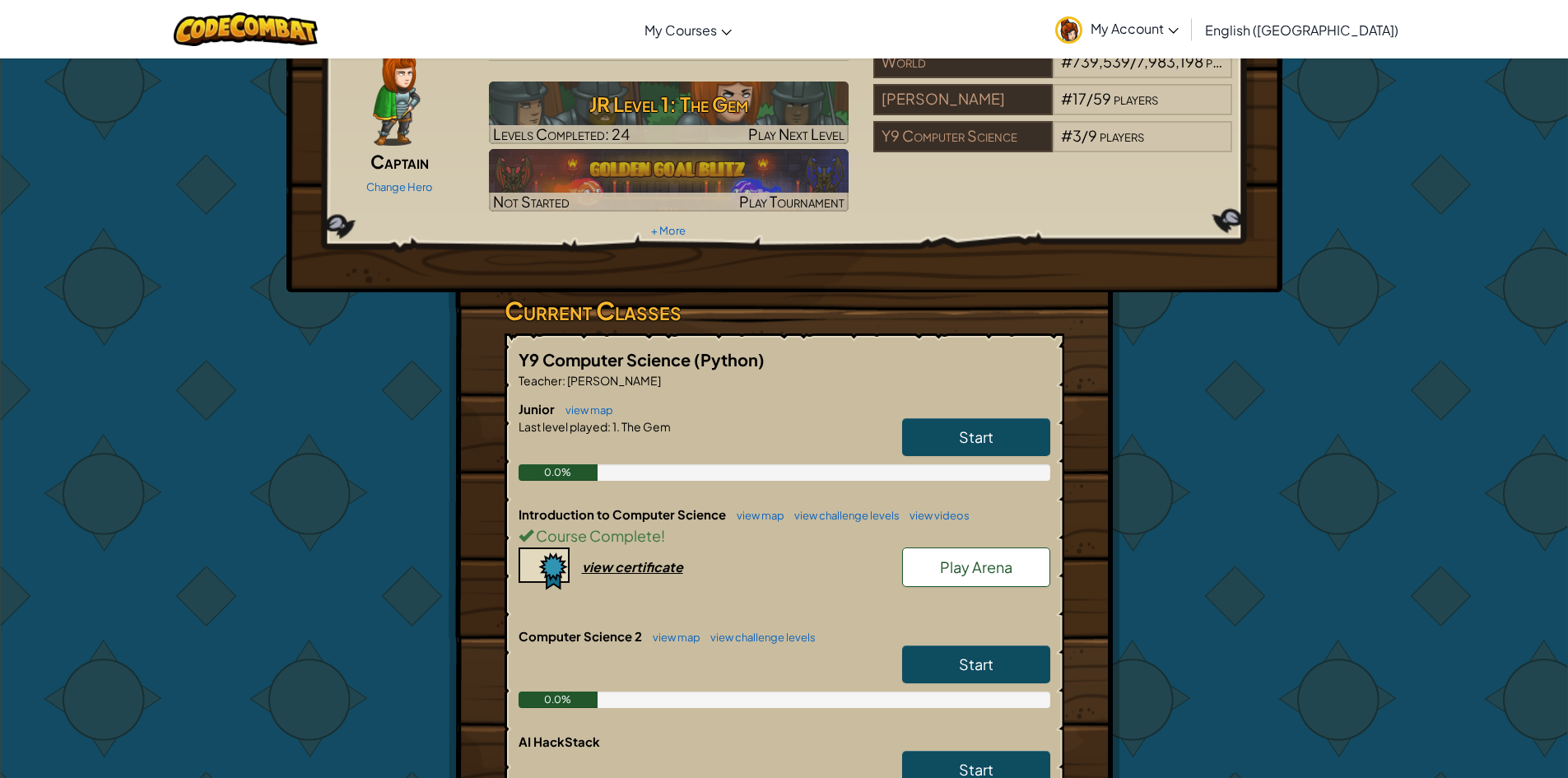
scroll to position [82, 0]
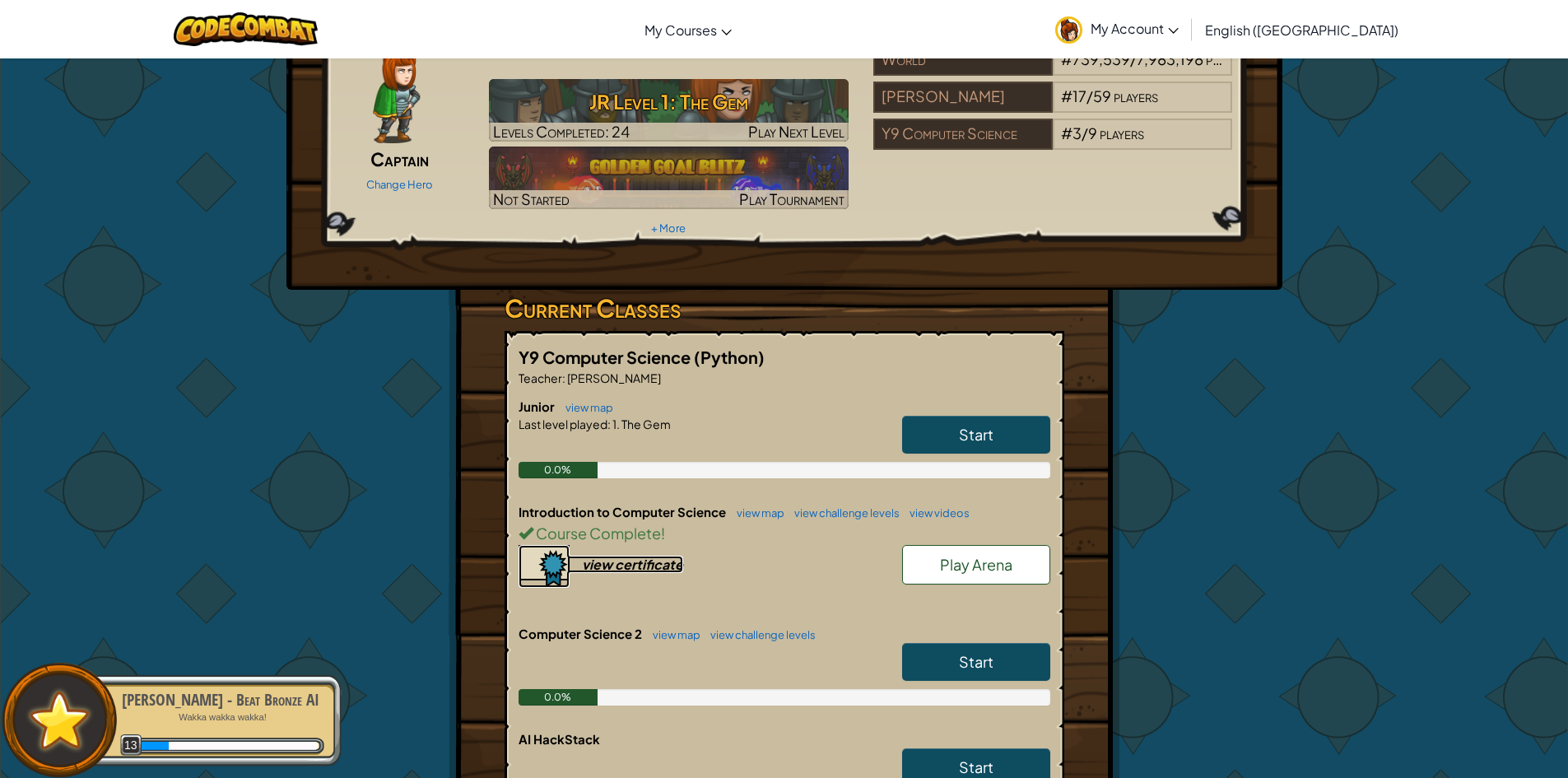
click at [633, 556] on div "view certificate" at bounding box center [633, 564] width 101 height 17
